Goal: Information Seeking & Learning: Check status

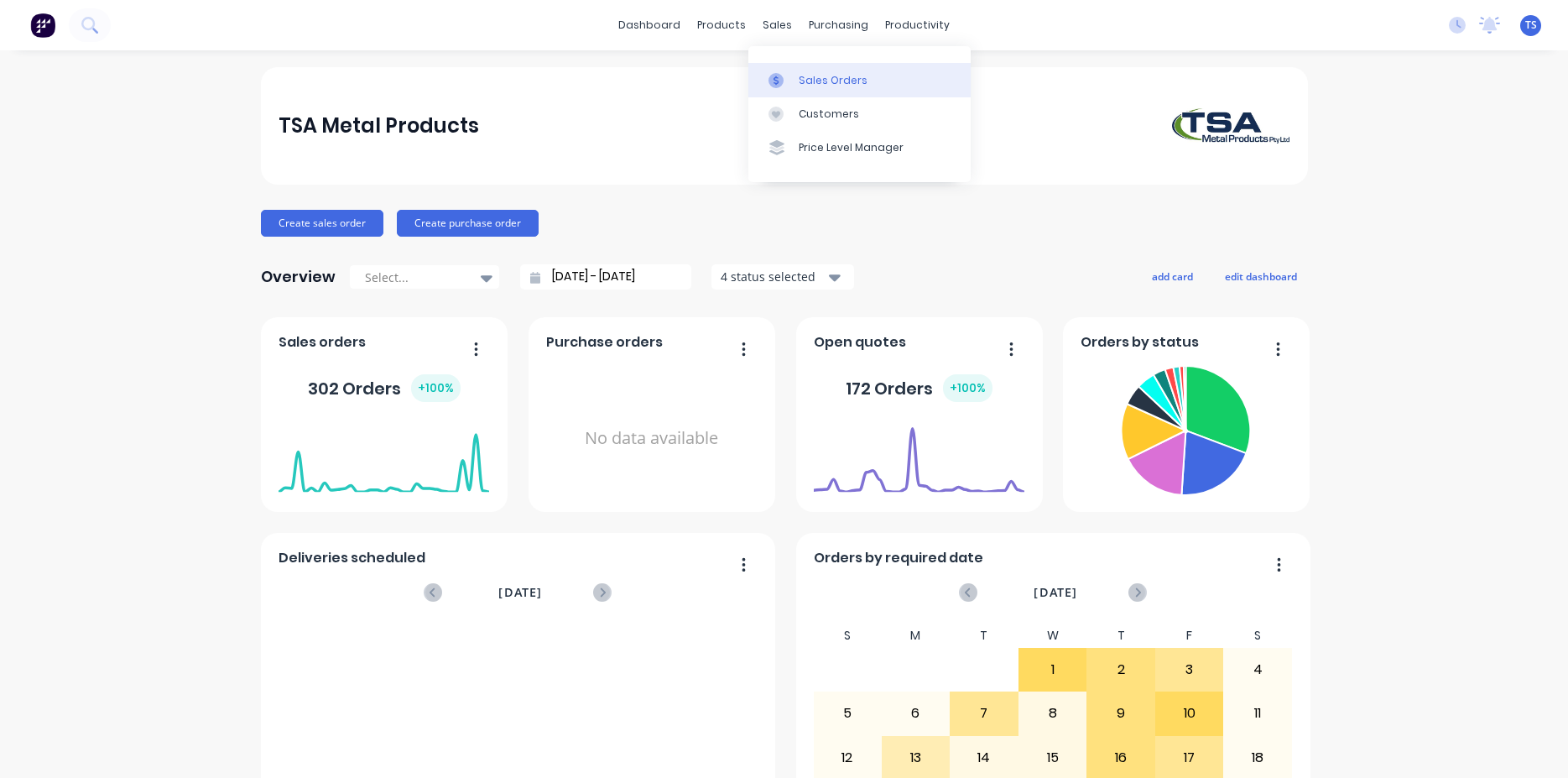
click at [821, 80] on div "Sales Orders" at bounding box center [833, 80] width 69 height 15
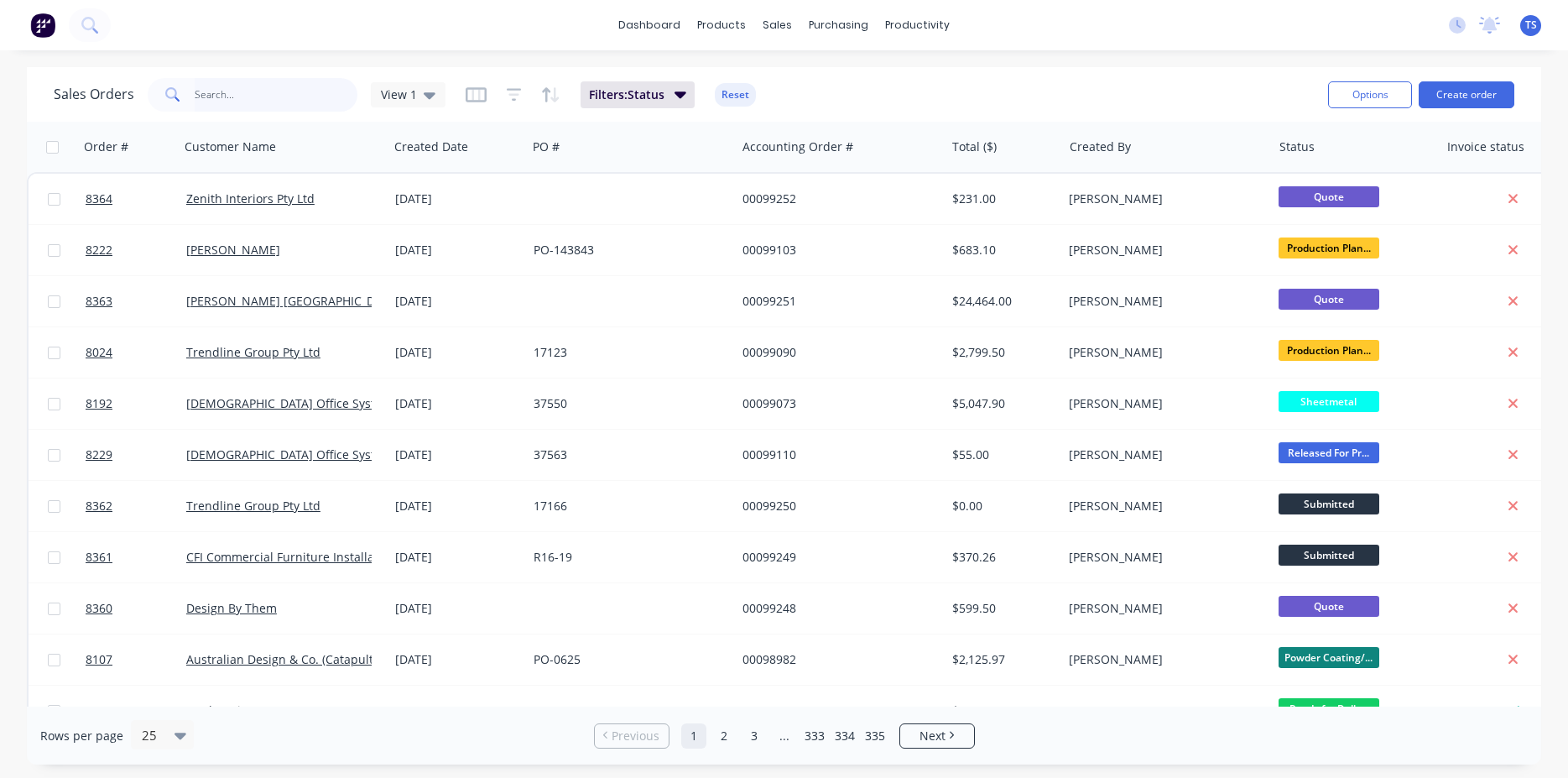
click at [245, 99] on input "text" at bounding box center [276, 95] width 164 height 34
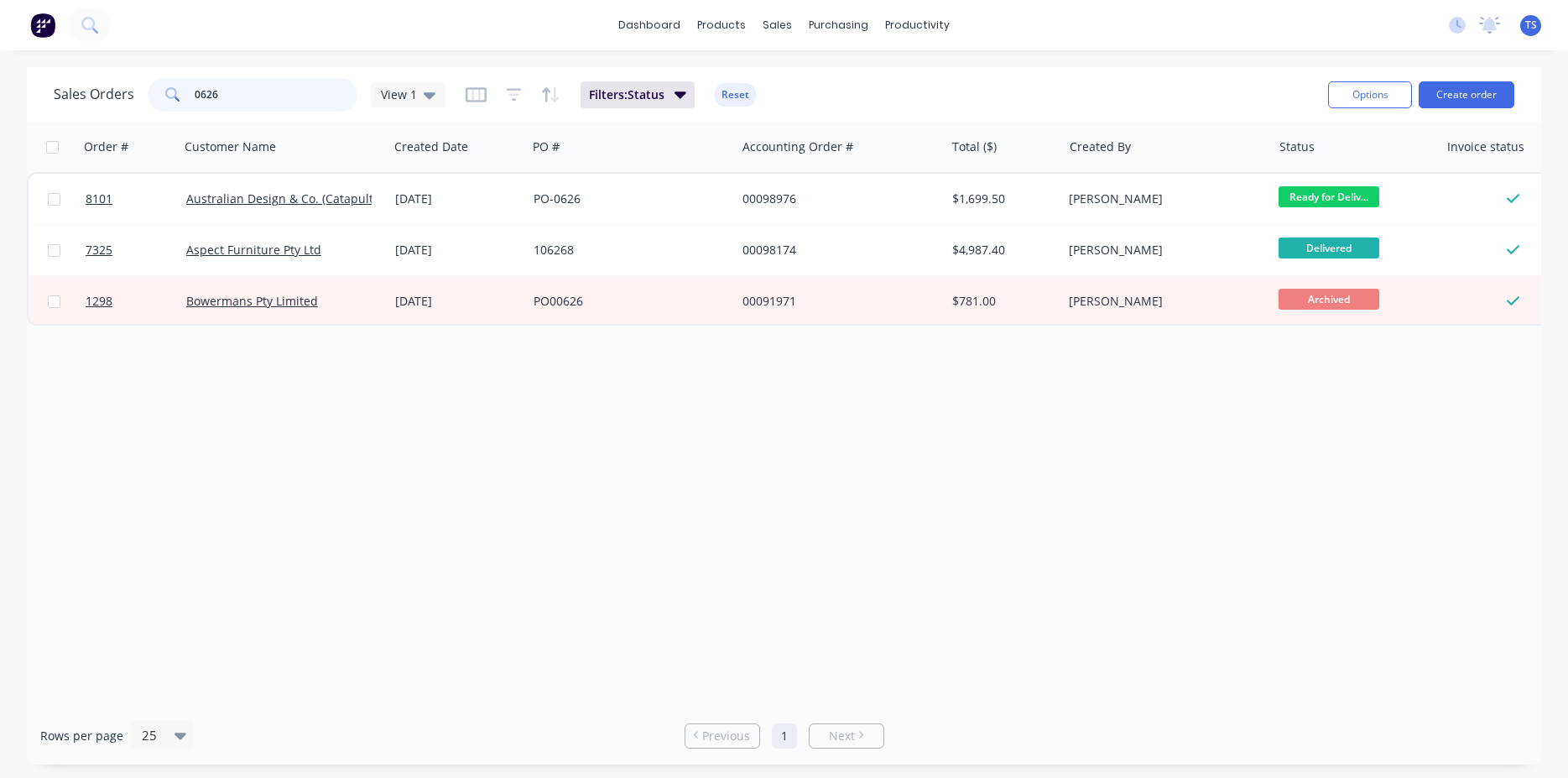
click at [245, 99] on input "0626" at bounding box center [276, 95] width 164 height 34
type input "0618"
click at [111, 214] on link "7345" at bounding box center [136, 198] width 101 height 50
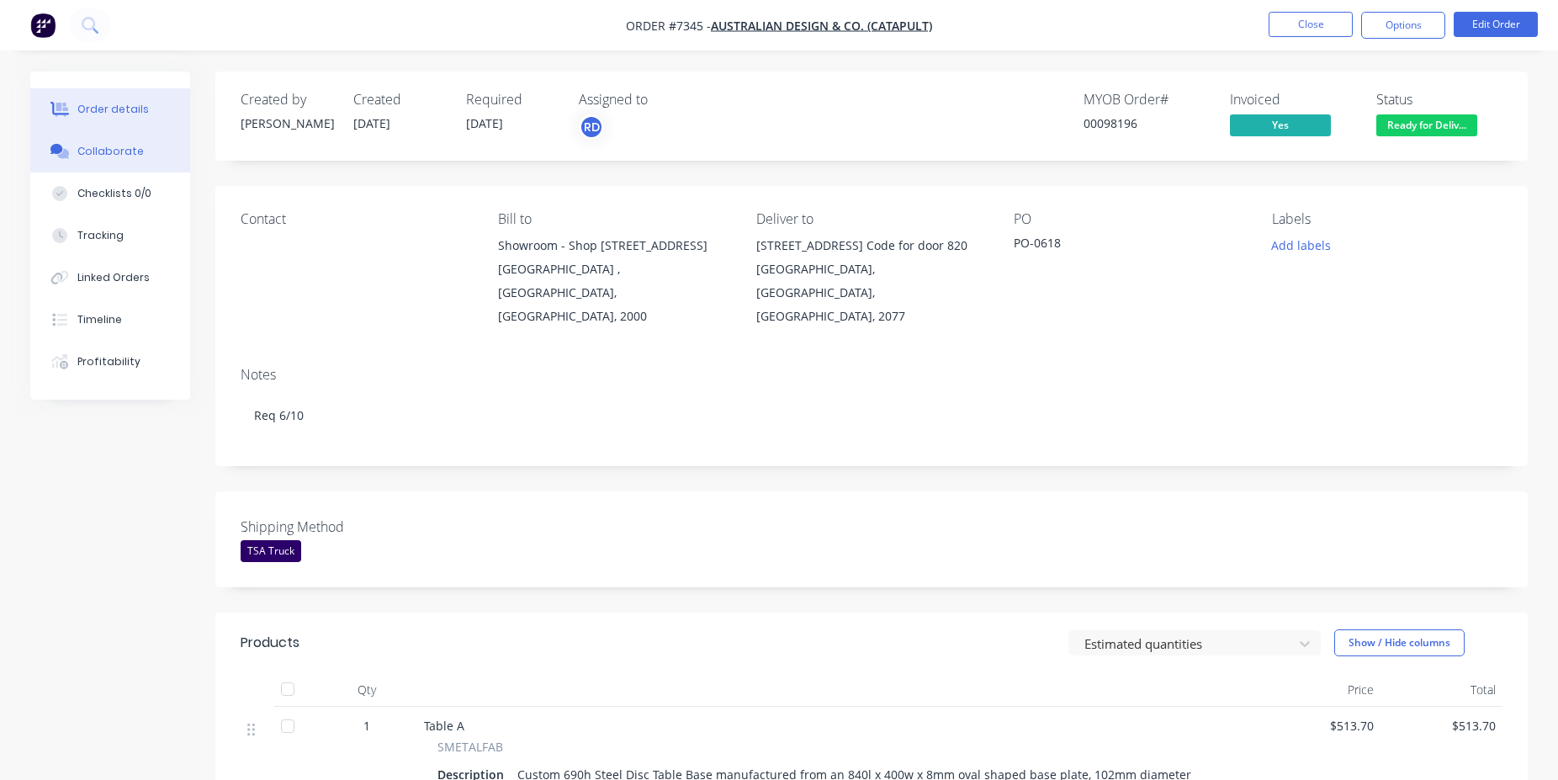
click at [150, 162] on button "Collaborate" at bounding box center [110, 151] width 160 height 42
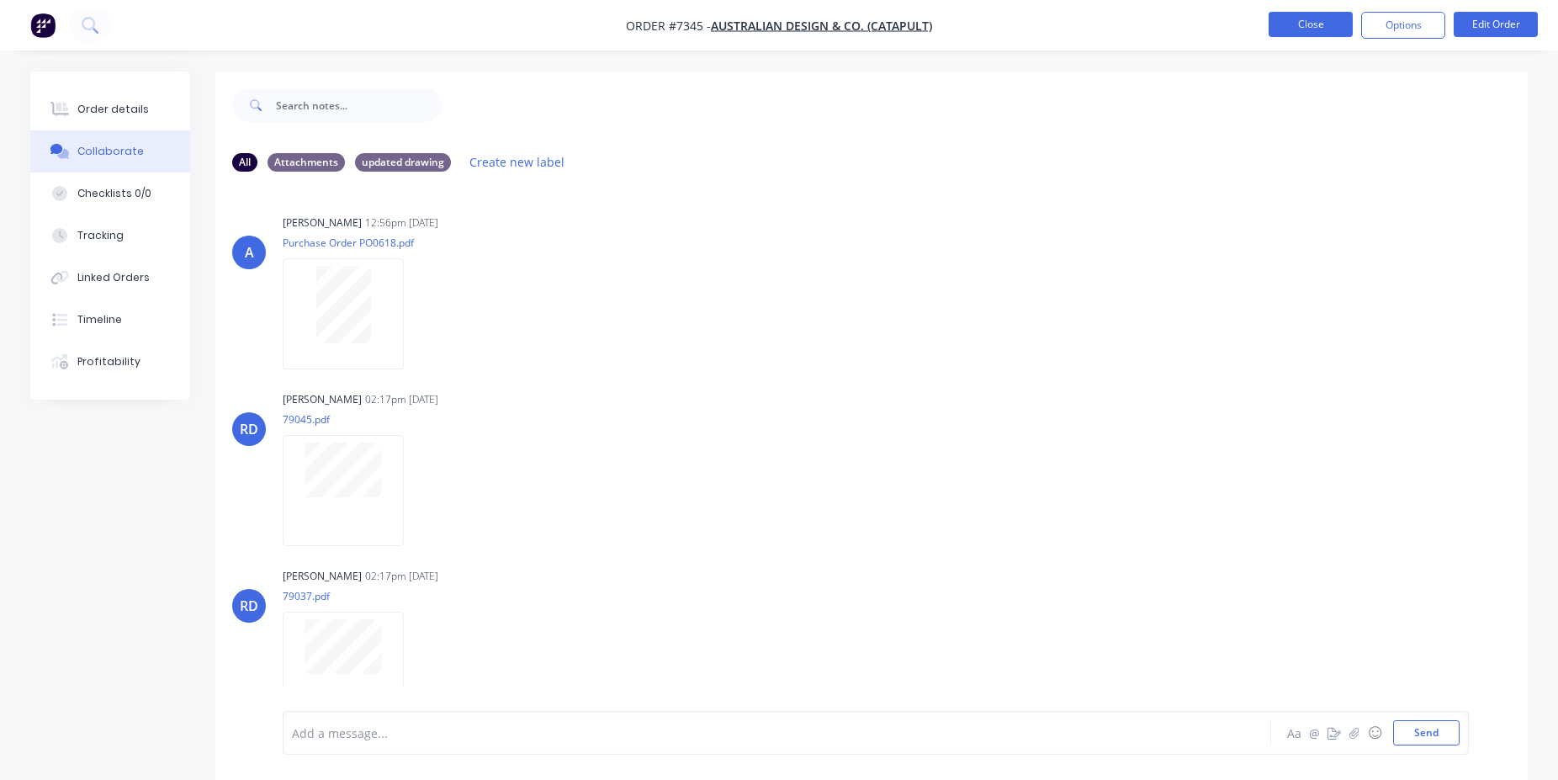
click at [1331, 23] on button "Close" at bounding box center [1310, 24] width 84 height 25
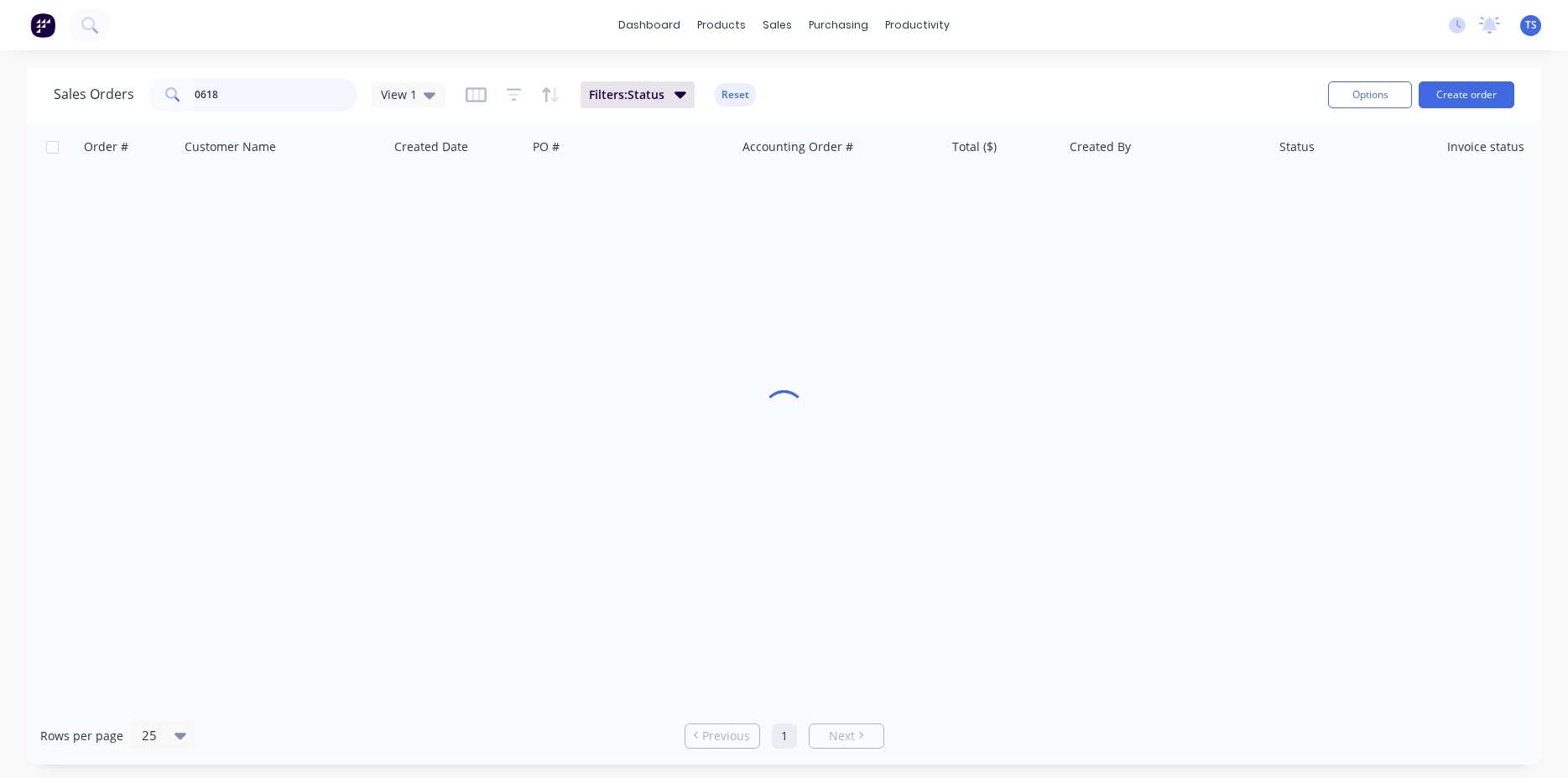
click at [246, 98] on input "0618" at bounding box center [276, 95] width 164 height 34
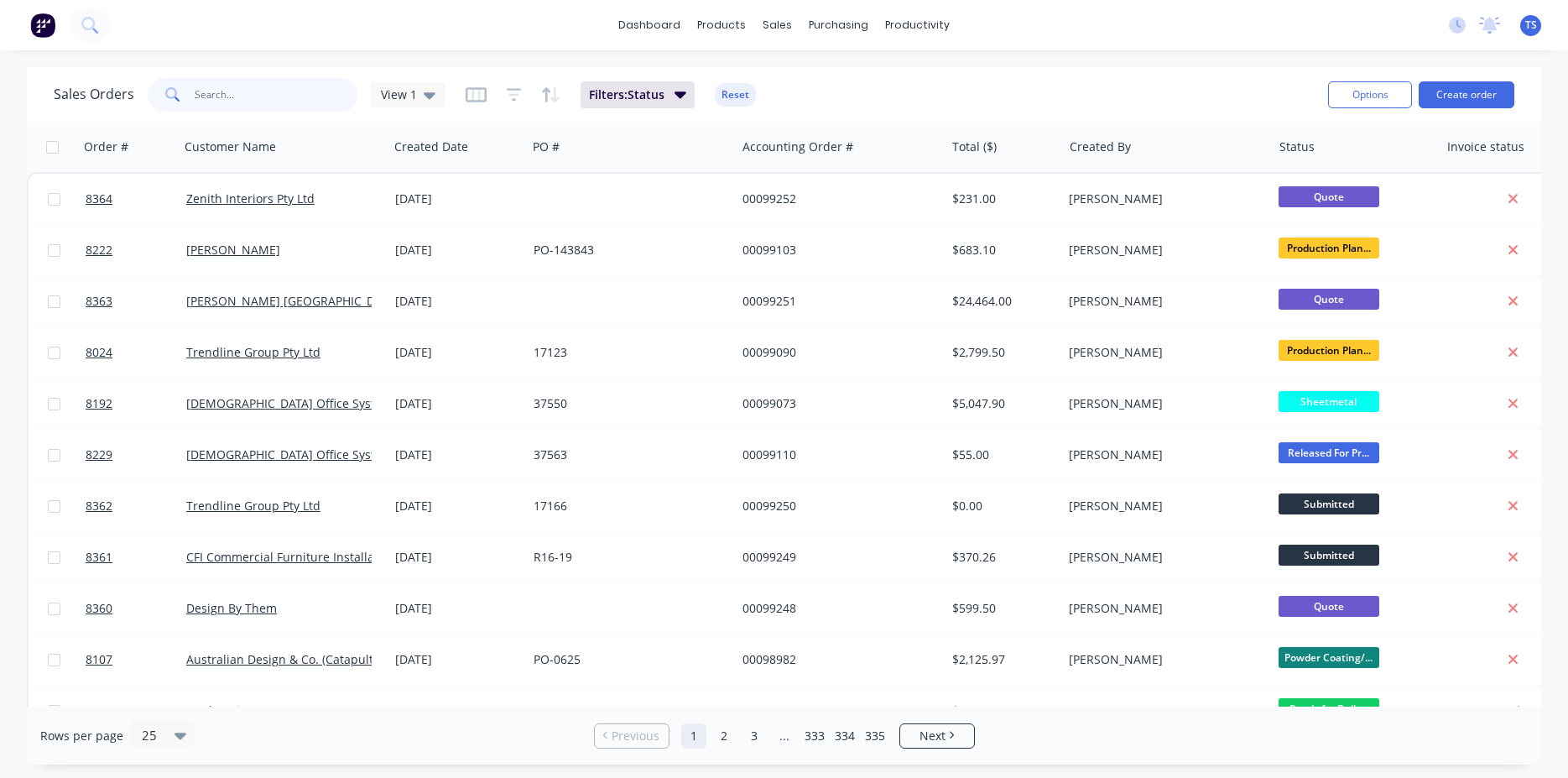
click at [256, 106] on input "text" at bounding box center [276, 95] width 164 height 34
click at [283, 98] on input "text" at bounding box center [276, 95] width 164 height 34
click at [247, 97] on input "text" at bounding box center [276, 95] width 164 height 34
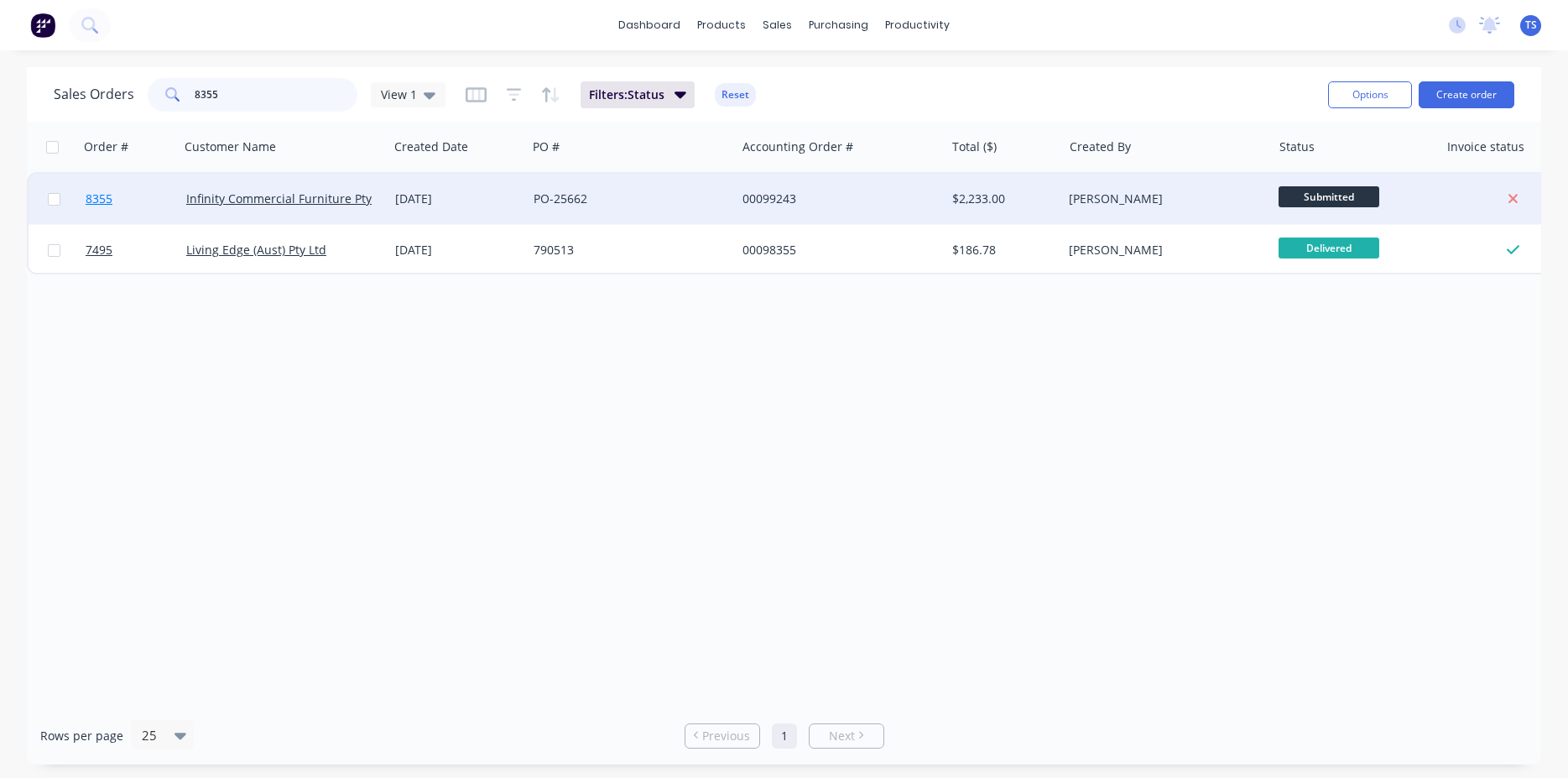
type input "8355"
click at [114, 192] on link "8355" at bounding box center [136, 198] width 101 height 50
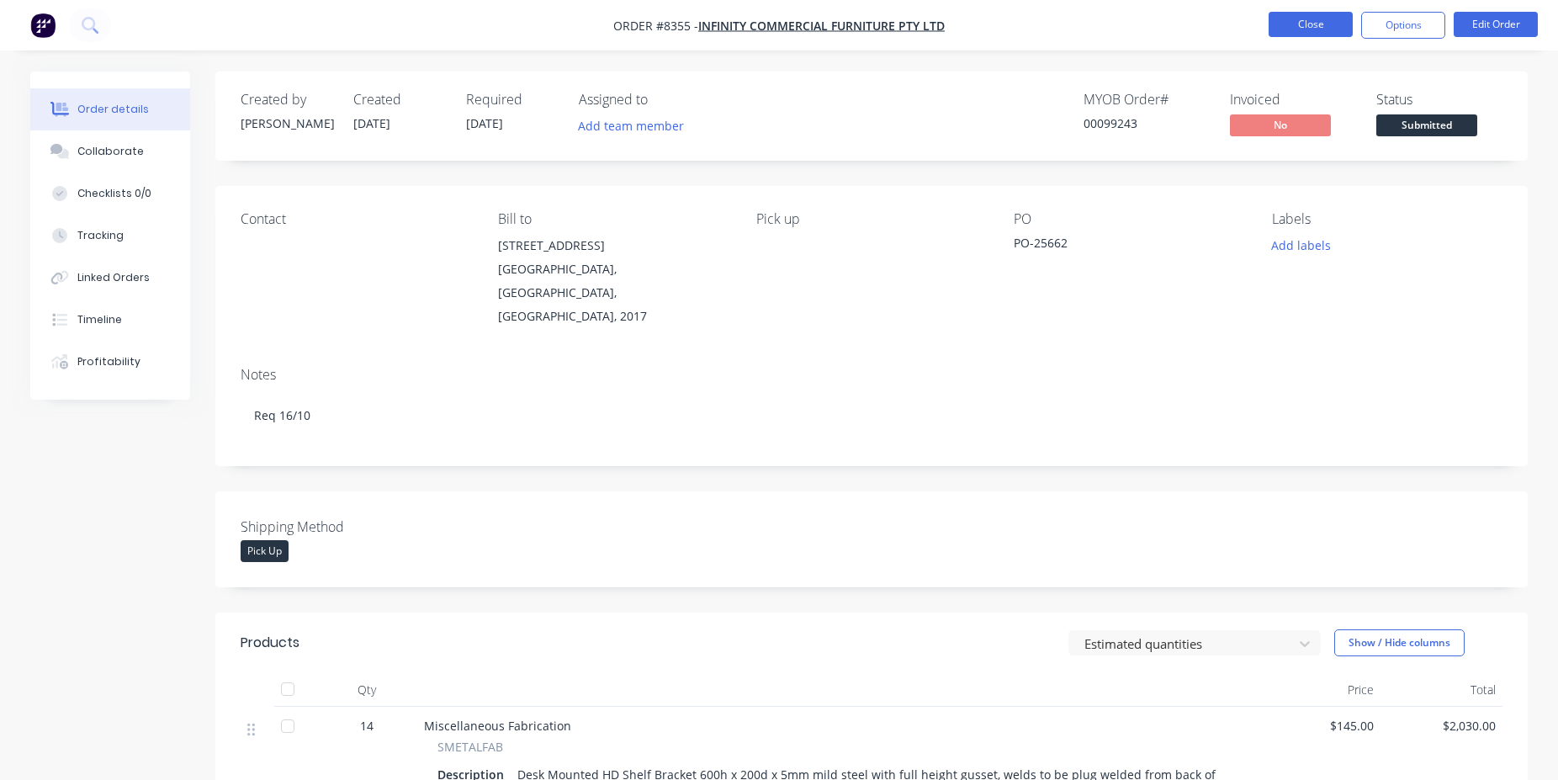
click at [1288, 30] on button "Close" at bounding box center [1310, 24] width 84 height 25
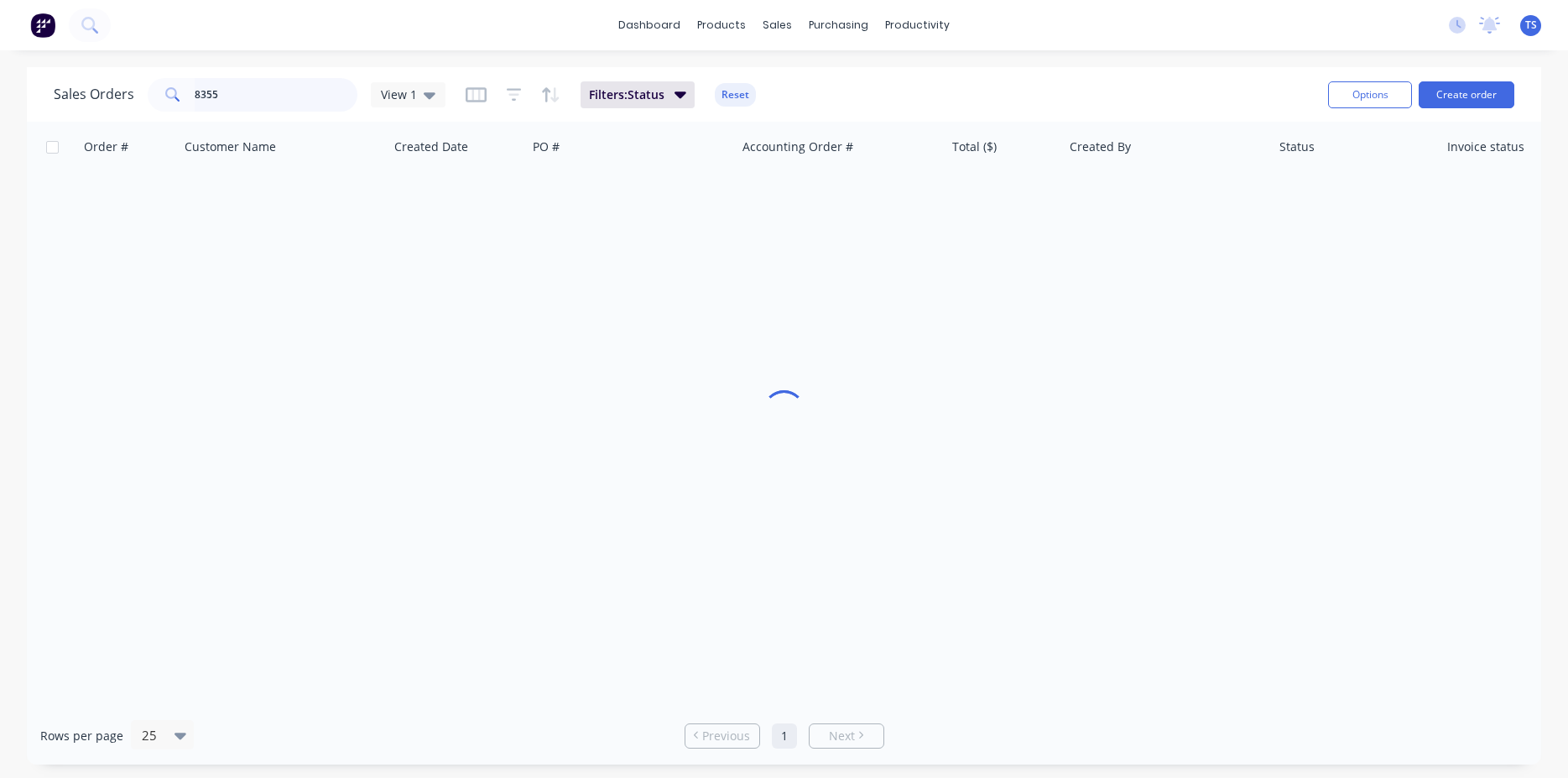
click at [263, 98] on input "8355" at bounding box center [276, 95] width 164 height 34
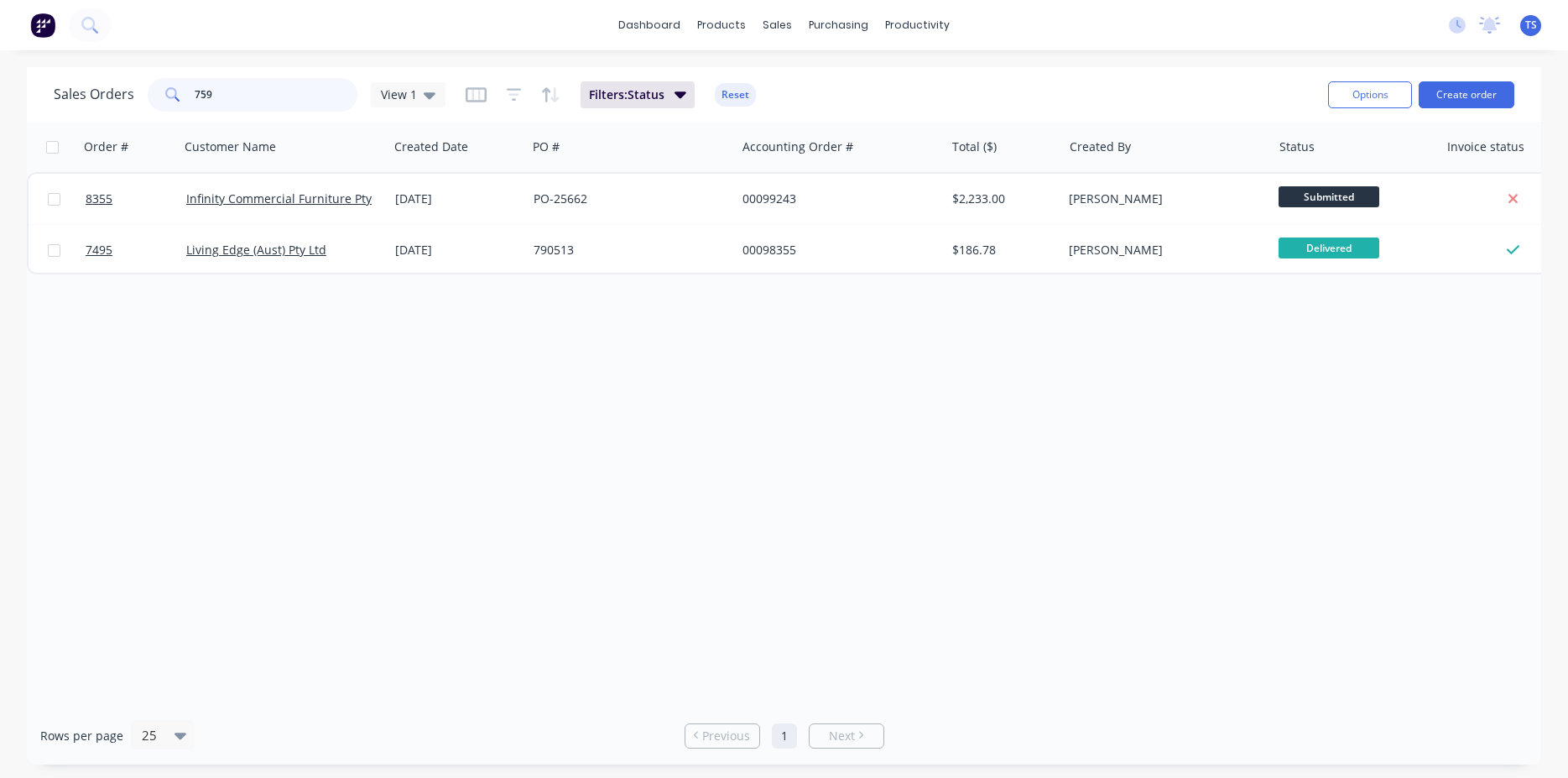
type input "7594"
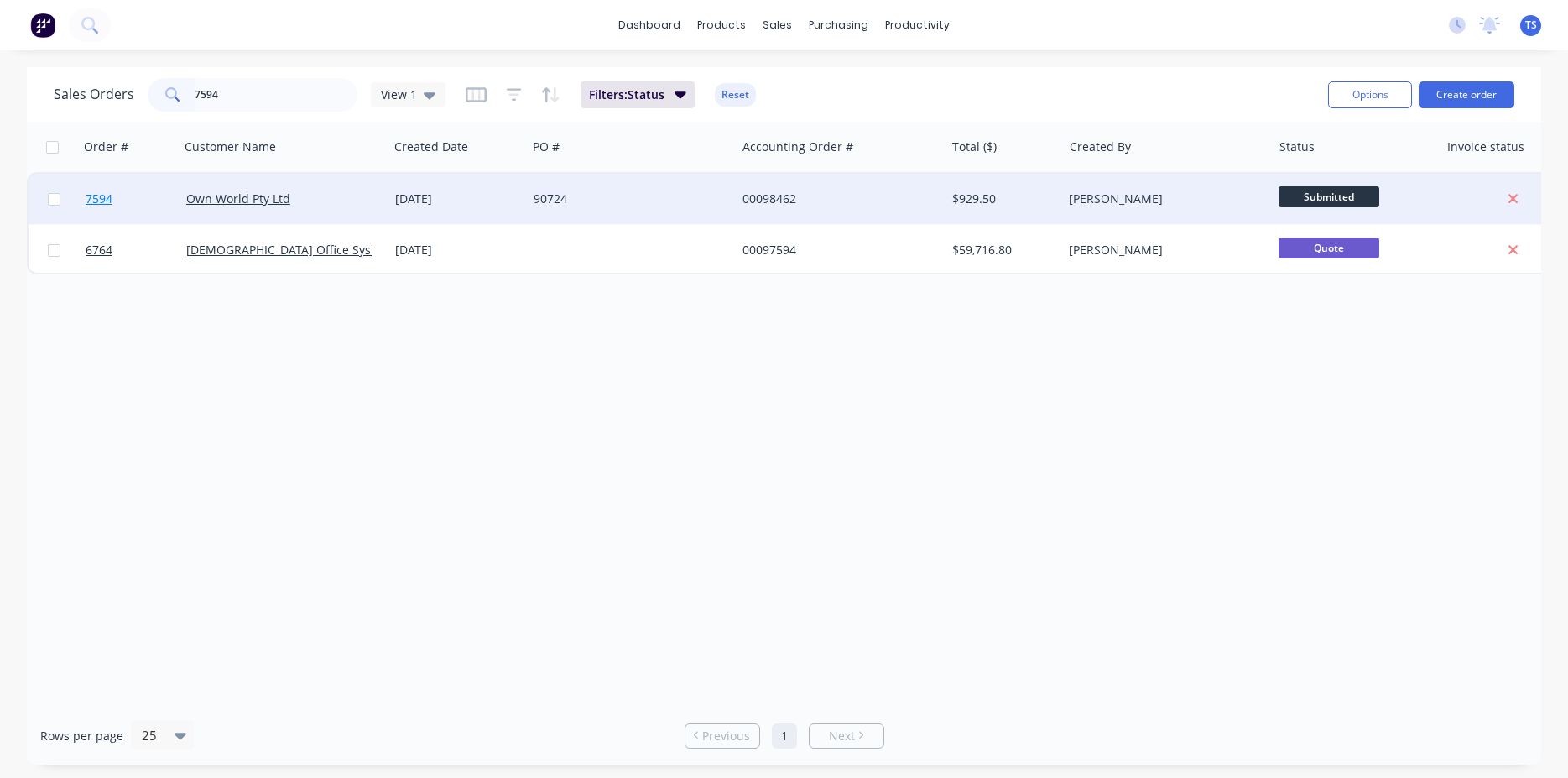
click at [118, 203] on link "7594" at bounding box center [136, 198] width 101 height 50
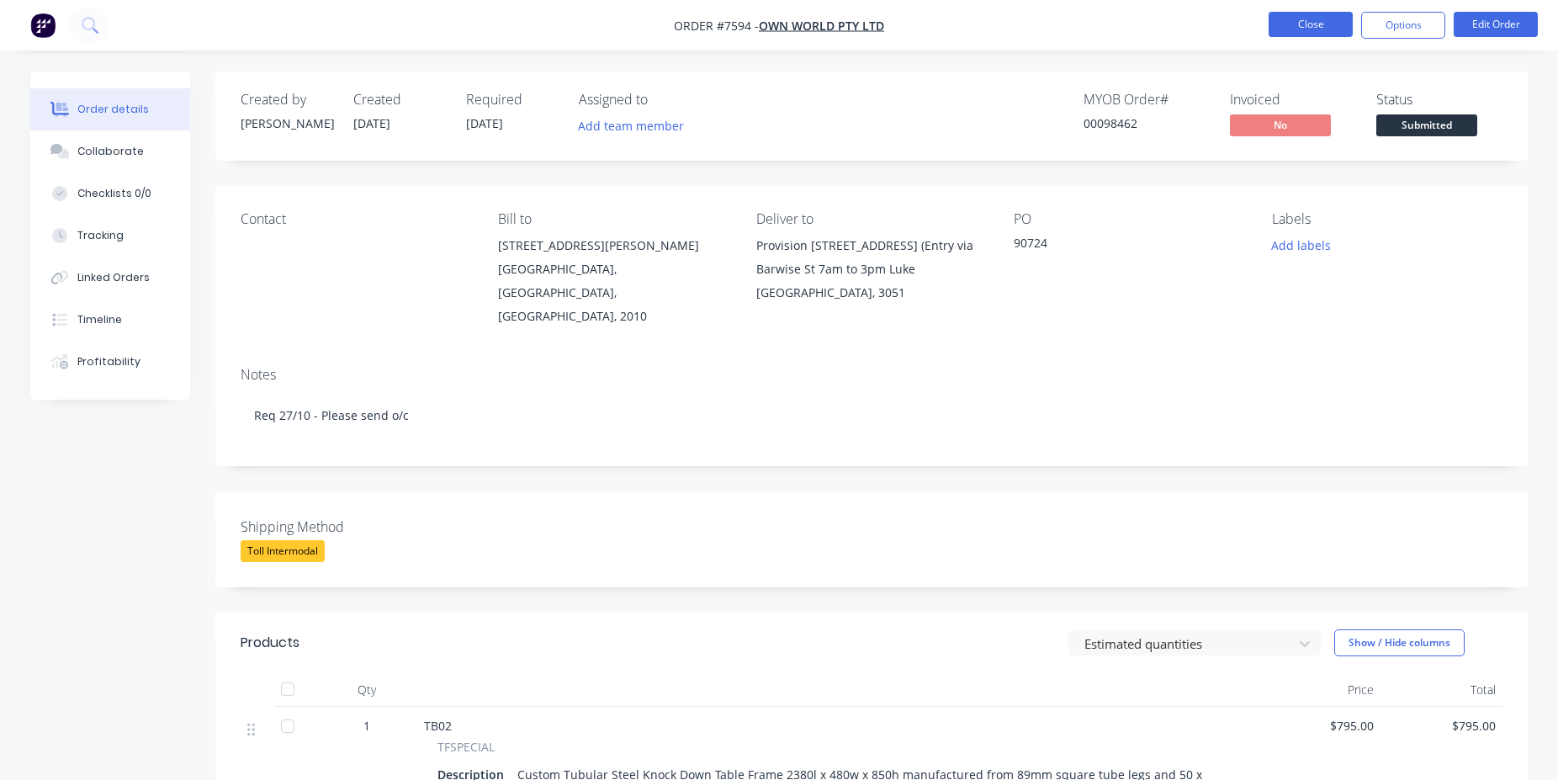
click at [1313, 16] on button "Close" at bounding box center [1310, 24] width 84 height 25
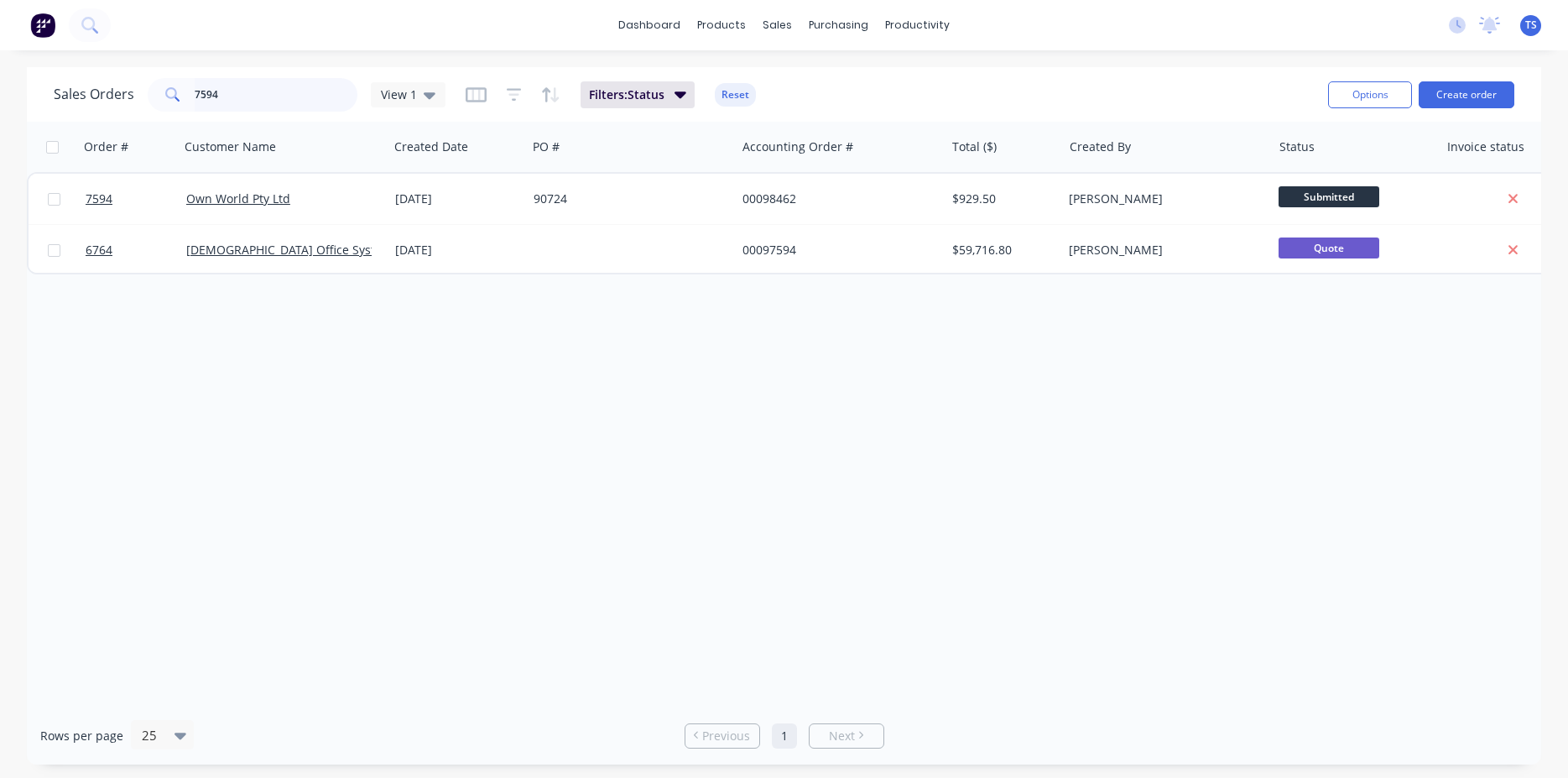
click at [317, 90] on input "7594" at bounding box center [276, 95] width 164 height 34
click at [317, 92] on input "7594" at bounding box center [276, 95] width 164 height 34
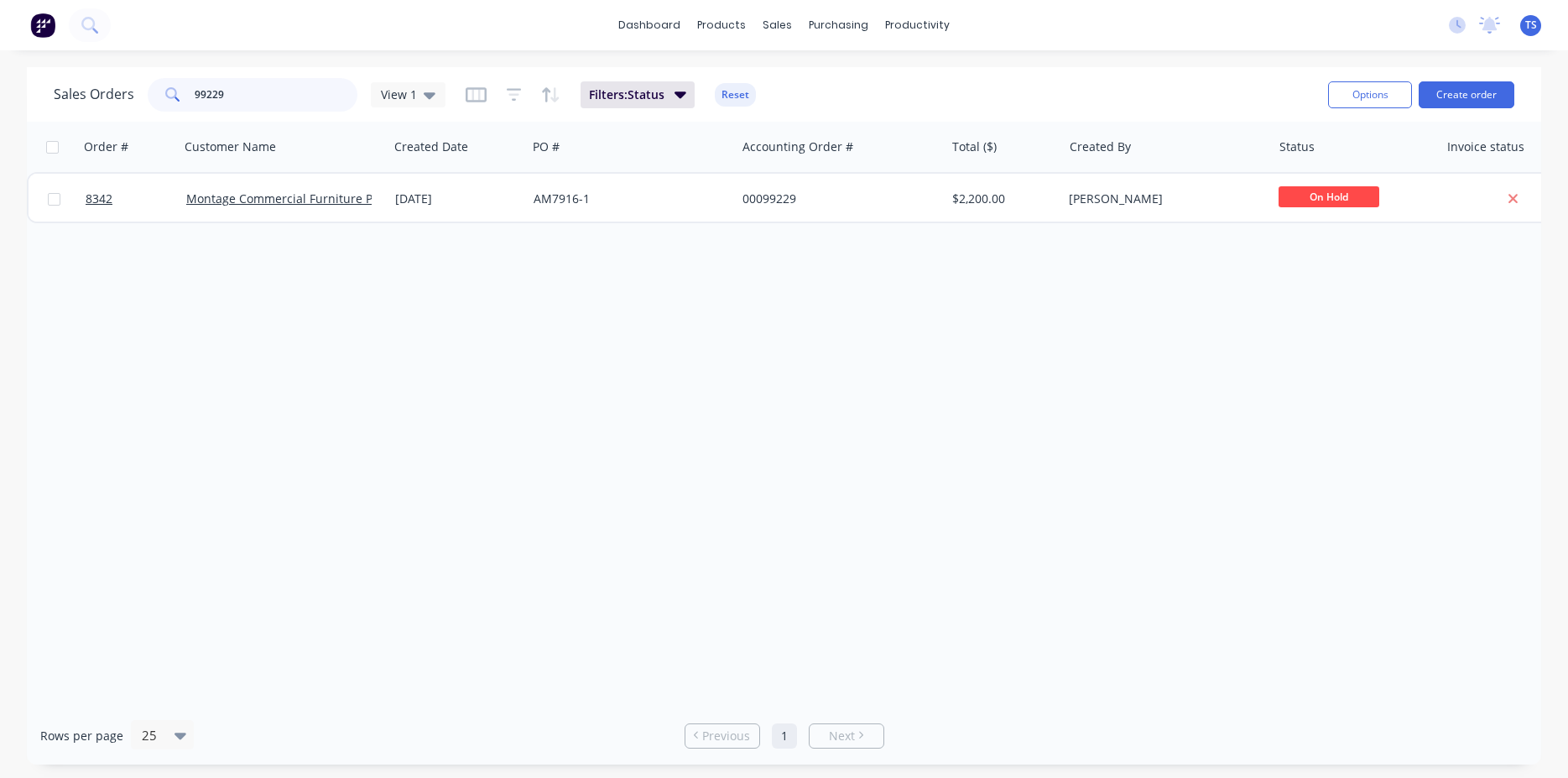
type input "99229"
click at [219, 100] on input "99229" at bounding box center [276, 95] width 164 height 34
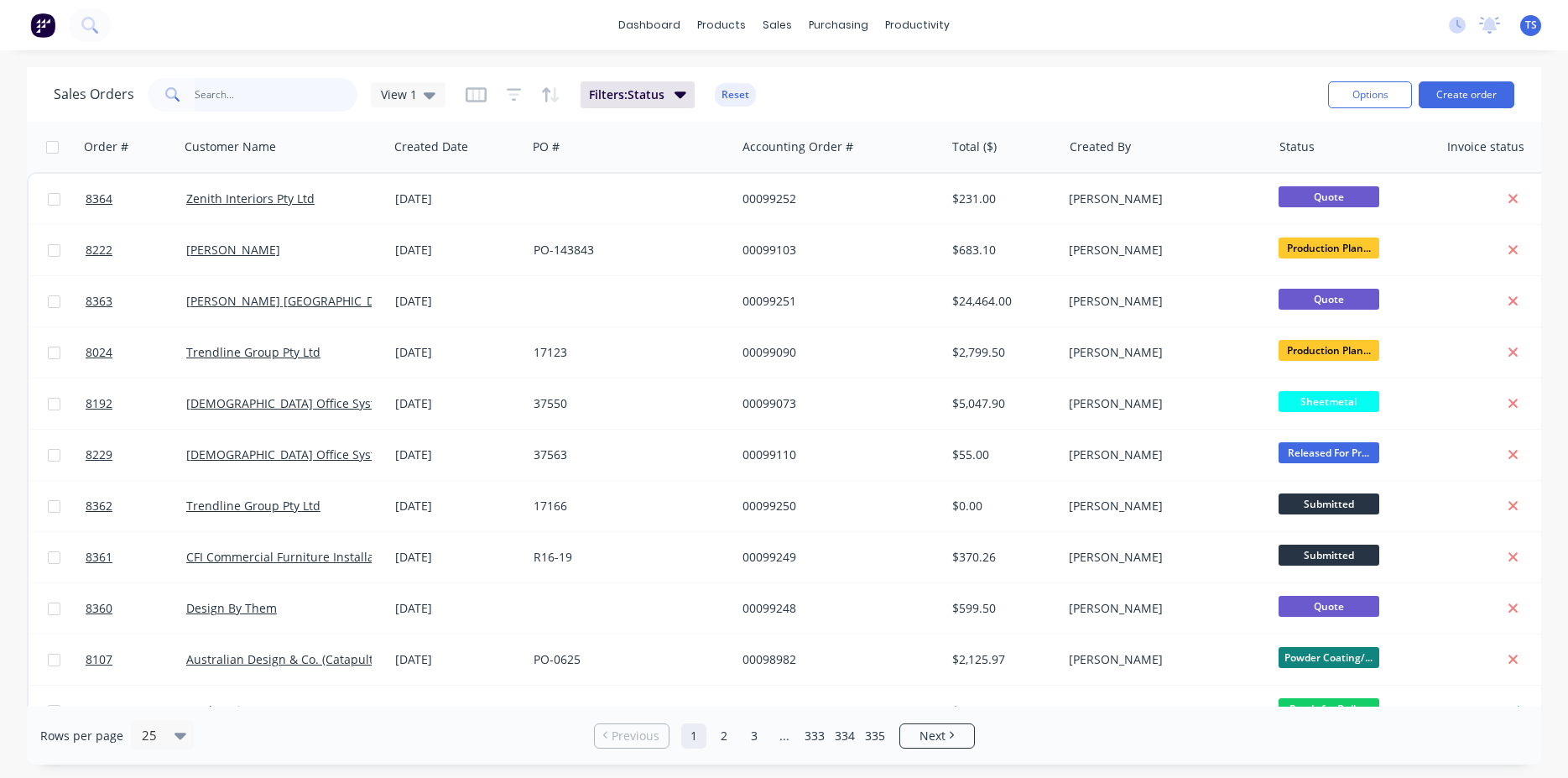
click at [300, 91] on input "text" at bounding box center [276, 95] width 164 height 34
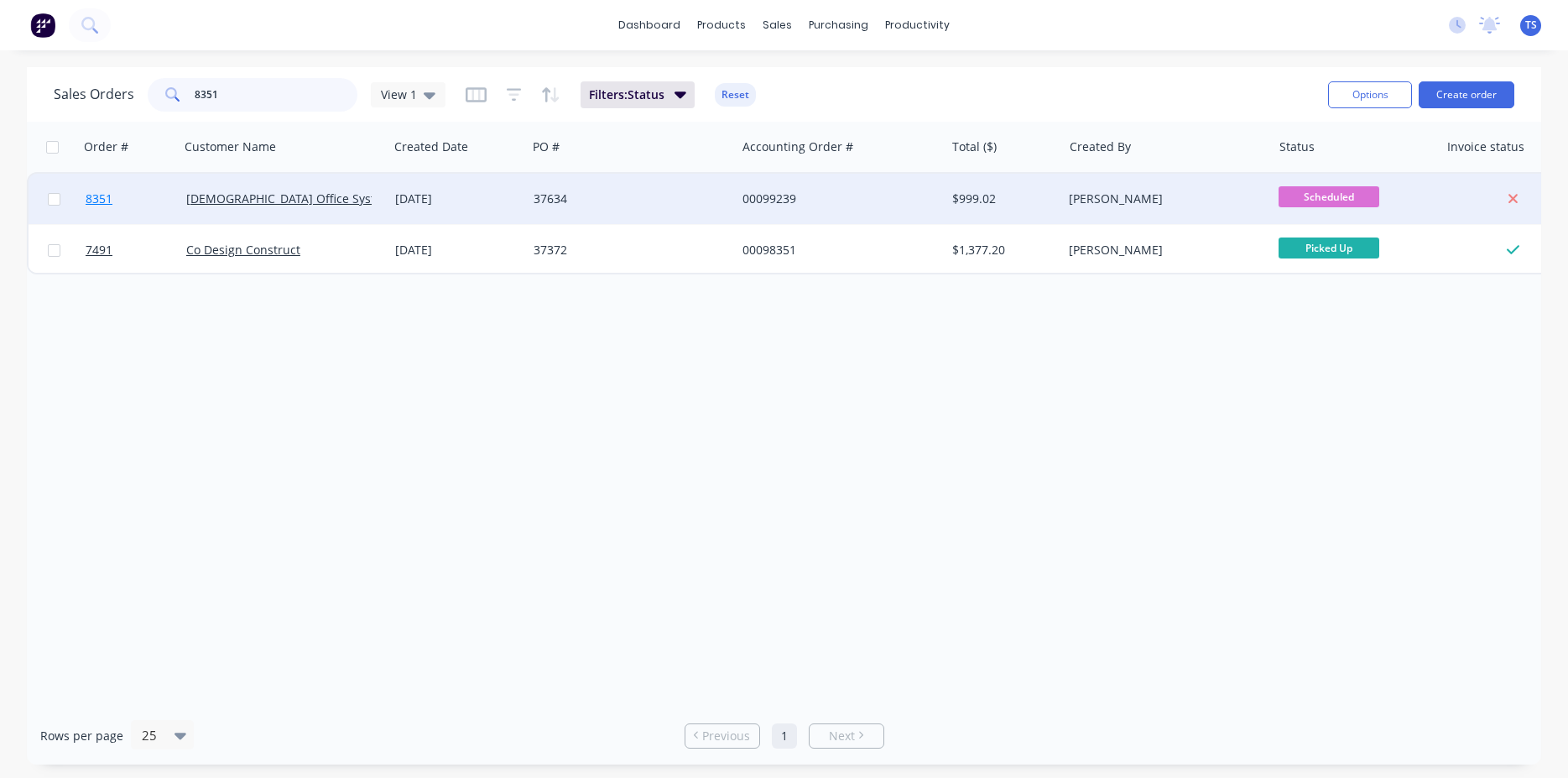
type input "8351"
click at [134, 203] on link "8351" at bounding box center [136, 198] width 101 height 50
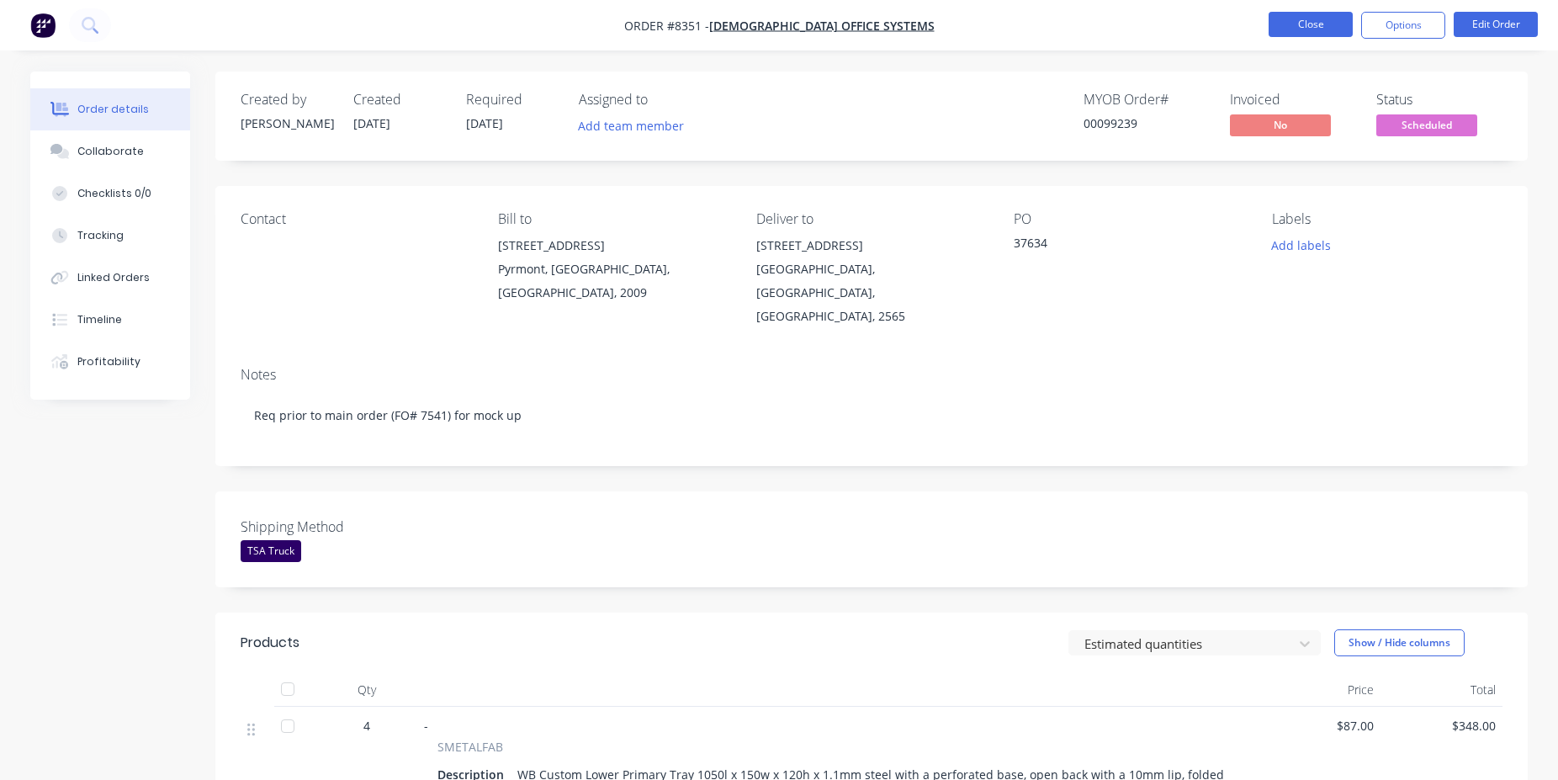
click at [1340, 29] on button "Close" at bounding box center [1310, 24] width 84 height 25
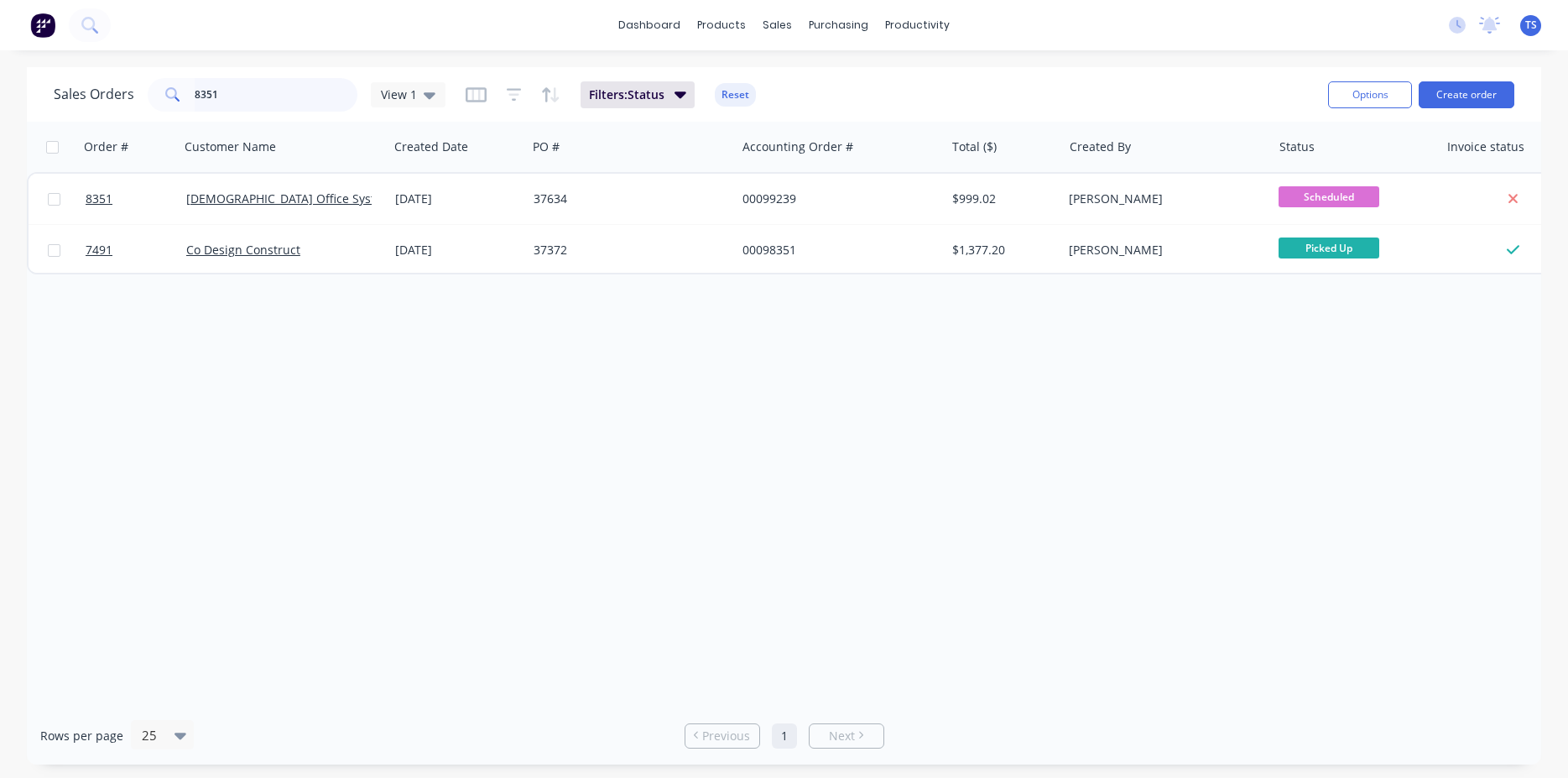
click at [272, 84] on input "8351" at bounding box center [276, 95] width 164 height 34
click at [272, 83] on input "8351" at bounding box center [276, 95] width 164 height 34
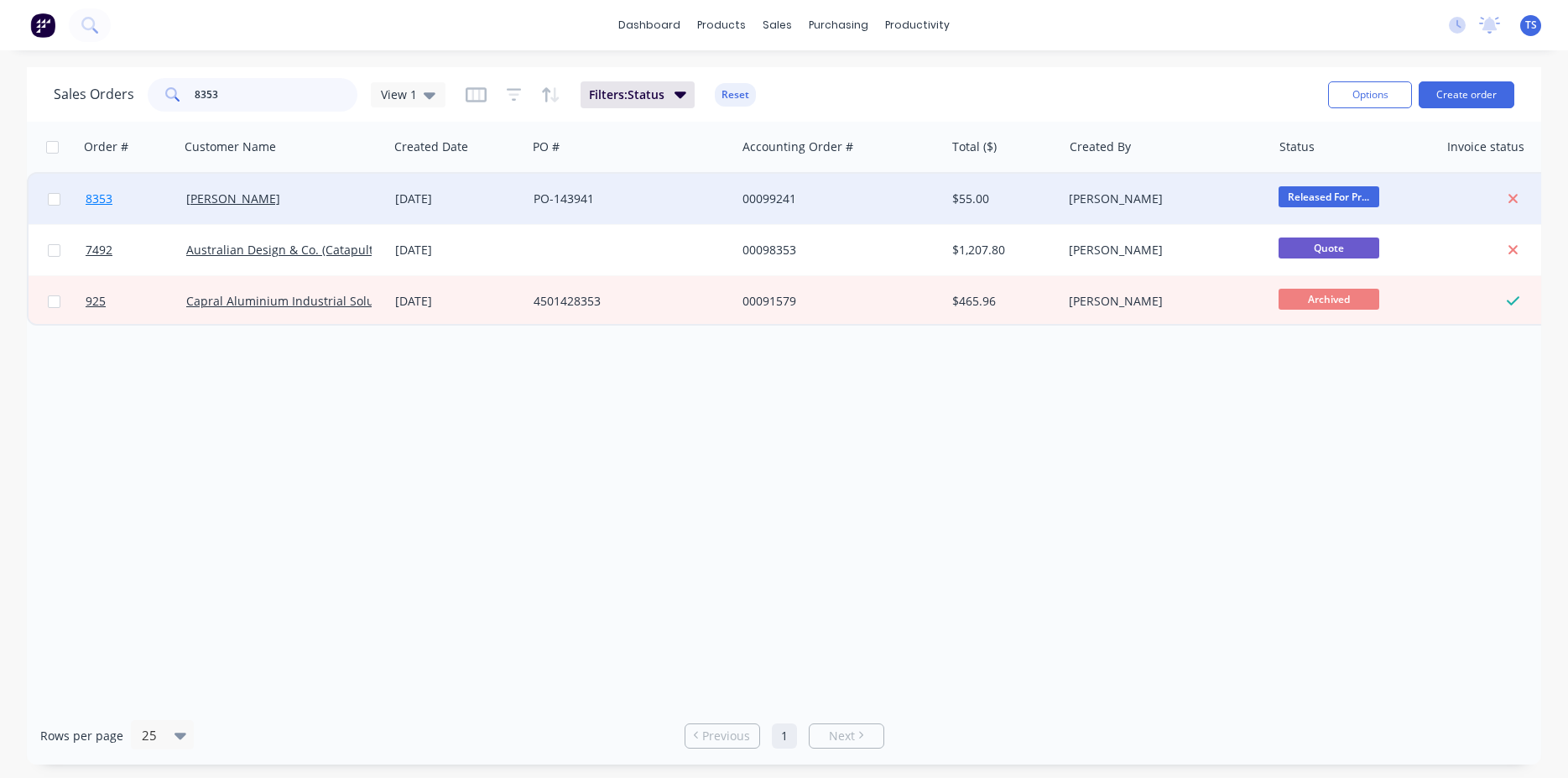
type input "8353"
click at [93, 203] on span "8353" at bounding box center [99, 198] width 27 height 17
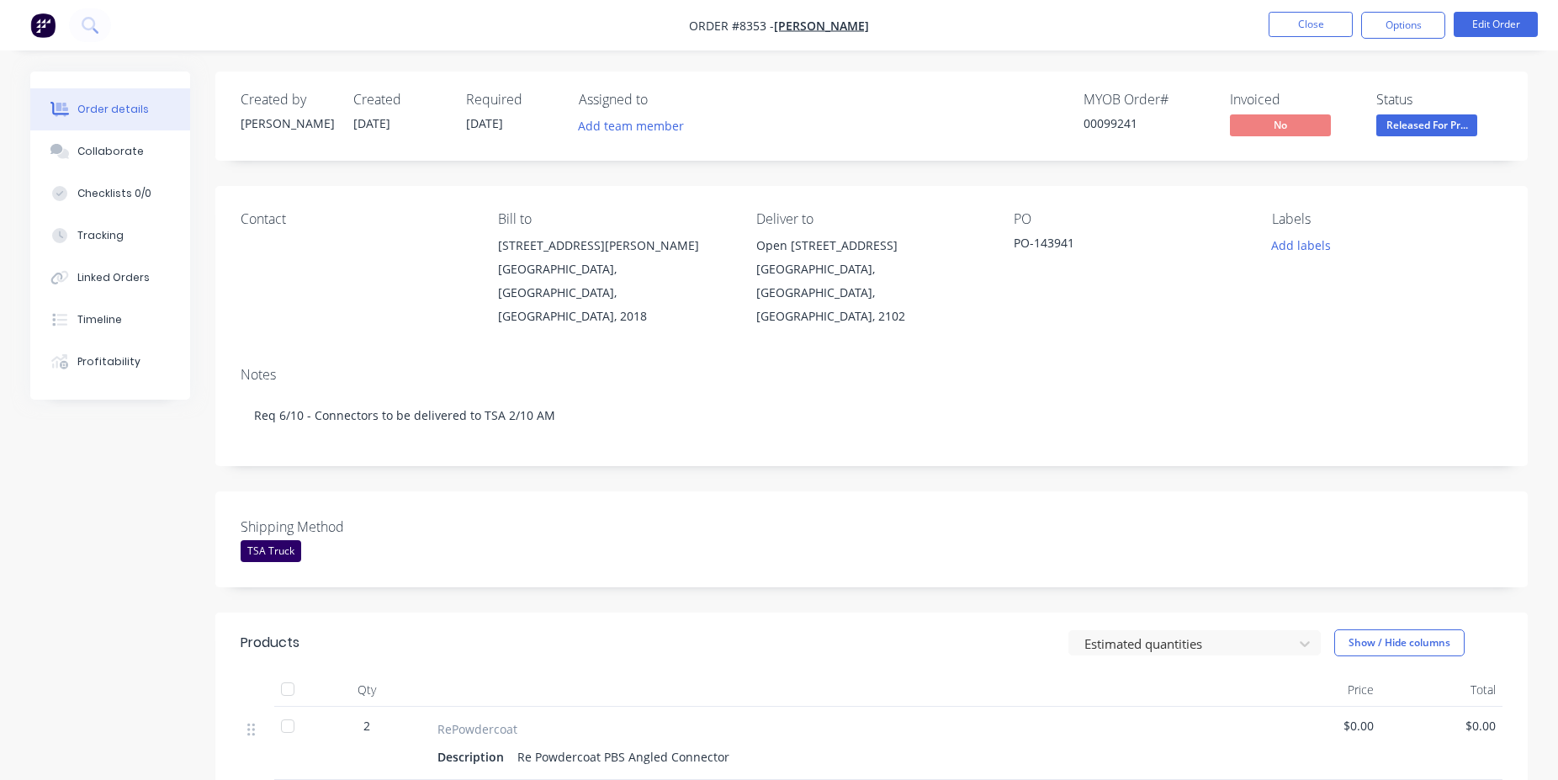
click at [772, 491] on div "Shipping Method TSA Truck" at bounding box center [871, 539] width 1312 height 96
click at [1307, 24] on button "Close" at bounding box center [1310, 24] width 84 height 25
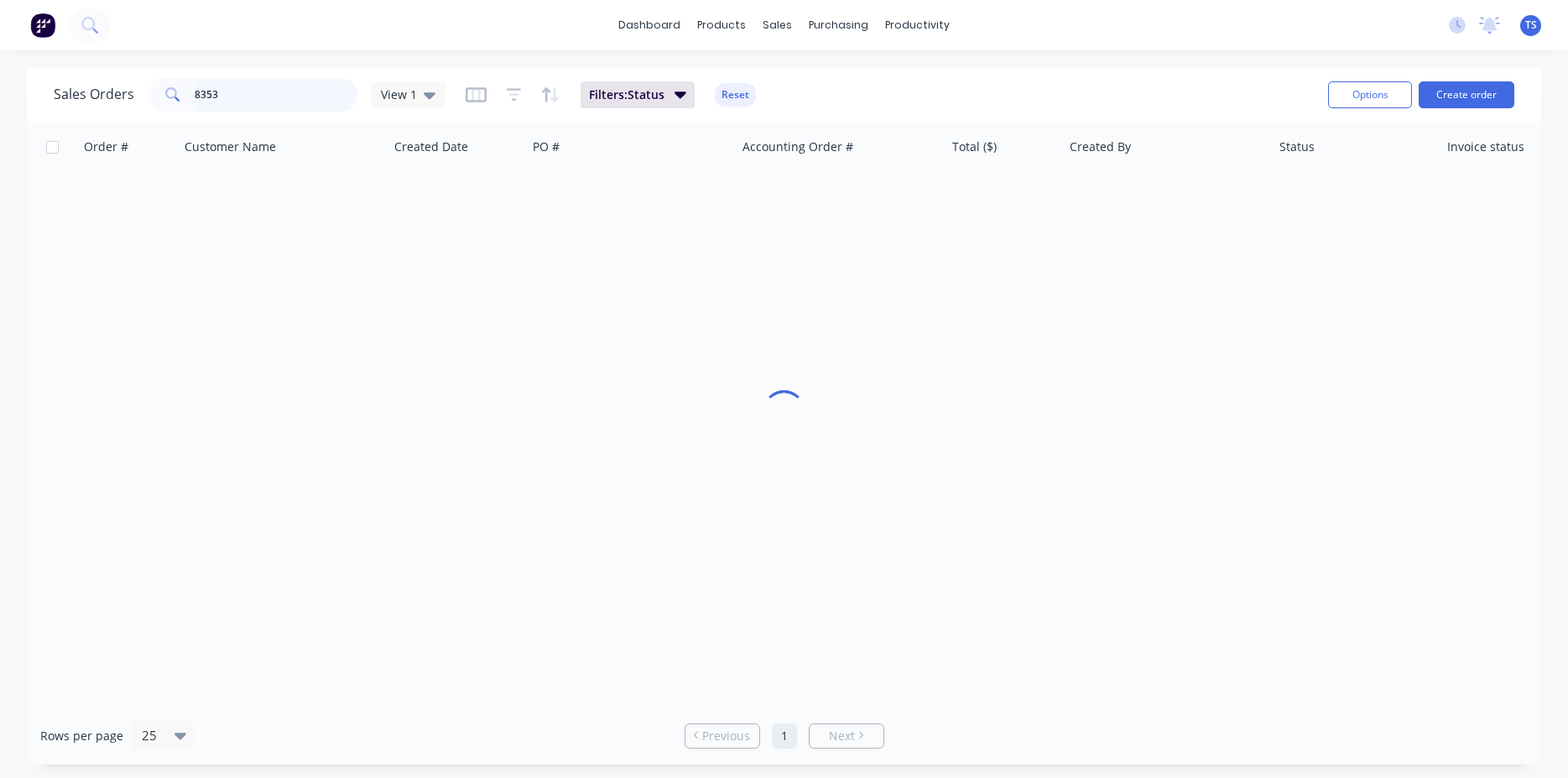
click at [262, 95] on input "8353" at bounding box center [276, 95] width 164 height 34
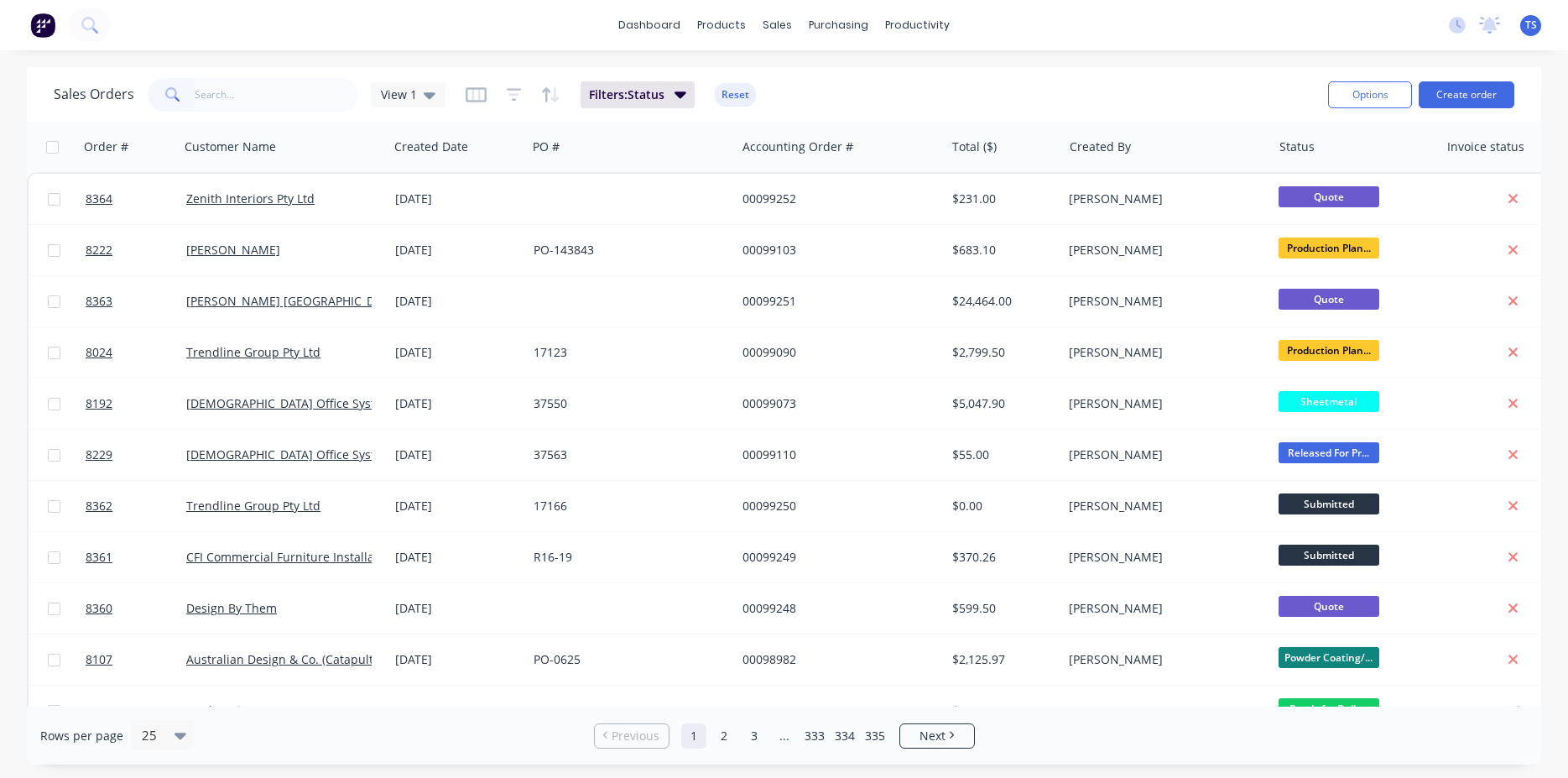
click at [321, 61] on div "dashboard products sales purchasing productivity dashboard products Product Cat…" at bounding box center [784, 389] width 1568 height 778
click at [281, 107] on input "text" at bounding box center [276, 95] width 164 height 34
click at [308, 61] on div "dashboard products sales purchasing productivity dashboard products Product Cat…" at bounding box center [784, 389] width 1568 height 778
click at [272, 103] on input "text" at bounding box center [276, 95] width 164 height 34
click at [302, 57] on div "dashboard products sales purchasing productivity dashboard products Product Cat…" at bounding box center [784, 389] width 1568 height 778
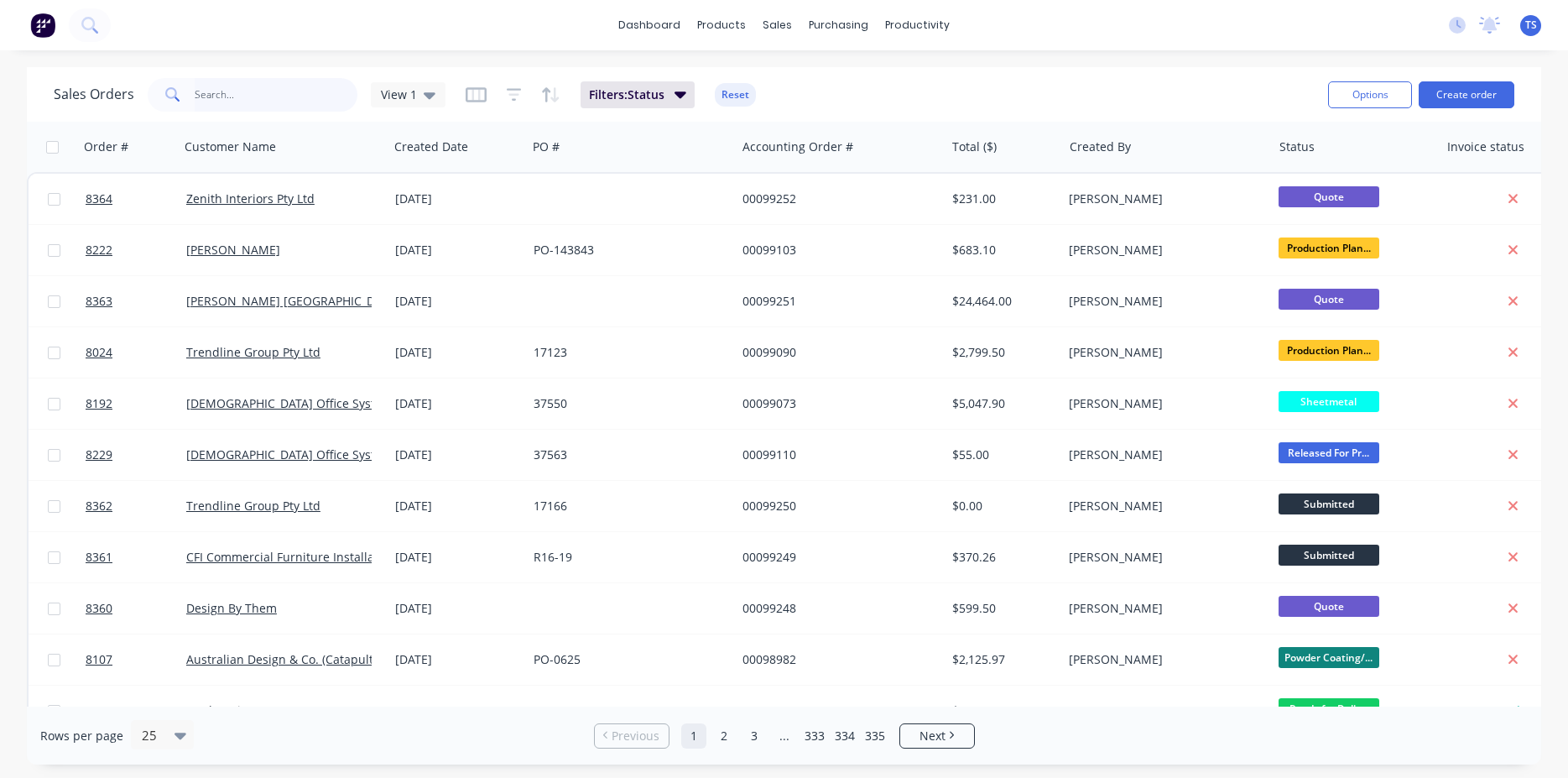
click at [268, 99] on input "text" at bounding box center [276, 95] width 164 height 34
click at [938, 93] on div "Sales Orders View 1 Filters: Status Reset" at bounding box center [684, 94] width 1261 height 41
click at [219, 96] on input "text" at bounding box center [276, 95] width 164 height 34
click at [259, 102] on input "text" at bounding box center [276, 95] width 164 height 34
click at [1016, 113] on div "Sales Orders View 1 Filters: Status Reset" at bounding box center [684, 94] width 1261 height 41
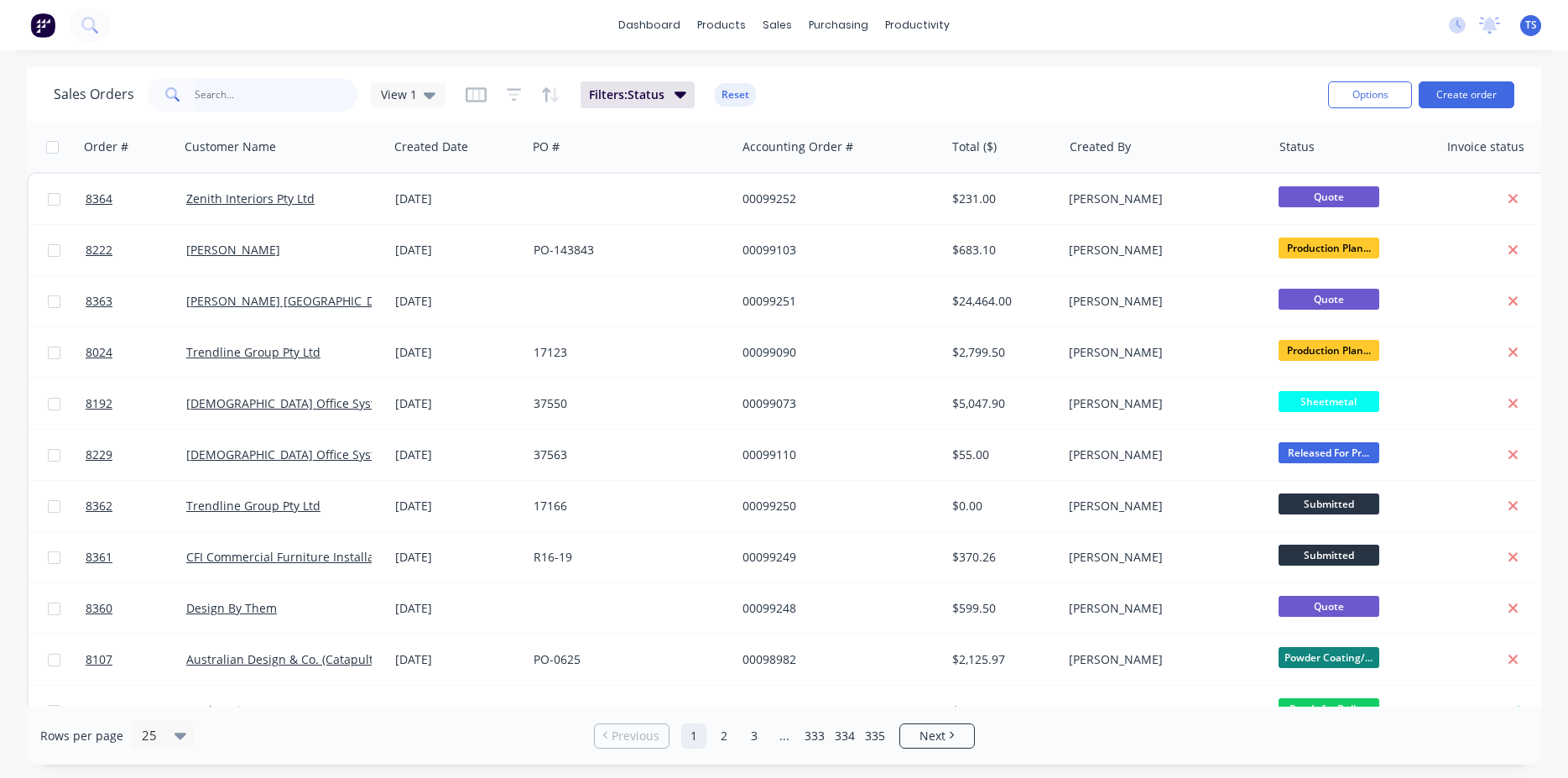
click at [263, 108] on input "text" at bounding box center [276, 95] width 164 height 34
click at [307, 97] on input "text" at bounding box center [276, 95] width 164 height 34
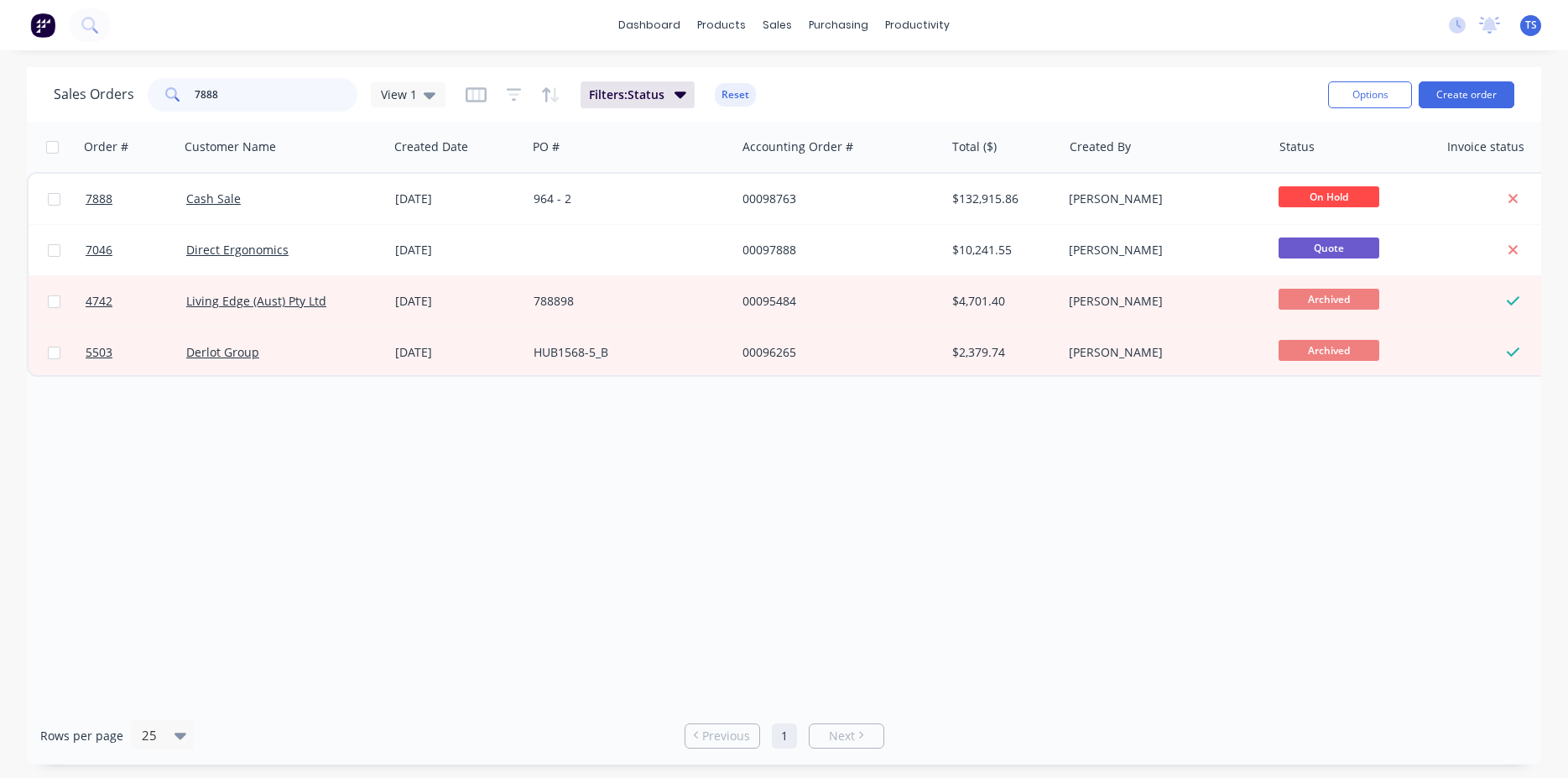
click at [254, 108] on input "7888" at bounding box center [276, 95] width 164 height 34
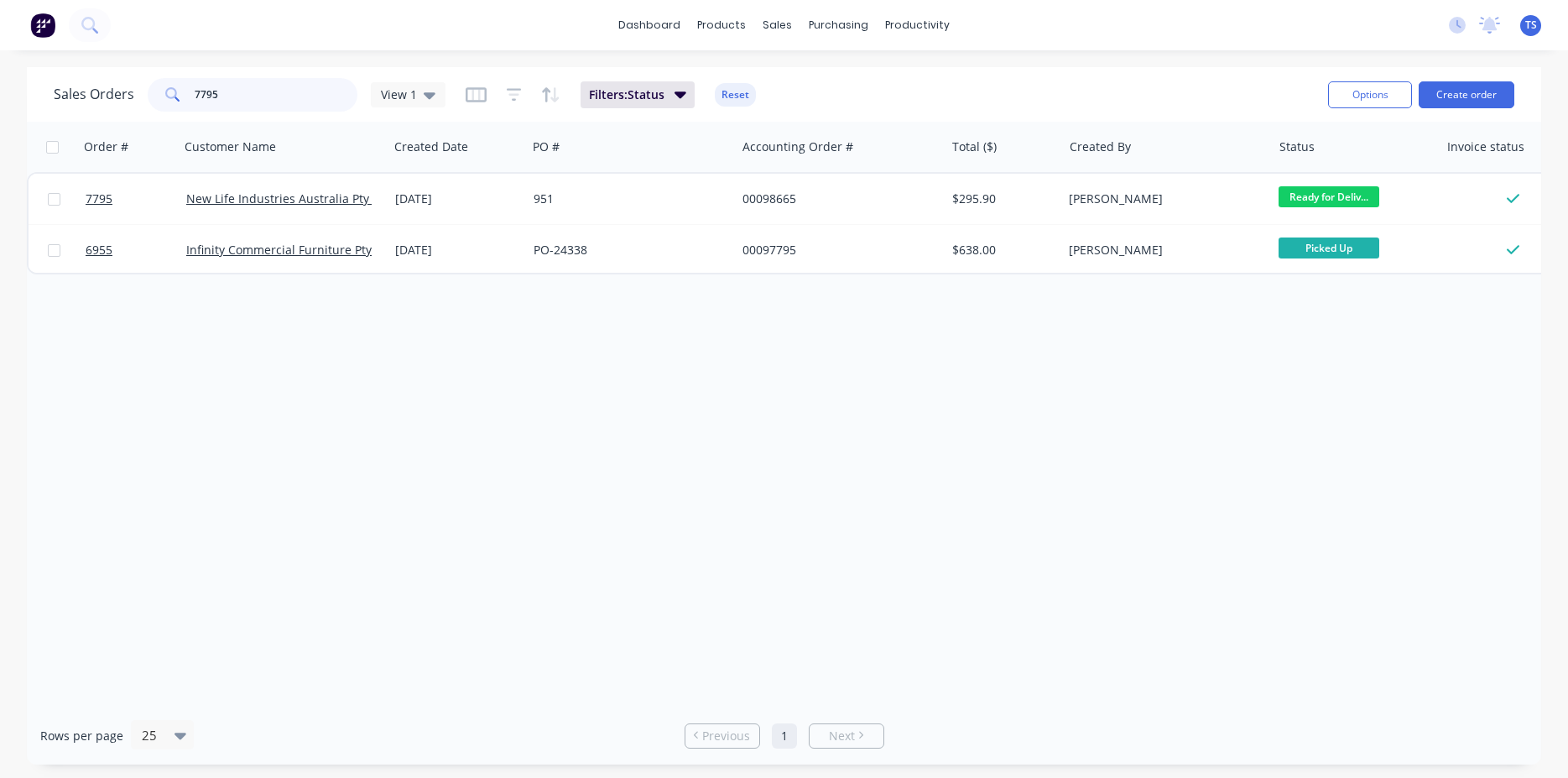
click at [259, 109] on input "7795" at bounding box center [276, 95] width 164 height 34
type input "7"
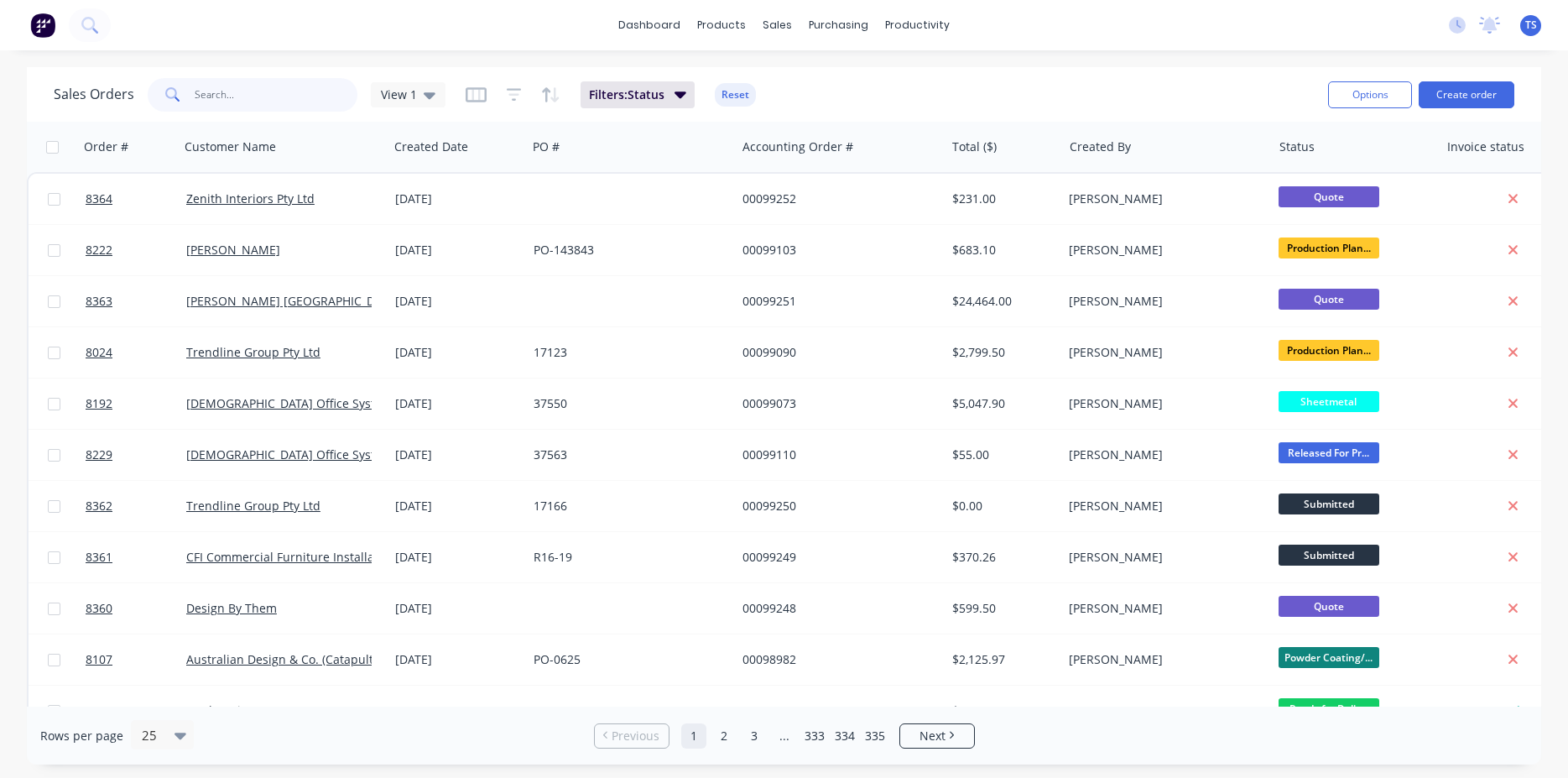
click at [282, 101] on input "text" at bounding box center [276, 95] width 164 height 34
click at [287, 100] on input "text" at bounding box center [276, 95] width 164 height 34
click at [256, 97] on input "text" at bounding box center [276, 95] width 164 height 34
click at [214, 99] on input "text" at bounding box center [276, 95] width 164 height 34
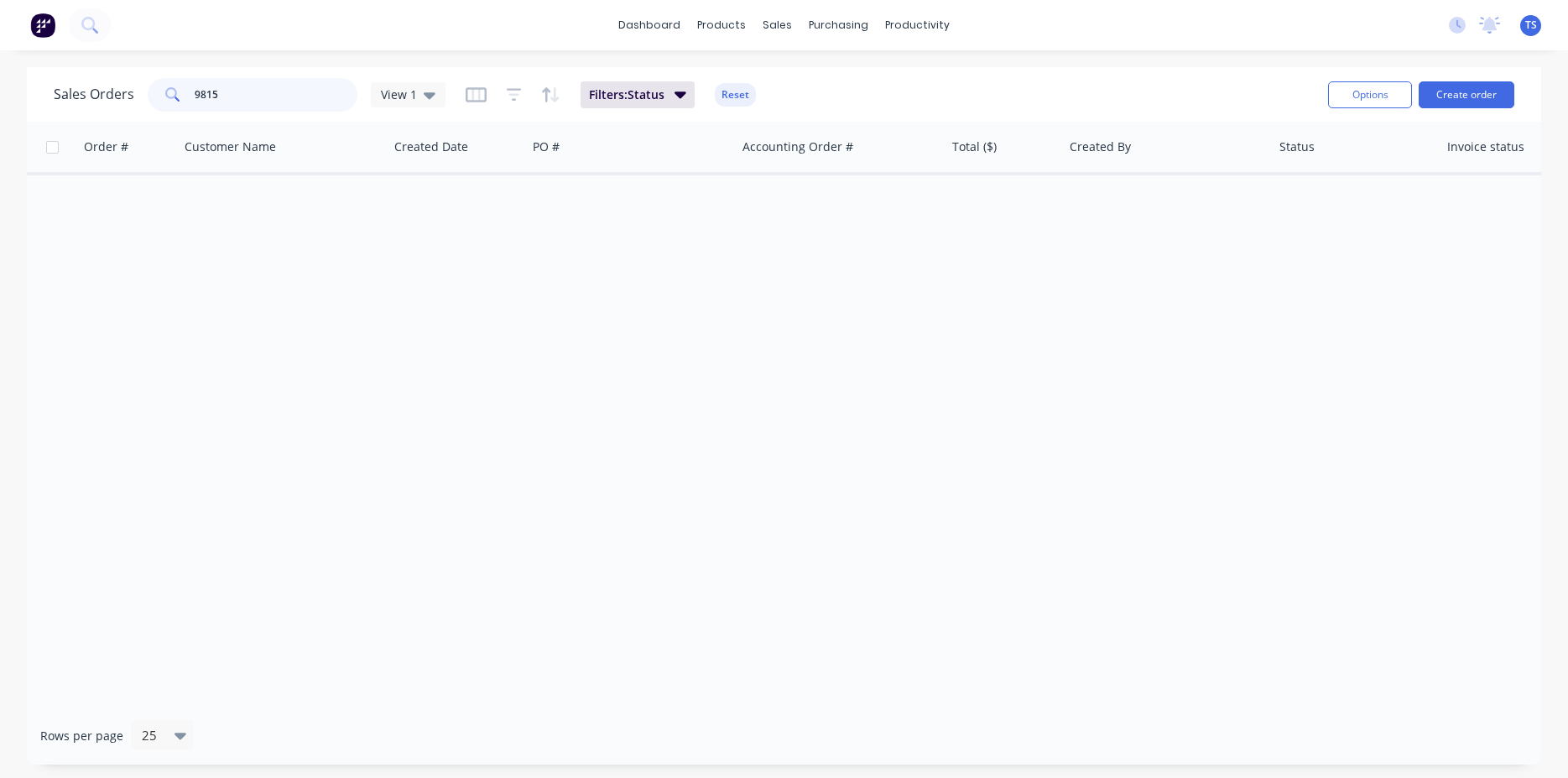
type input "98152"
click at [255, 98] on input "98152" at bounding box center [276, 95] width 164 height 34
click at [255, 97] on input "98152" at bounding box center [276, 95] width 164 height 34
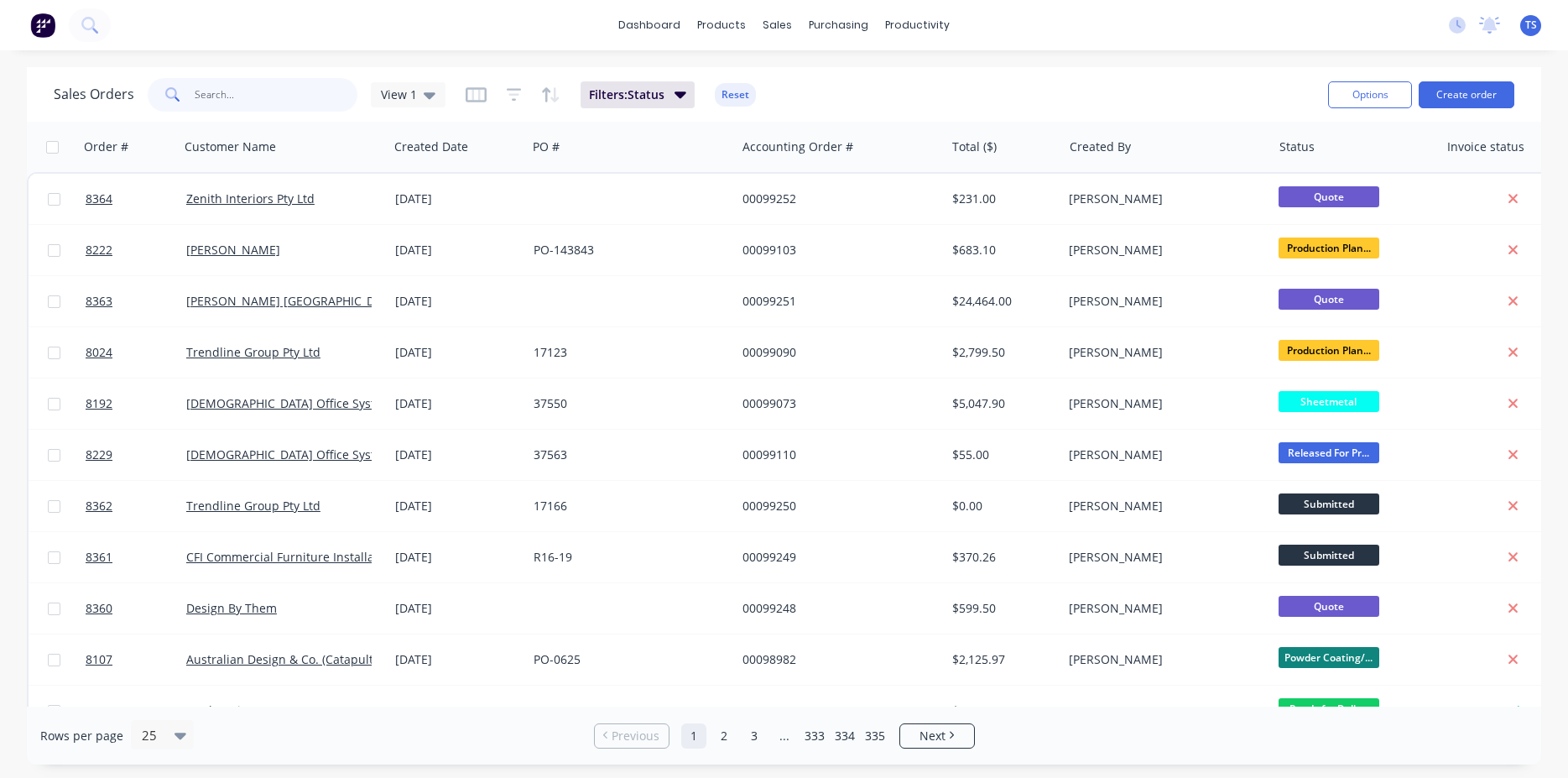
click at [218, 92] on input "text" at bounding box center [276, 95] width 164 height 34
click at [352, 58] on div "dashboard products sales purchasing productivity dashboard products Product Cat…" at bounding box center [784, 389] width 1568 height 778
click at [1095, 80] on div "Sales Orders View 1 Filters: Status Reset" at bounding box center [684, 94] width 1261 height 41
click at [248, 93] on input "text" at bounding box center [276, 95] width 164 height 34
click at [262, 93] on input "text" at bounding box center [276, 95] width 164 height 34
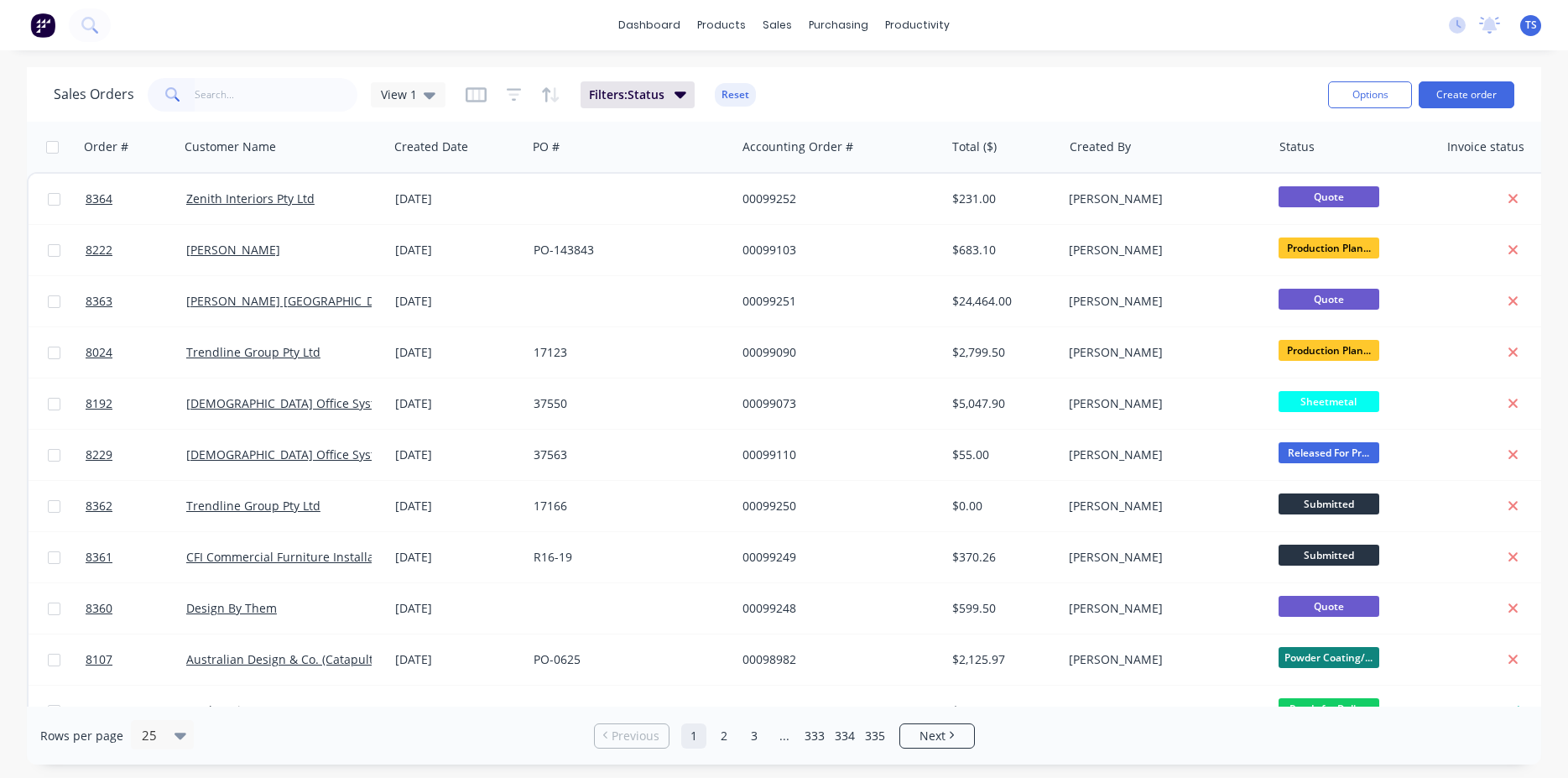
click at [424, 46] on div "dashboard products sales purchasing productivity dashboard products Product Cat…" at bounding box center [784, 25] width 1568 height 50
click at [244, 93] on input "text" at bounding box center [276, 95] width 164 height 34
click at [909, 81] on div "Sales Orders View 1 Filters: Status Reset" at bounding box center [684, 94] width 1261 height 41
click at [1081, 80] on div "Sales Orders View 1 Filters: Status Reset" at bounding box center [684, 94] width 1261 height 41
click at [233, 107] on input "text" at bounding box center [276, 95] width 164 height 34
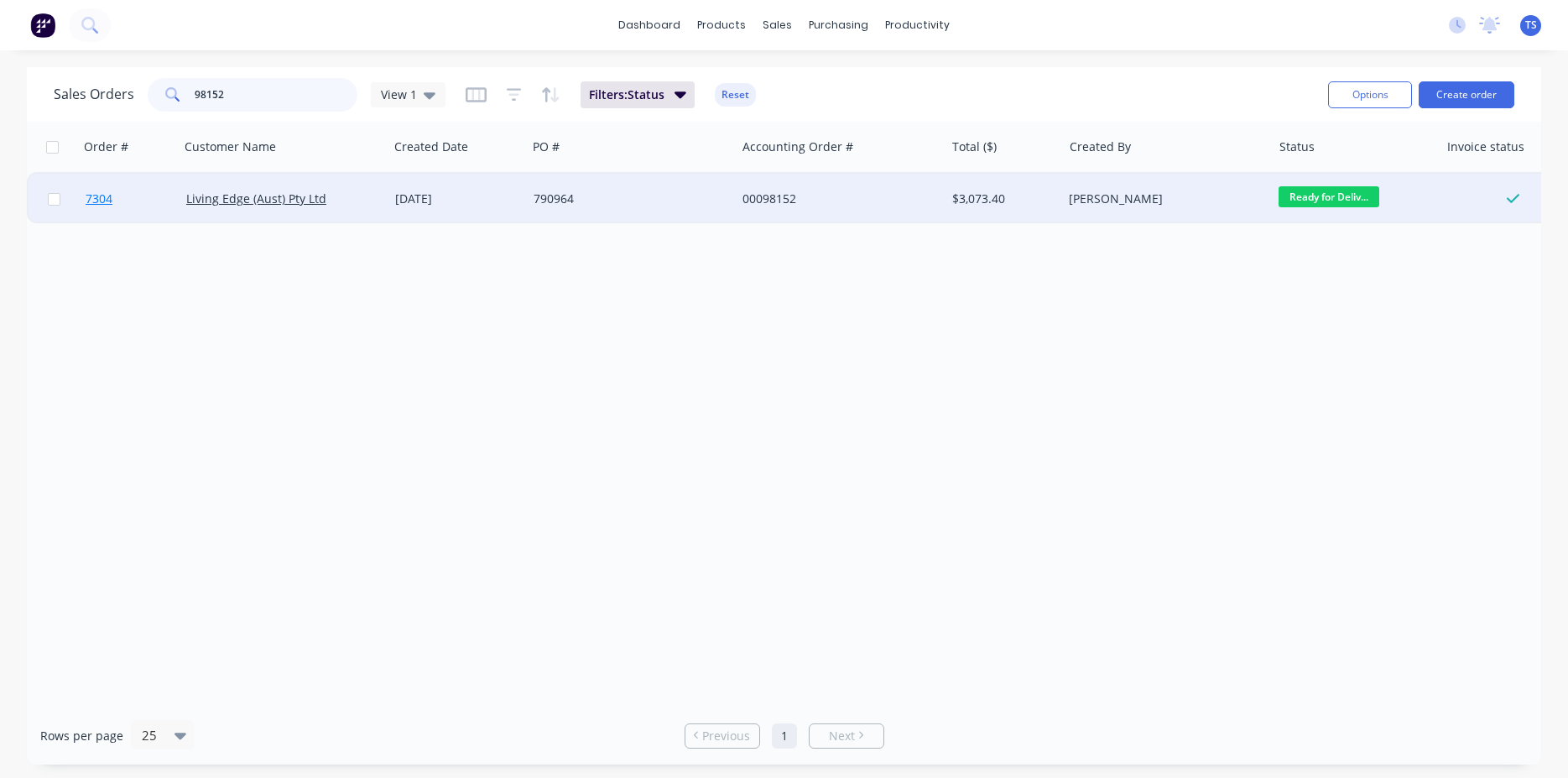
type input "98152"
click at [116, 201] on link "7304" at bounding box center [136, 198] width 101 height 50
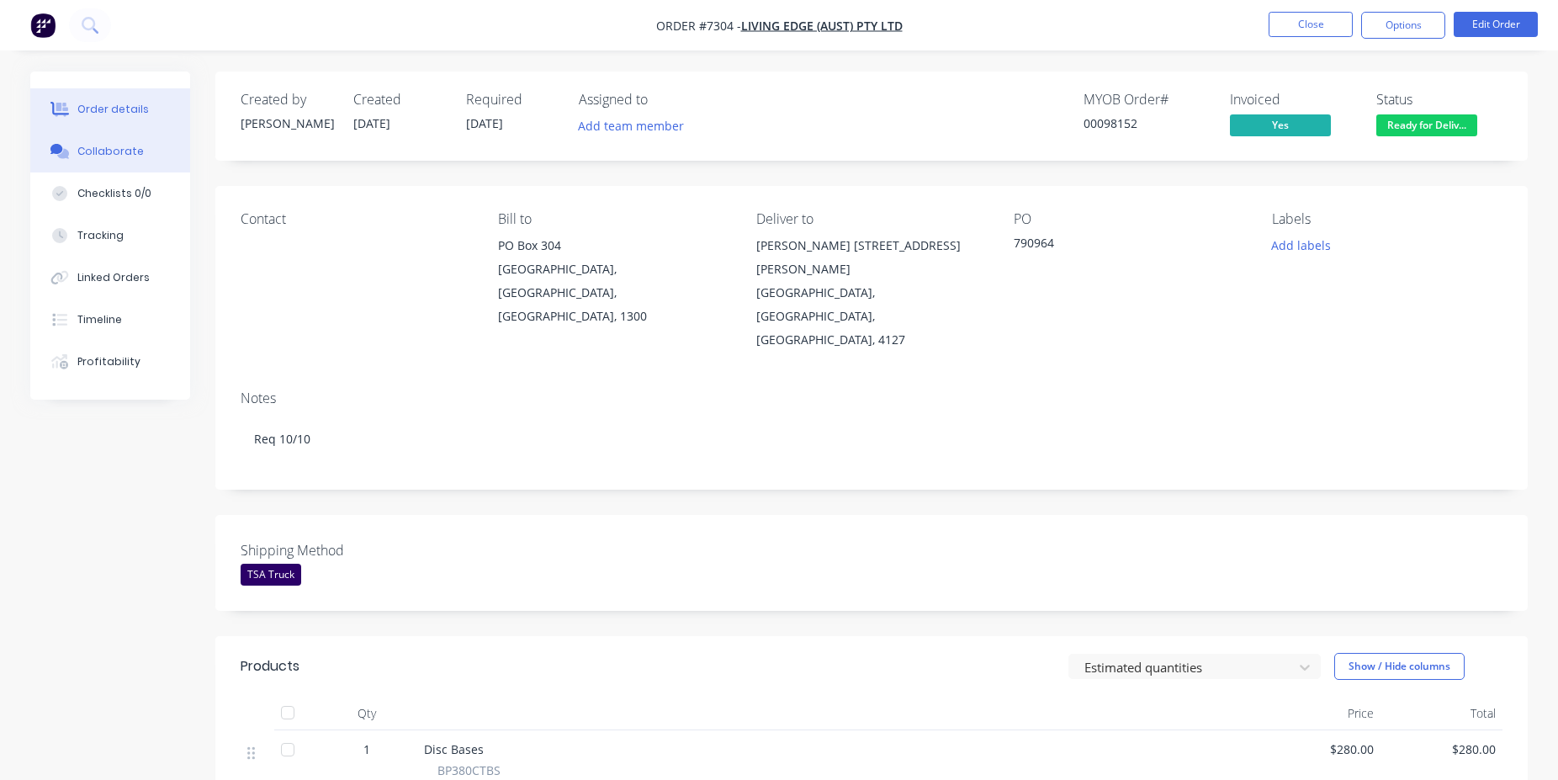
click at [142, 161] on button "Collaborate" at bounding box center [110, 151] width 160 height 42
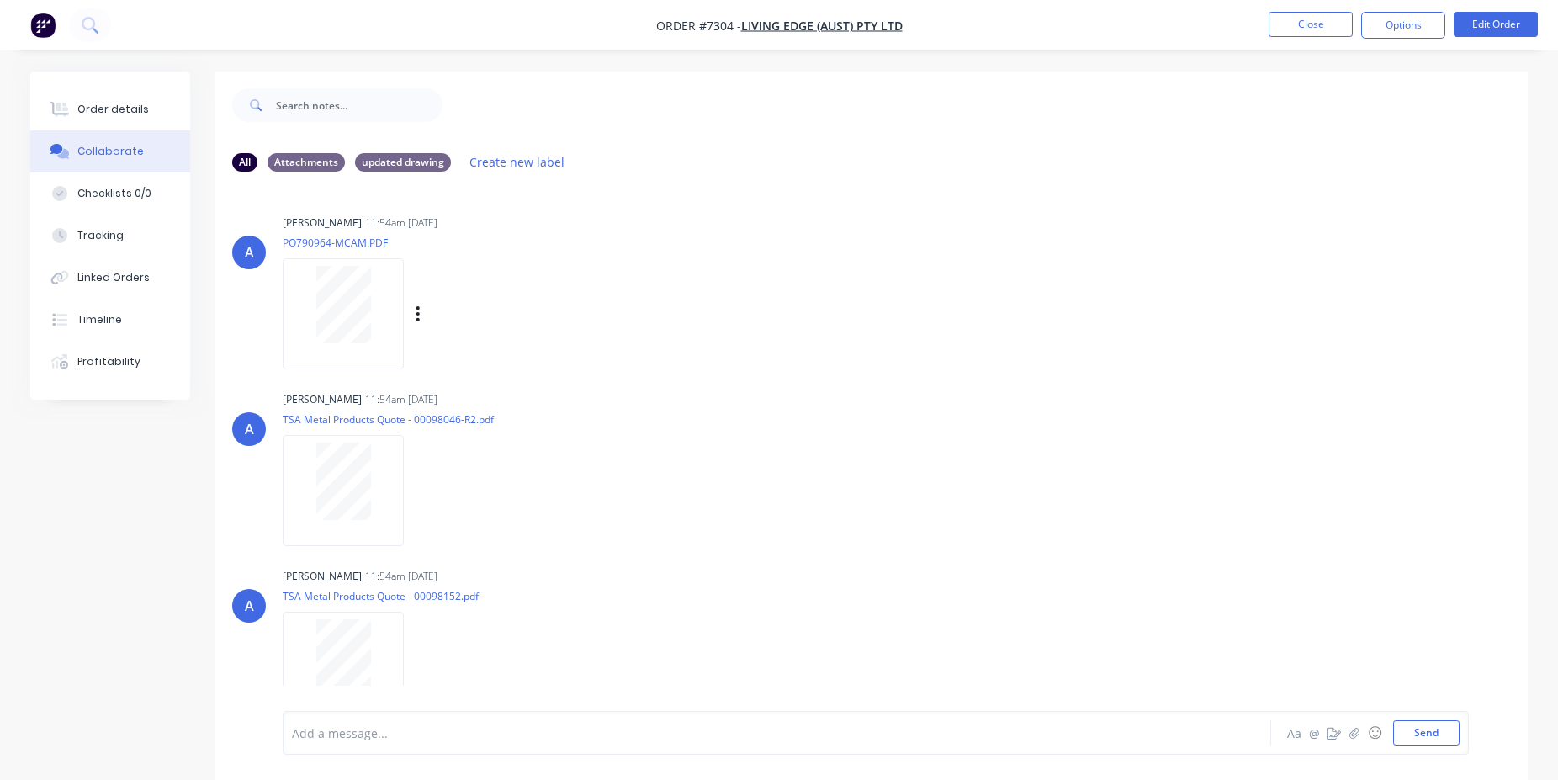
click at [374, 310] on div at bounding box center [343, 304] width 106 height 77
click at [146, 109] on button "Order details" at bounding box center [110, 109] width 160 height 42
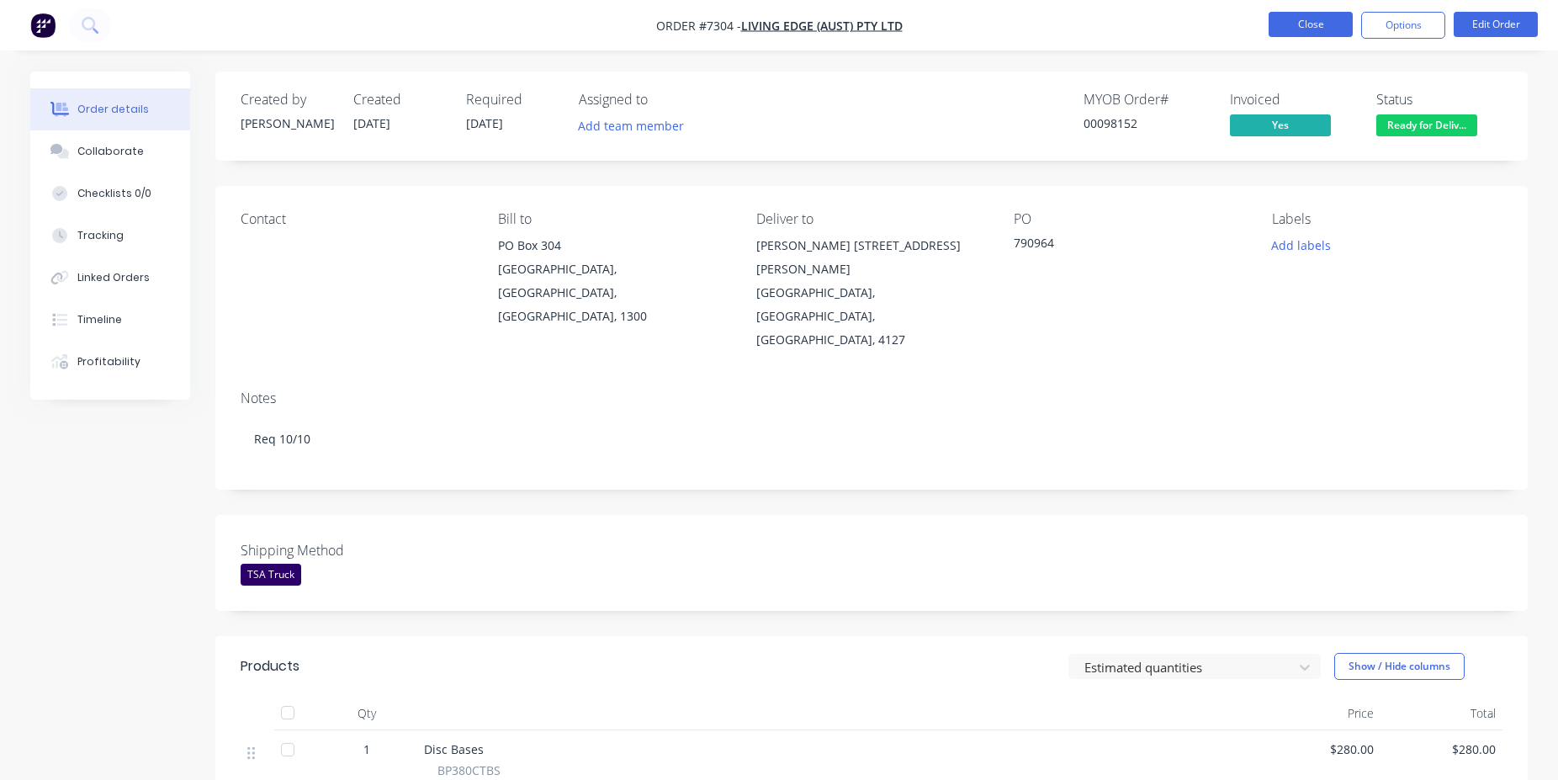
click at [1324, 29] on button "Close" at bounding box center [1310, 24] width 84 height 25
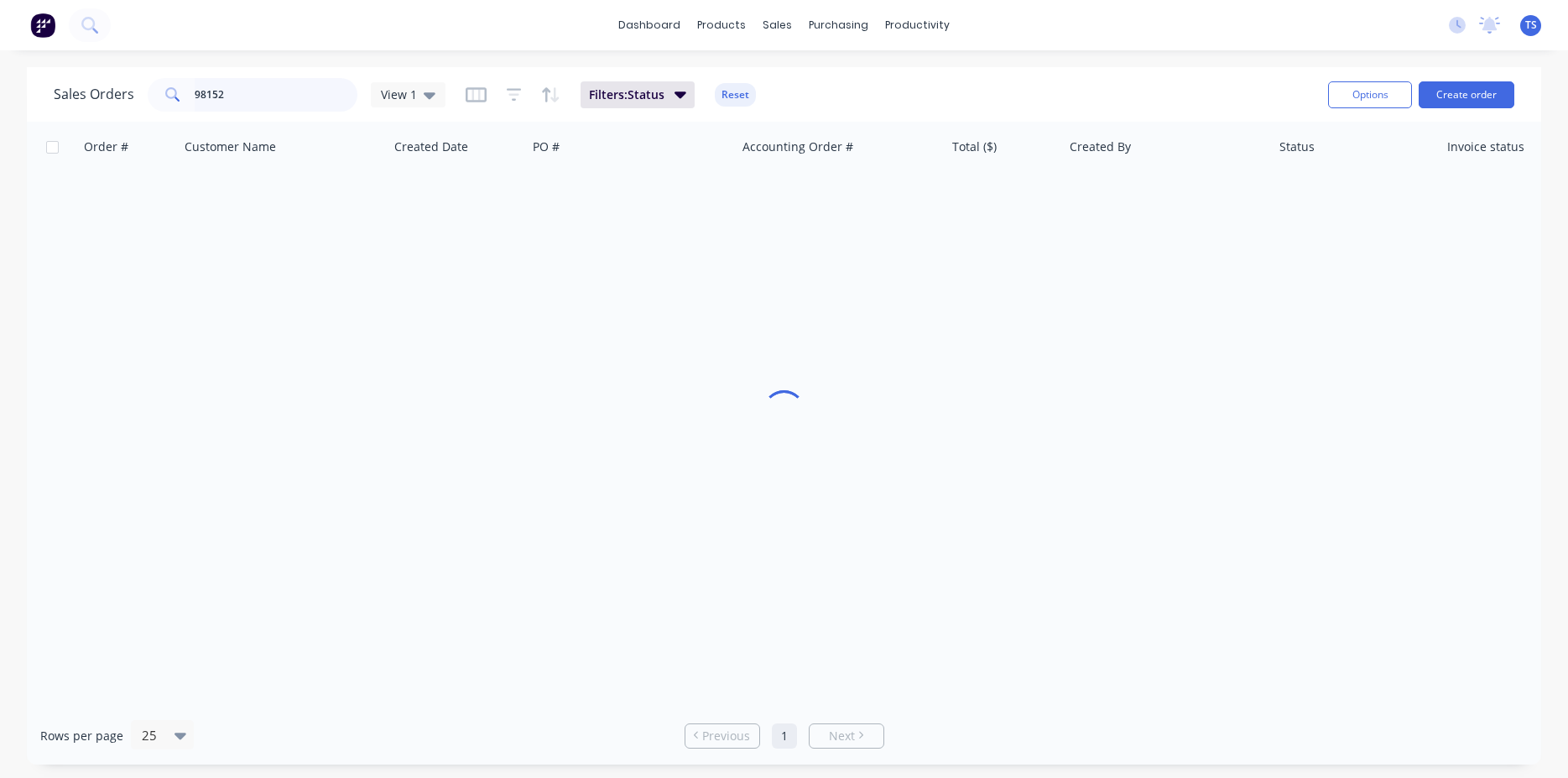
click at [314, 87] on input "98152" at bounding box center [276, 95] width 164 height 34
type input "98359"
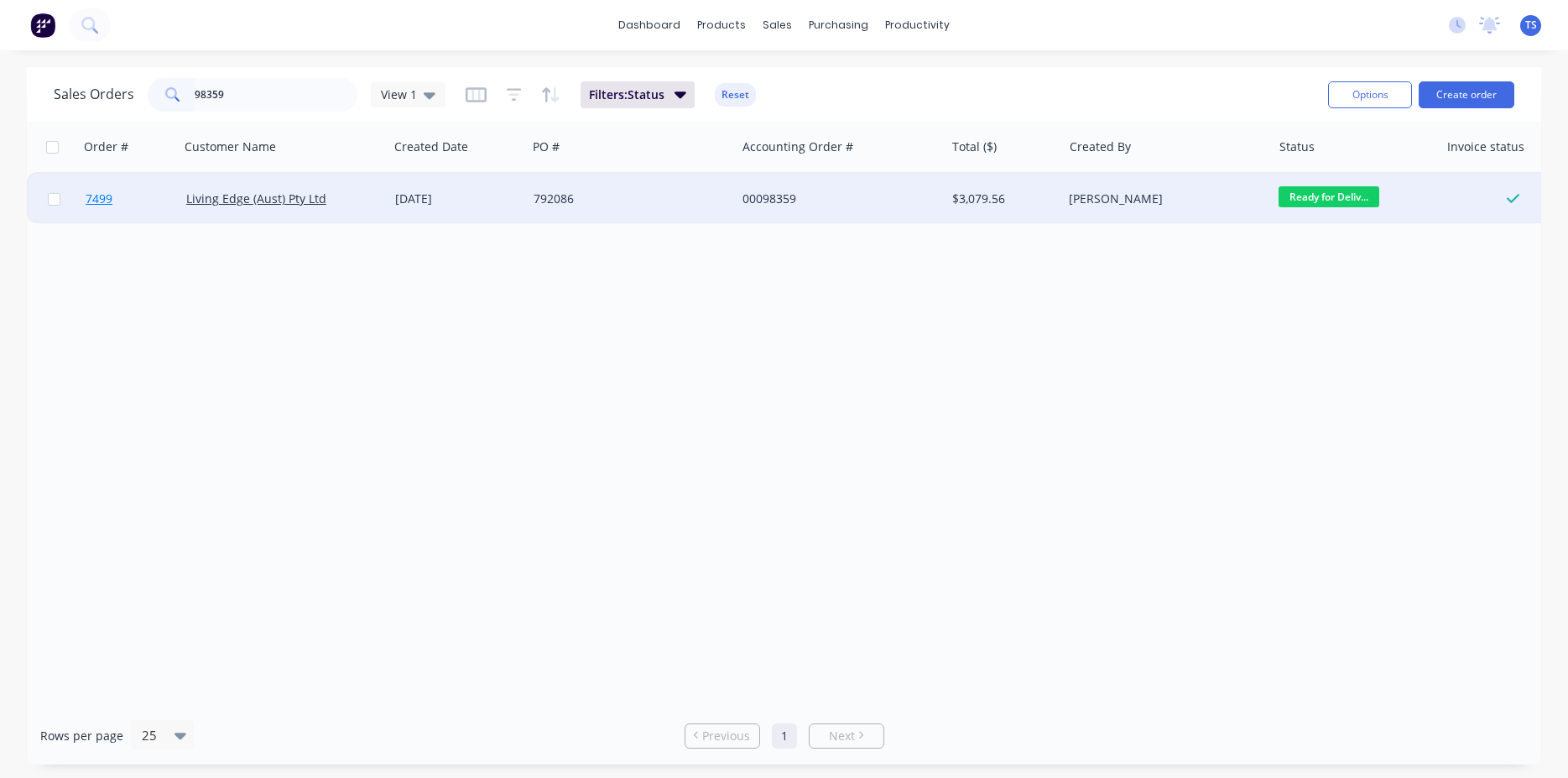
click at [113, 212] on link "7499" at bounding box center [136, 198] width 101 height 50
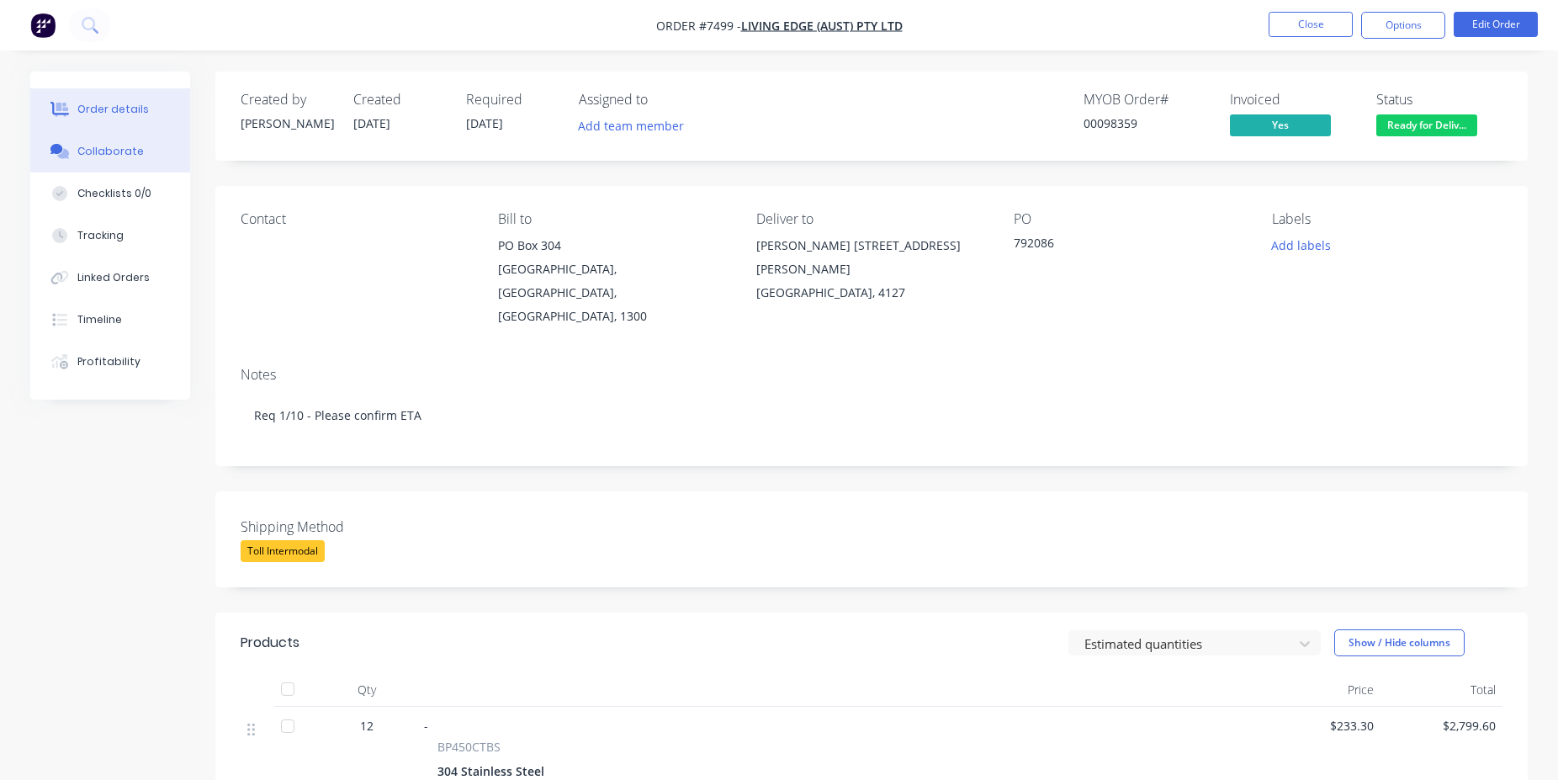
click at [117, 152] on div "Collaborate" at bounding box center [110, 151] width 66 height 15
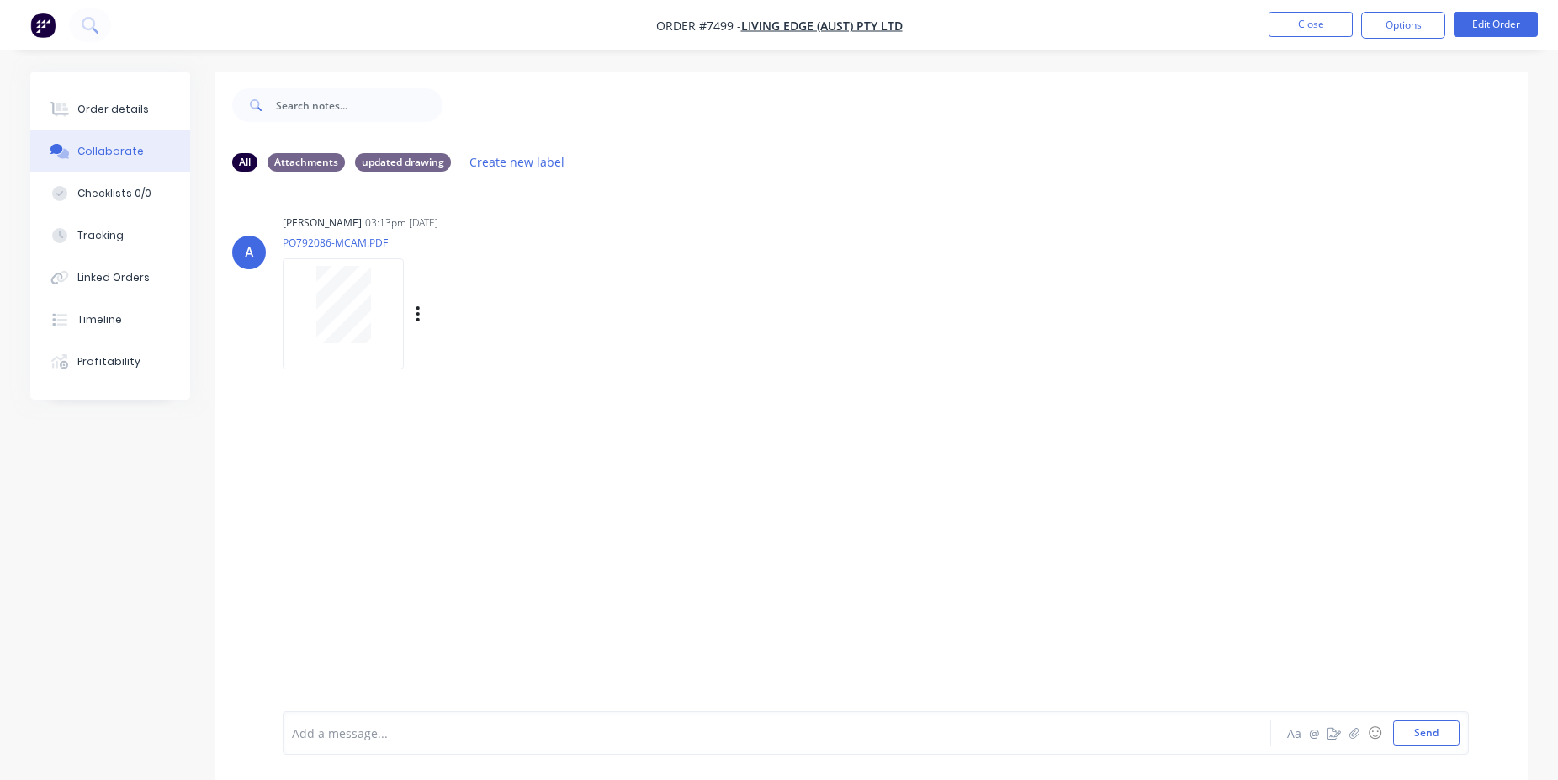
click at [342, 352] on div at bounding box center [343, 313] width 121 height 110
click at [82, 116] on div "Order details" at bounding box center [112, 109] width 71 height 15
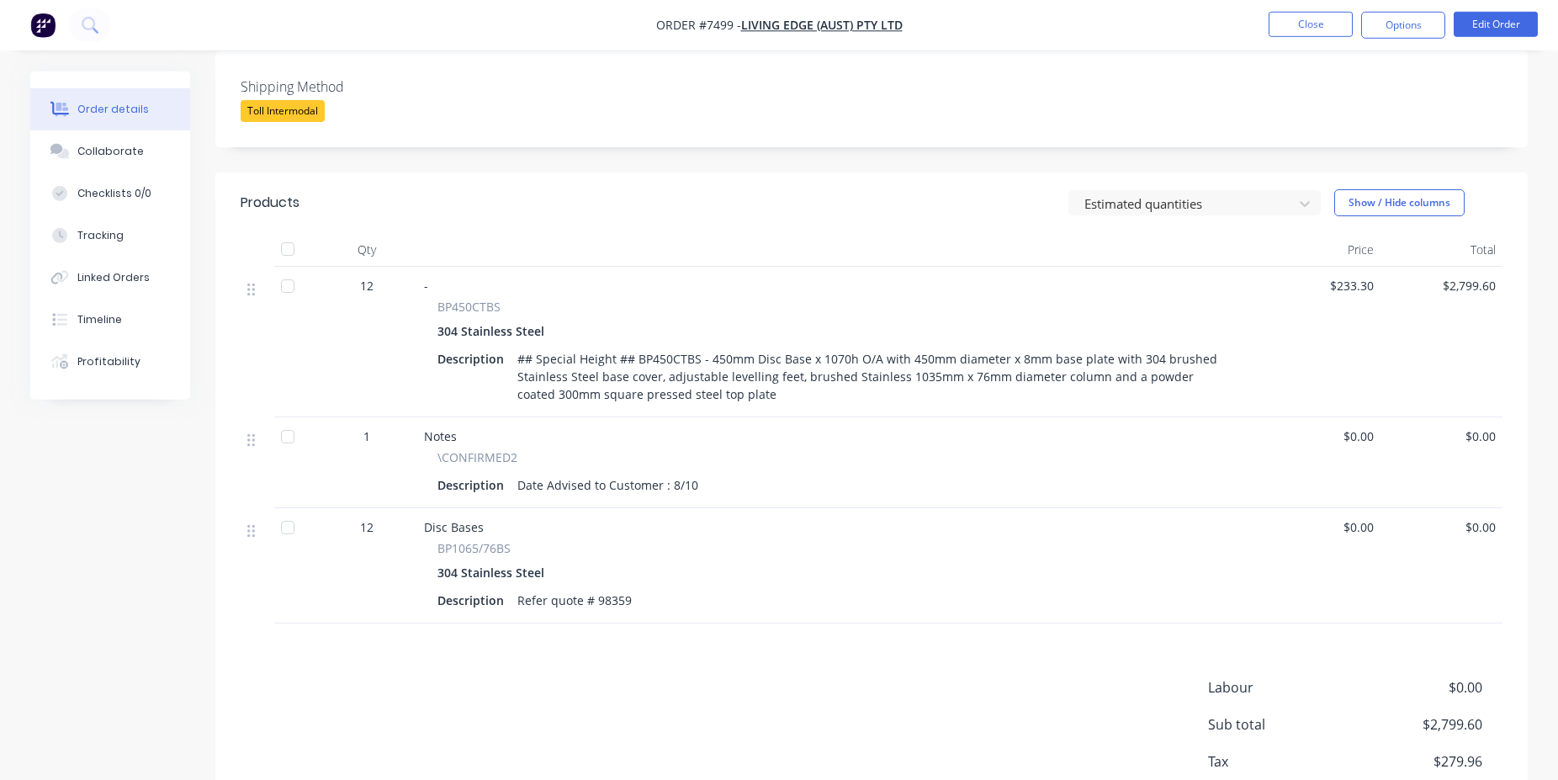
scroll to position [522, 0]
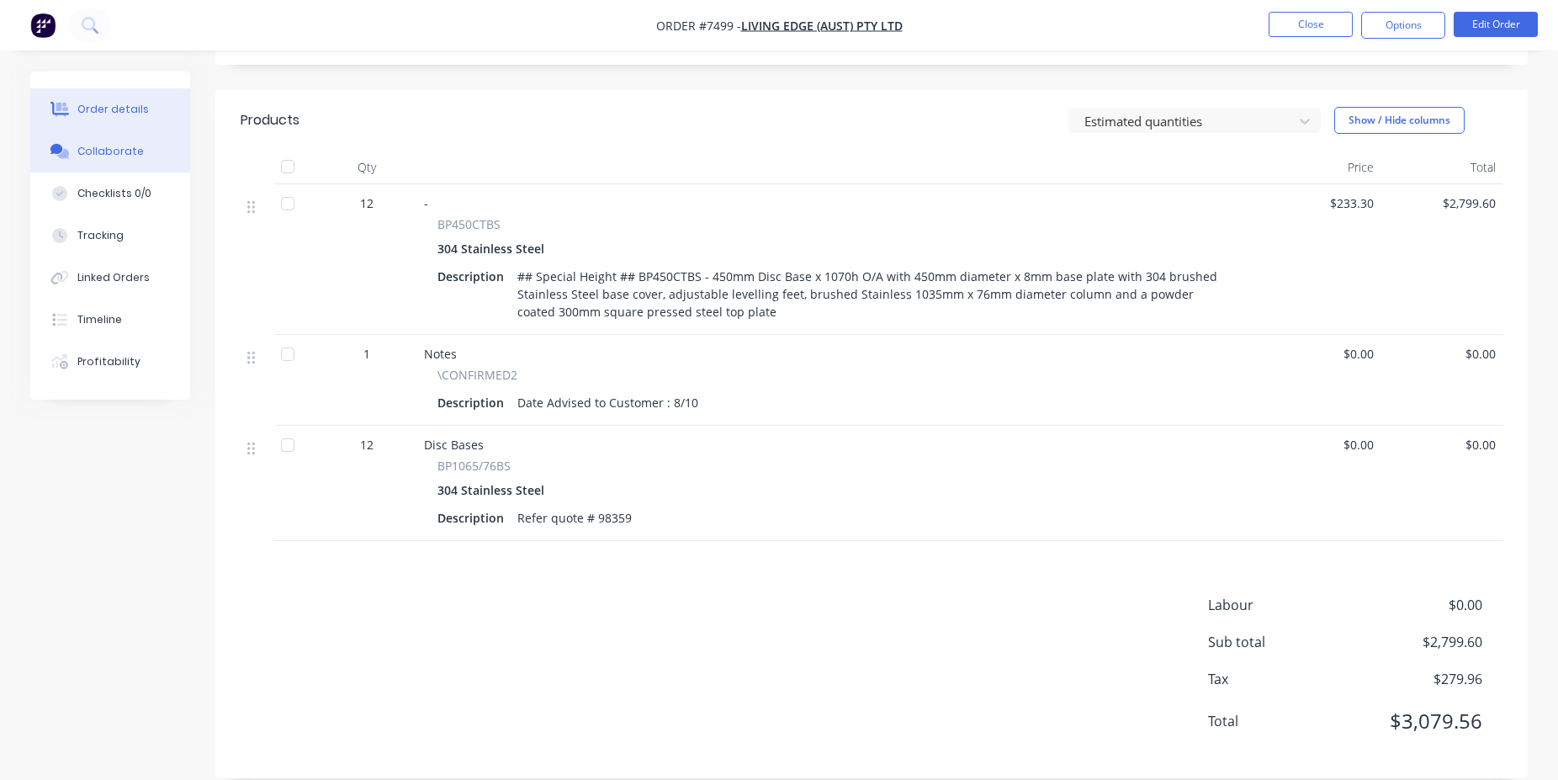
click at [156, 167] on button "Collaborate" at bounding box center [110, 151] width 160 height 42
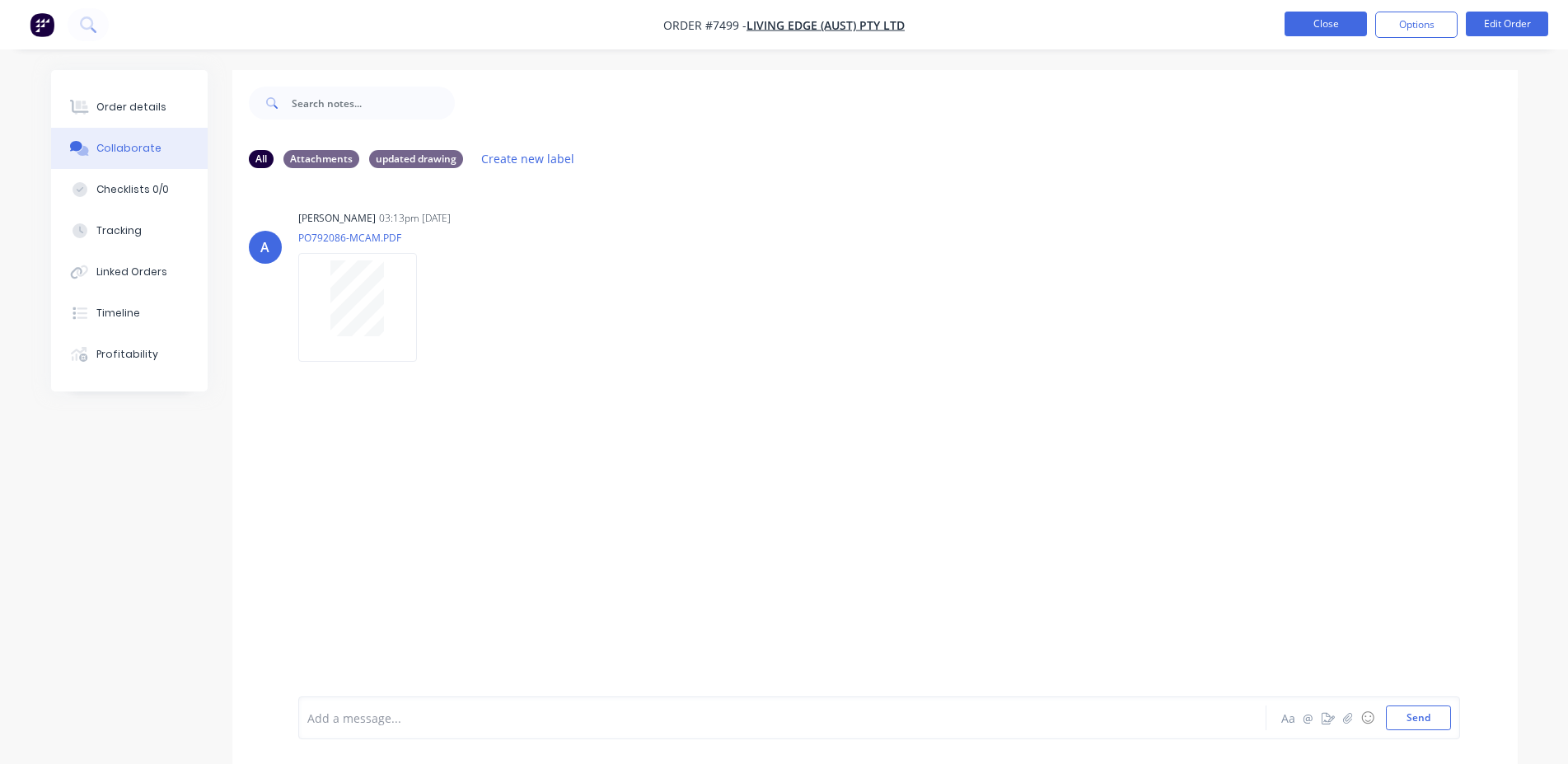
drag, startPoint x: 1274, startPoint y: 40, endPoint x: 1330, endPoint y: 13, distance: 62.2
click at [1295, 30] on nav "Order #7499 - Living Edge (Aust) Pty Ltd Close Options Edit Order" at bounding box center [784, 24] width 1568 height 49
click at [1330, 13] on button "Close" at bounding box center [1325, 24] width 82 height 24
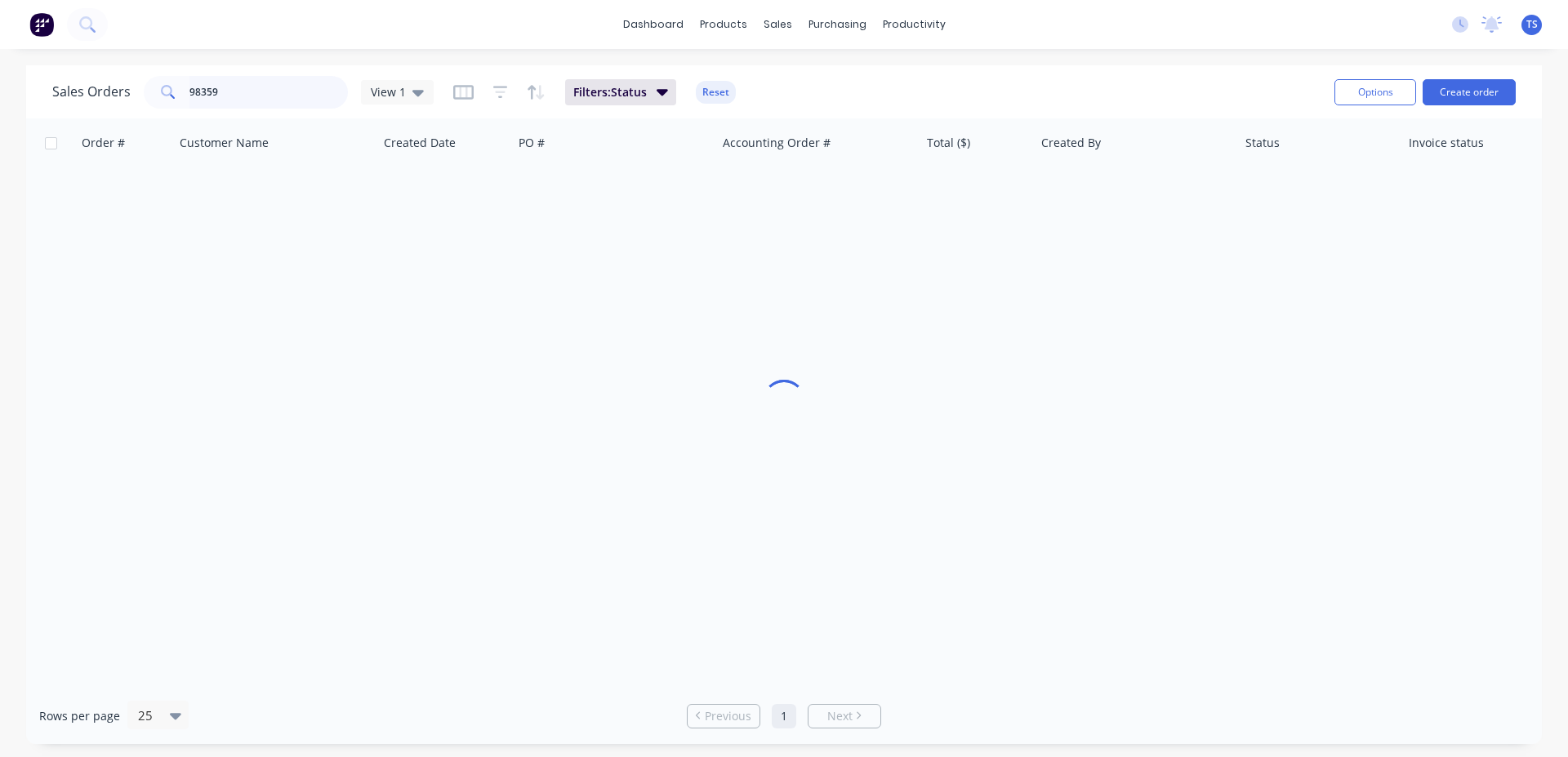
click at [286, 89] on input "98359" at bounding box center [269, 92] width 159 height 33
click at [270, 106] on input "98359" at bounding box center [269, 92] width 159 height 33
drag, startPoint x: 253, startPoint y: 84, endPoint x: 15, endPoint y: 77, distance: 238.1
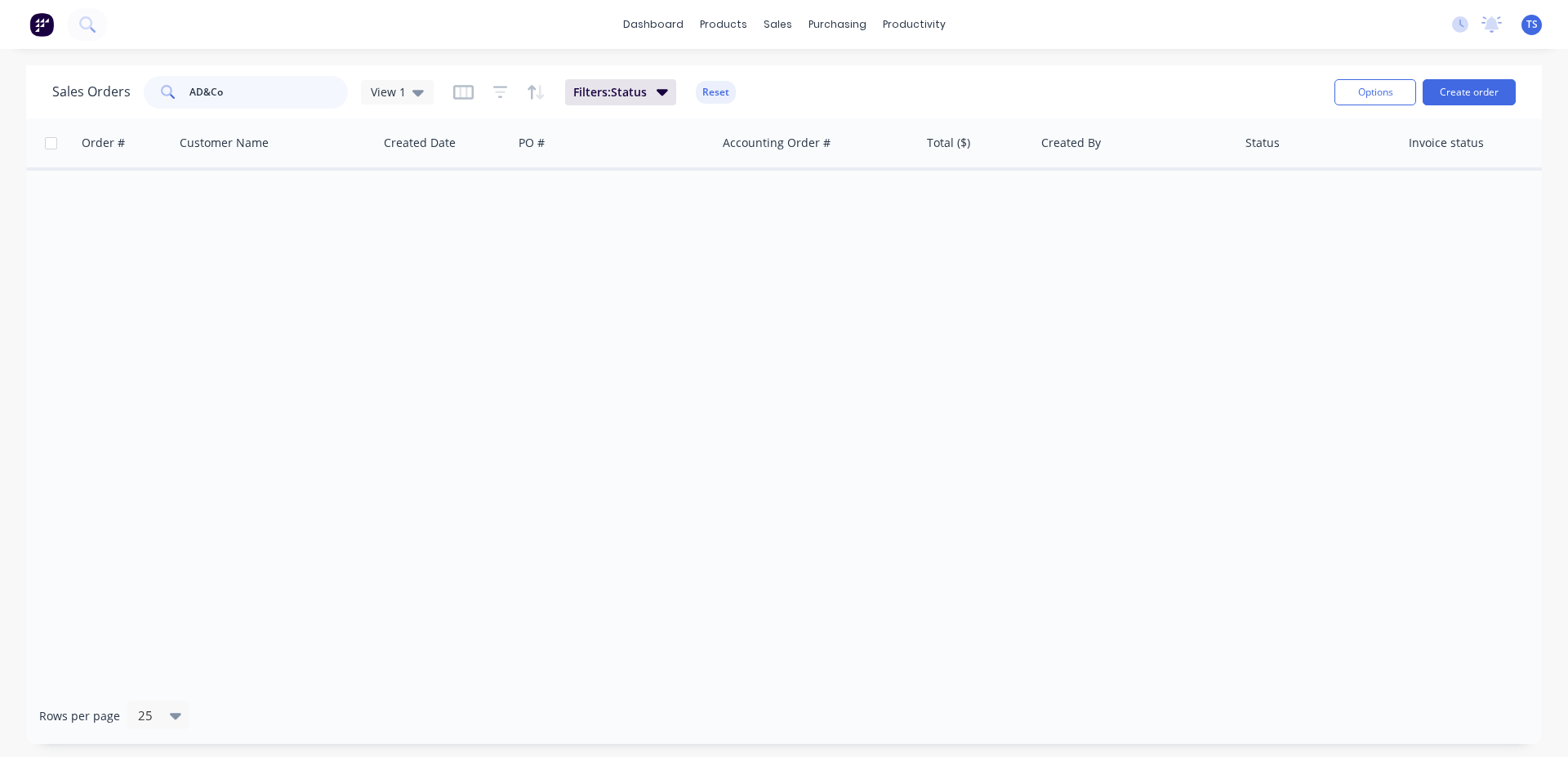
click at [189, 83] on input "AD&Co" at bounding box center [269, 92] width 159 height 33
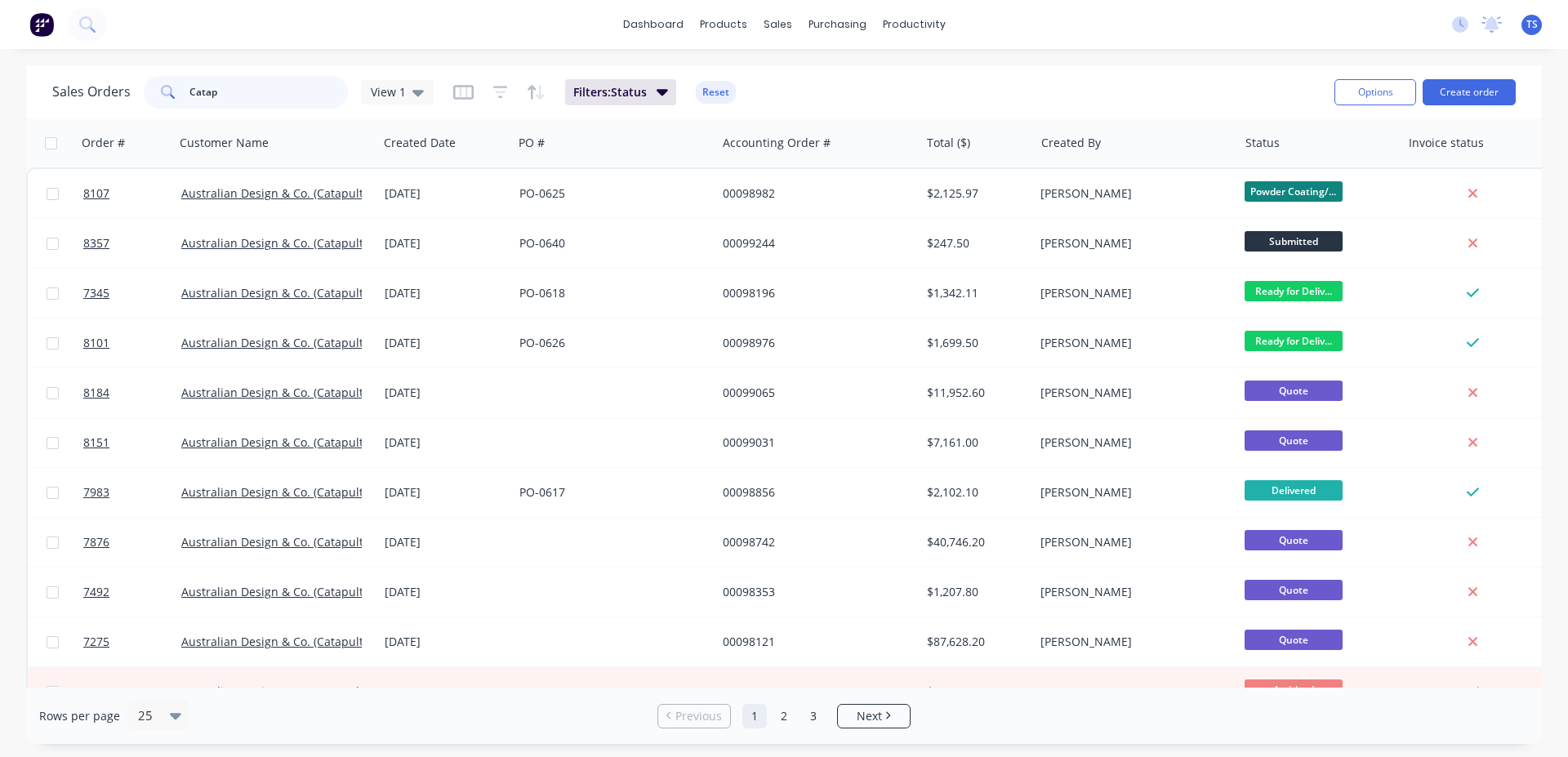
click at [237, 88] on input "Catap" at bounding box center [269, 92] width 159 height 33
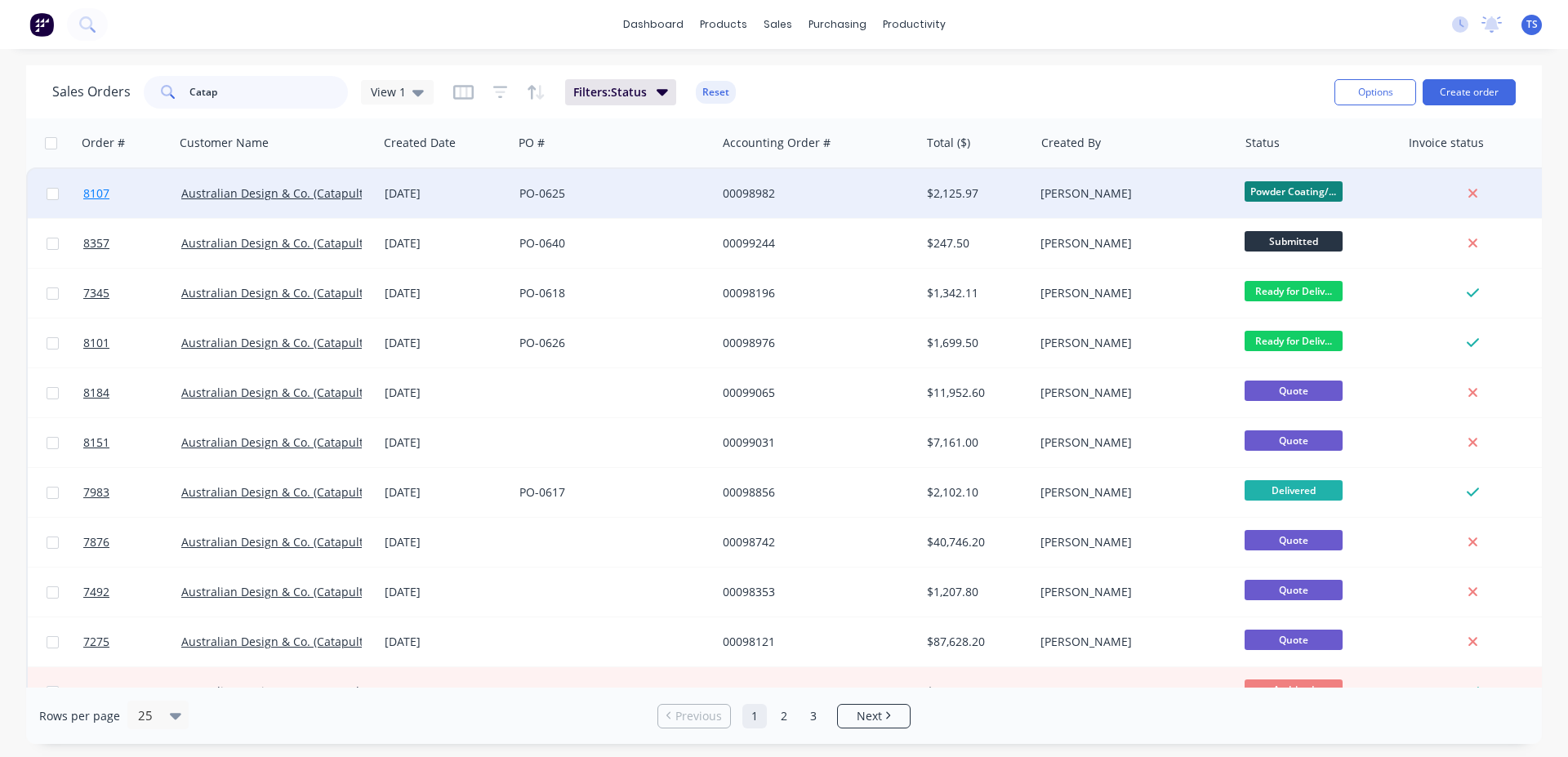
type input "Catap"
click at [141, 198] on link "8107" at bounding box center [132, 193] width 98 height 49
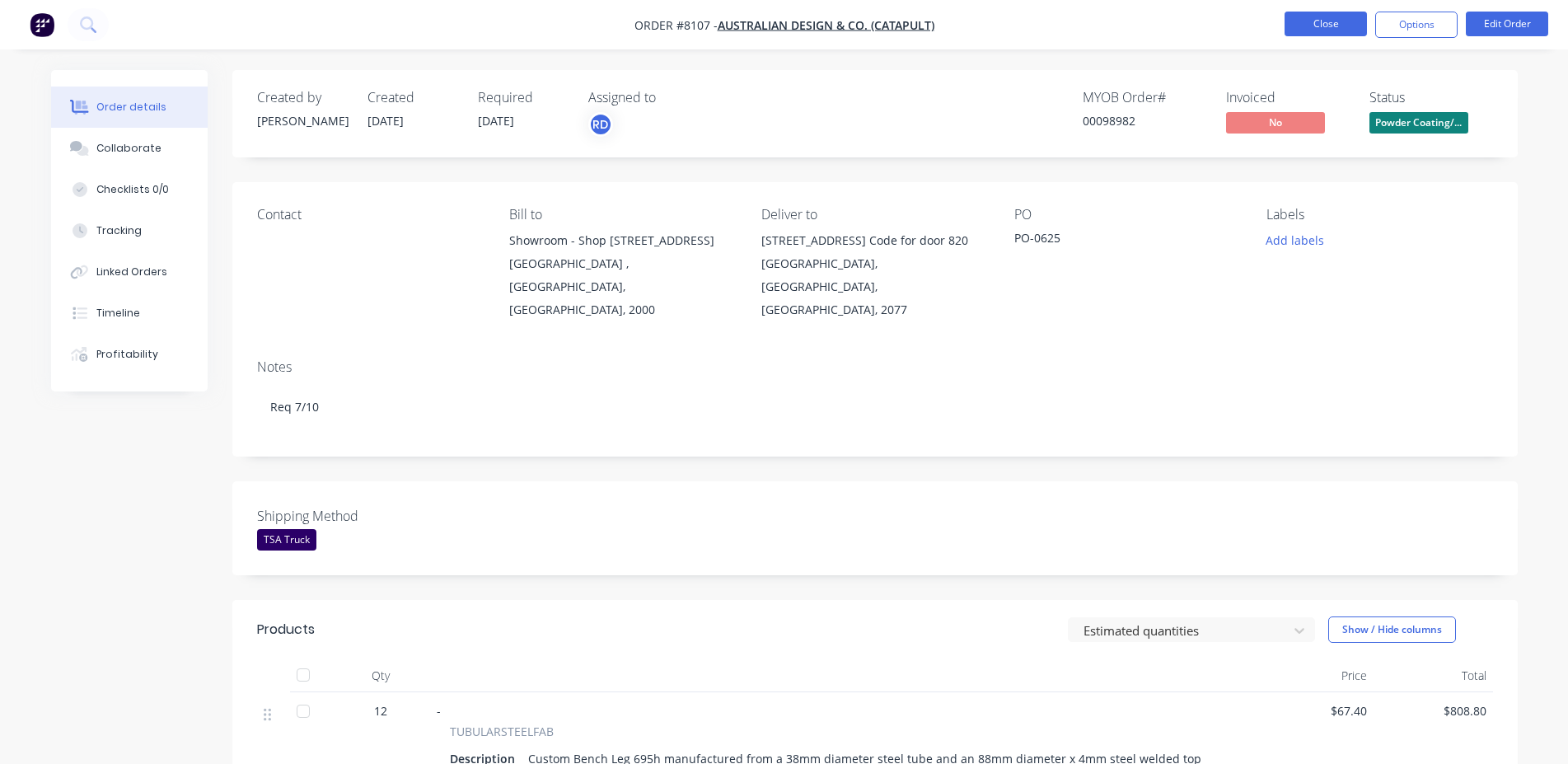
click at [1333, 25] on button "Close" at bounding box center [1325, 24] width 82 height 24
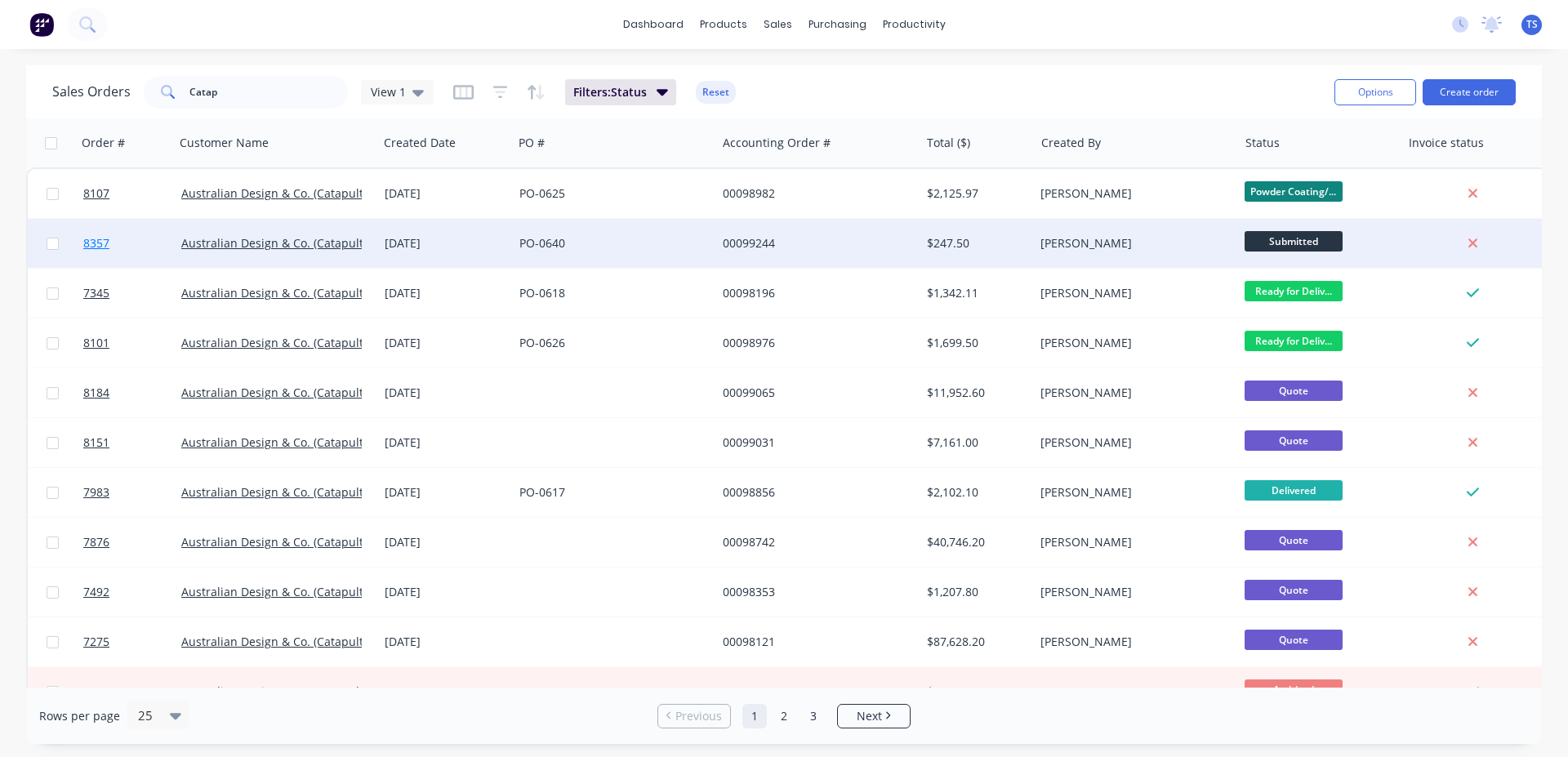
click at [131, 239] on link "8357" at bounding box center [132, 243] width 98 height 49
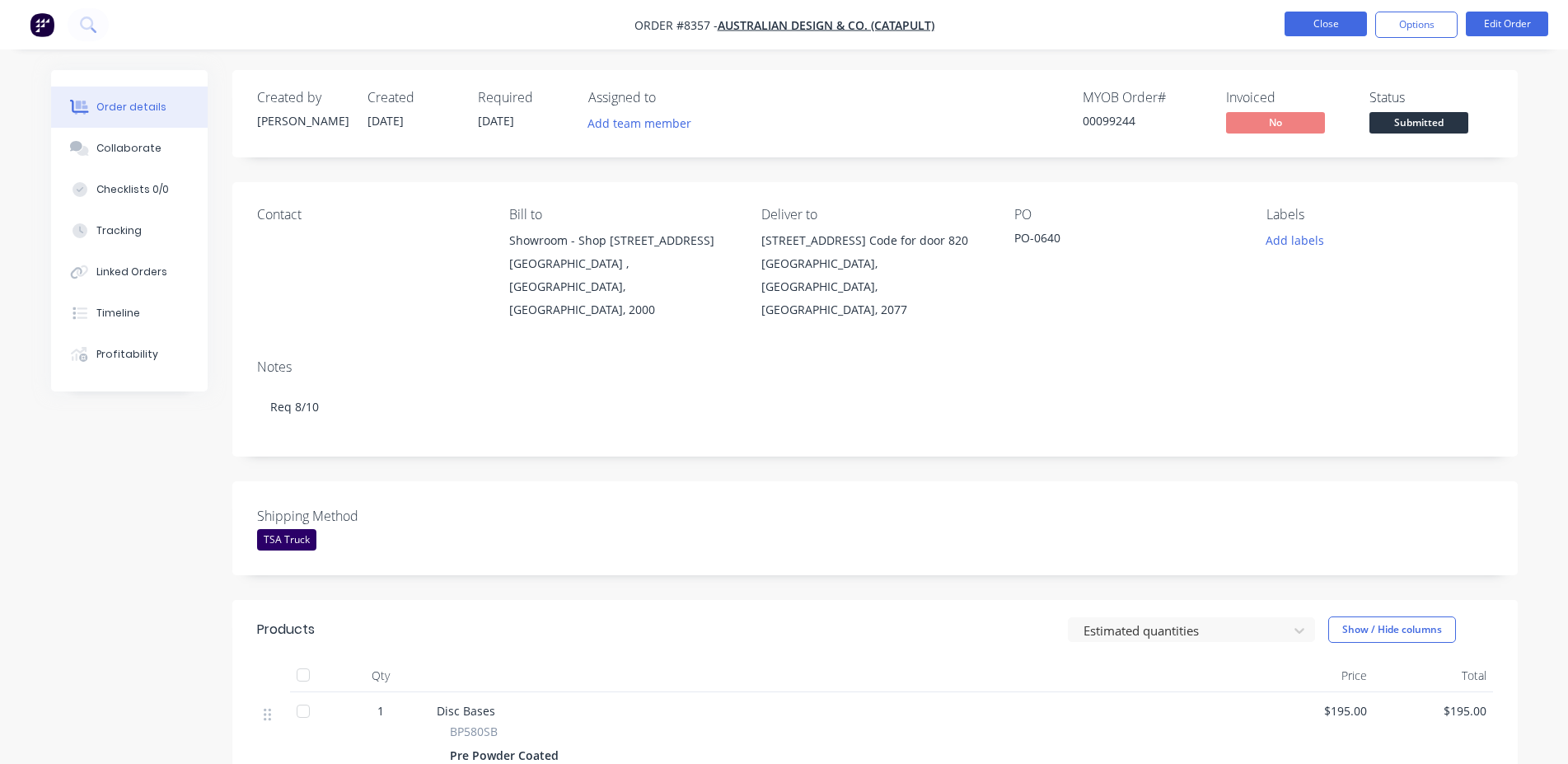
click at [1319, 22] on button "Close" at bounding box center [1325, 24] width 82 height 24
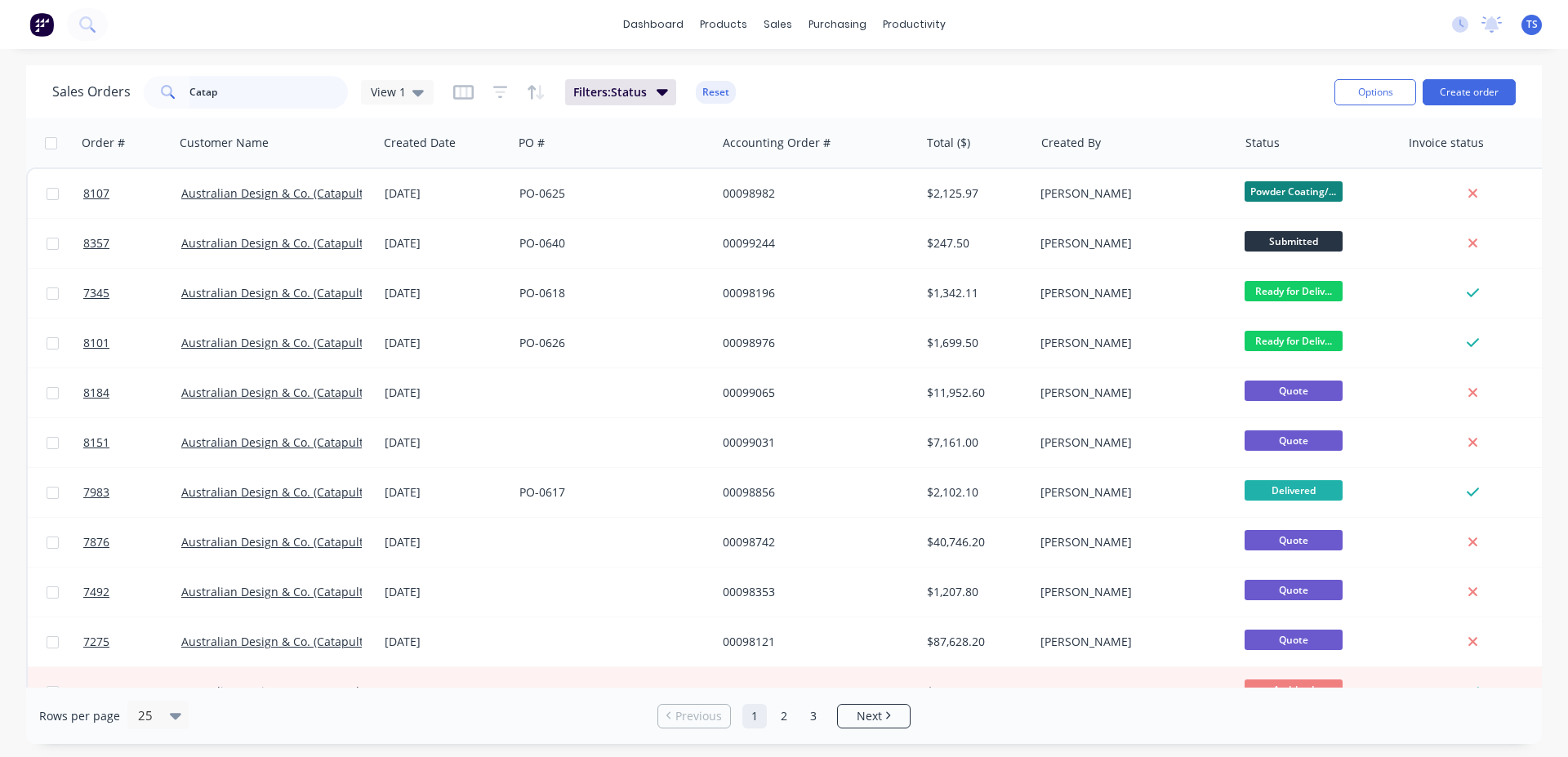
click at [254, 90] on input "Catap" at bounding box center [269, 92] width 159 height 33
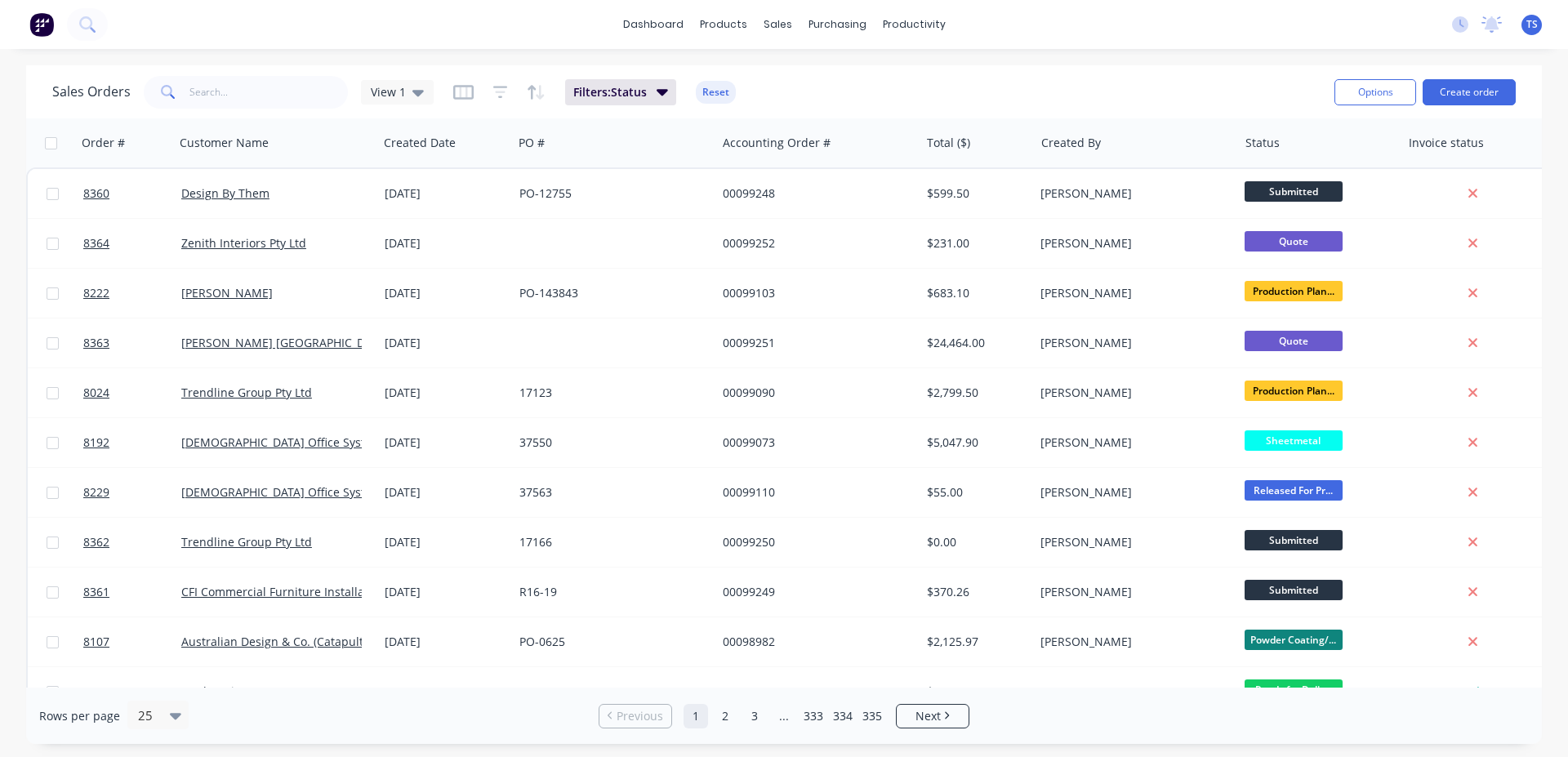
click at [267, 95] on input "text" at bounding box center [269, 92] width 159 height 33
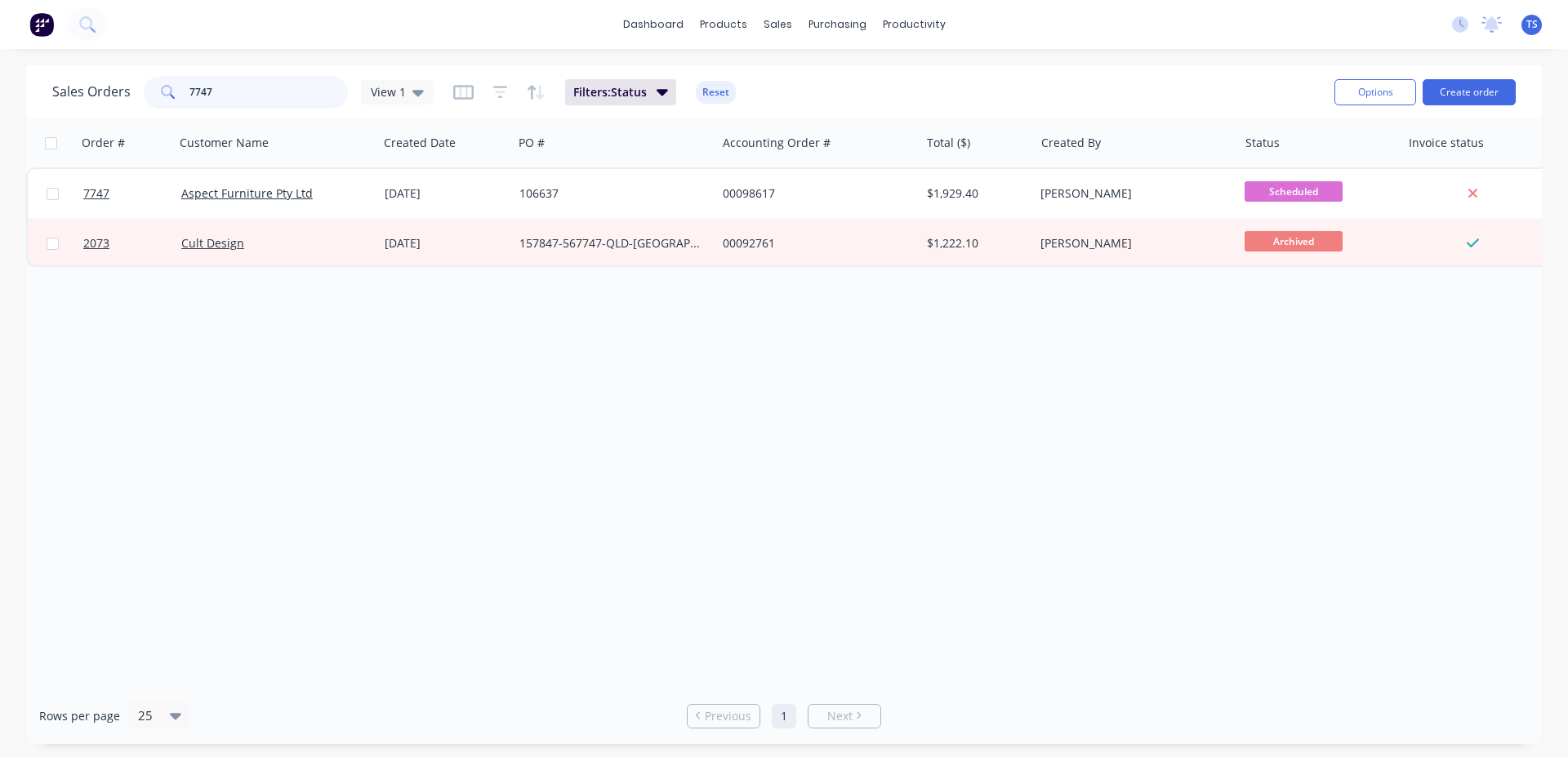
click at [244, 101] on input "7747" at bounding box center [269, 92] width 159 height 33
click at [244, 101] on input "7736" at bounding box center [269, 92] width 159 height 33
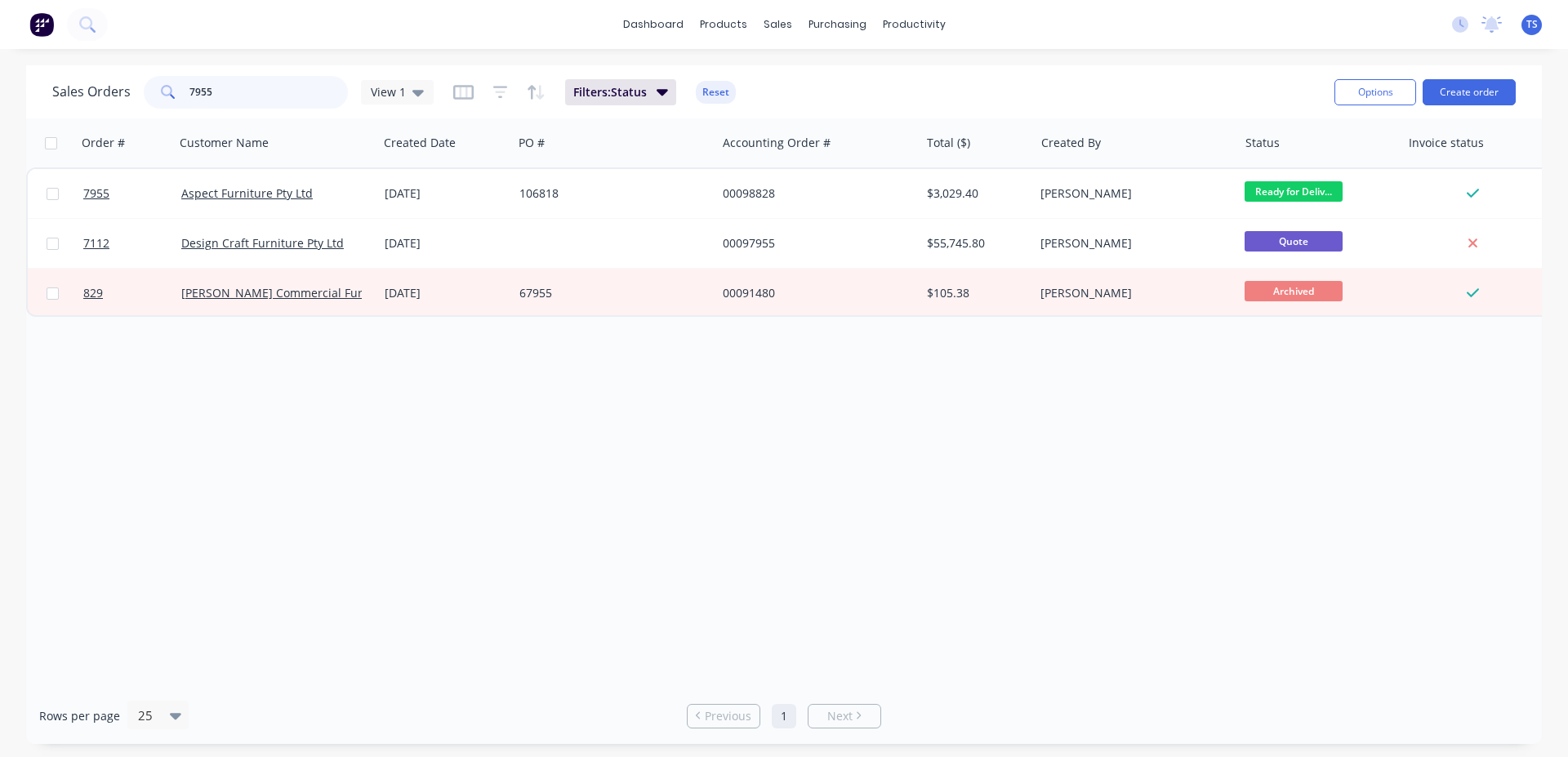
click at [228, 95] on input "7955" at bounding box center [269, 92] width 159 height 33
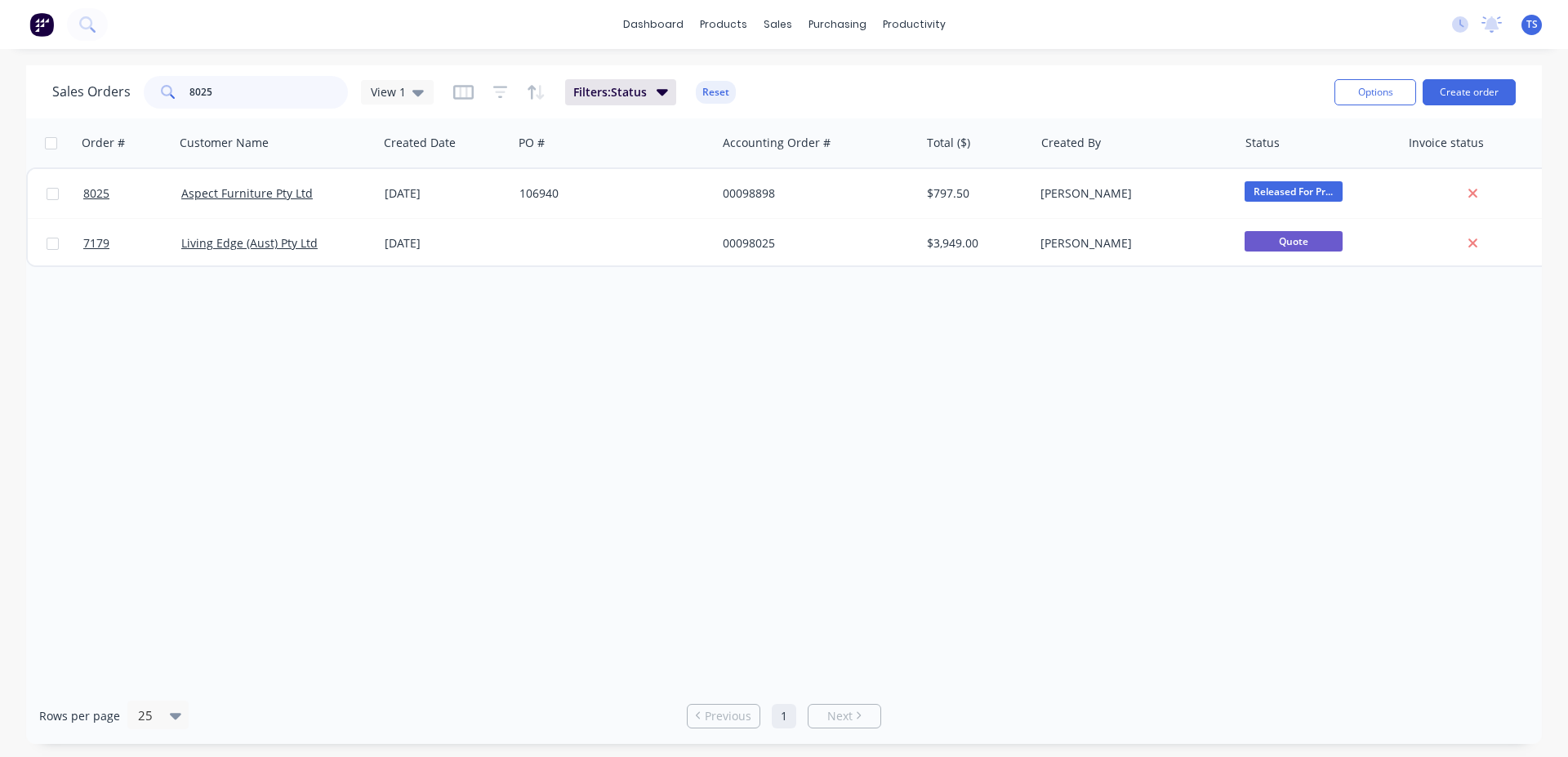
click at [232, 99] on input "8025" at bounding box center [269, 92] width 159 height 33
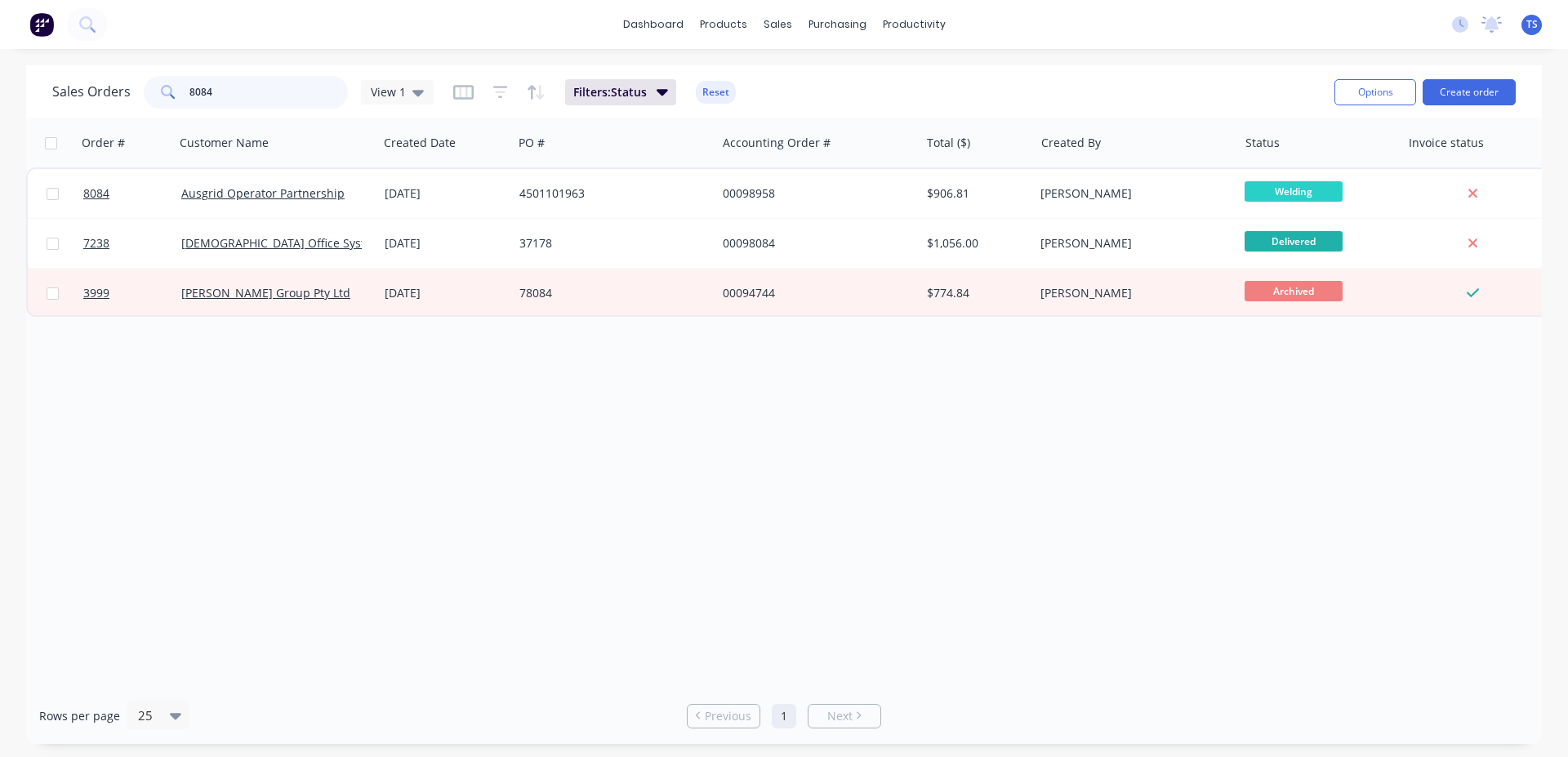
click at [232, 99] on input "8084" at bounding box center [269, 92] width 159 height 33
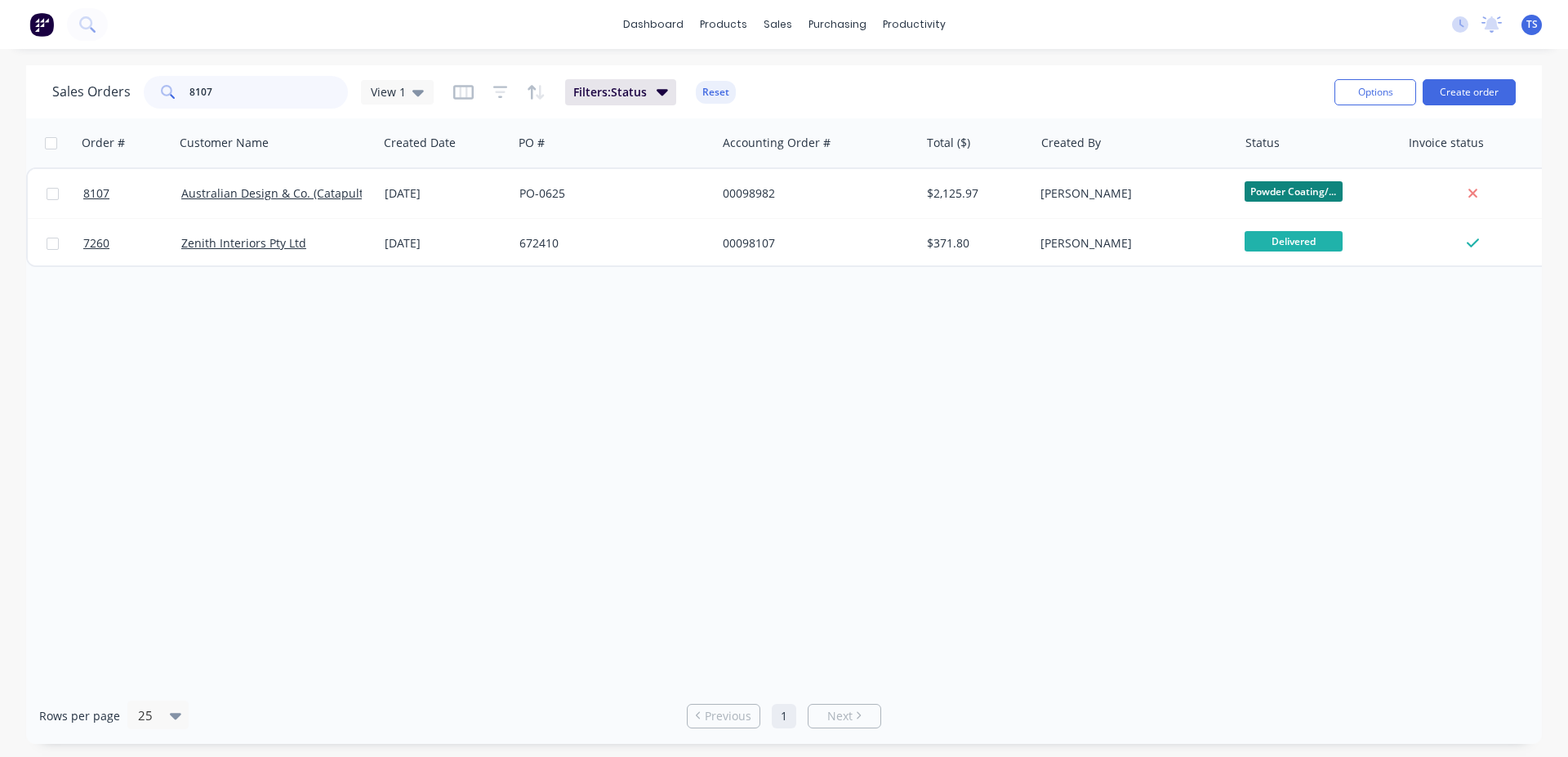
click at [233, 100] on input "8107" at bounding box center [269, 92] width 159 height 33
click at [217, 89] on input "8107" at bounding box center [269, 92] width 159 height 33
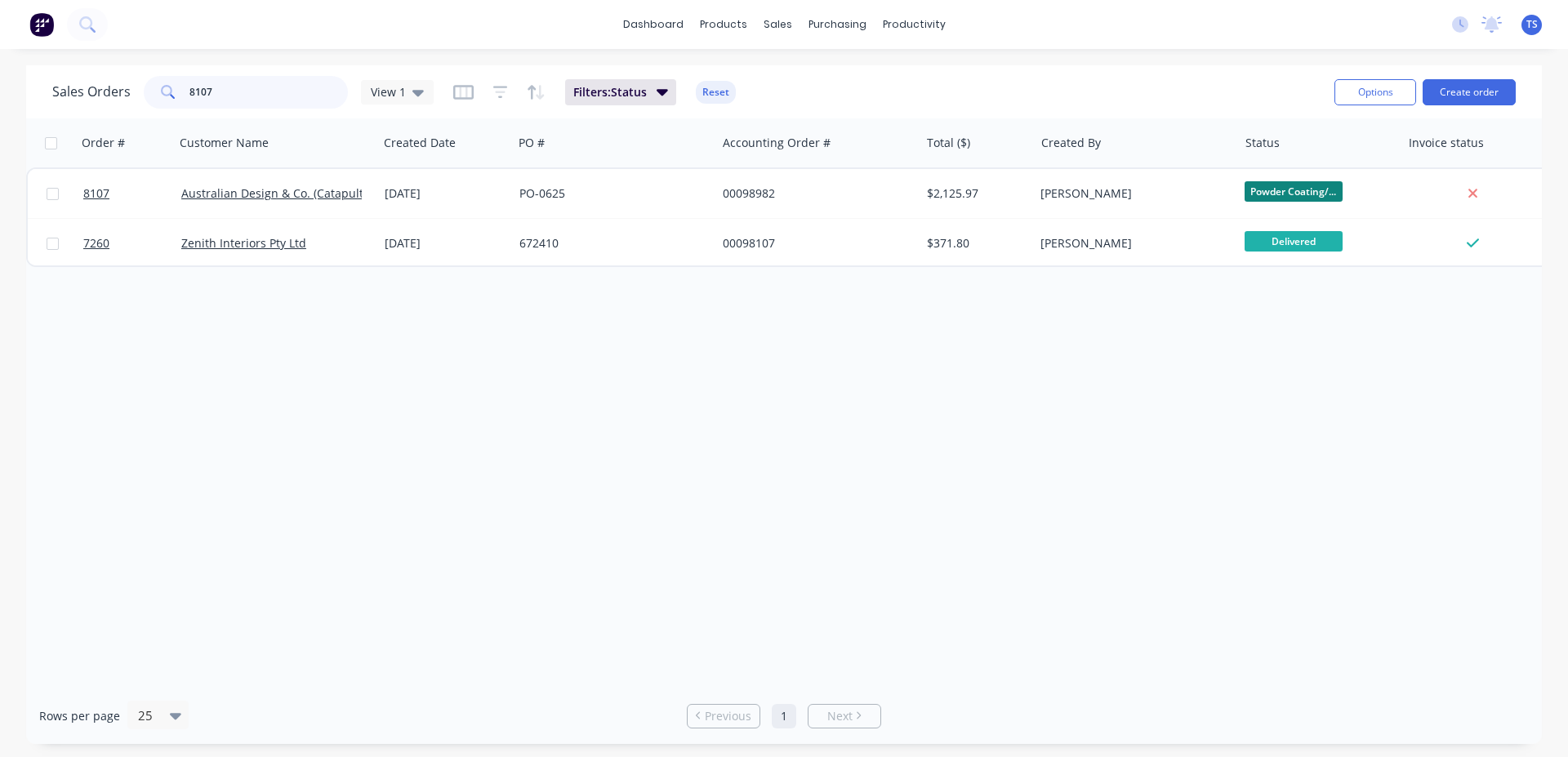
click at [217, 89] on input "8107" at bounding box center [269, 92] width 159 height 33
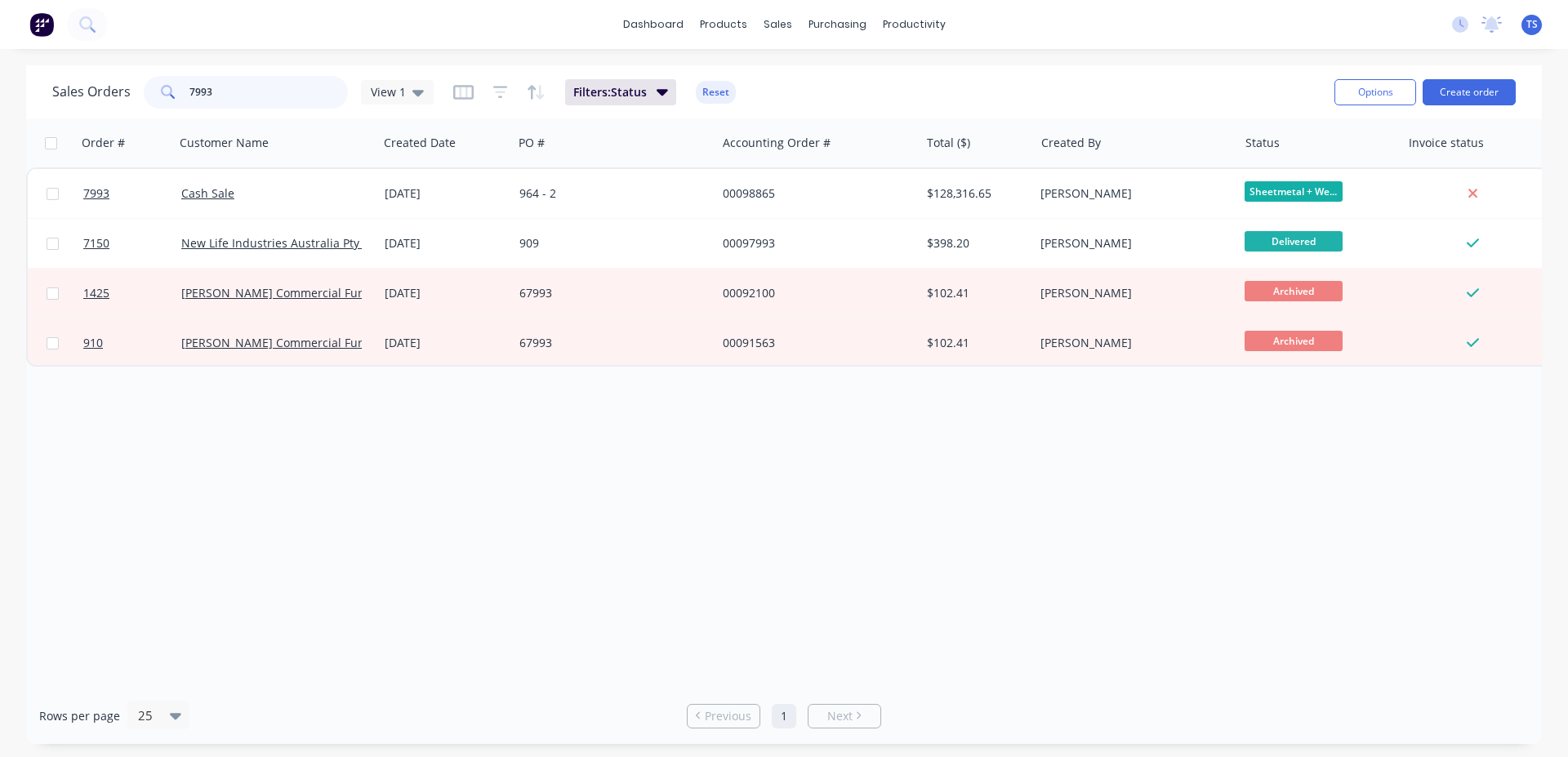
click at [257, 98] on input "7993" at bounding box center [269, 92] width 159 height 33
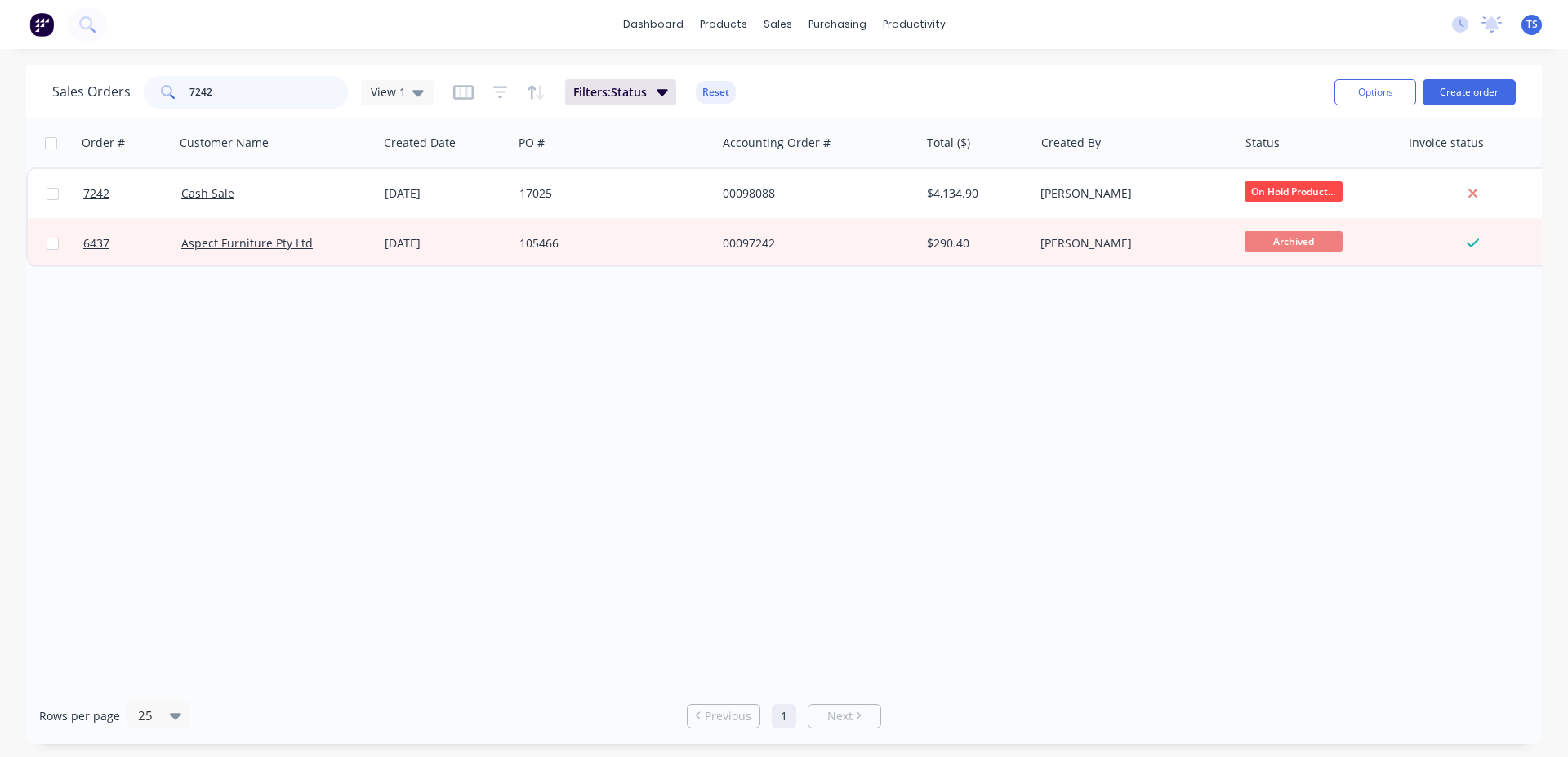
click at [262, 88] on input "7242" at bounding box center [269, 92] width 159 height 33
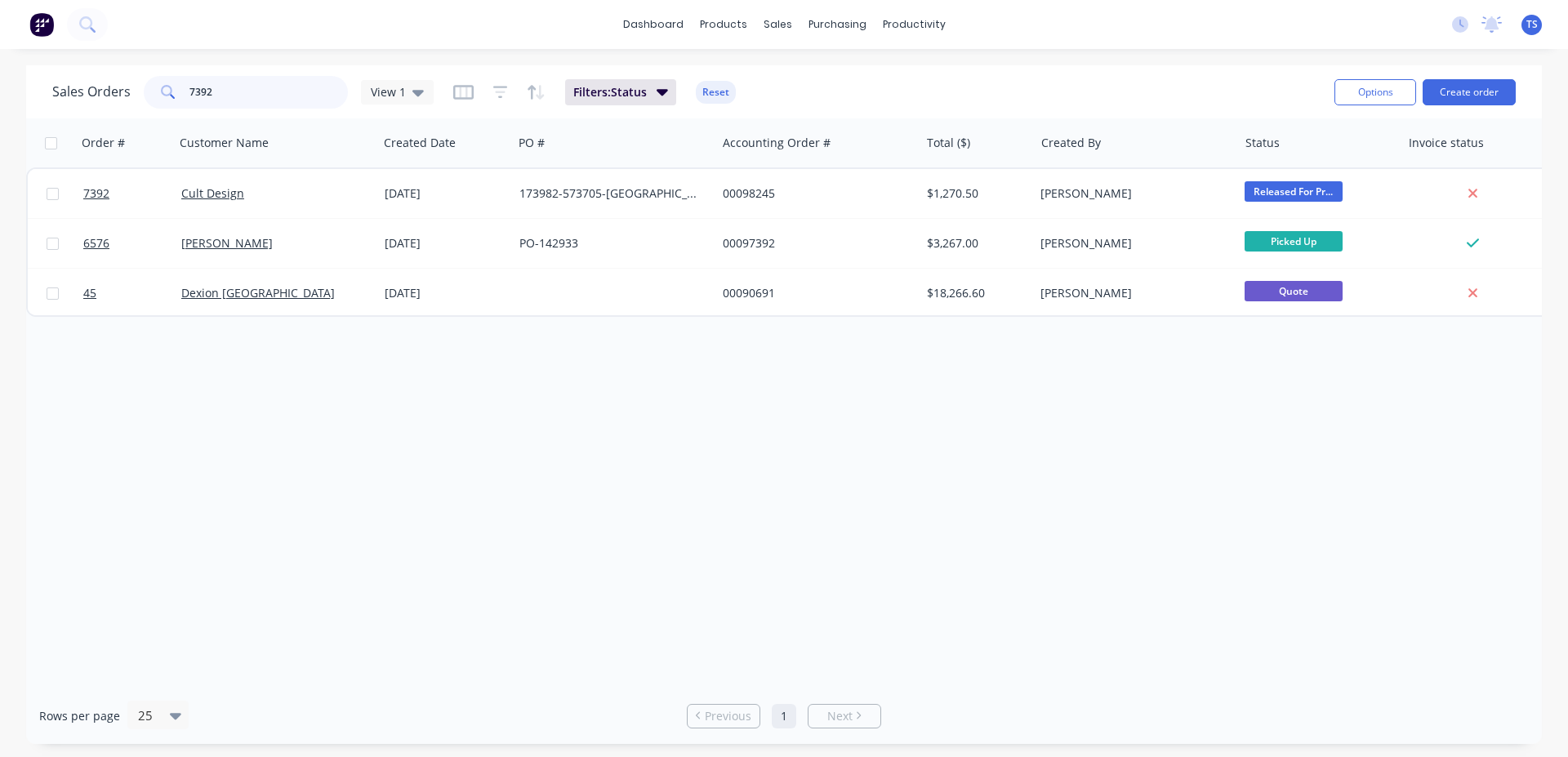
click at [262, 88] on input "7392" at bounding box center [269, 92] width 159 height 33
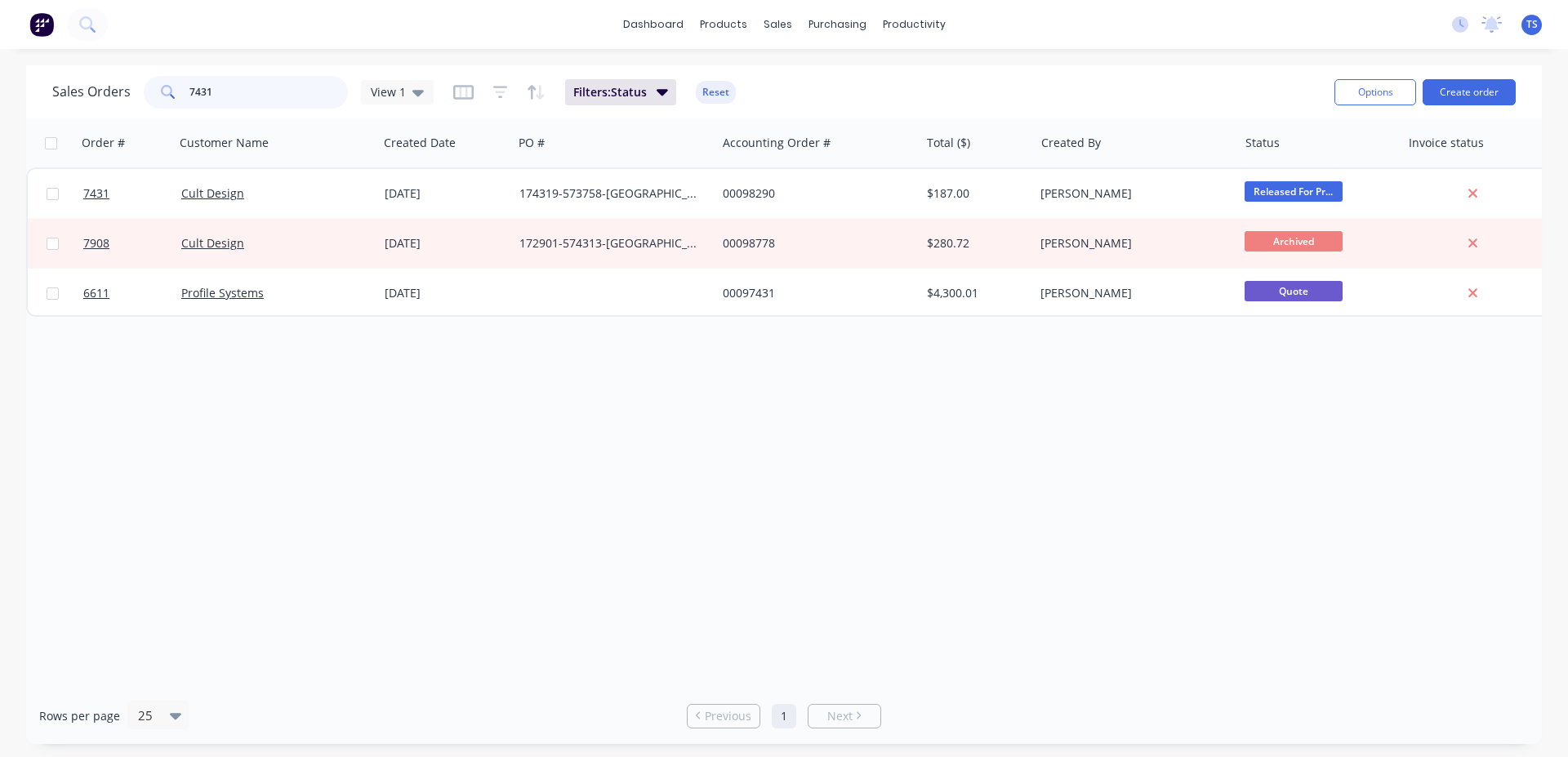
click at [256, 98] on input "7431" at bounding box center [269, 92] width 159 height 33
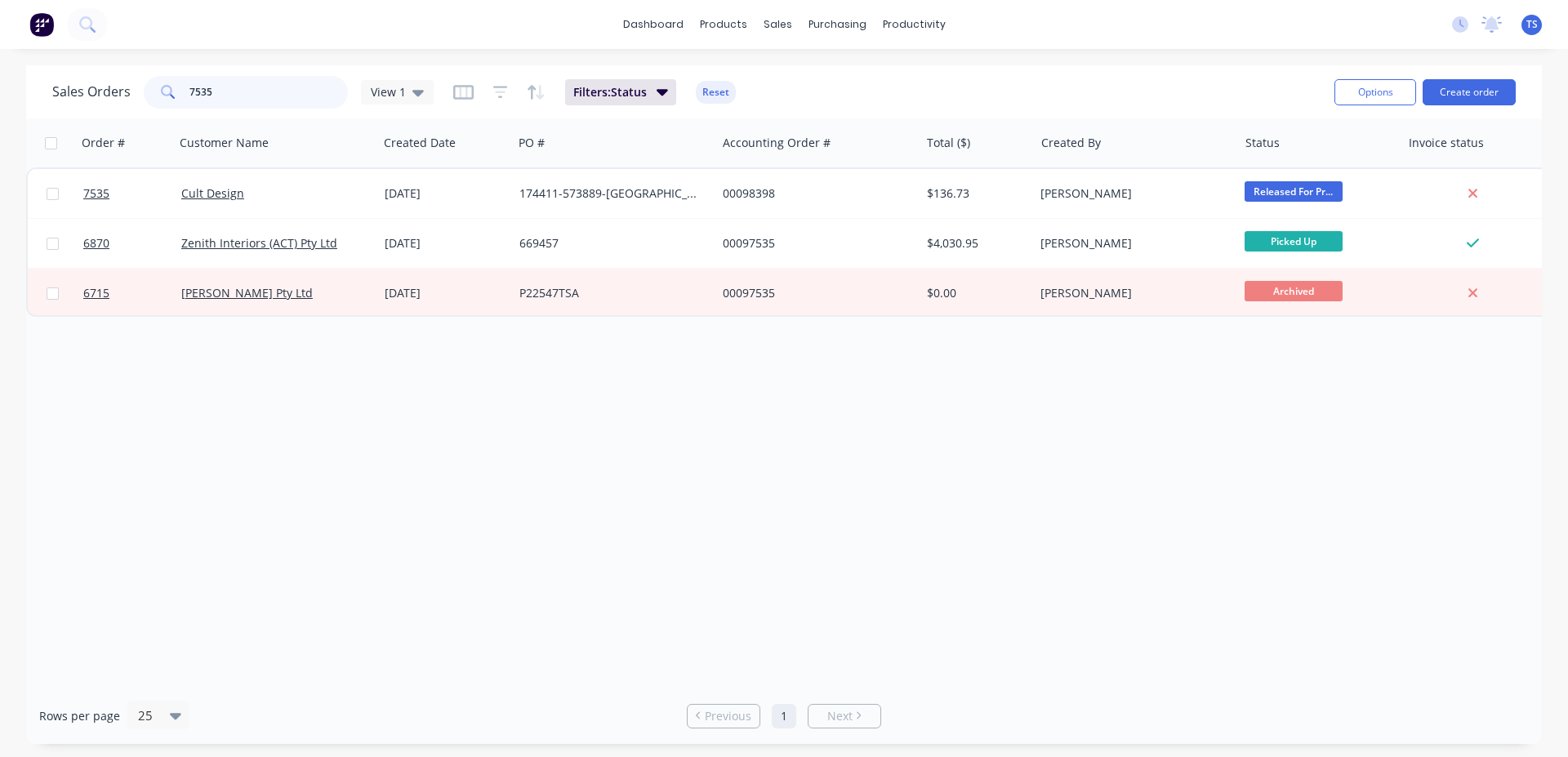
click at [264, 97] on input "7535" at bounding box center [269, 92] width 159 height 33
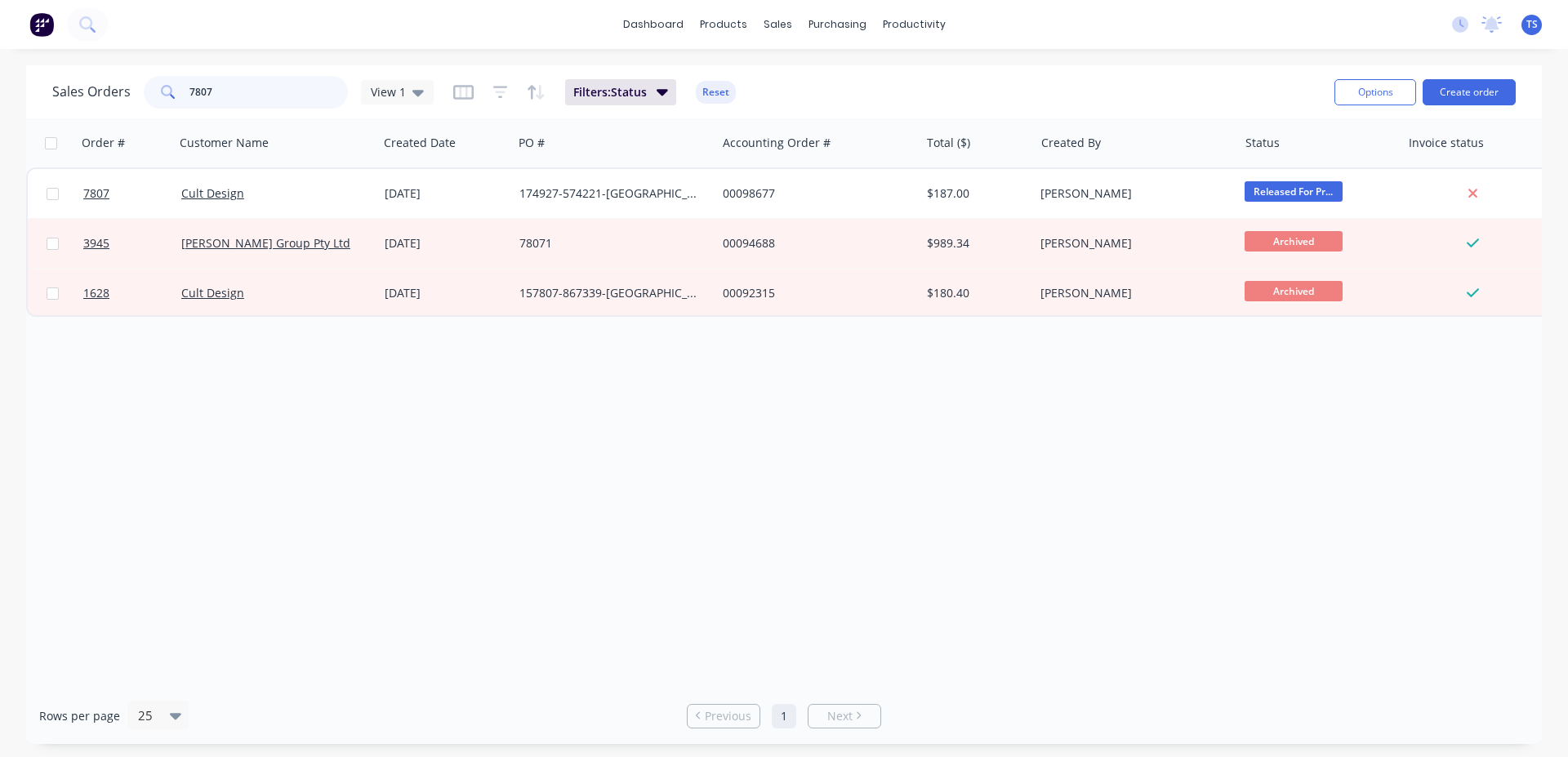
click at [255, 105] on input "7807" at bounding box center [269, 92] width 159 height 33
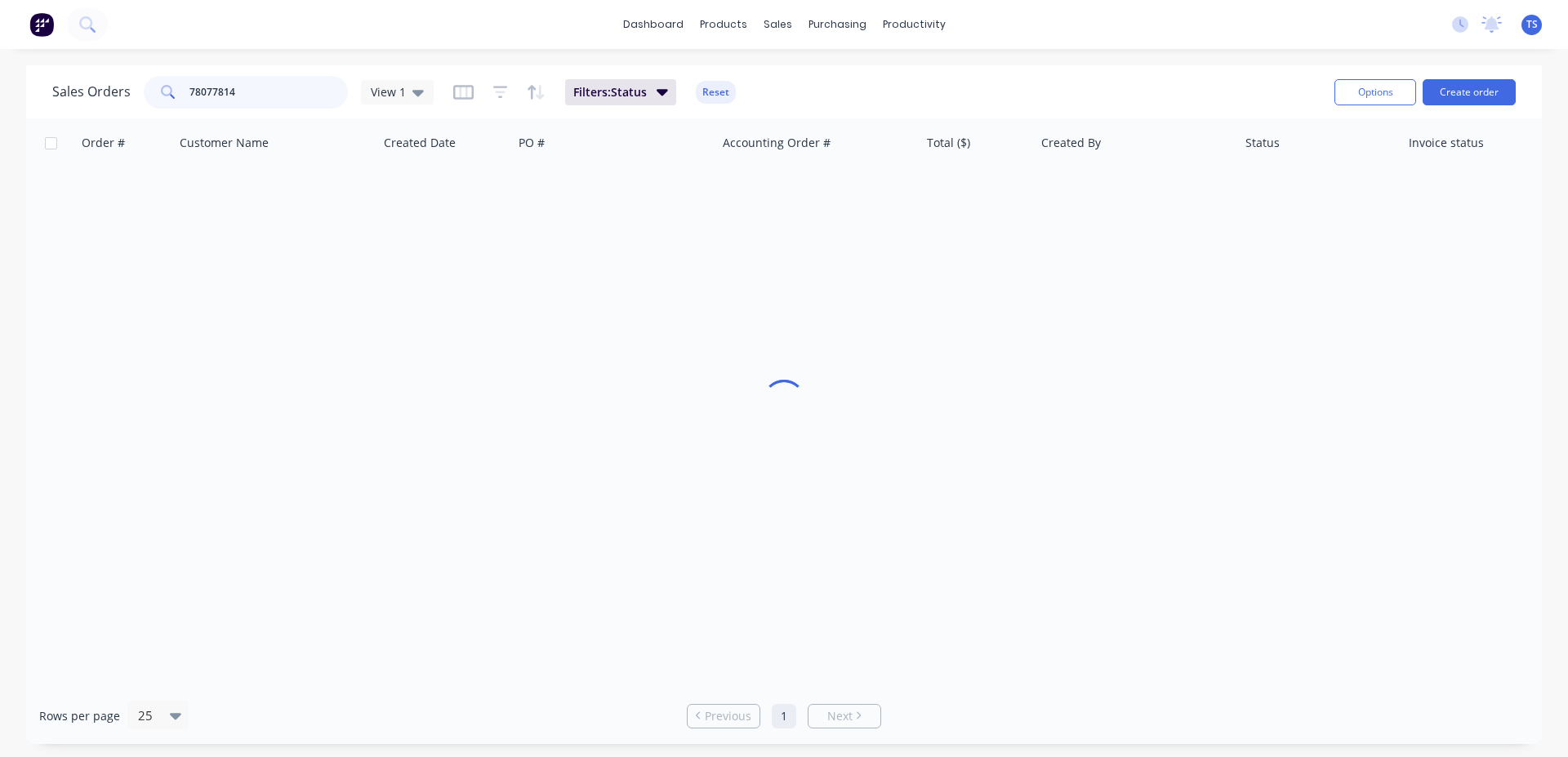
click at [251, 87] on input "78077814" at bounding box center [269, 92] width 159 height 33
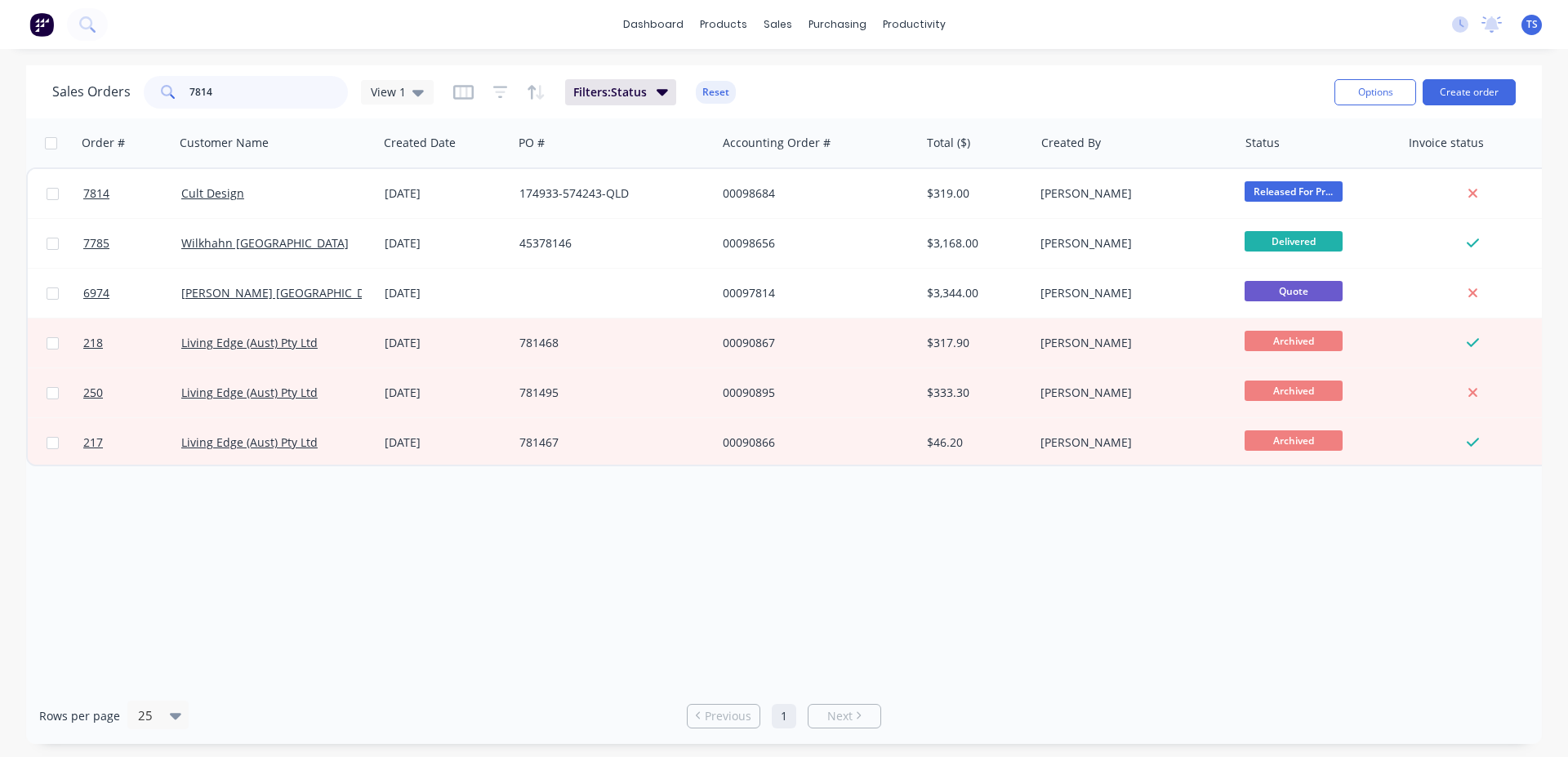
click at [255, 94] on input "7814" at bounding box center [269, 92] width 159 height 33
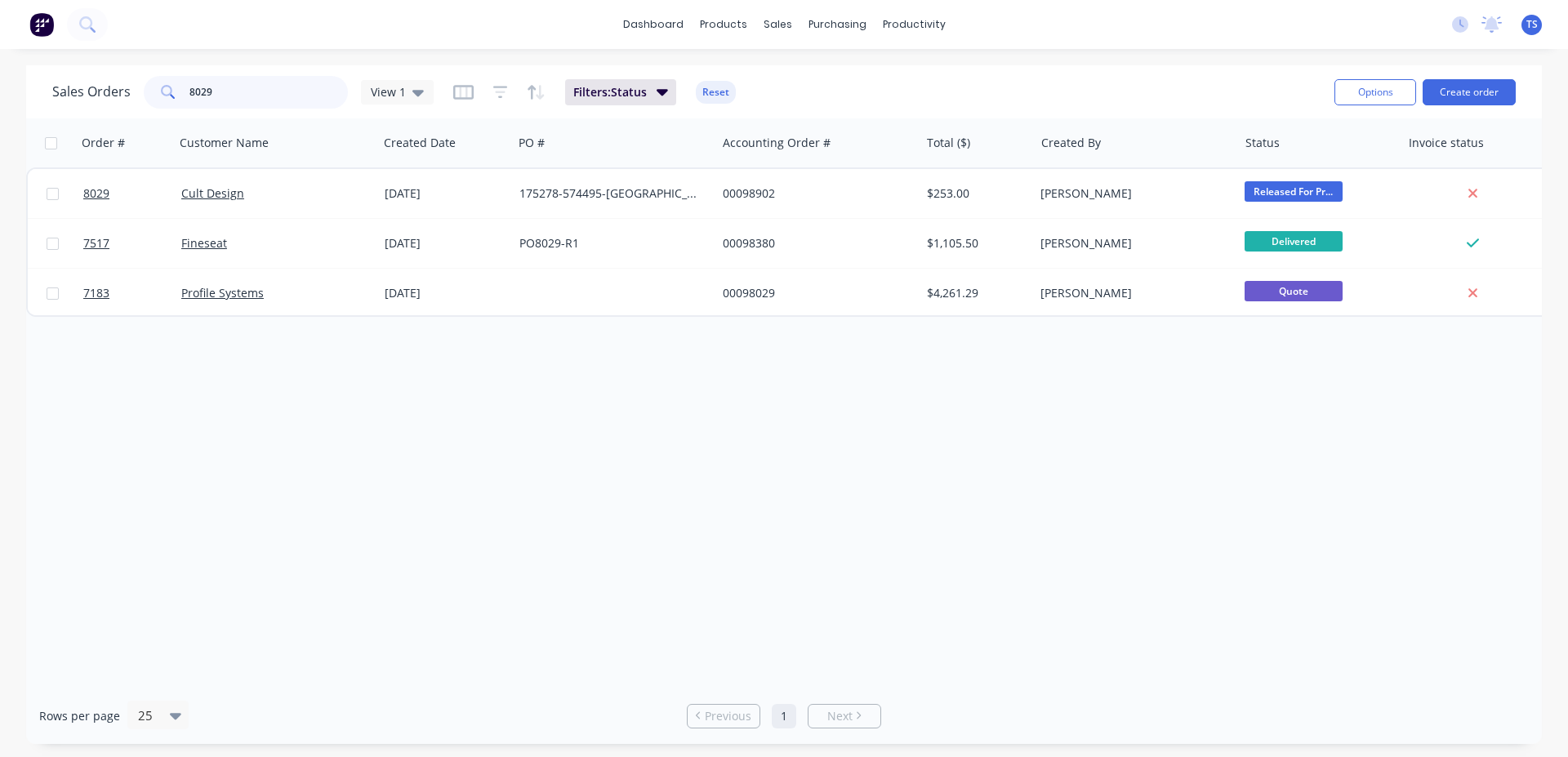
click at [230, 98] on input "8029" at bounding box center [269, 92] width 159 height 33
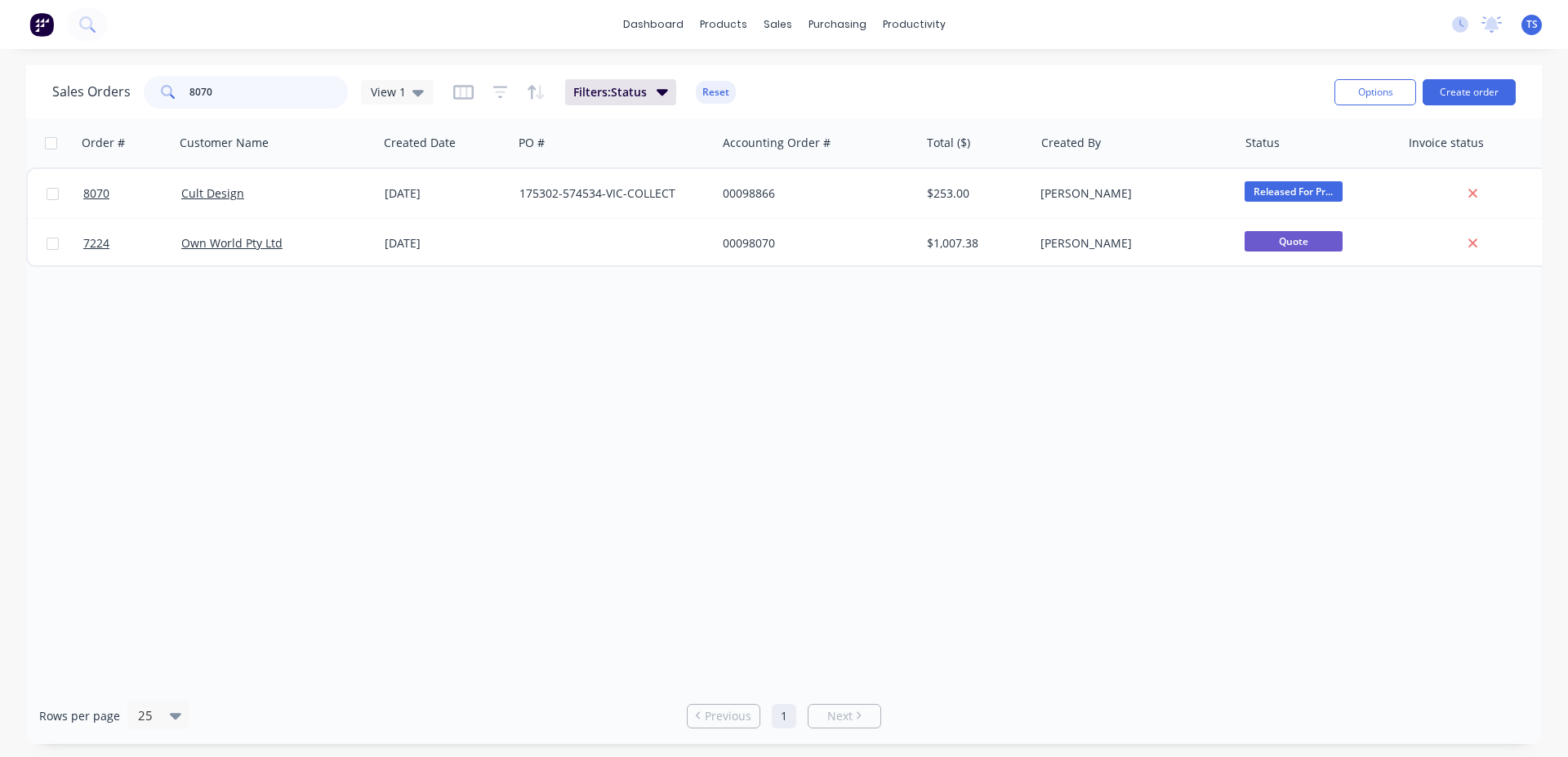
click at [249, 100] on input "8070" at bounding box center [269, 92] width 159 height 33
click at [247, 95] on input "8070" at bounding box center [269, 92] width 159 height 33
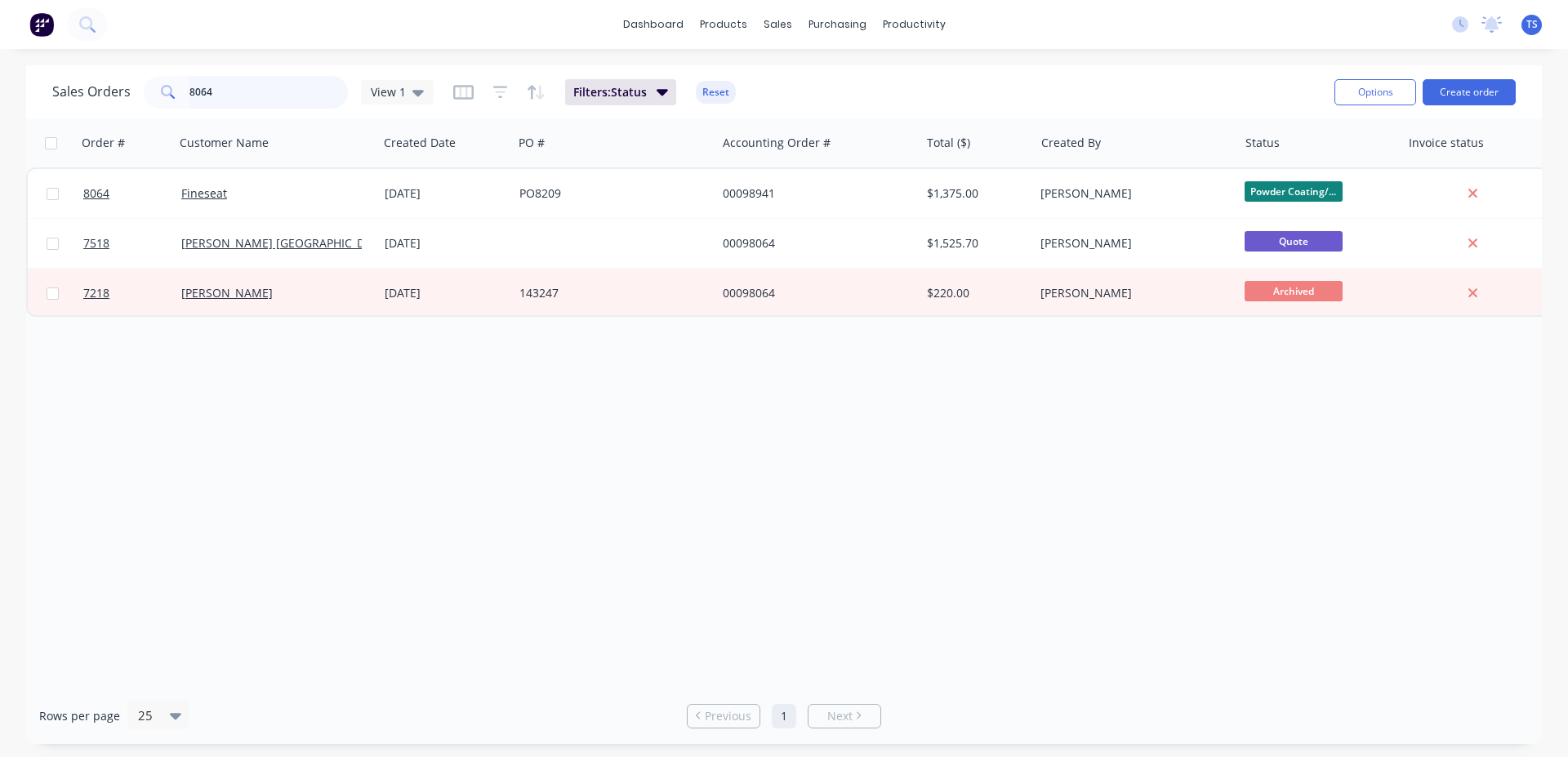
click at [310, 96] on input "8064" at bounding box center [269, 92] width 159 height 33
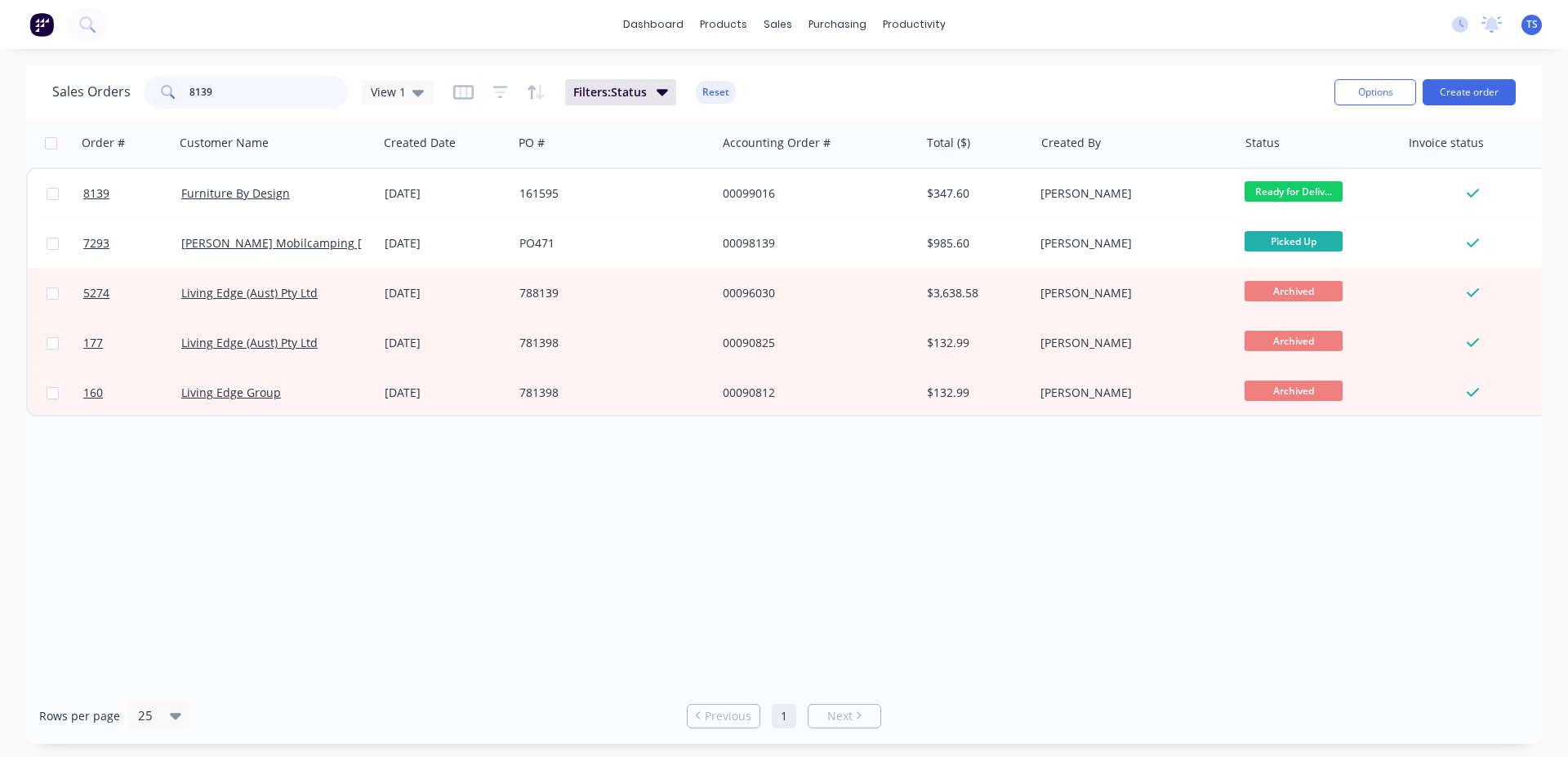
click at [243, 90] on input "8139" at bounding box center [269, 92] width 159 height 33
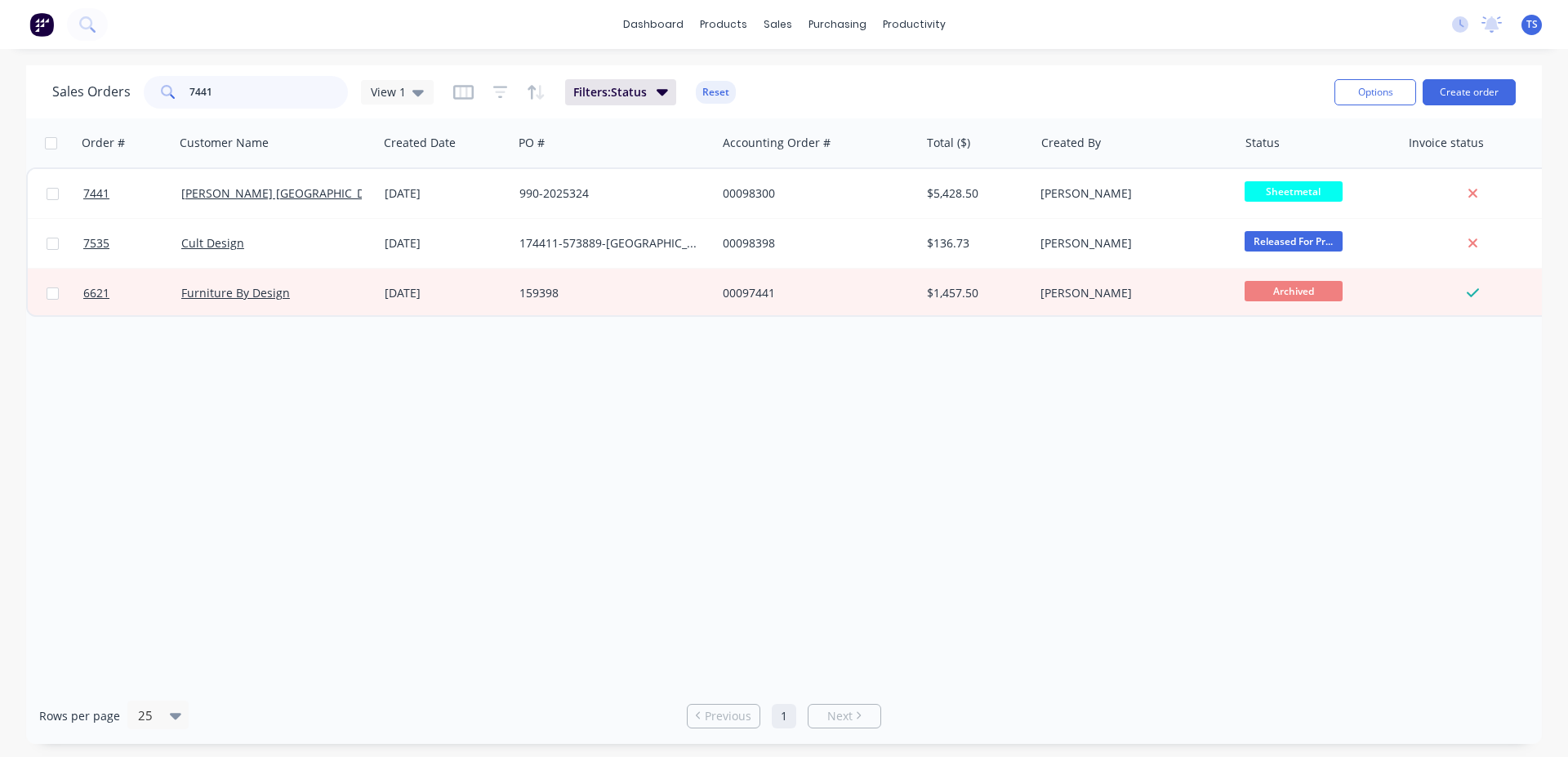
click at [252, 86] on input "7441" at bounding box center [269, 92] width 159 height 33
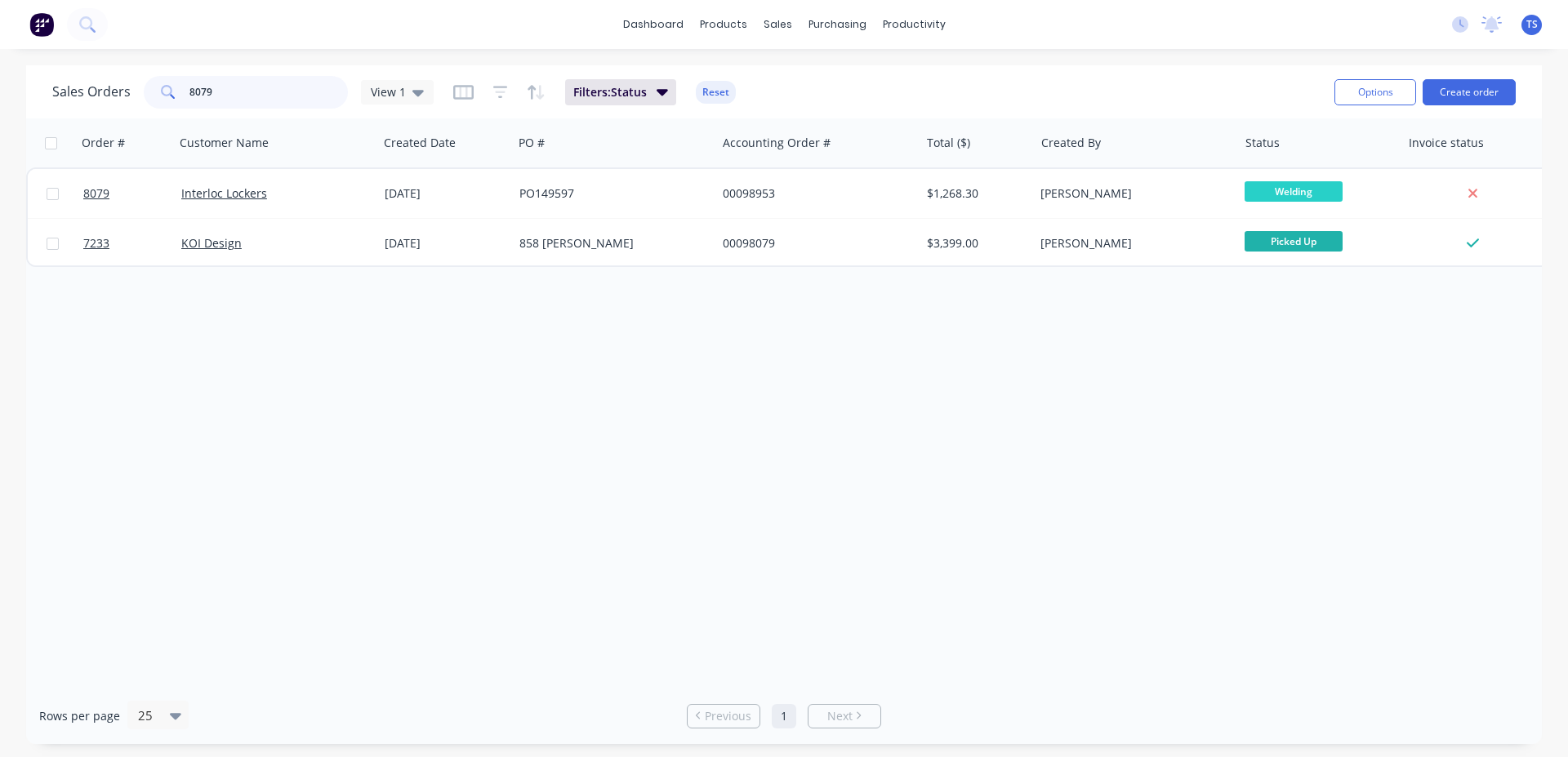
click at [245, 76] on input "8079" at bounding box center [269, 92] width 159 height 33
click at [255, 91] on input "8079" at bounding box center [269, 92] width 159 height 33
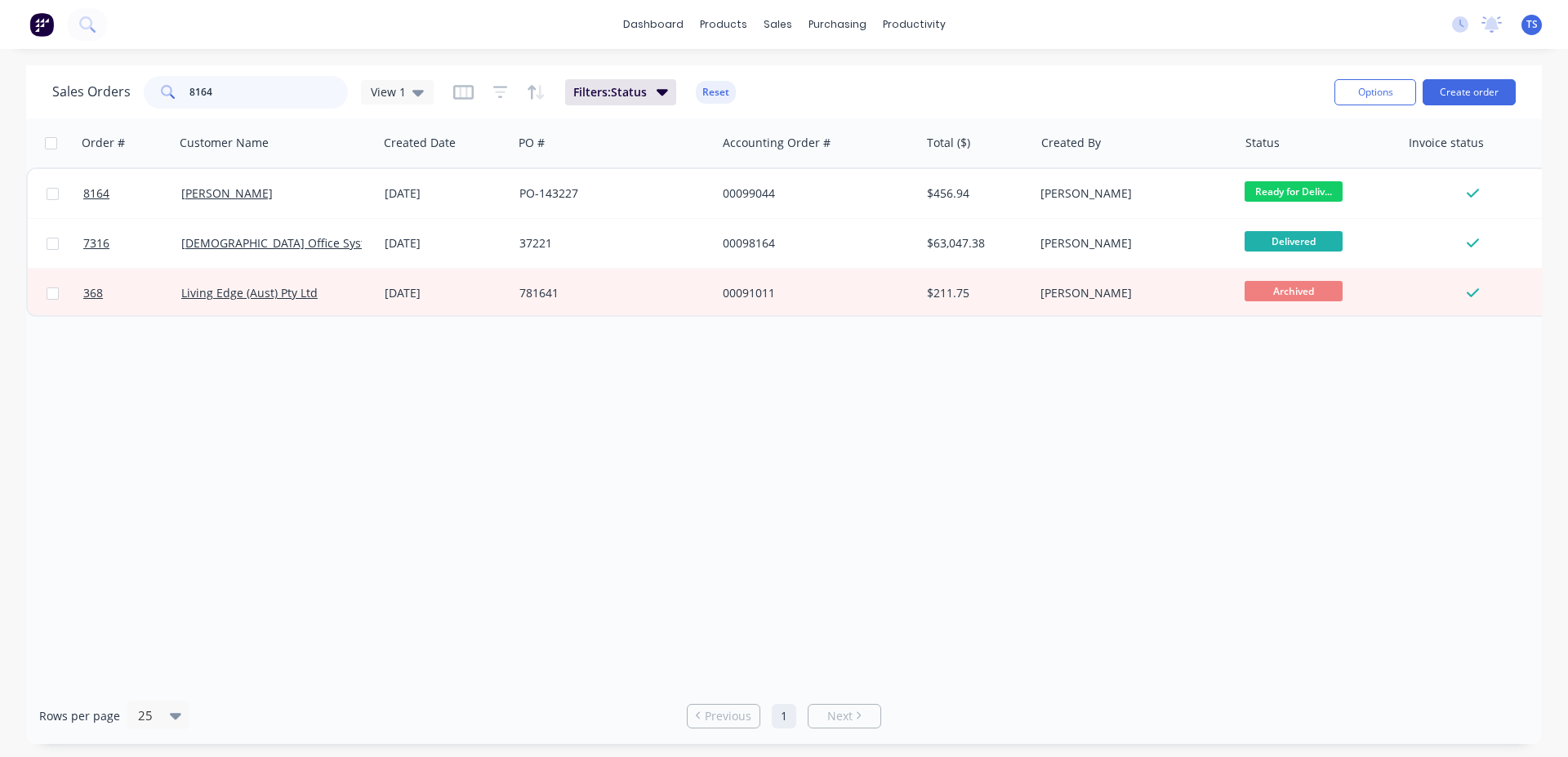
click at [237, 90] on input "8164" at bounding box center [269, 92] width 159 height 33
click at [295, 88] on input "8164" at bounding box center [269, 92] width 159 height 33
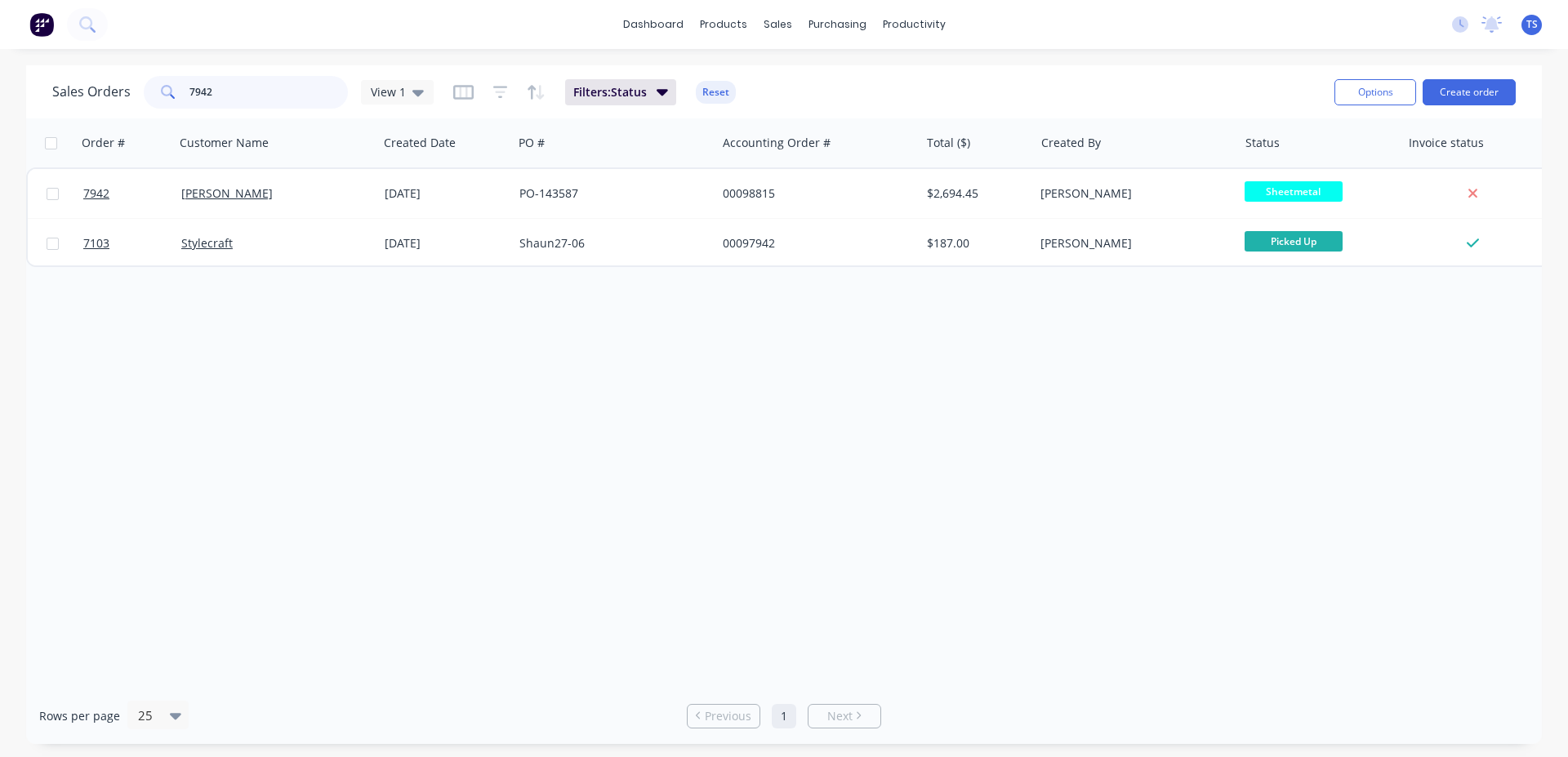
click at [256, 84] on input "7942" at bounding box center [269, 92] width 159 height 33
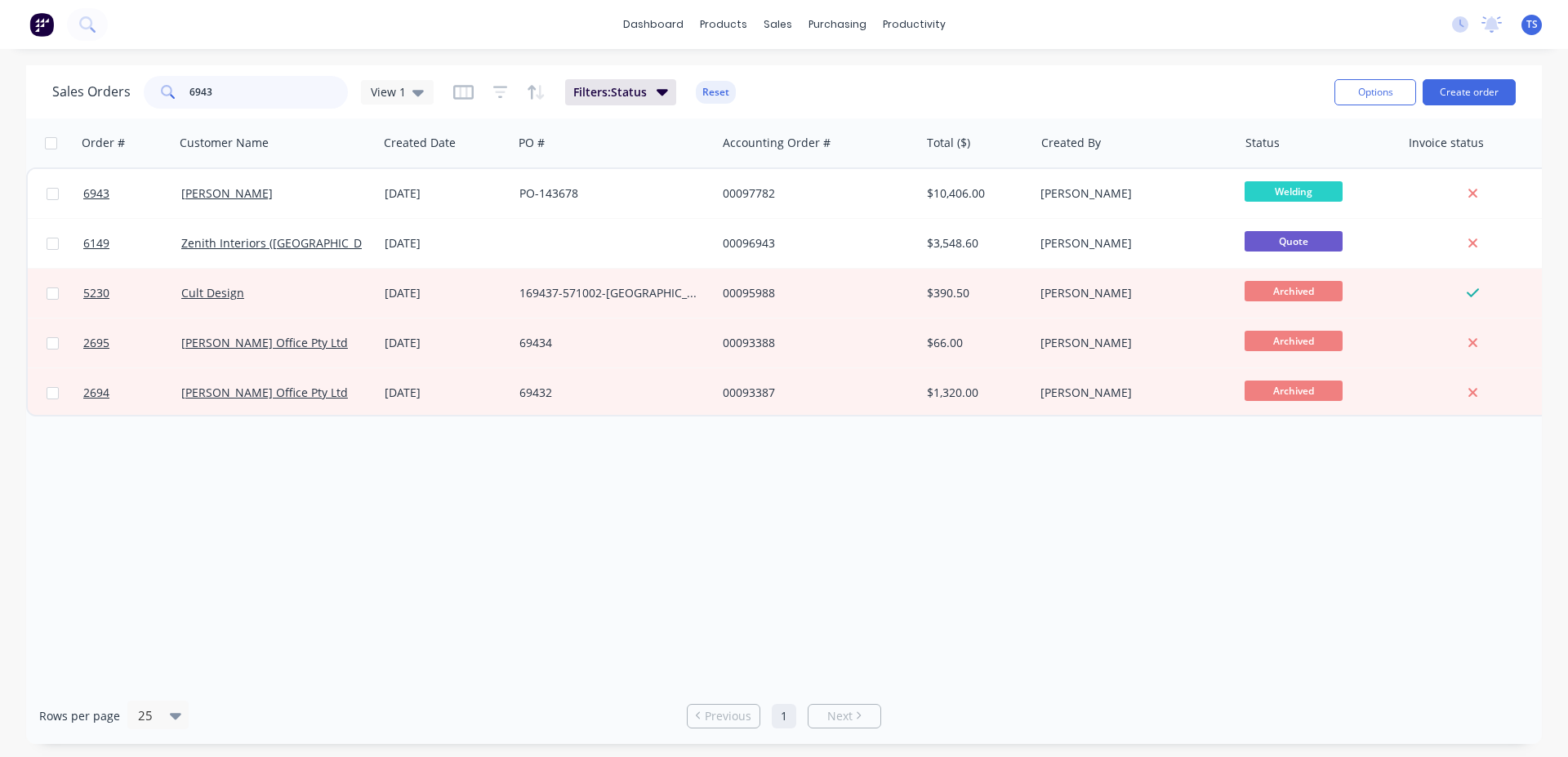
click at [256, 84] on input "6943" at bounding box center [269, 92] width 159 height 33
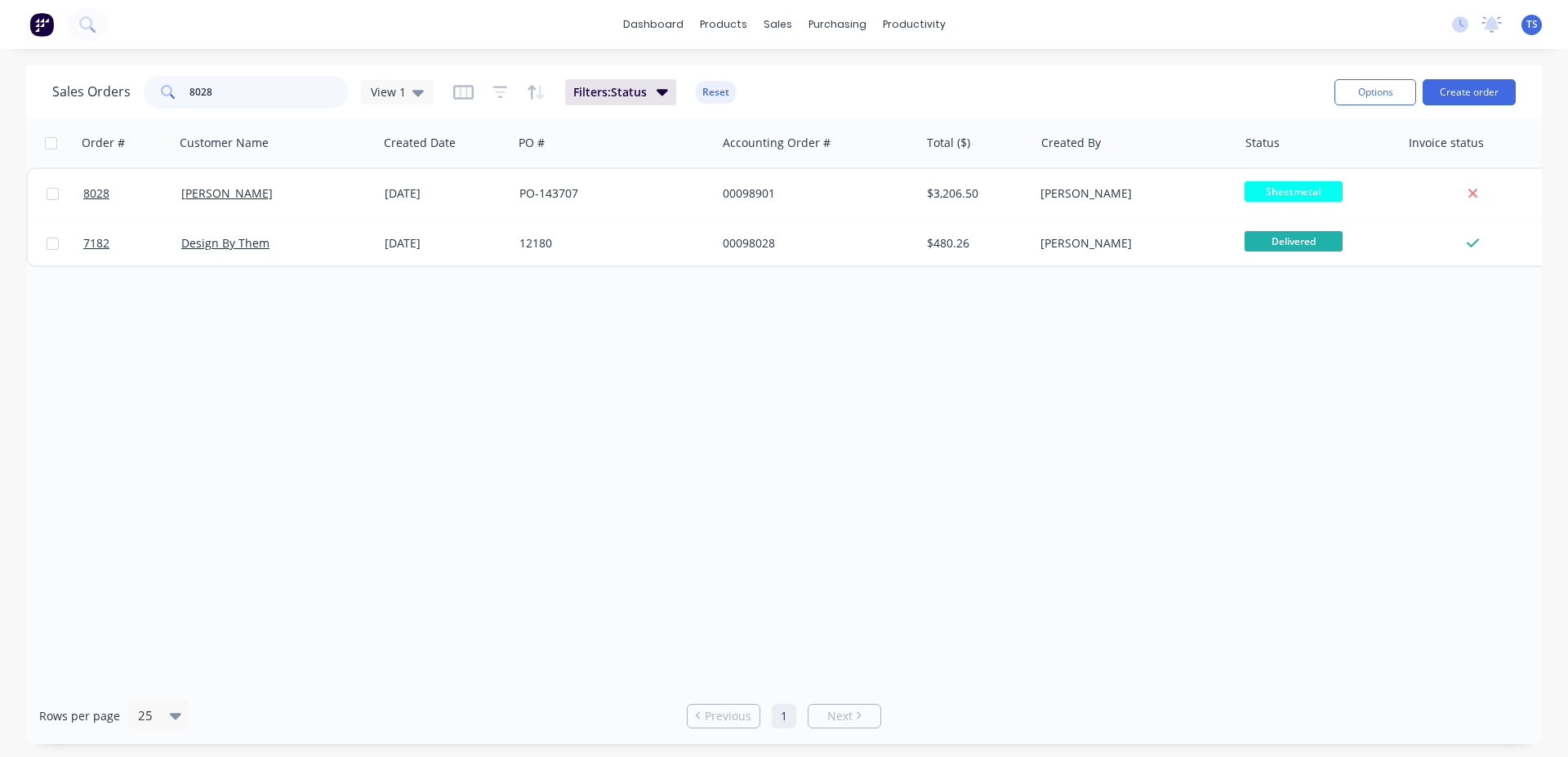
click at [256, 84] on input "8028" at bounding box center [269, 92] width 159 height 33
click at [256, 84] on input "8162" at bounding box center [269, 92] width 159 height 33
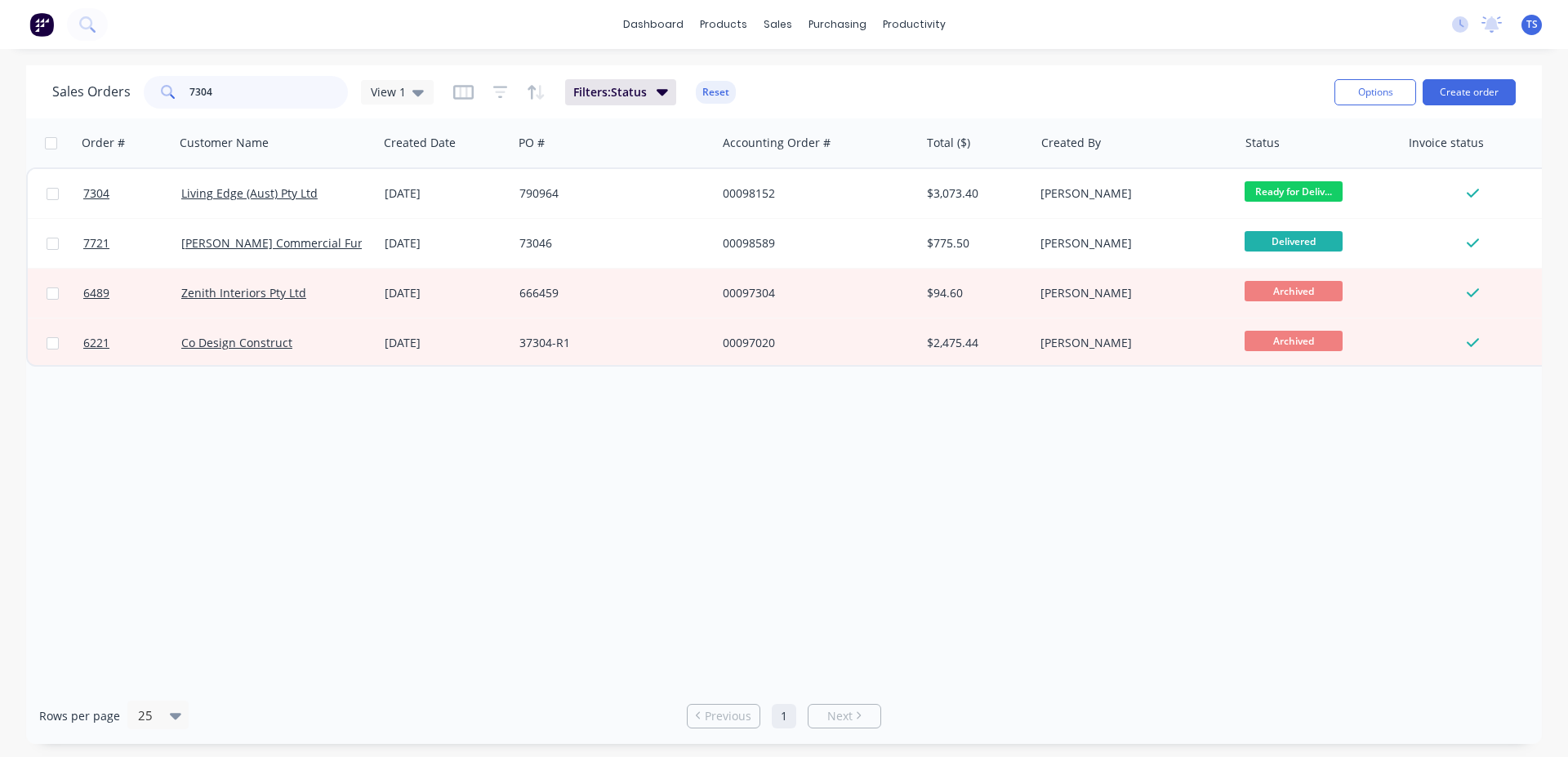
click at [224, 86] on input "7304" at bounding box center [269, 92] width 159 height 33
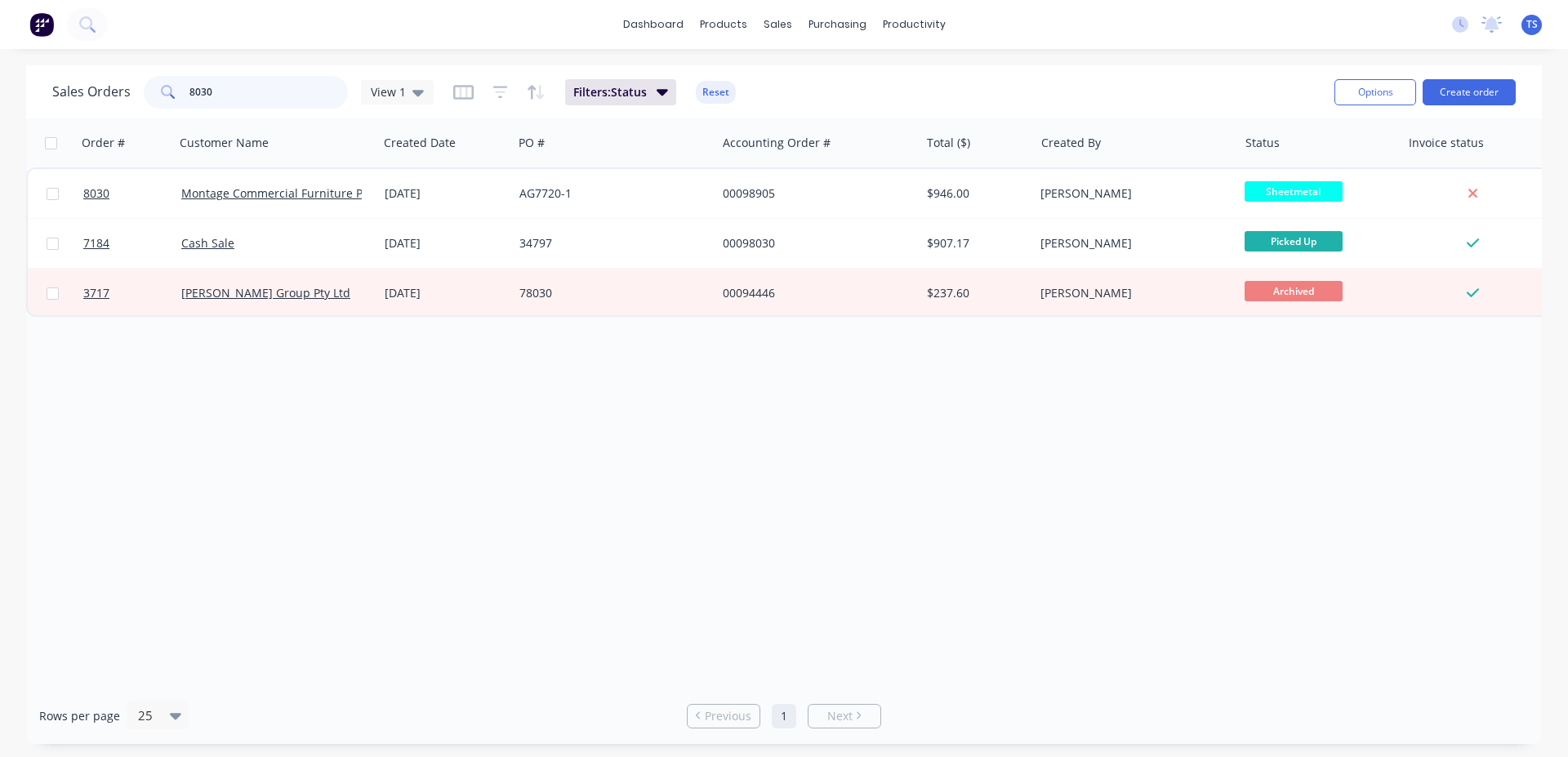
click at [250, 89] on input "8030" at bounding box center [269, 92] width 159 height 33
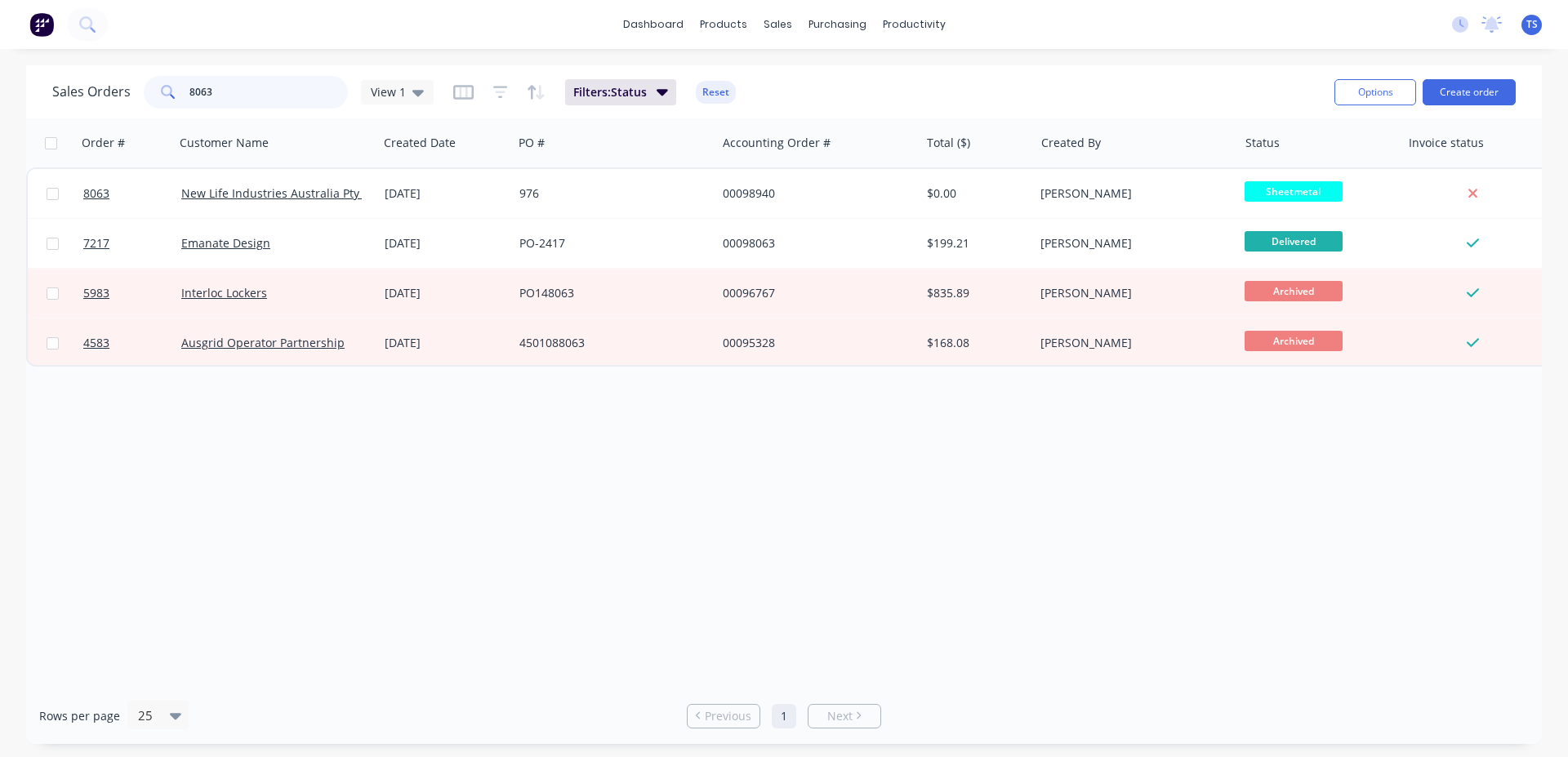
click at [243, 104] on input "8063" at bounding box center [269, 92] width 159 height 33
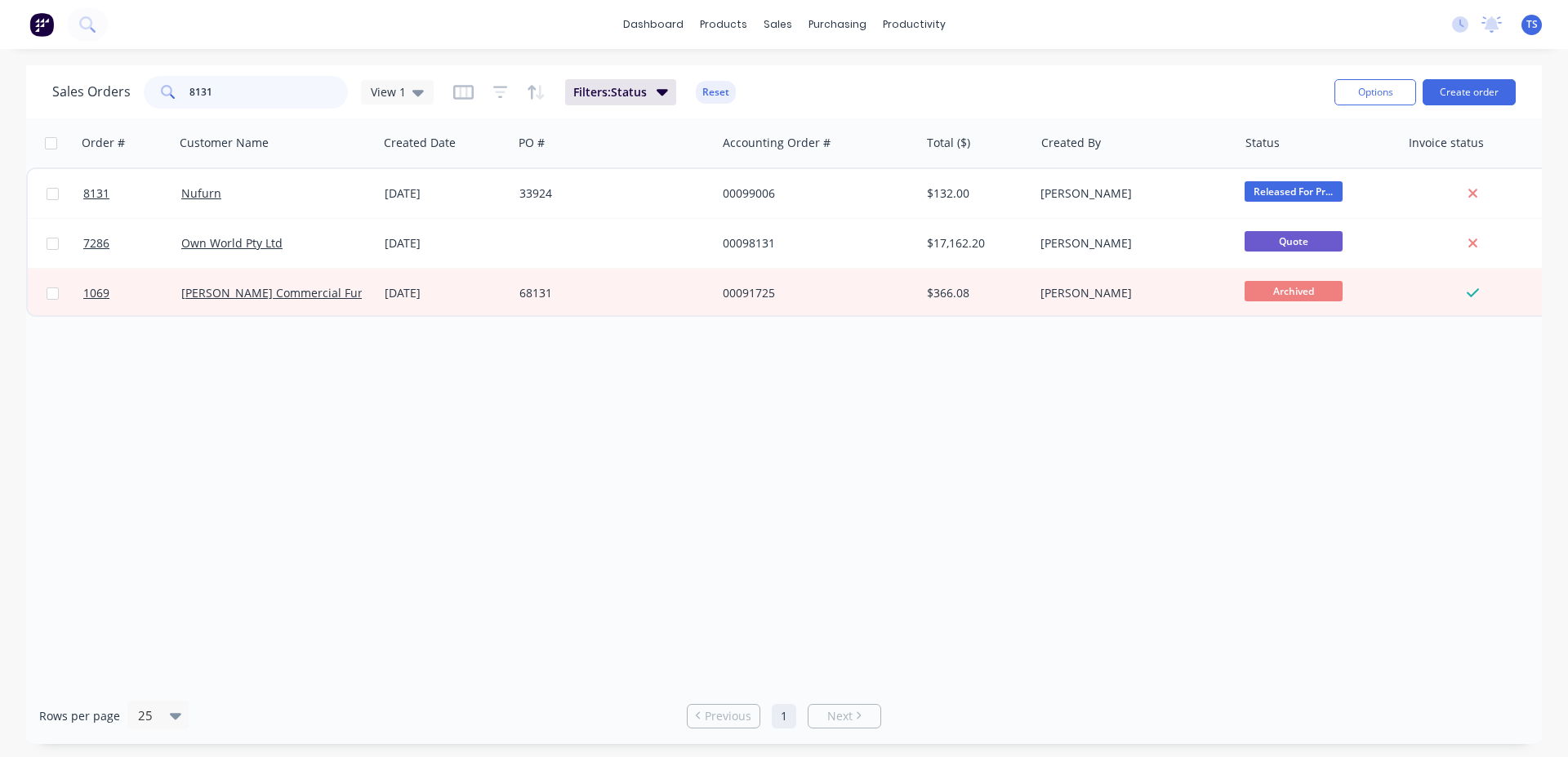
click at [253, 94] on input "8131" at bounding box center [269, 92] width 159 height 33
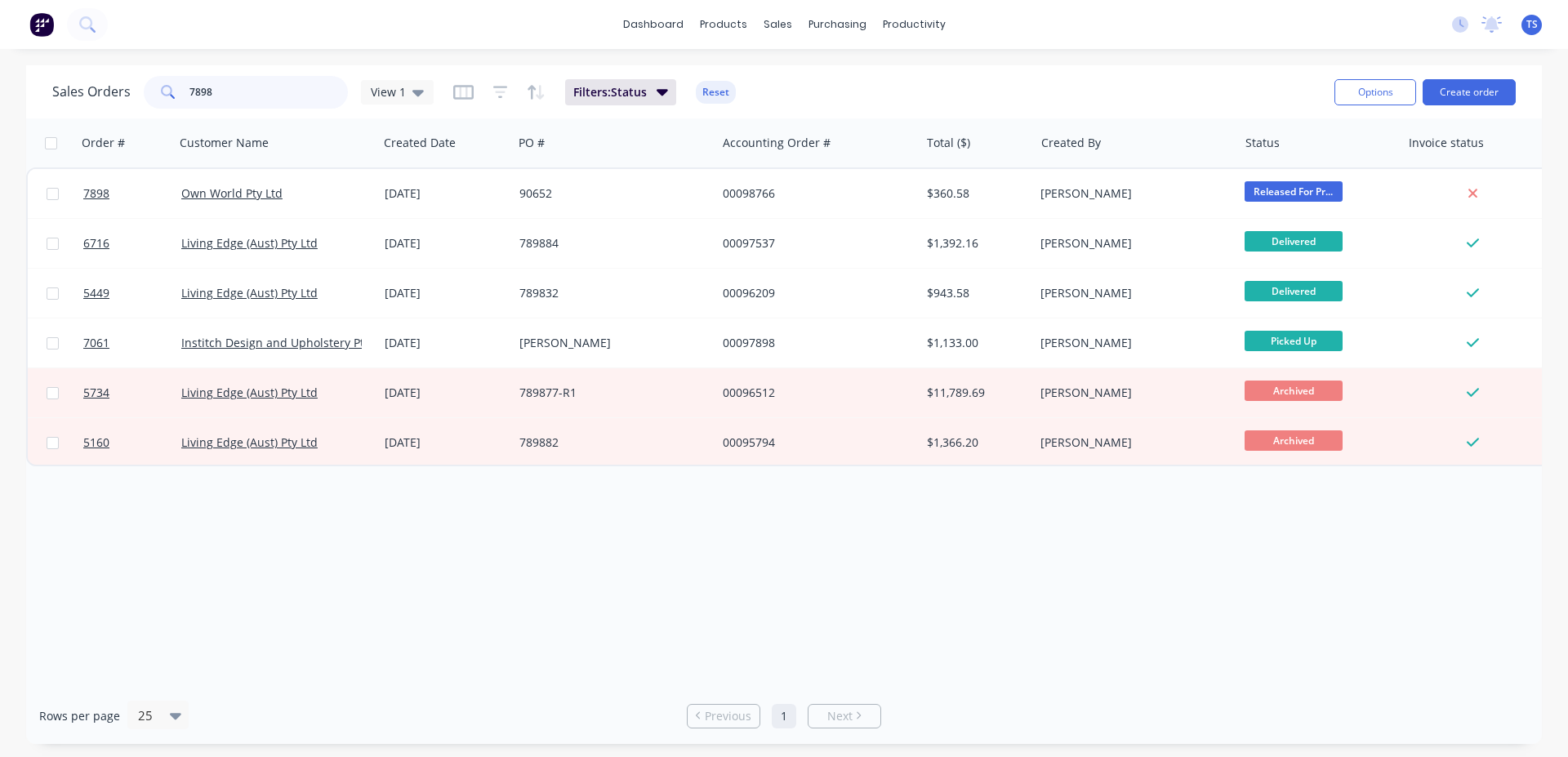
click at [258, 92] on input "7898" at bounding box center [269, 92] width 159 height 33
type input "7898"
click at [656, 91] on icon "button" at bounding box center [662, 91] width 12 height 18
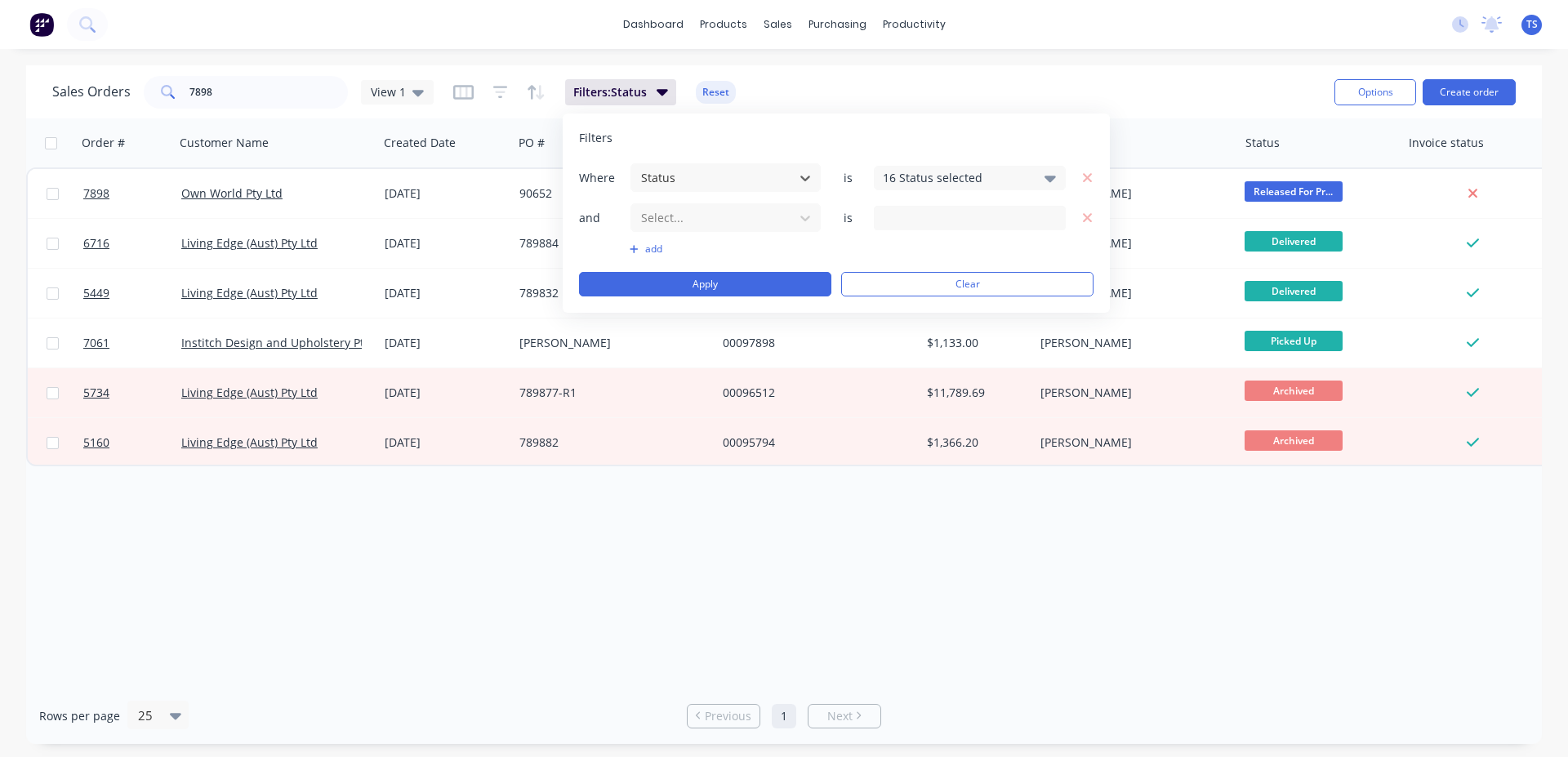
click at [1032, 170] on div "16 Status selected" at bounding box center [970, 178] width 192 height 24
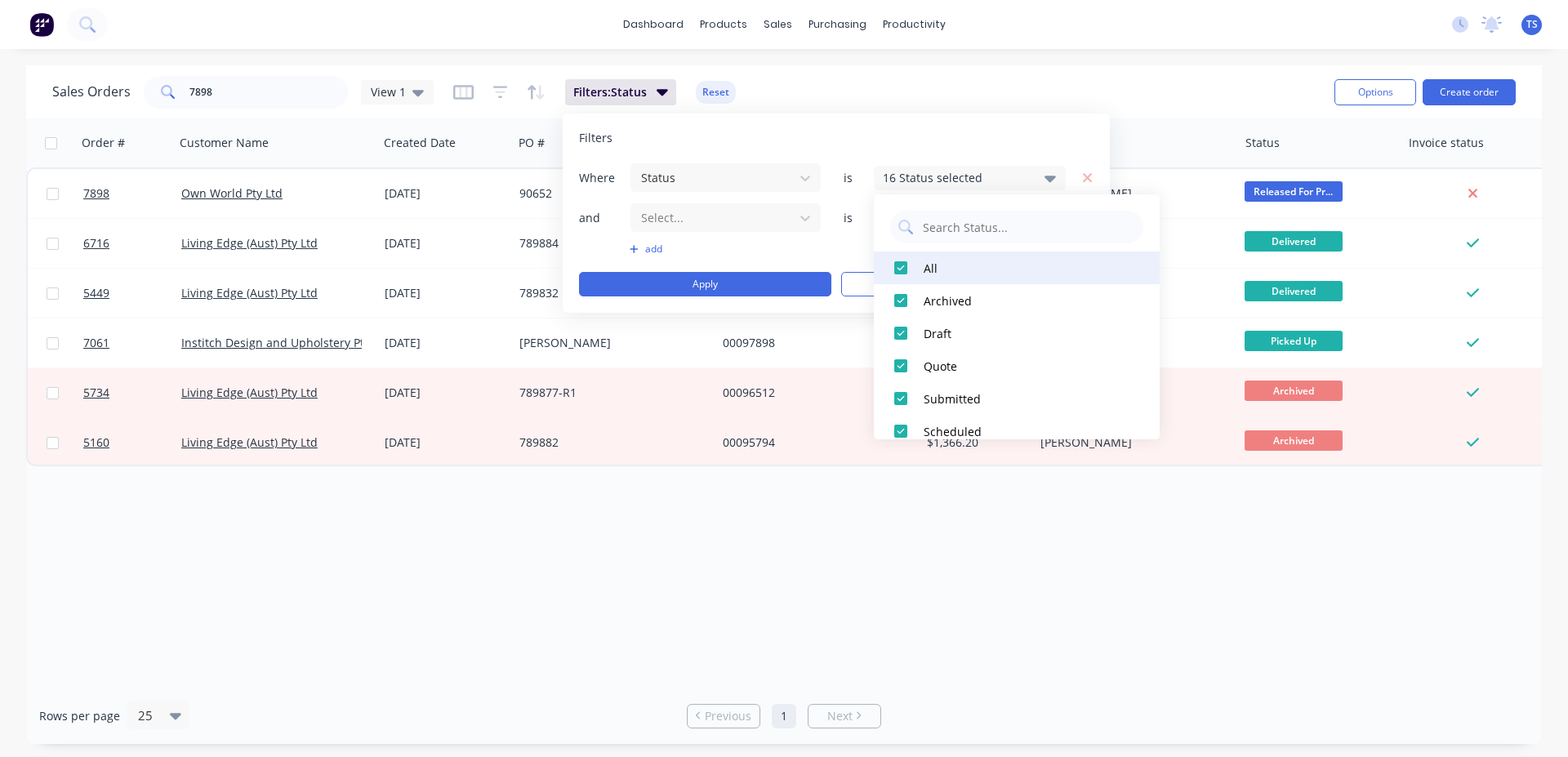
click at [904, 275] on div at bounding box center [901, 268] width 33 height 33
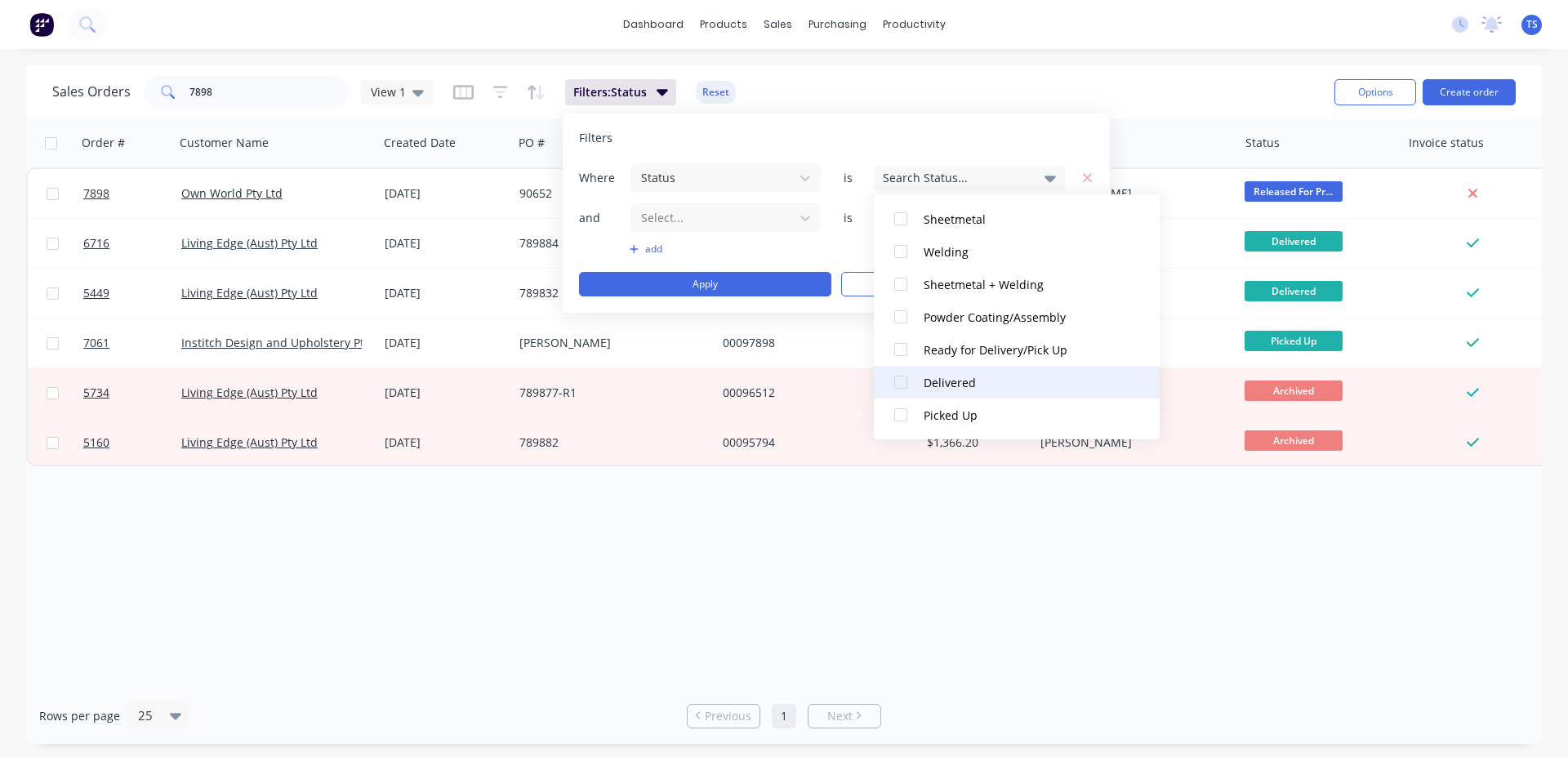
click at [905, 379] on div at bounding box center [901, 382] width 33 height 33
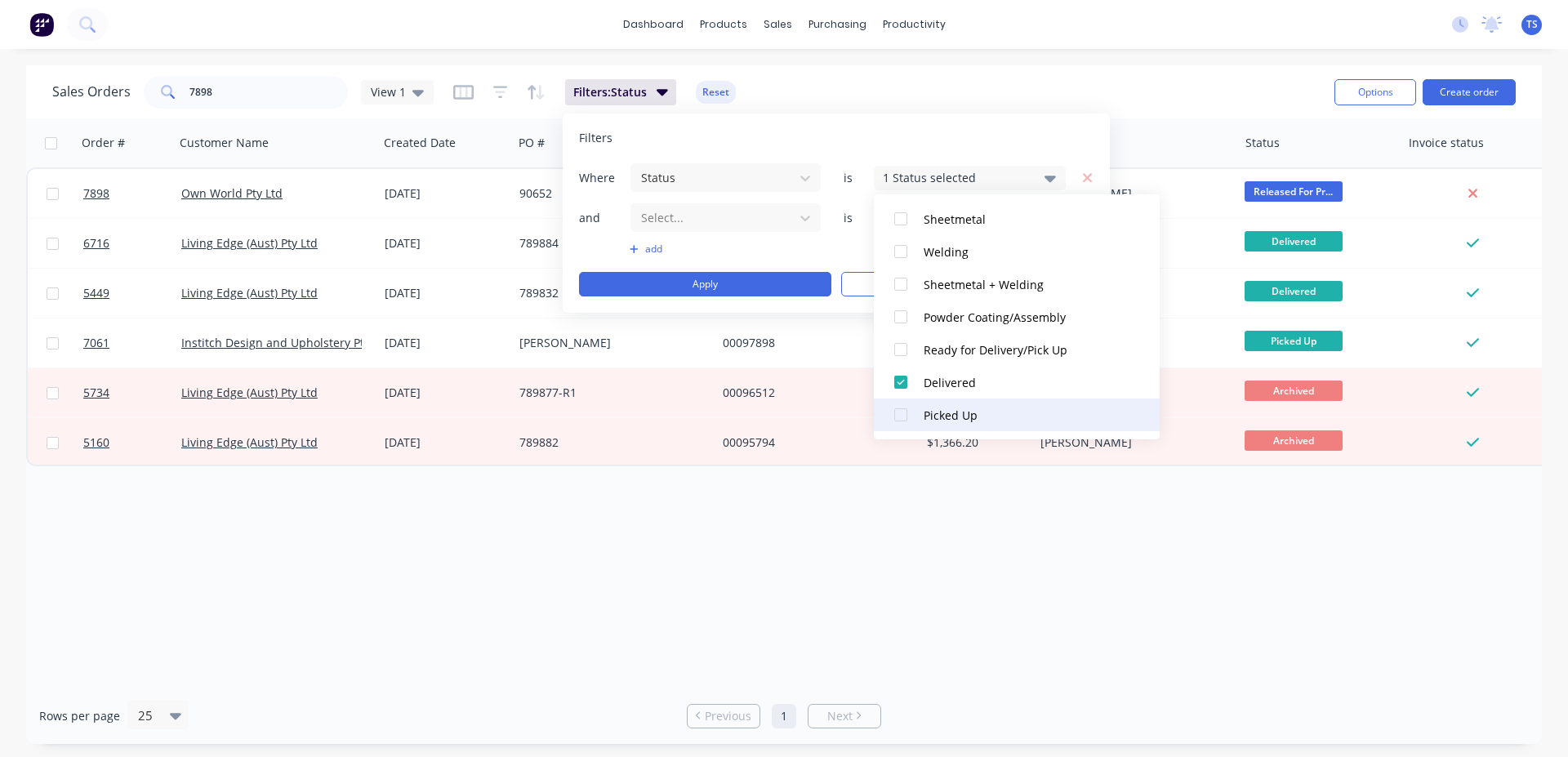
click at [894, 417] on div at bounding box center [901, 414] width 33 height 33
click at [748, 285] on button "Apply" at bounding box center [705, 283] width 252 height 24
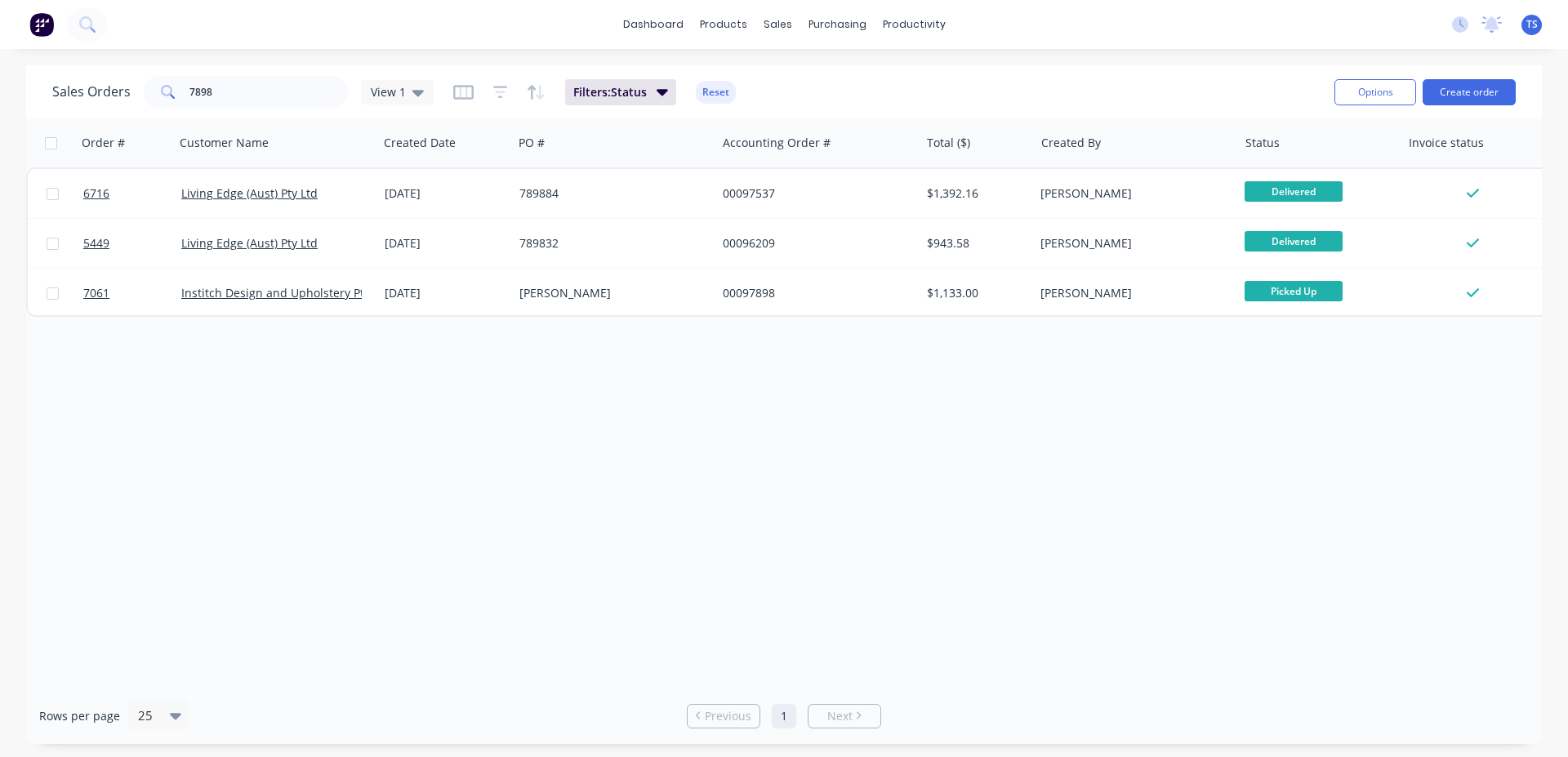
click at [275, 68] on div "Sales Orders 7898 View 1 Filters: Status Reset Options Create order" at bounding box center [784, 91] width 1516 height 53
click at [275, 78] on input "7898" at bounding box center [269, 92] width 159 height 33
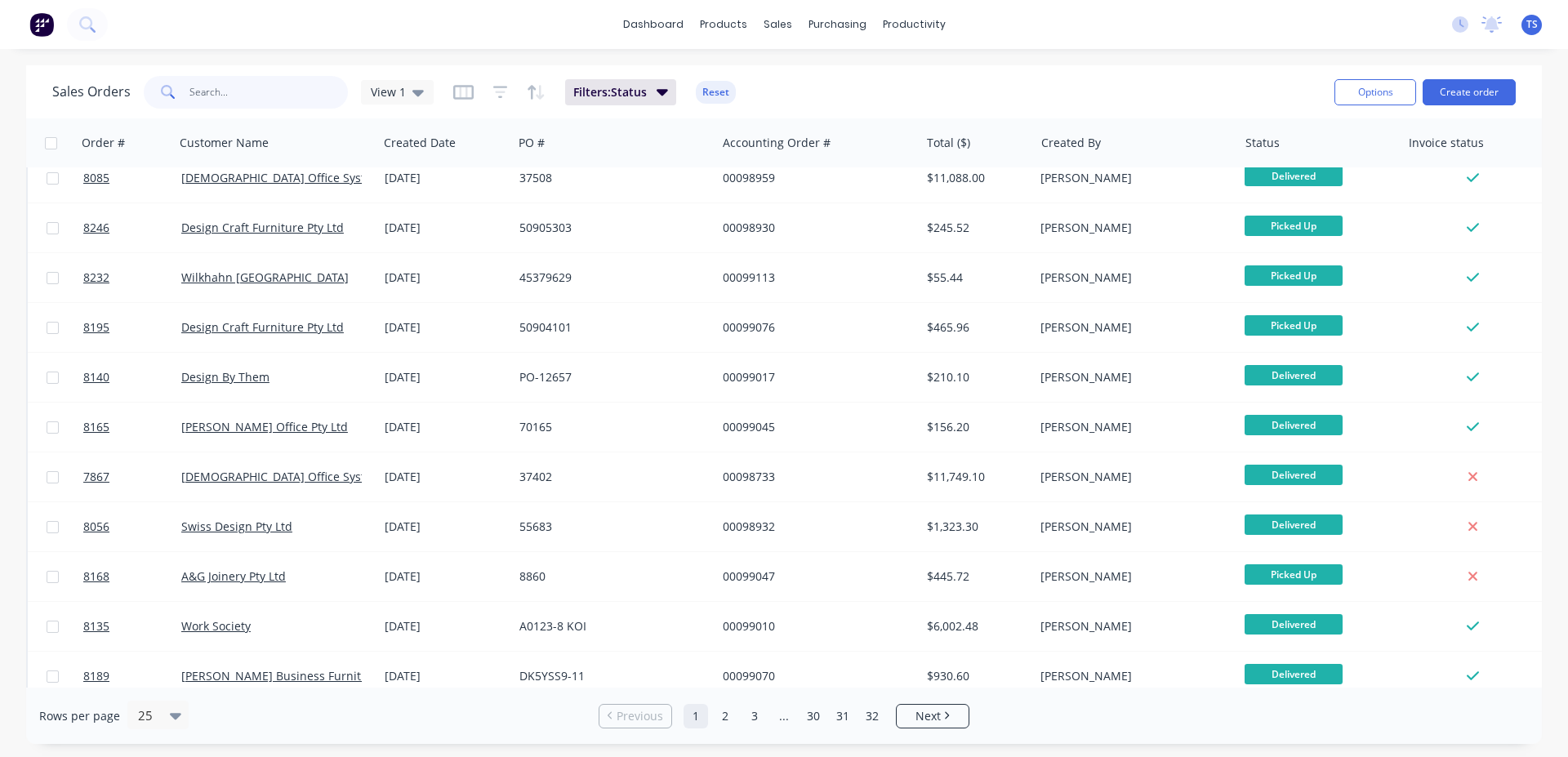
scroll to position [0, 0]
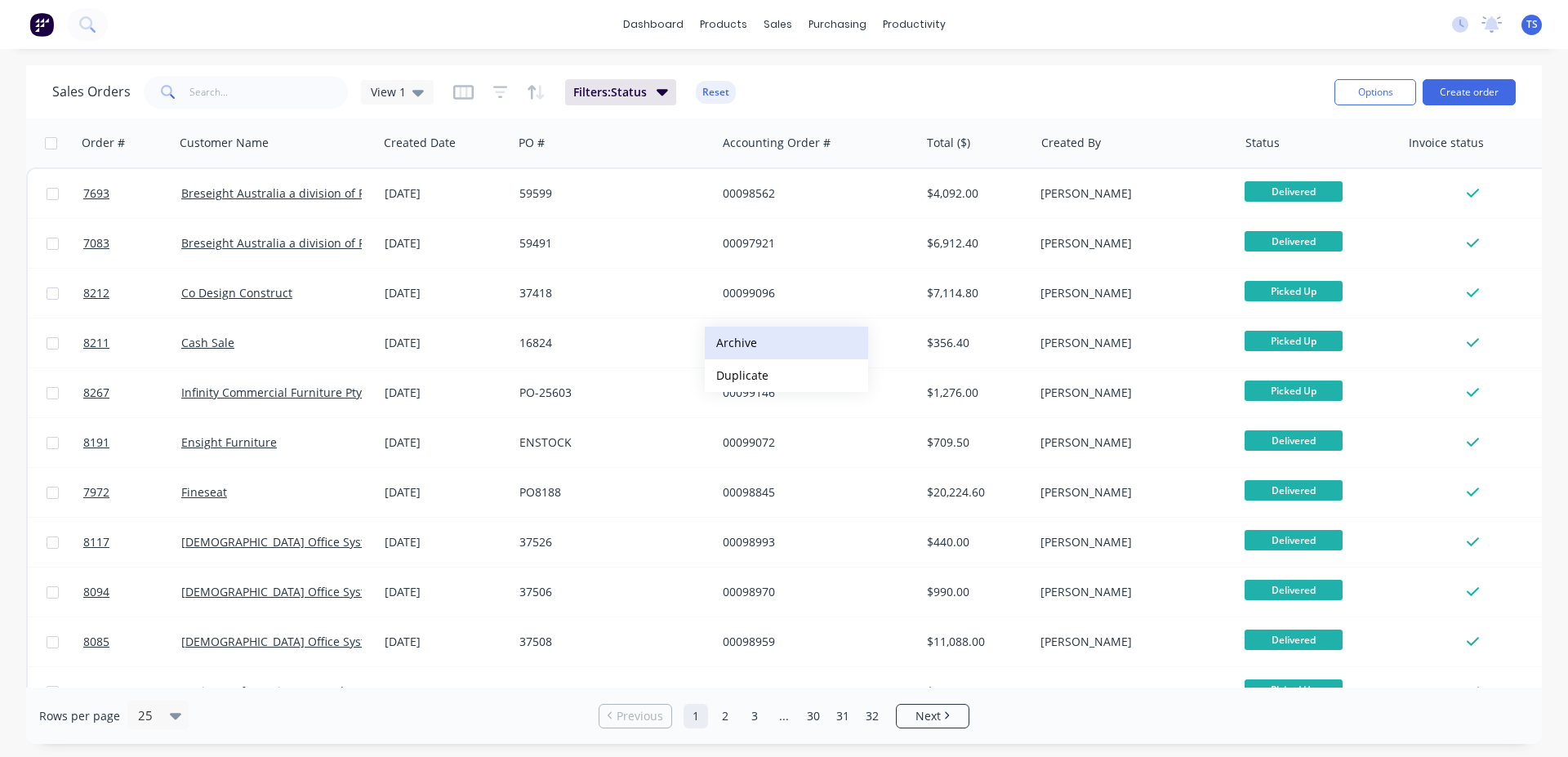
click at [788, 351] on button "Archive" at bounding box center [786, 343] width 163 height 33
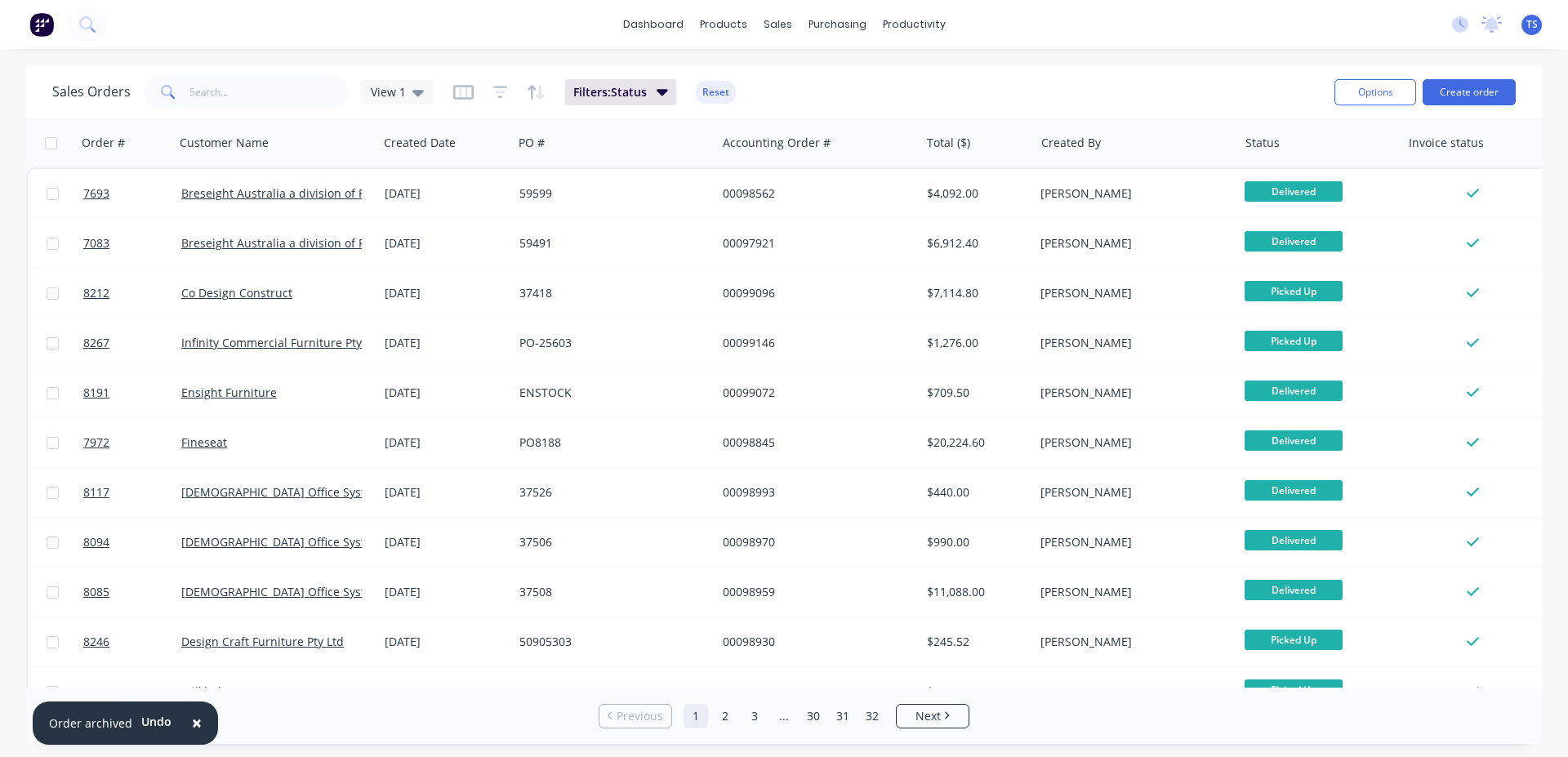
click at [204, 722] on button "×" at bounding box center [197, 723] width 43 height 39
click at [651, 63] on div "dashboard products sales purchasing productivity dashboard products Product Cat…" at bounding box center [784, 378] width 1568 height 757
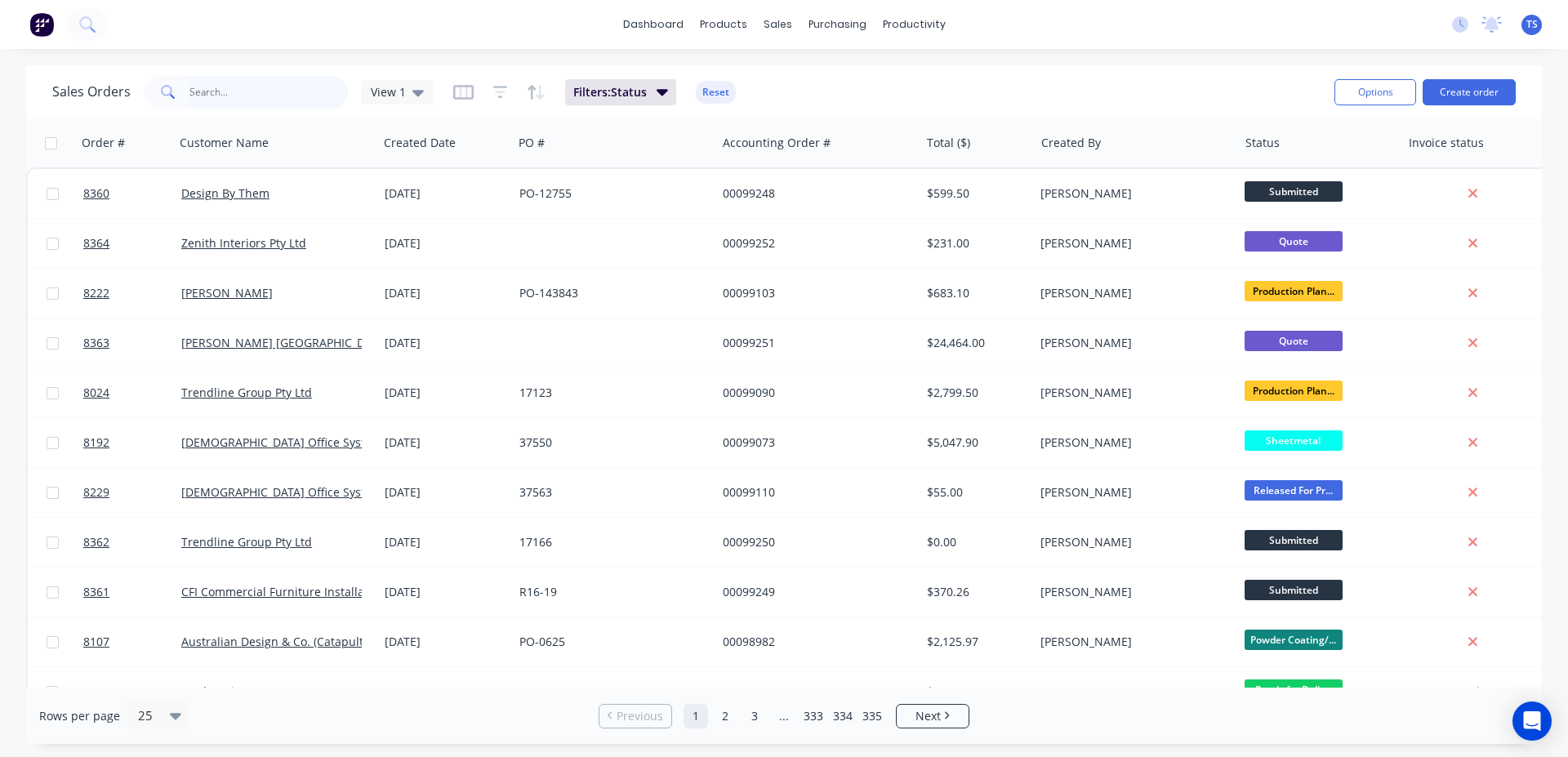
click at [272, 96] on input "text" at bounding box center [269, 92] width 159 height 33
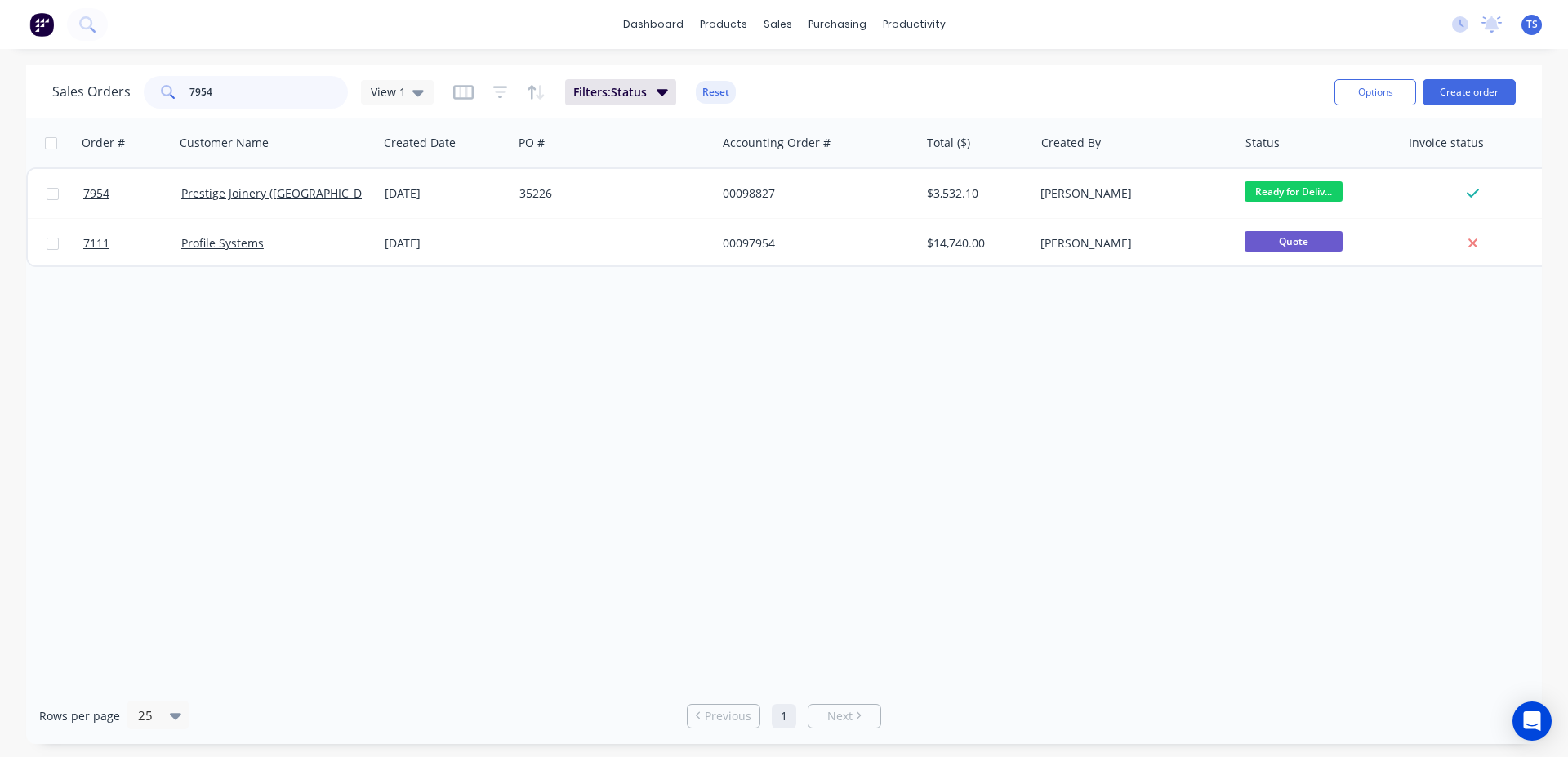
click at [251, 103] on input "7954" at bounding box center [269, 92] width 159 height 33
click at [251, 106] on input "7954" at bounding box center [269, 92] width 159 height 33
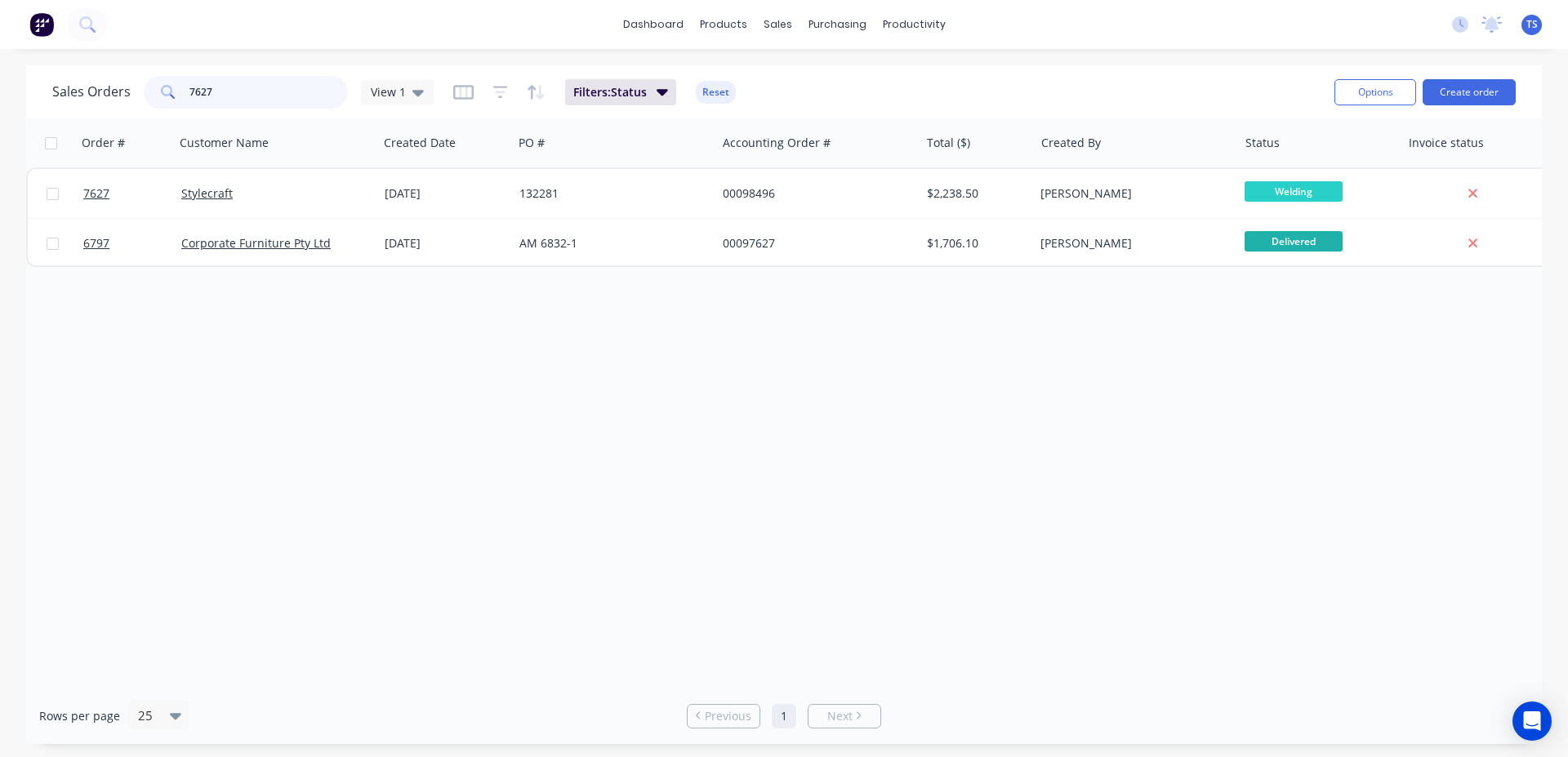
click at [306, 104] on input "7627" at bounding box center [269, 92] width 159 height 33
click at [288, 104] on input "7746" at bounding box center [269, 92] width 159 height 33
click at [283, 98] on input "7786" at bounding box center [269, 92] width 159 height 33
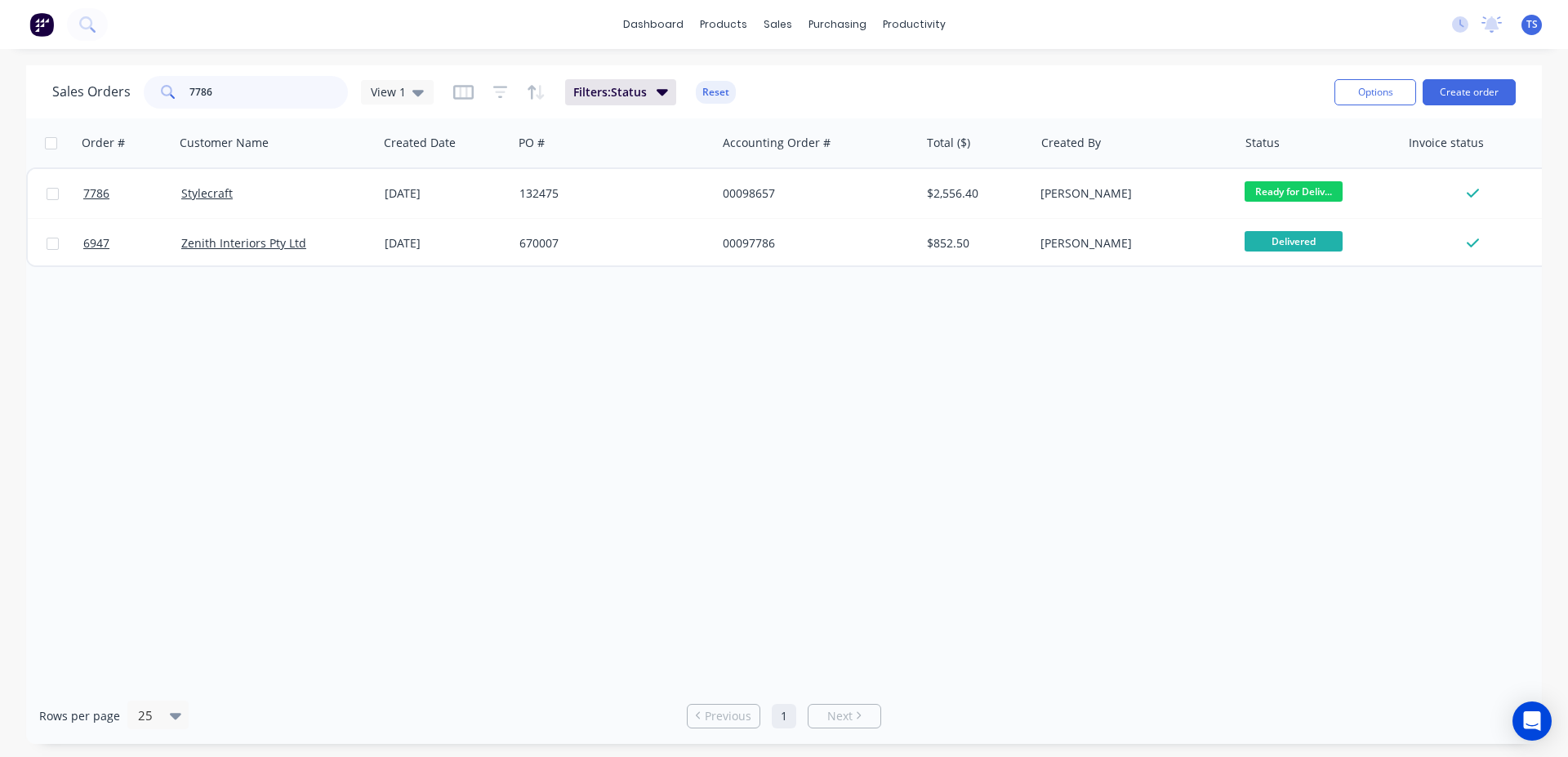
click at [283, 98] on input "7786" at bounding box center [269, 92] width 159 height 33
click at [297, 95] on input "8090" at bounding box center [269, 92] width 159 height 33
click at [298, 95] on input "8000" at bounding box center [269, 92] width 159 height 33
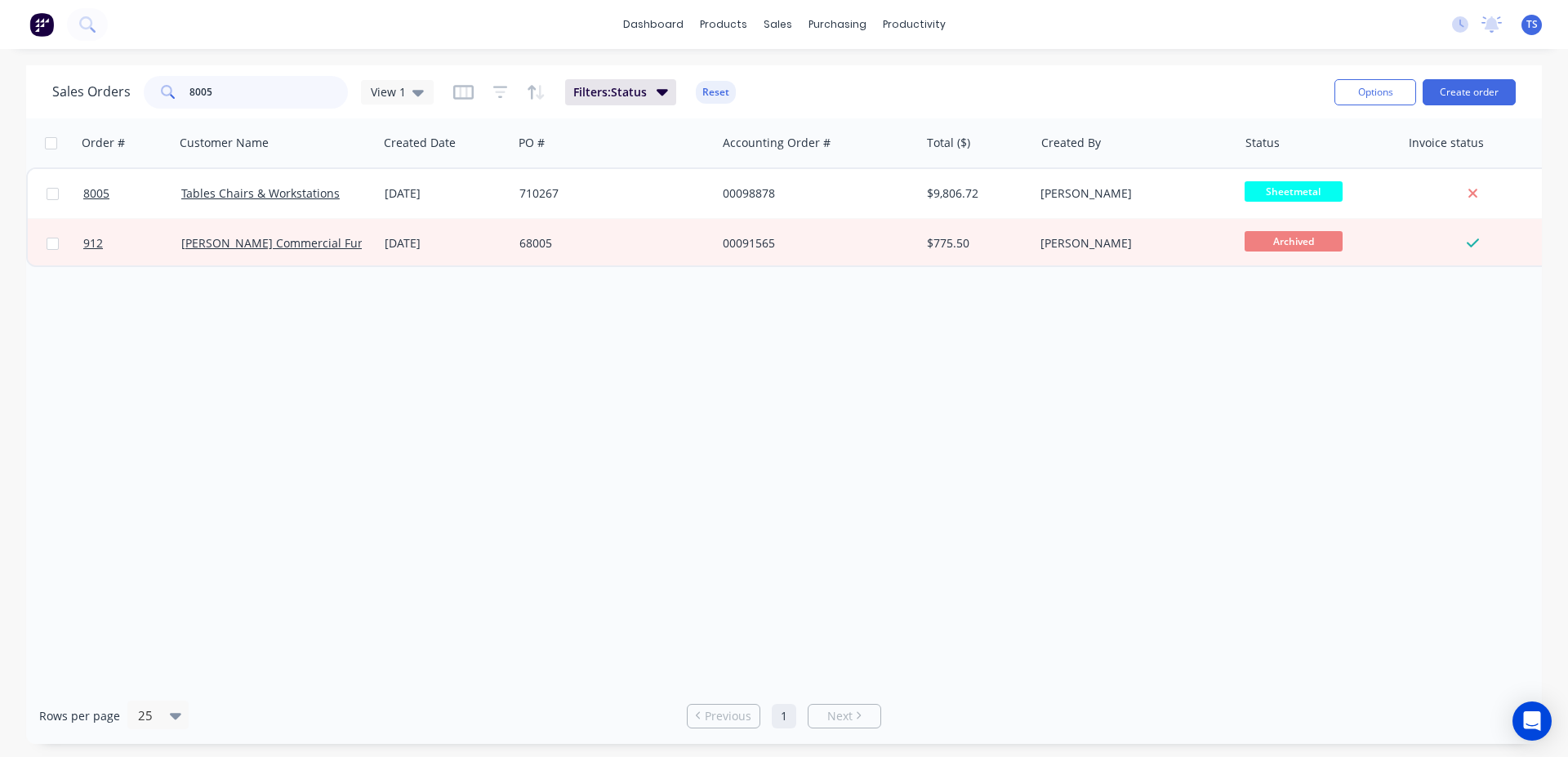
click at [299, 95] on input "8005" at bounding box center [269, 92] width 159 height 33
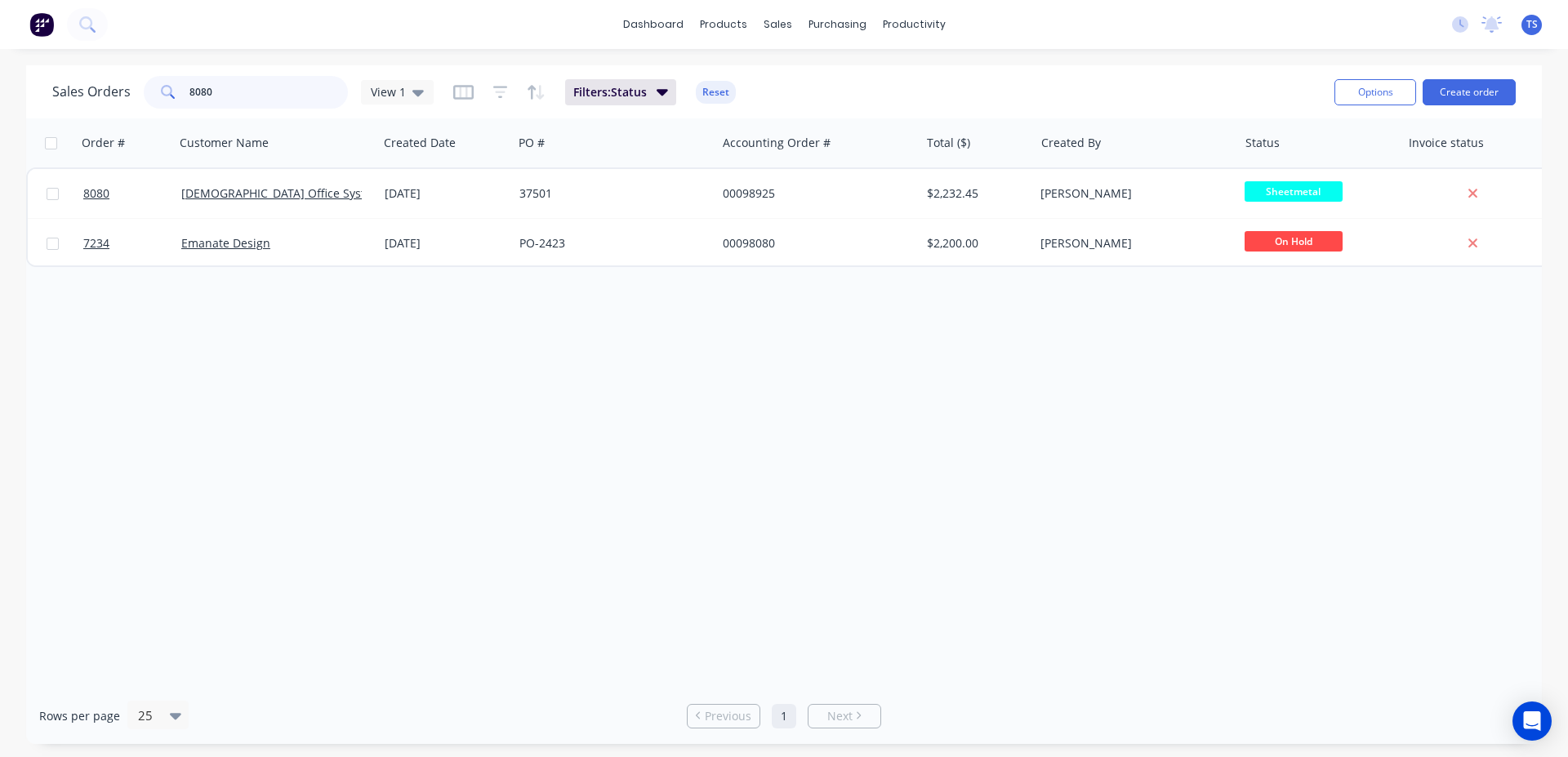
click at [274, 95] on input "8080" at bounding box center [269, 92] width 159 height 33
type input "8"
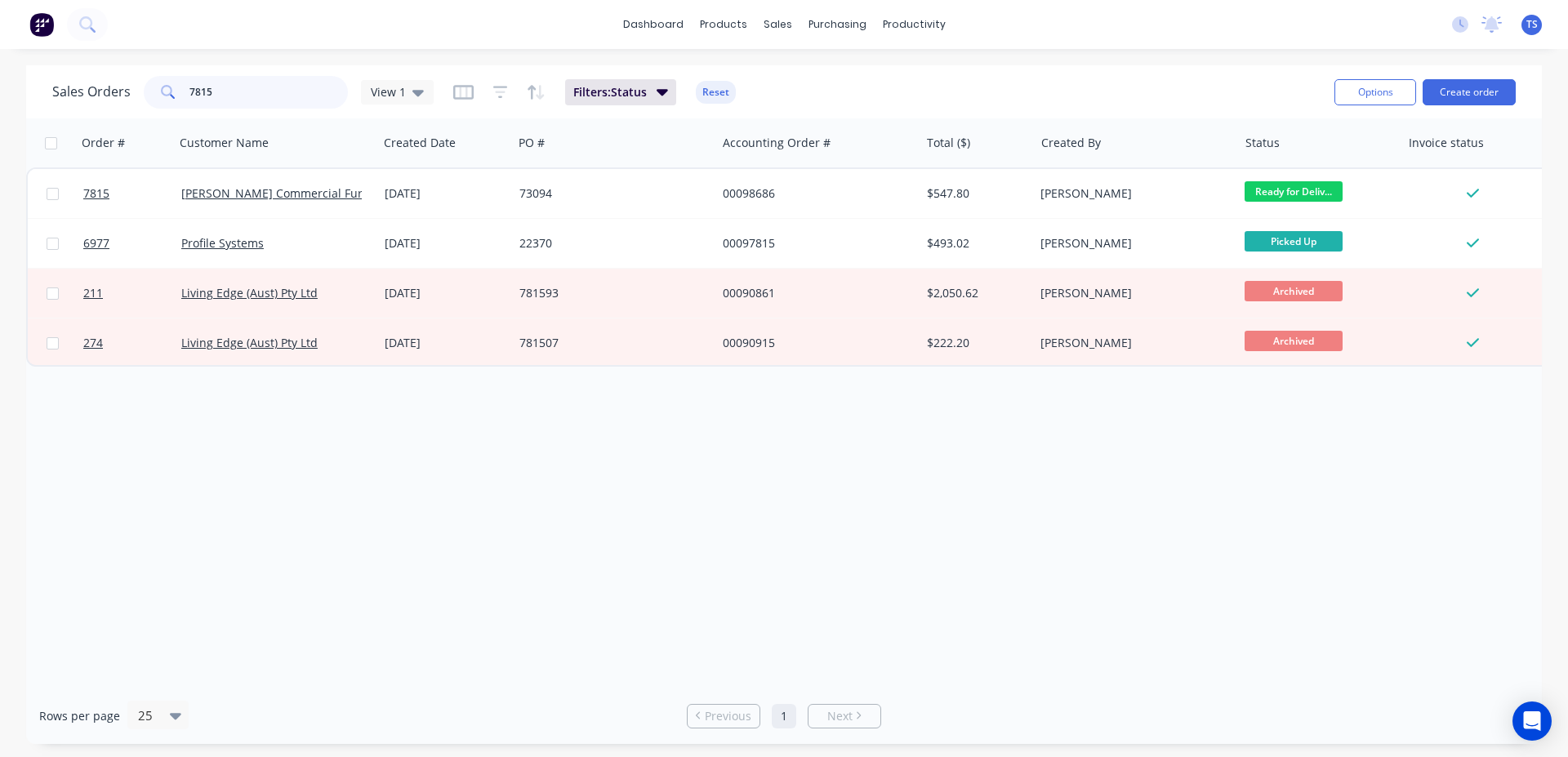
click at [260, 99] on input "7815" at bounding box center [269, 92] width 159 height 33
click at [258, 99] on input "7816" at bounding box center [269, 92] width 159 height 33
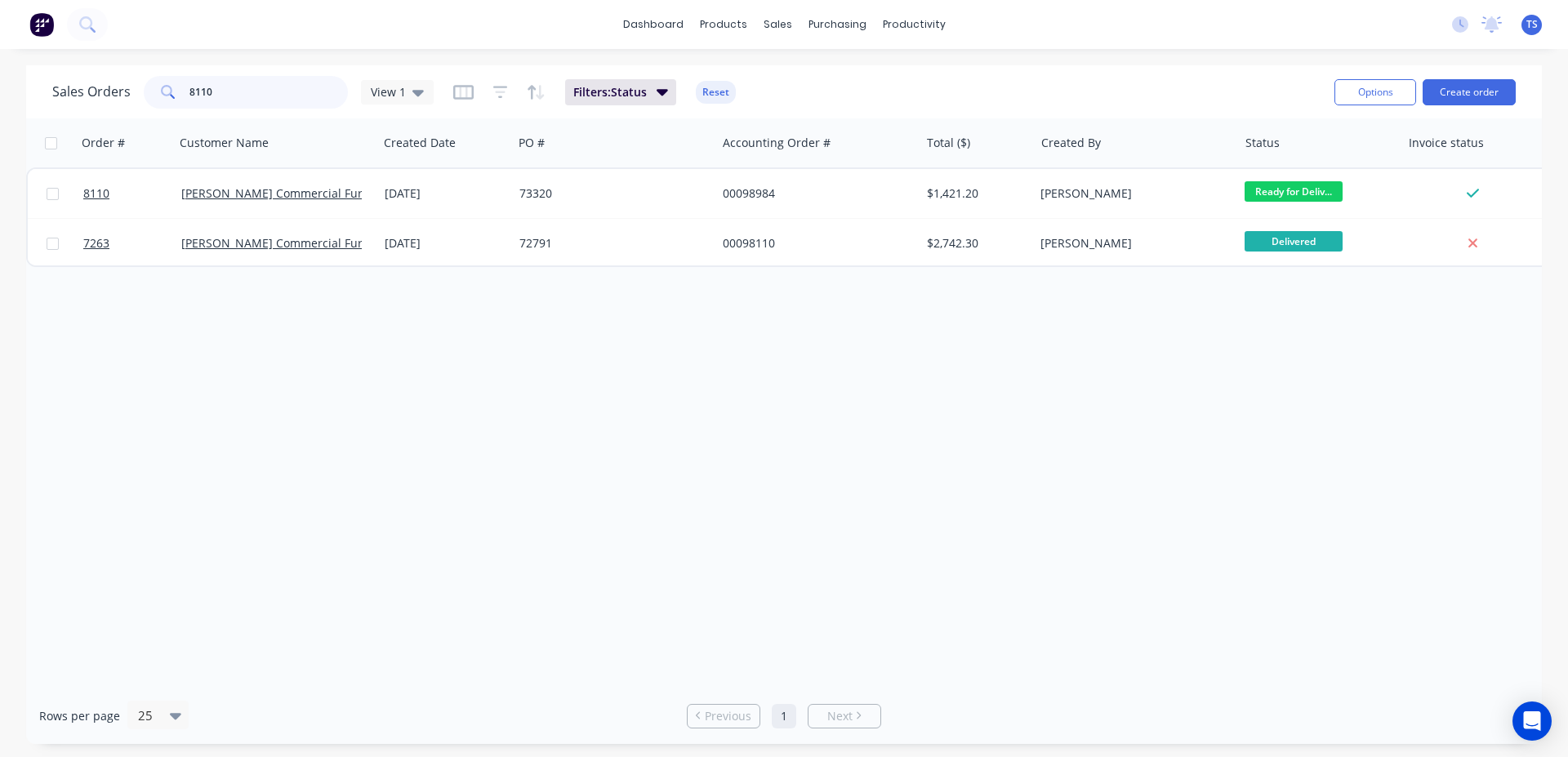
click at [269, 92] on input "8110" at bounding box center [269, 92] width 159 height 33
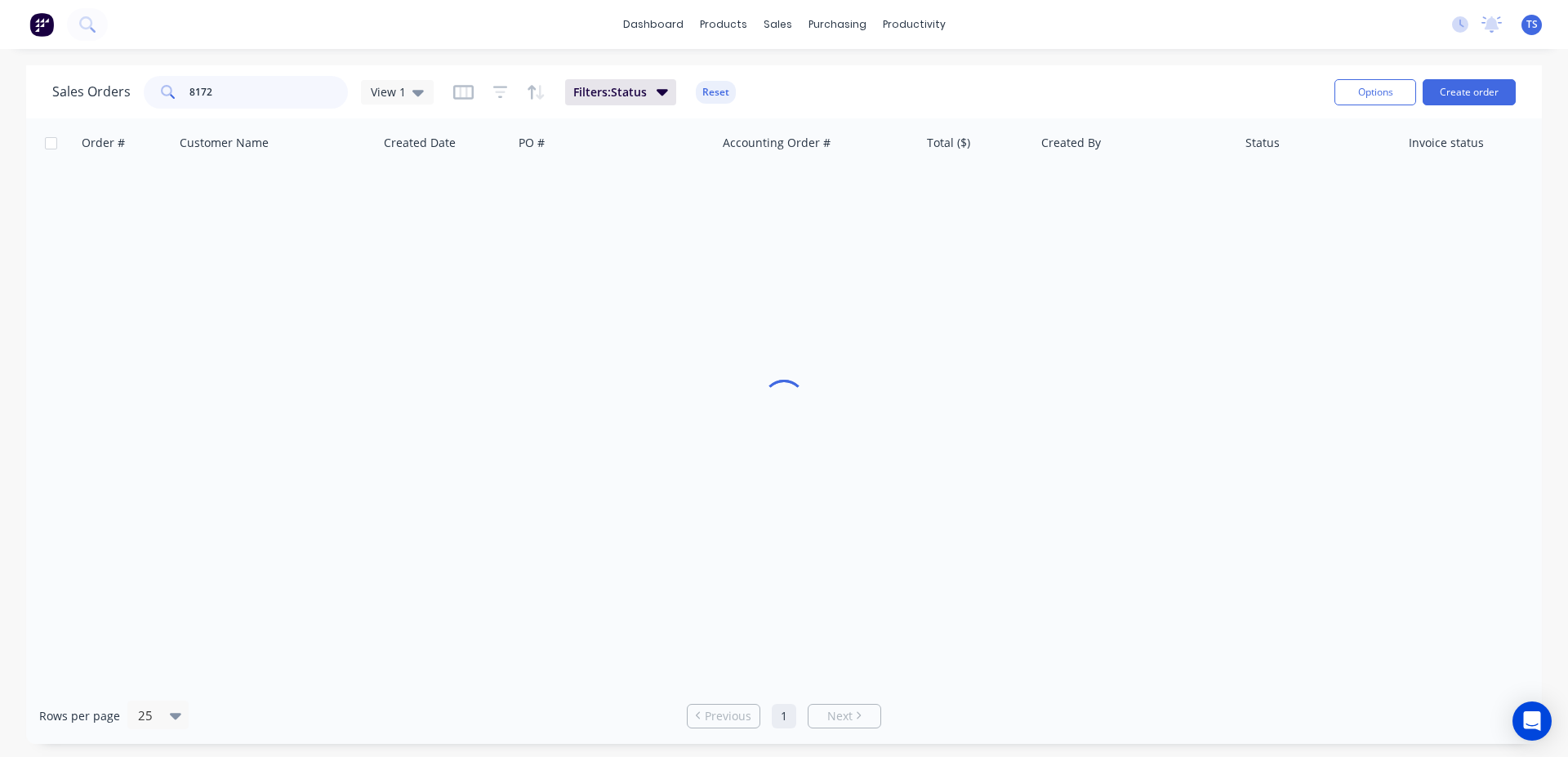
click at [242, 95] on input "8172" at bounding box center [269, 92] width 159 height 33
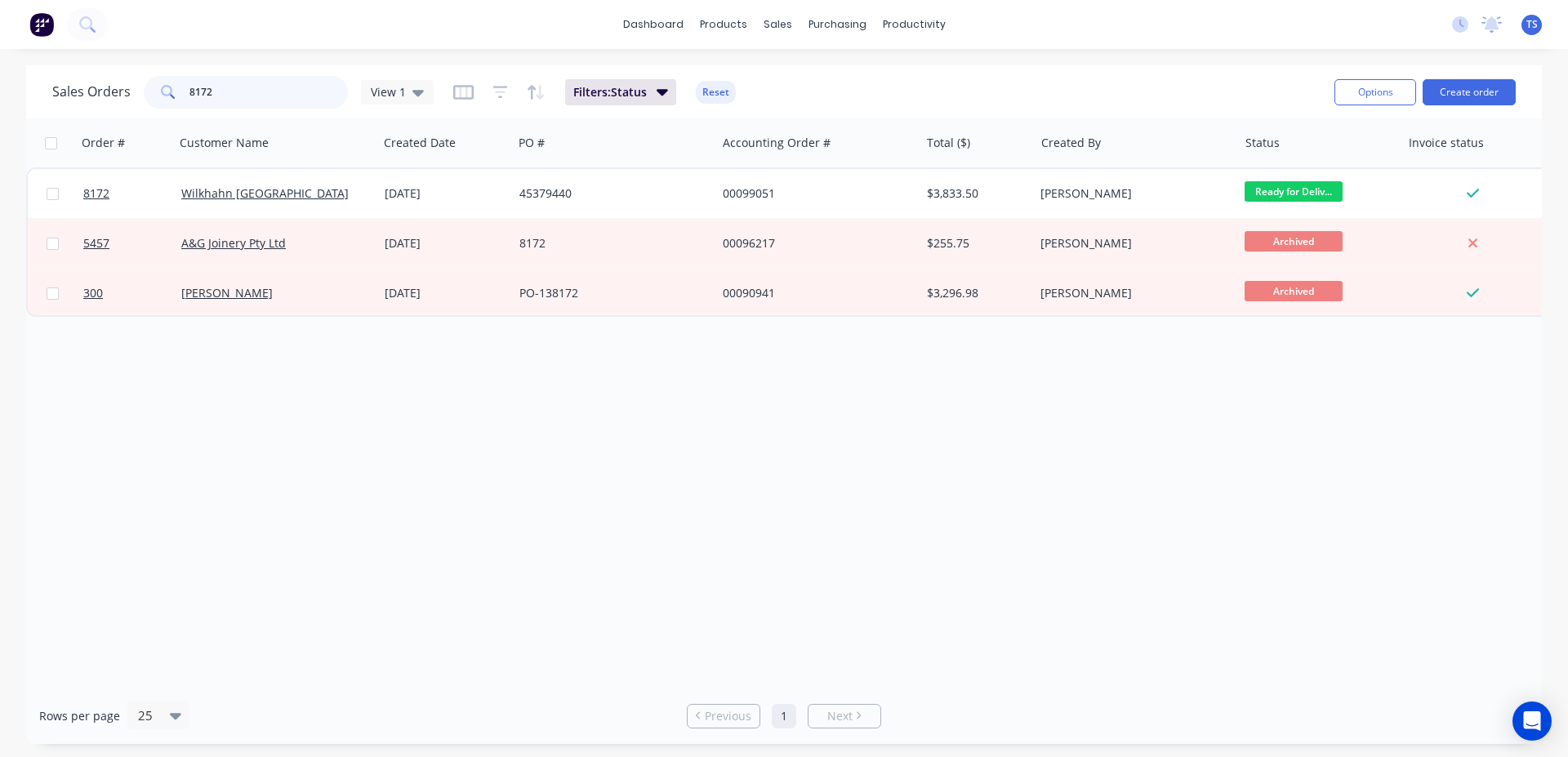
click at [242, 95] on input "8172" at bounding box center [269, 92] width 159 height 33
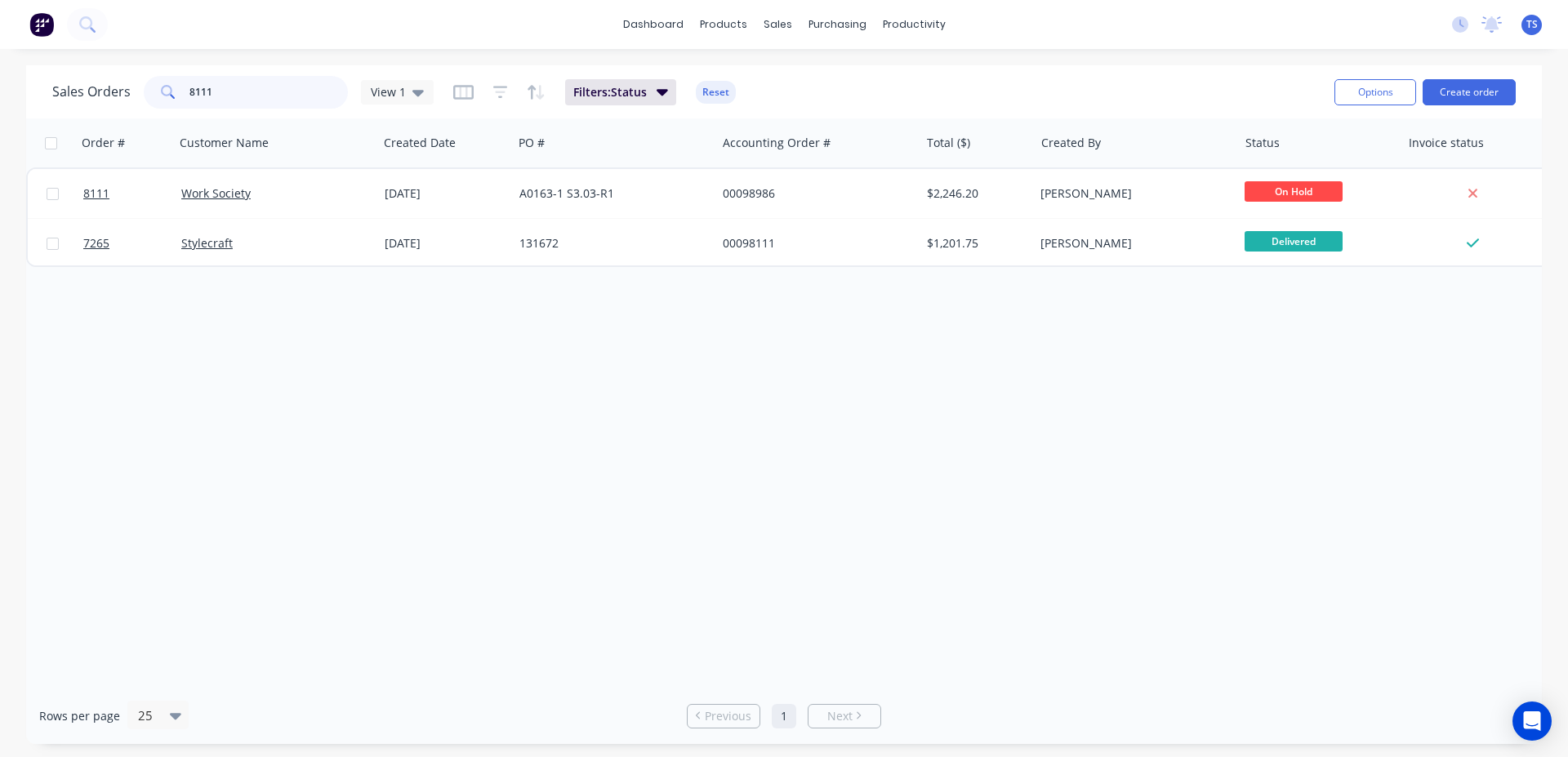
click at [255, 96] on input "8111" at bounding box center [269, 92] width 159 height 33
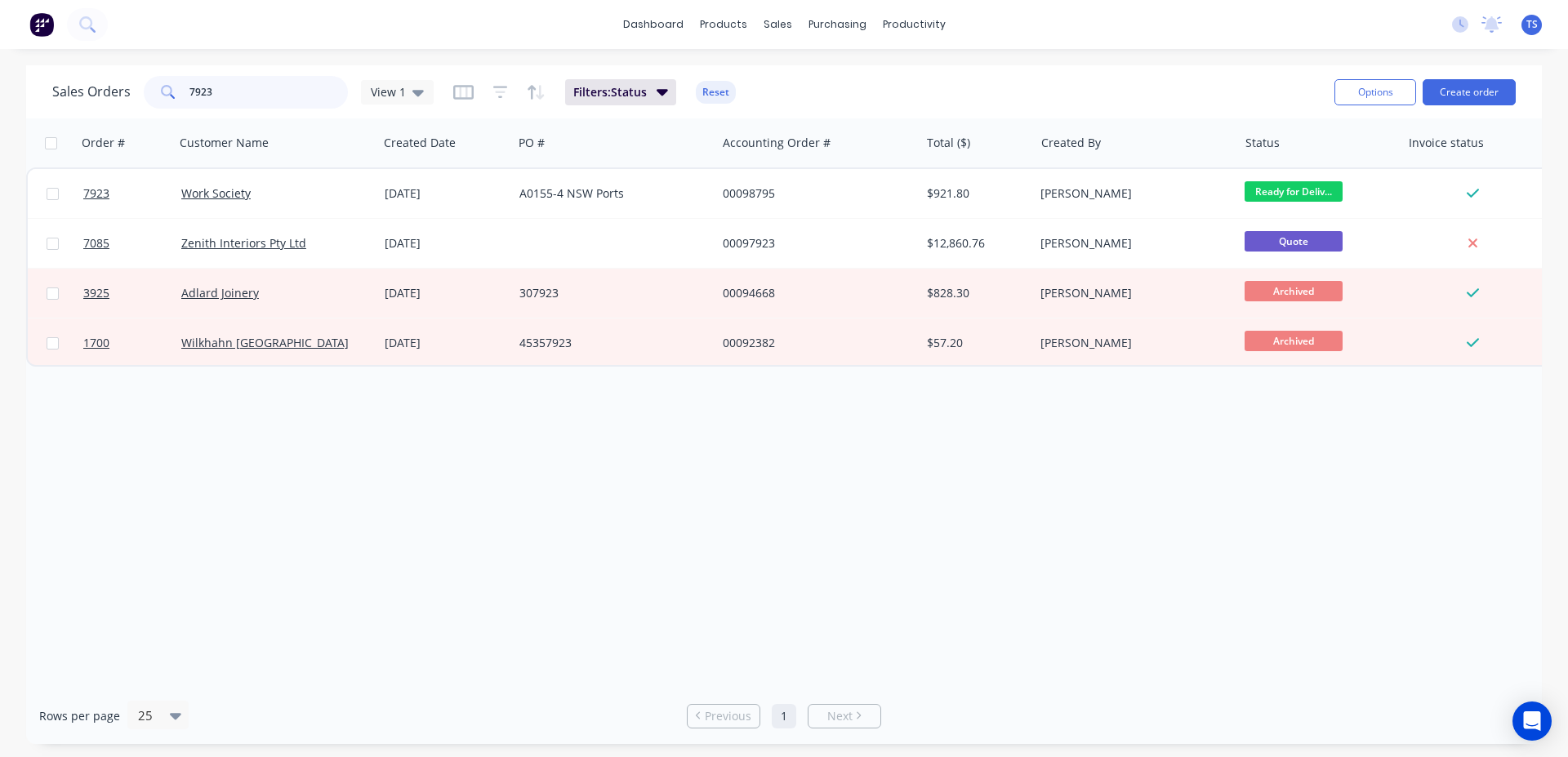
click at [257, 105] on input "7923" at bounding box center [269, 92] width 159 height 33
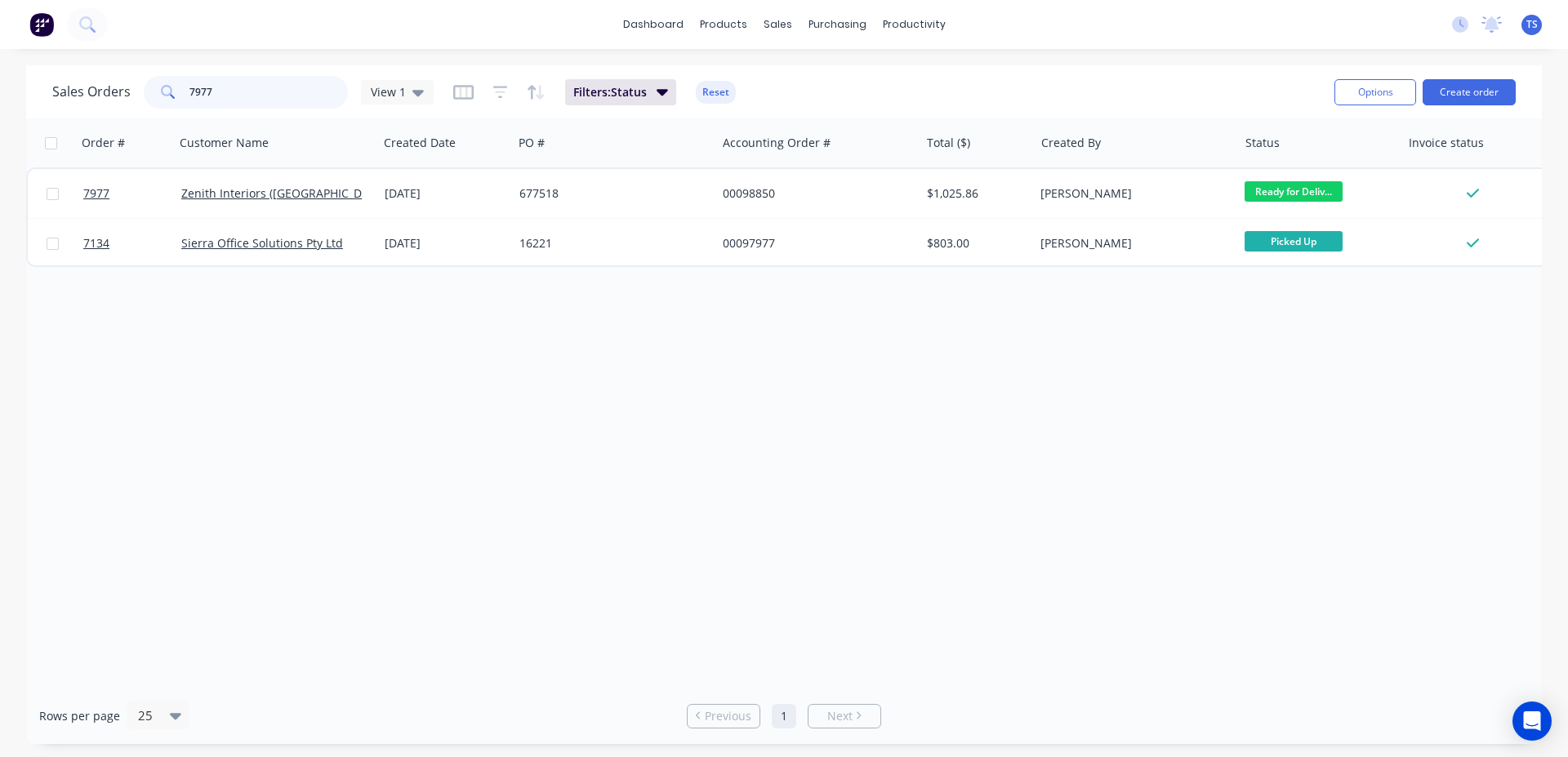
click at [252, 100] on input "7977" at bounding box center [269, 92] width 159 height 33
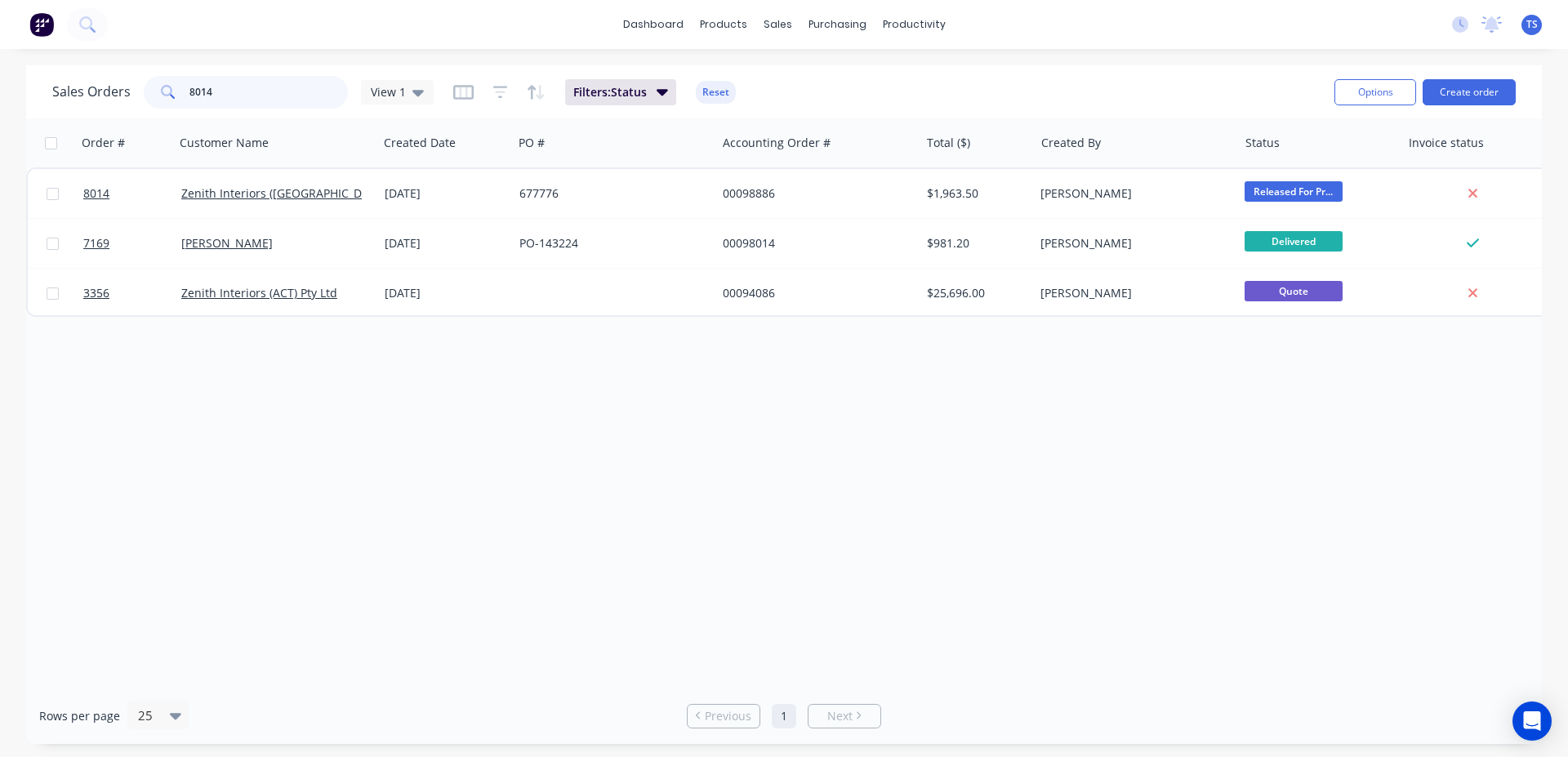
click at [254, 100] on input "8014" at bounding box center [269, 92] width 159 height 33
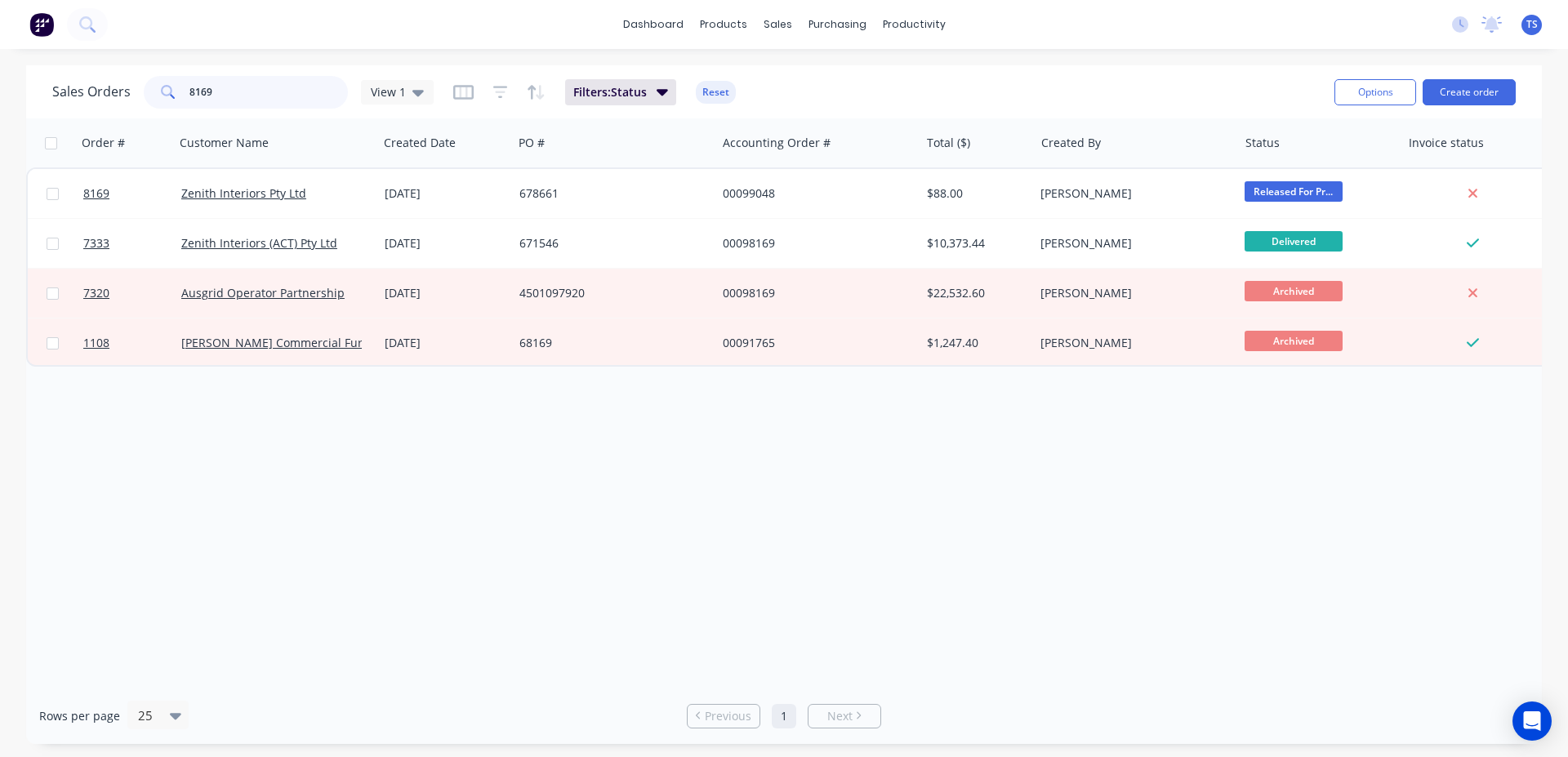
click at [250, 98] on input "8169" at bounding box center [269, 92] width 159 height 33
click at [274, 97] on input "8169" at bounding box center [269, 92] width 159 height 33
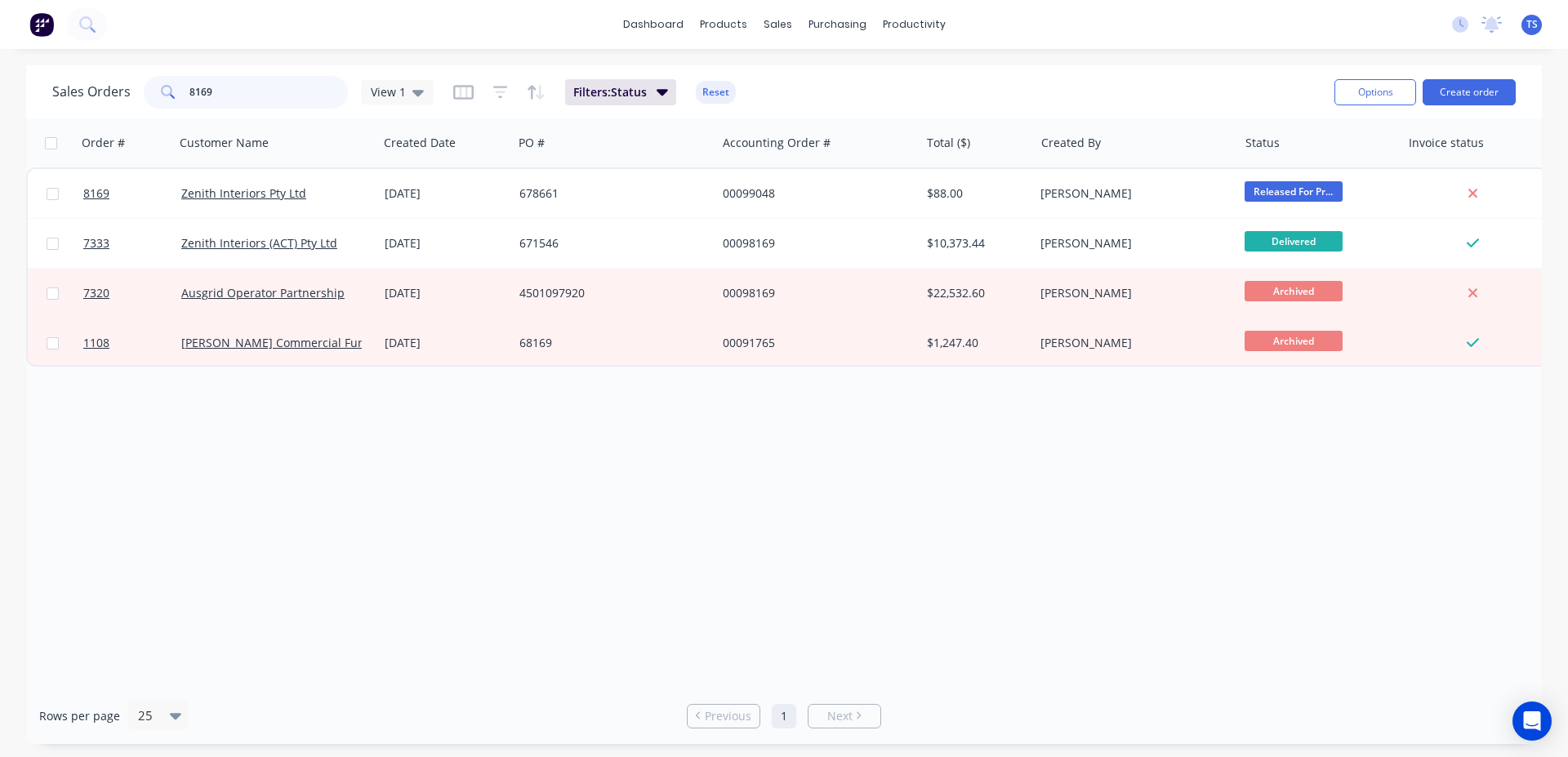
click at [274, 97] on input "8169" at bounding box center [269, 92] width 159 height 33
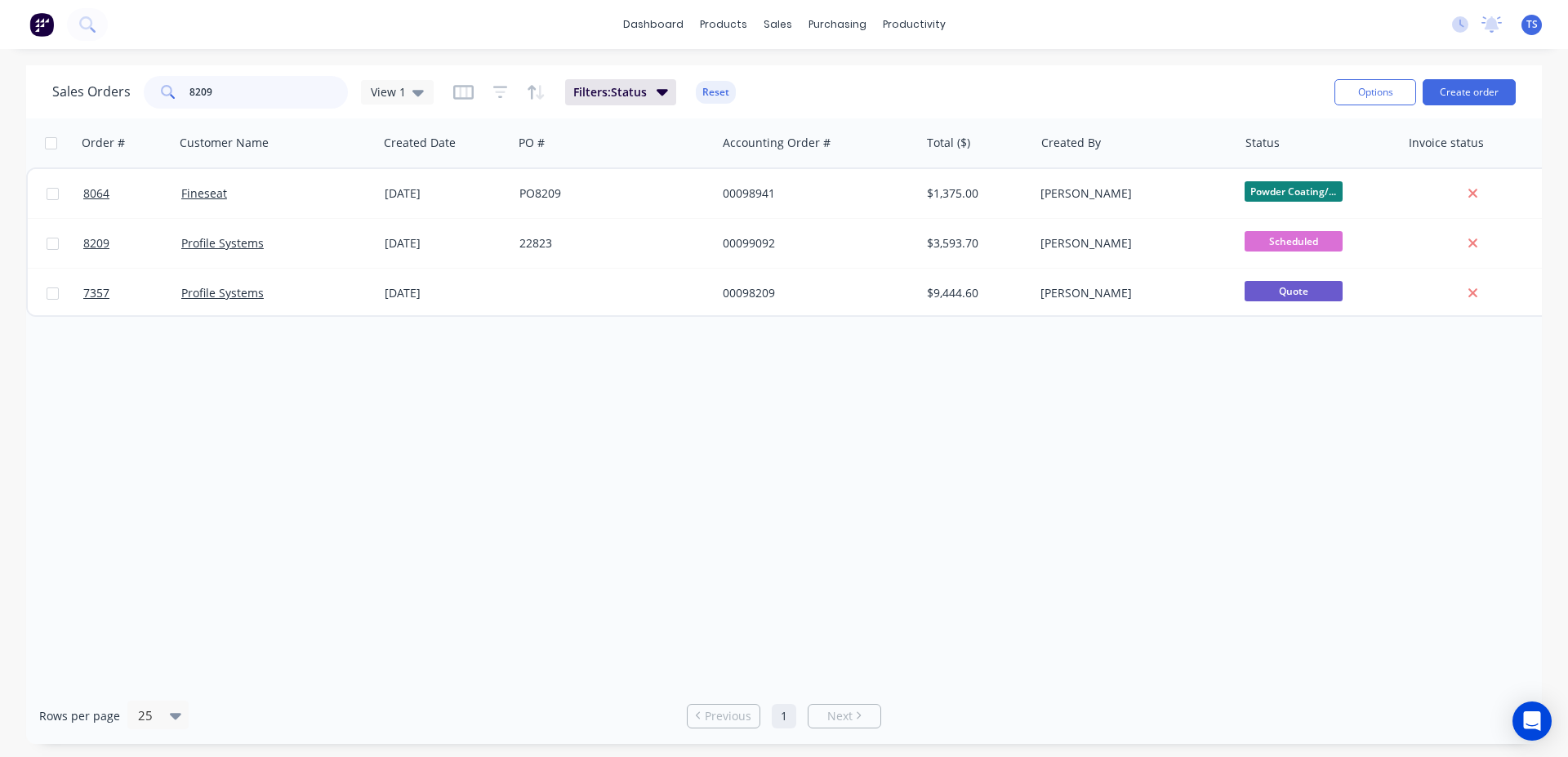
click at [268, 89] on input "8209" at bounding box center [269, 92] width 159 height 33
click at [272, 93] on input "8209" at bounding box center [269, 92] width 159 height 33
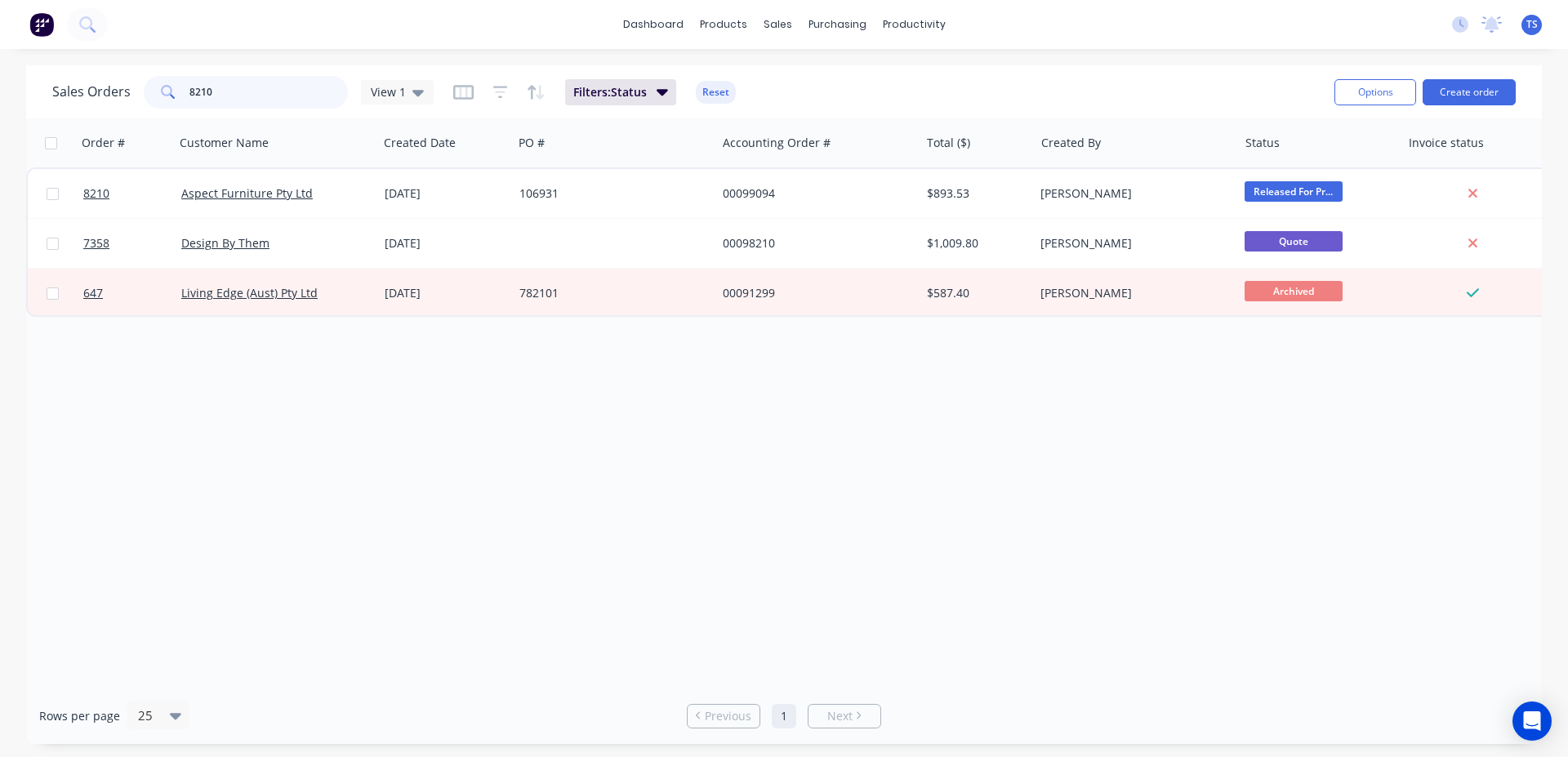
click at [287, 98] on input "8210" at bounding box center [269, 92] width 159 height 33
drag, startPoint x: 287, startPoint y: 98, endPoint x: 283, endPoint y: 106, distance: 8.9
click at [287, 101] on input "8210" at bounding box center [269, 92] width 159 height 33
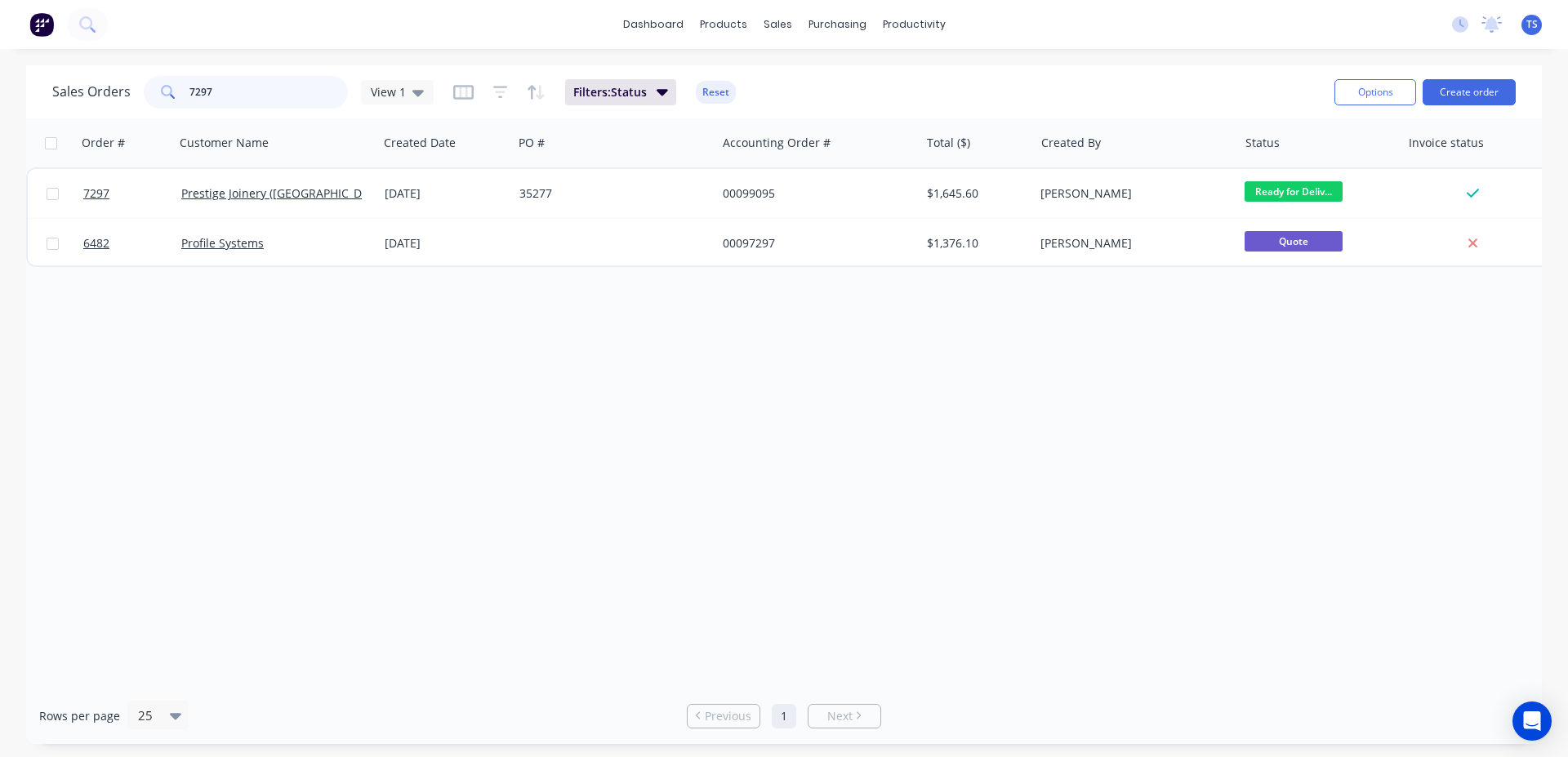
click at [283, 106] on input "7297" at bounding box center [269, 92] width 159 height 33
click at [296, 93] on input "8229" at bounding box center [269, 92] width 159 height 33
click at [250, 101] on input "8230" at bounding box center [269, 92] width 159 height 33
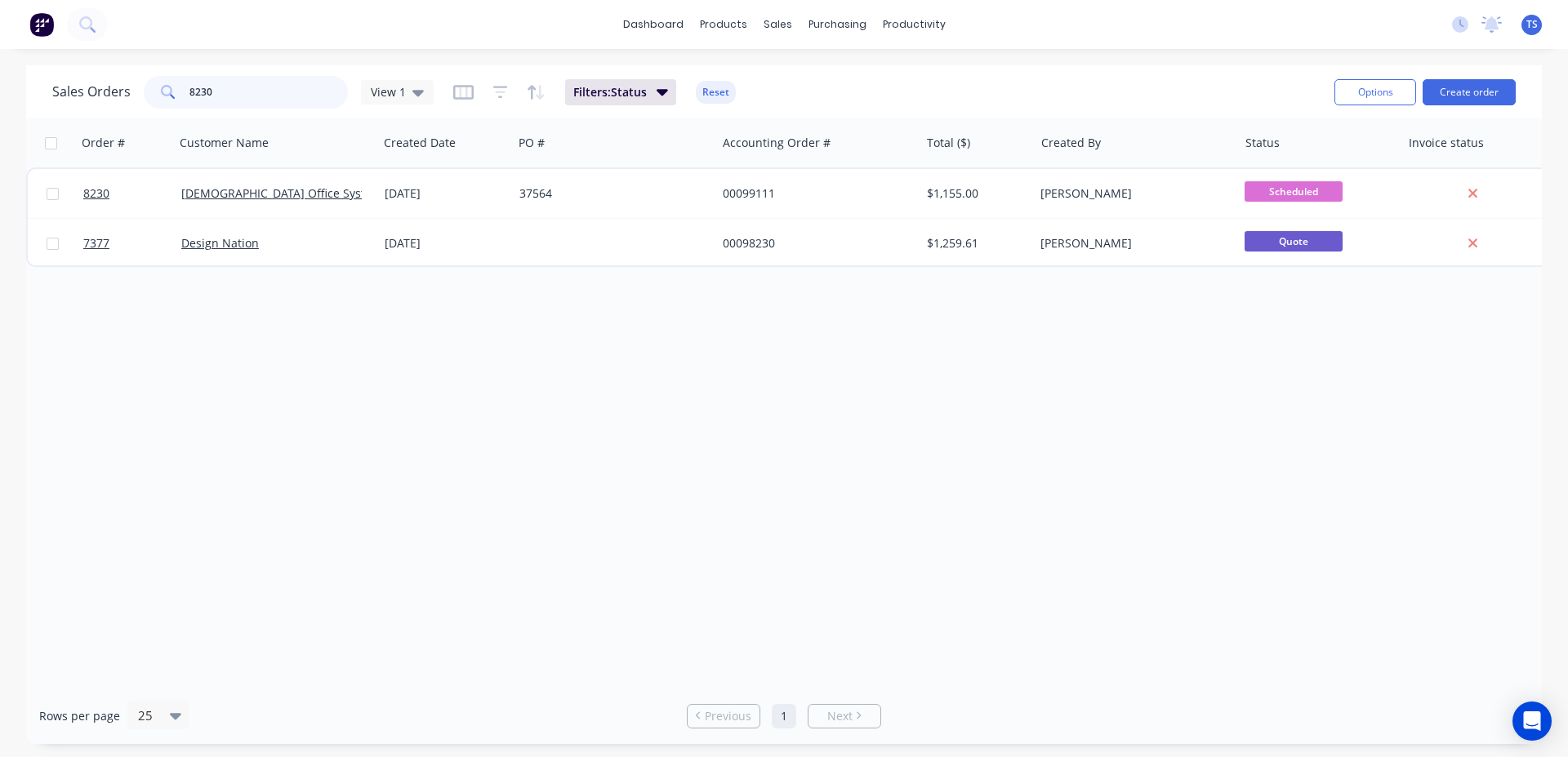
click at [250, 99] on input "8230" at bounding box center [269, 92] width 159 height 33
click at [264, 93] on input "8230" at bounding box center [269, 92] width 159 height 33
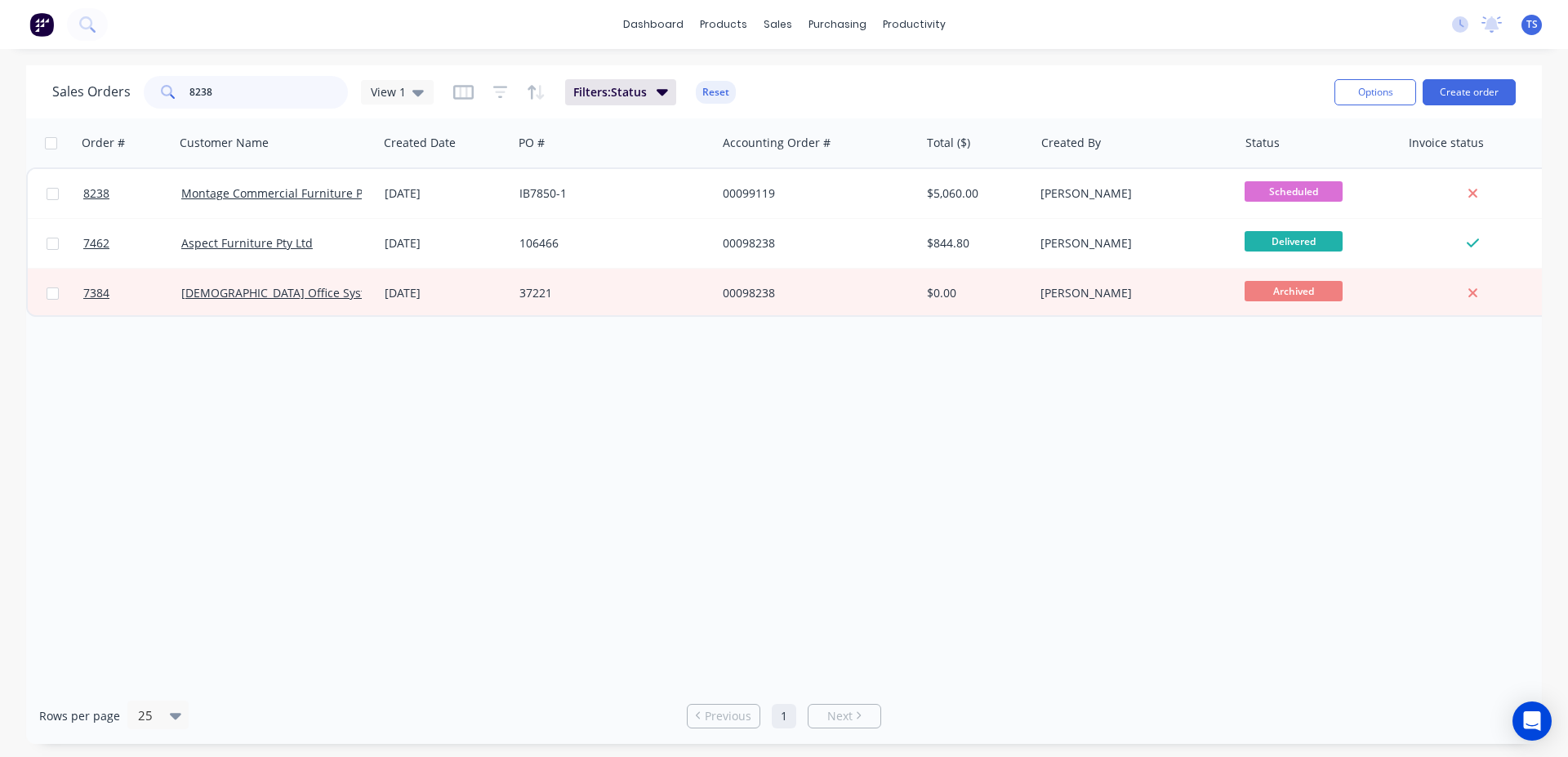
click at [251, 102] on input "8238" at bounding box center [269, 92] width 159 height 33
click at [277, 108] on input "8241" at bounding box center [269, 92] width 159 height 33
click at [276, 107] on input "8241" at bounding box center [269, 92] width 159 height 33
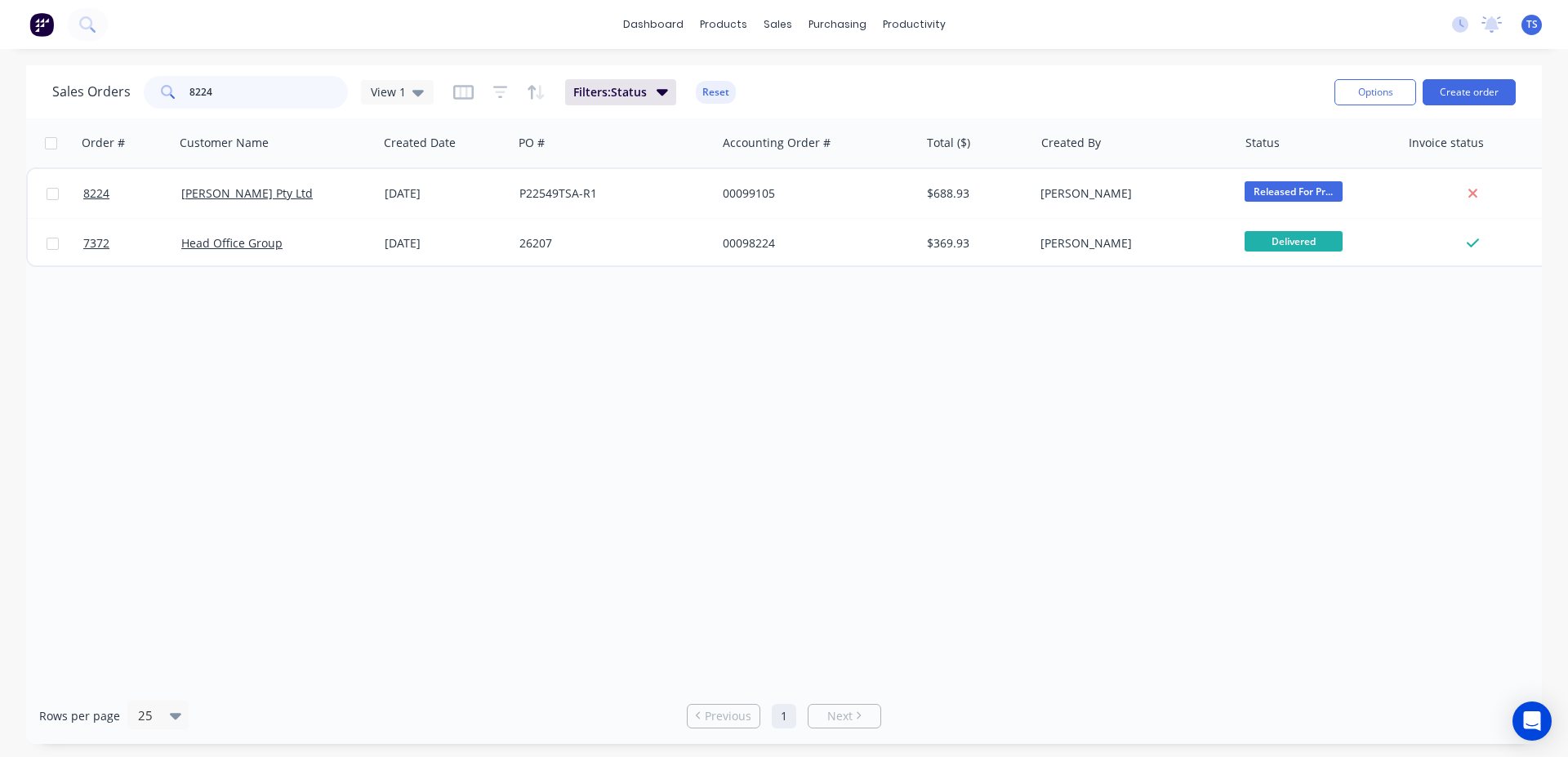
click at [276, 106] on input "8224" at bounding box center [269, 92] width 159 height 33
click at [276, 106] on input "8240" at bounding box center [269, 92] width 159 height 33
type input "8245"
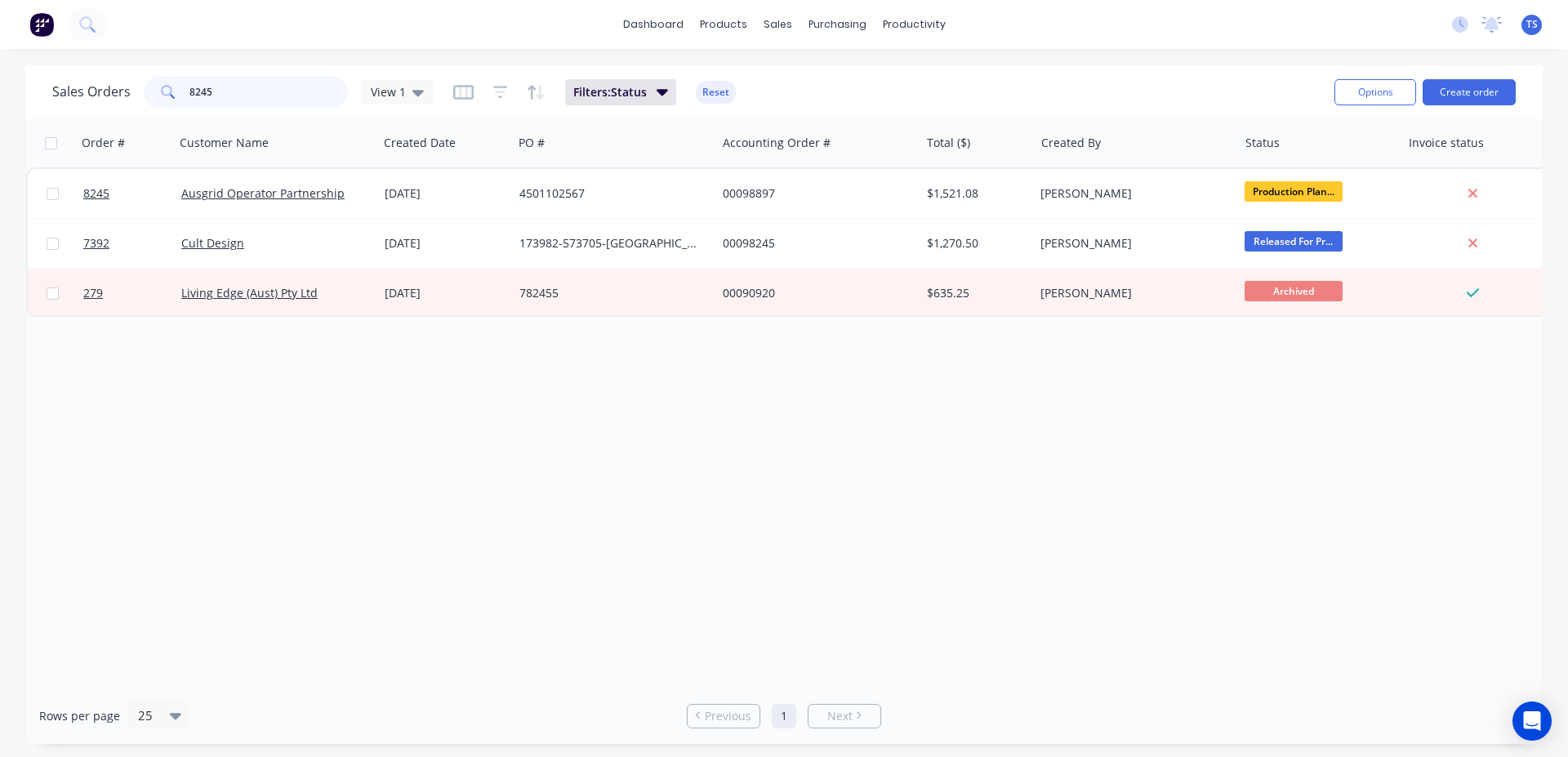
click at [280, 106] on input "8245" at bounding box center [269, 92] width 159 height 33
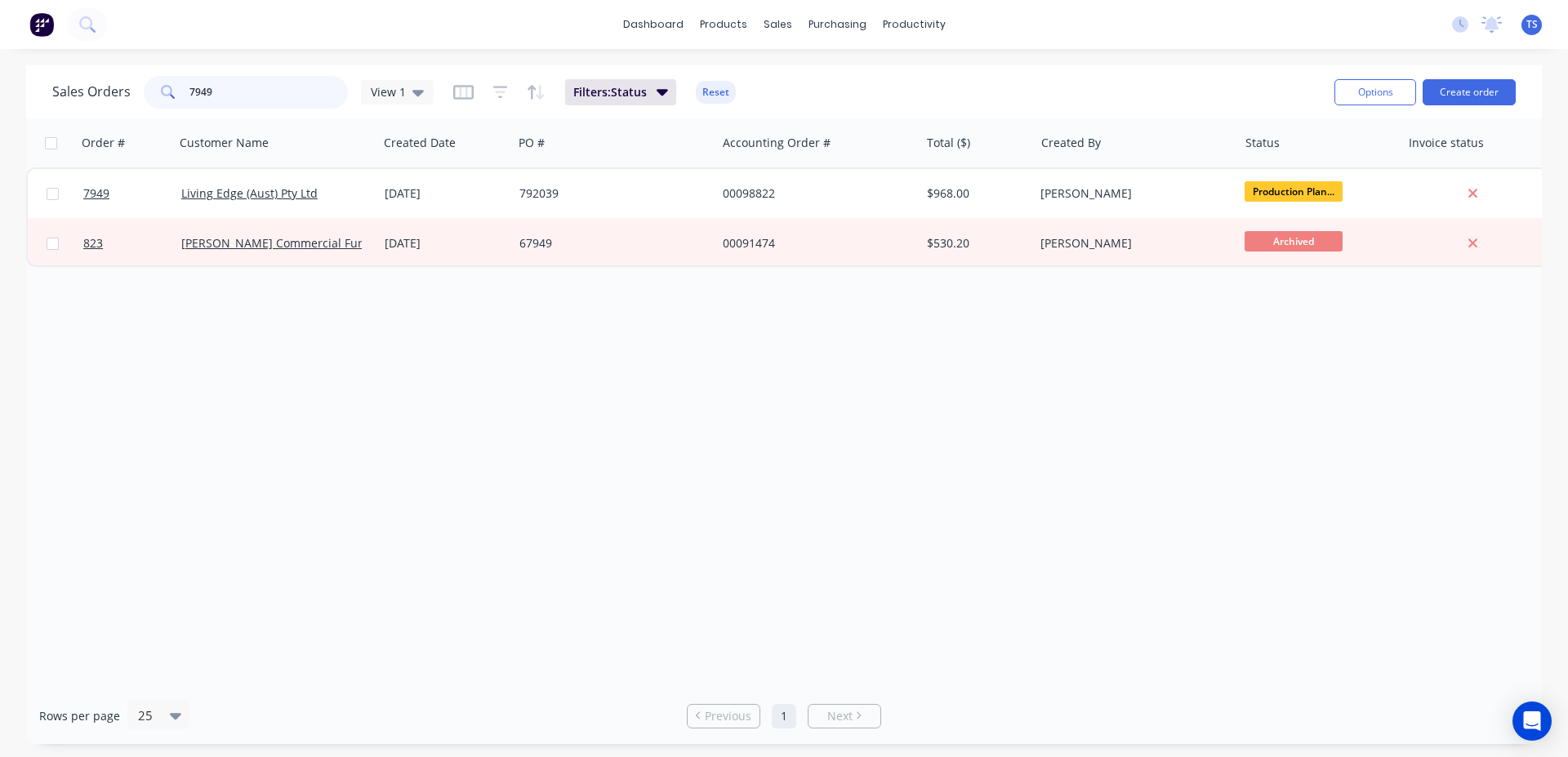
click at [280, 107] on input "7949" at bounding box center [269, 92] width 159 height 33
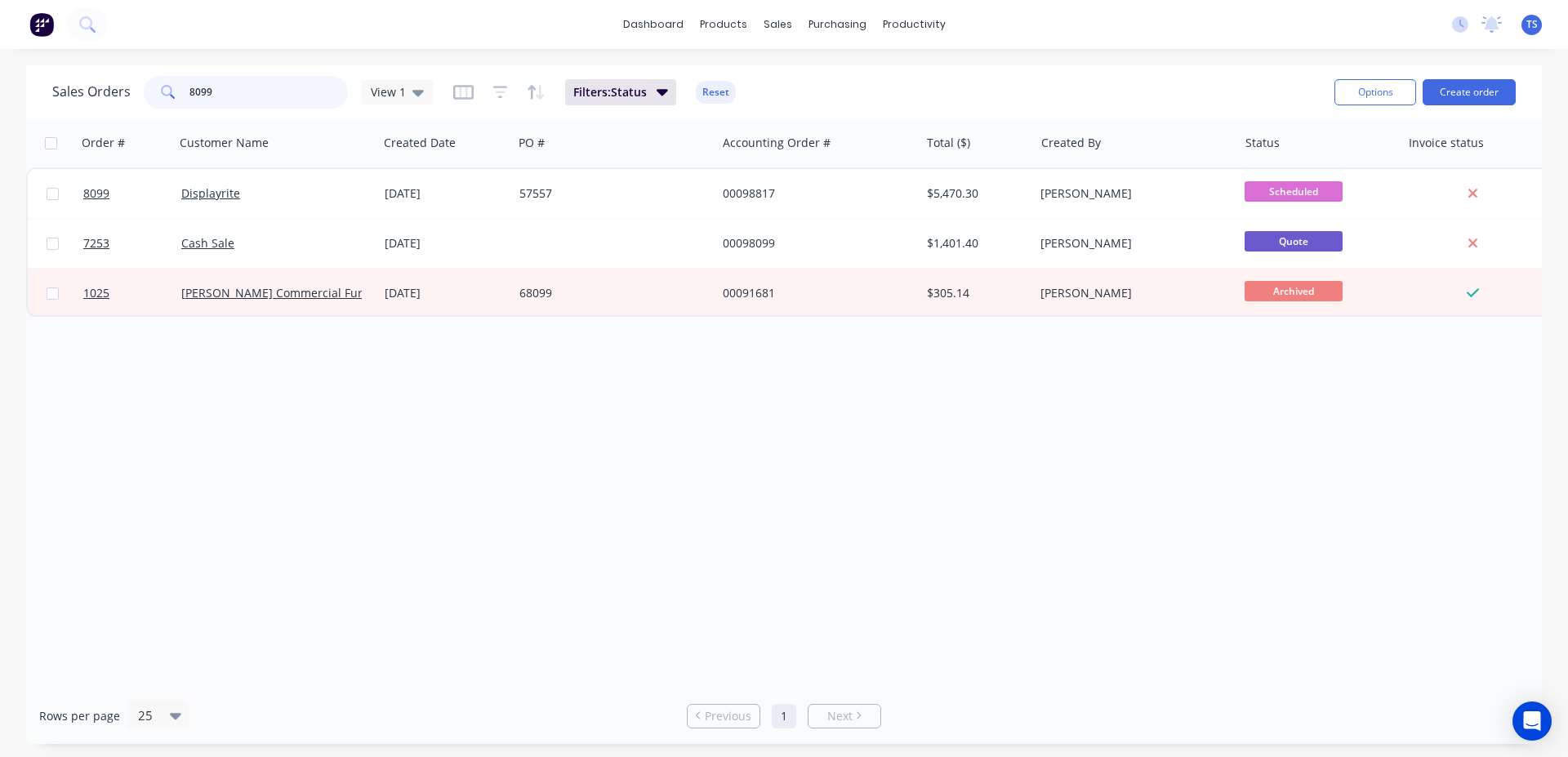
click at [254, 104] on input "8099" at bounding box center [269, 92] width 159 height 33
drag, startPoint x: 218, startPoint y: 44, endPoint x: 229, endPoint y: 57, distance: 17.0
click at [222, 51] on div "dashboard products sales purchasing productivity dashboard products Product Cat…" at bounding box center [784, 378] width 1568 height 757
click at [268, 95] on input "8150" at bounding box center [269, 92] width 159 height 33
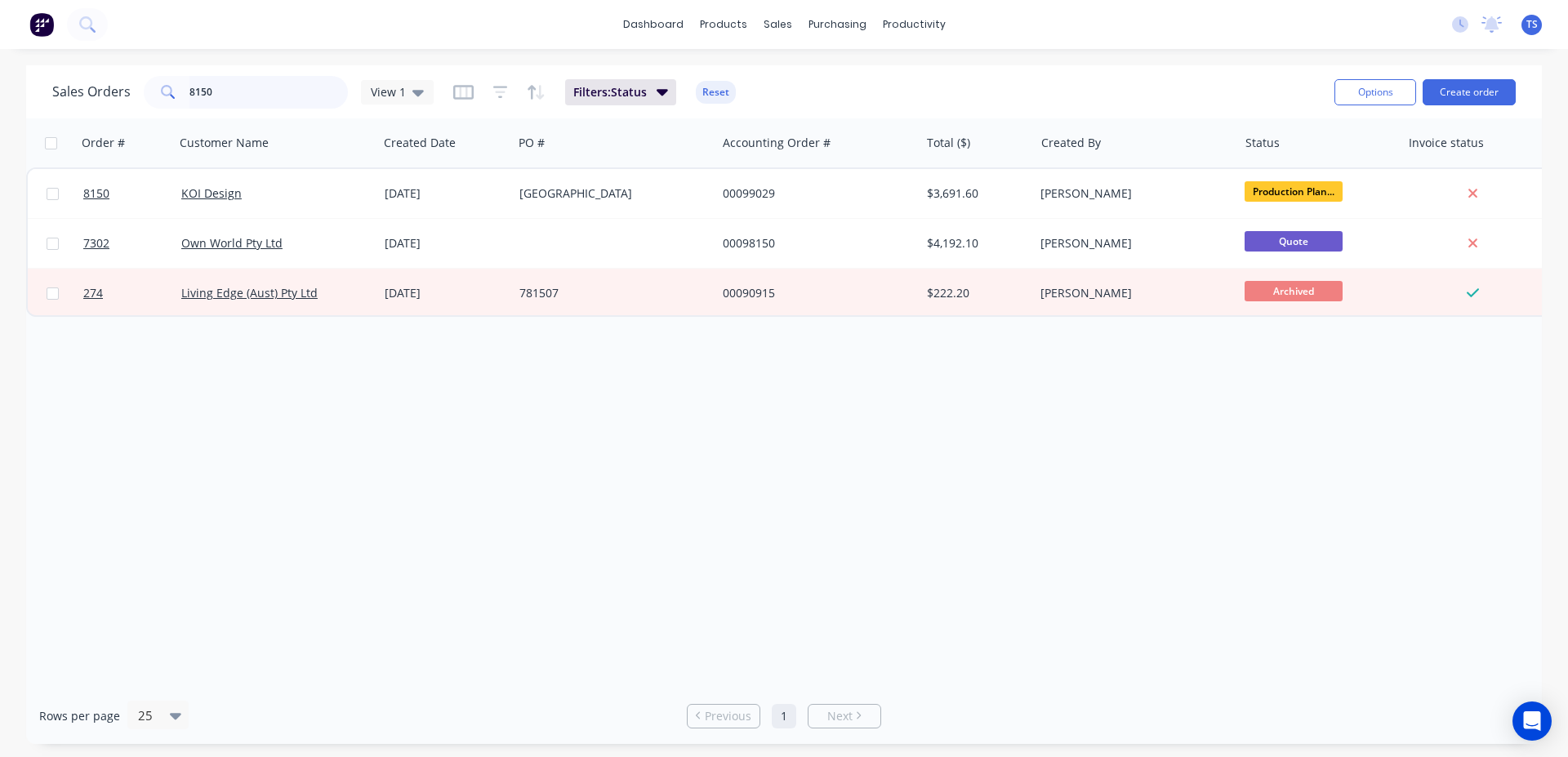
click at [268, 95] on input "8150" at bounding box center [269, 92] width 159 height 33
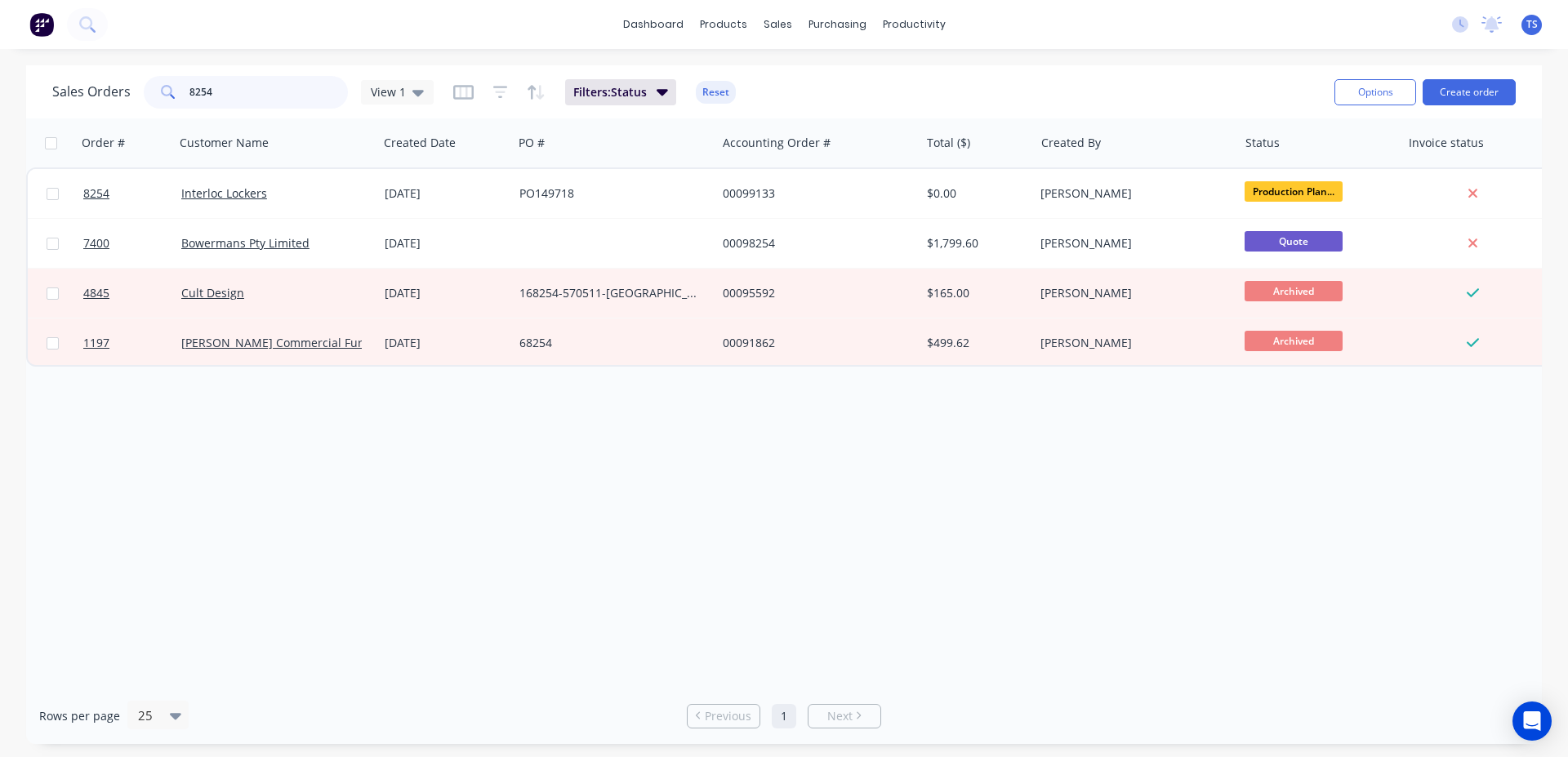
click at [236, 97] on input "8254" at bounding box center [269, 92] width 159 height 33
type input "8254"
click at [851, 83] on div "Sales Orders 8254 View 1 Filters: Status Reset" at bounding box center [686, 91] width 1269 height 40
click at [269, 94] on input "8254" at bounding box center [269, 92] width 159 height 33
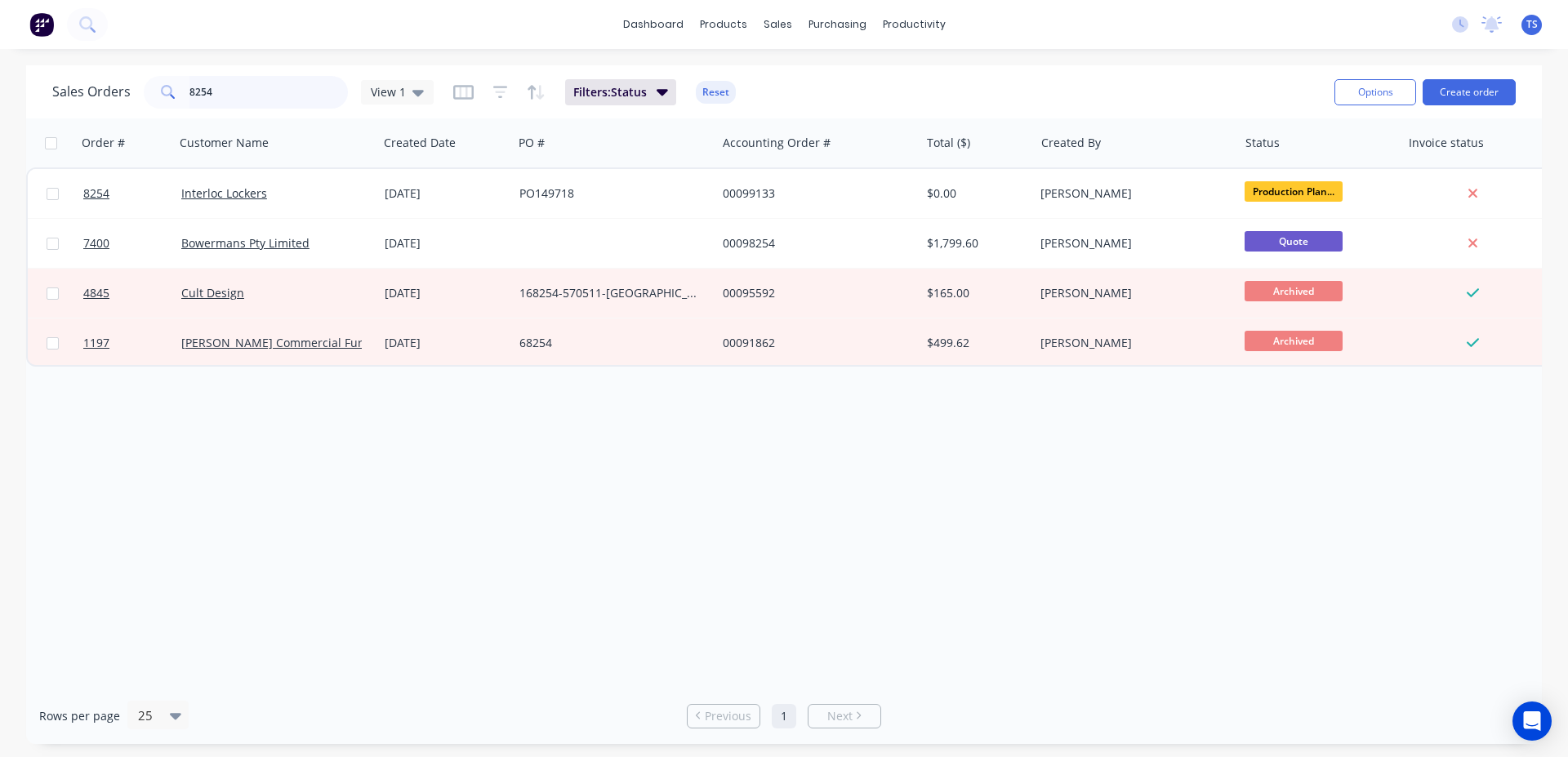
click at [269, 94] on input "8254" at bounding box center [269, 92] width 159 height 33
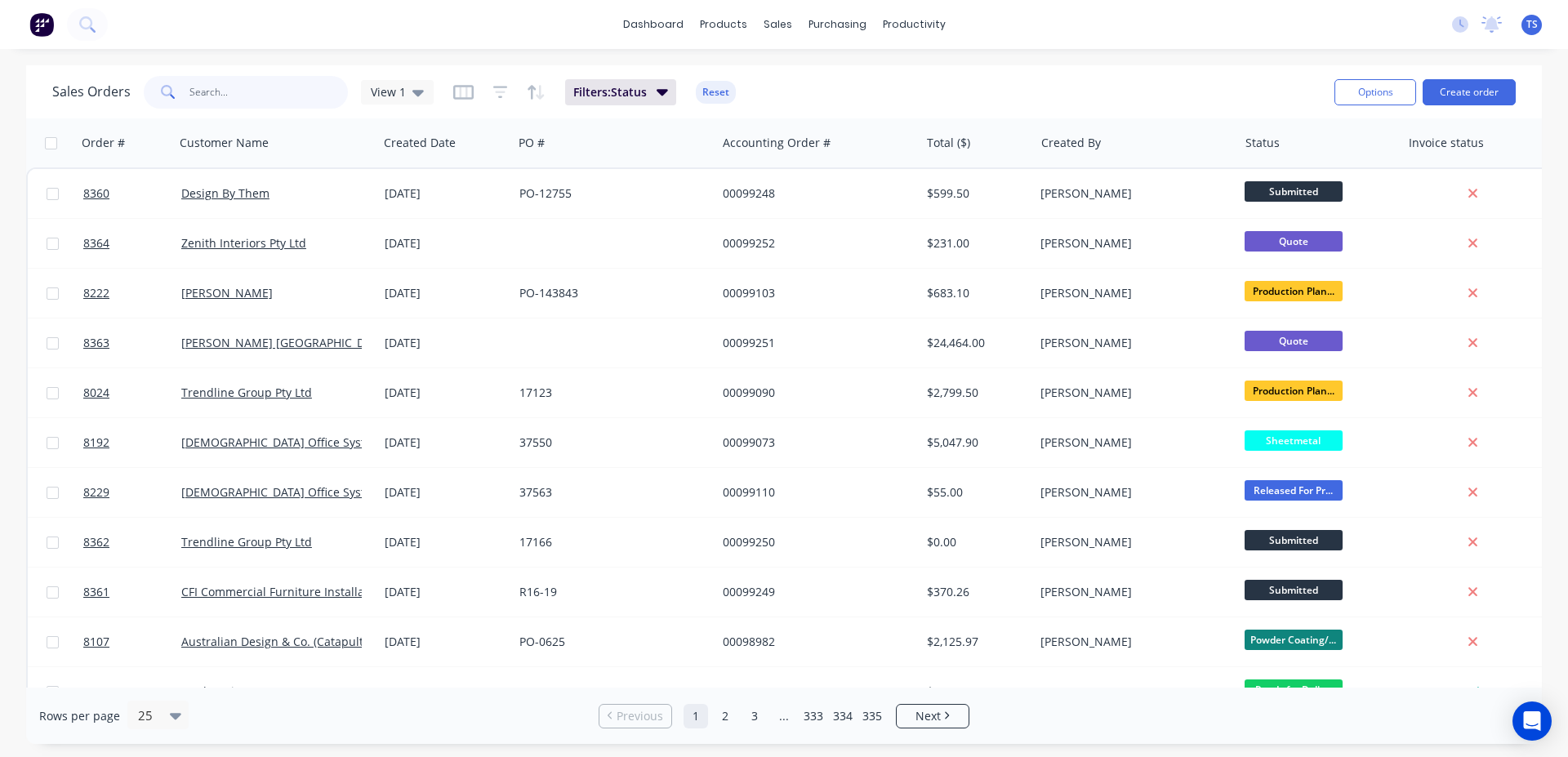
click at [217, 90] on input "text" at bounding box center [269, 92] width 159 height 33
click at [257, 95] on input "text" at bounding box center [269, 92] width 159 height 33
click at [237, 91] on input "text" at bounding box center [269, 92] width 159 height 33
click at [958, 99] on div "Sales Orders View 1 Filters: Status Reset" at bounding box center [686, 91] width 1269 height 40
click at [1188, 87] on div "Sales Orders View 1 Filters: Status Reset" at bounding box center [686, 91] width 1269 height 40
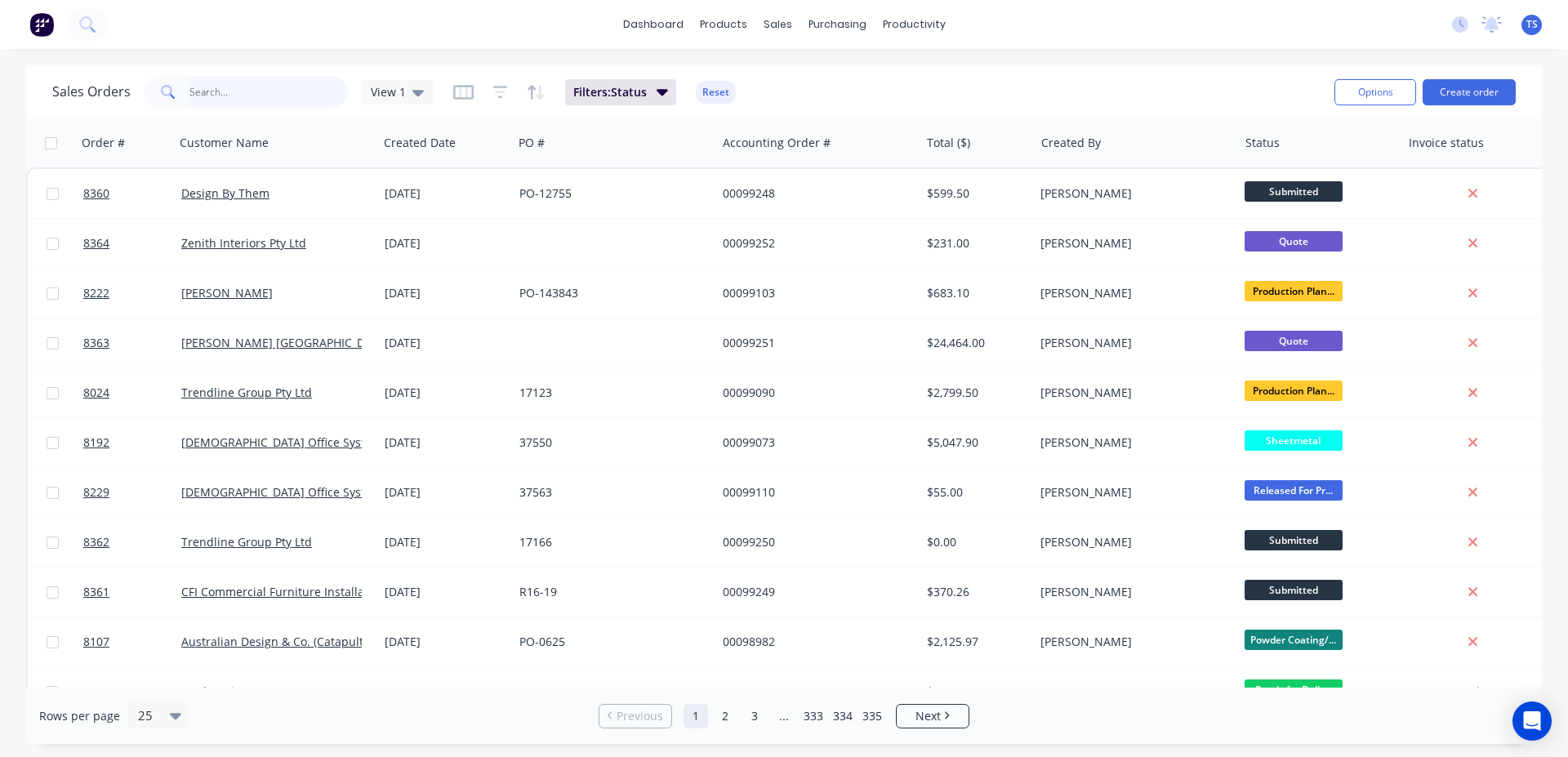
click at [273, 88] on input "text" at bounding box center [269, 92] width 159 height 33
click at [208, 95] on input "text" at bounding box center [269, 92] width 159 height 33
click at [1094, 85] on div "Sales Orders View 1 Filters: Status Reset" at bounding box center [686, 91] width 1269 height 40
click at [273, 89] on input "text" at bounding box center [269, 92] width 159 height 33
click at [251, 87] on input "text" at bounding box center [269, 92] width 159 height 33
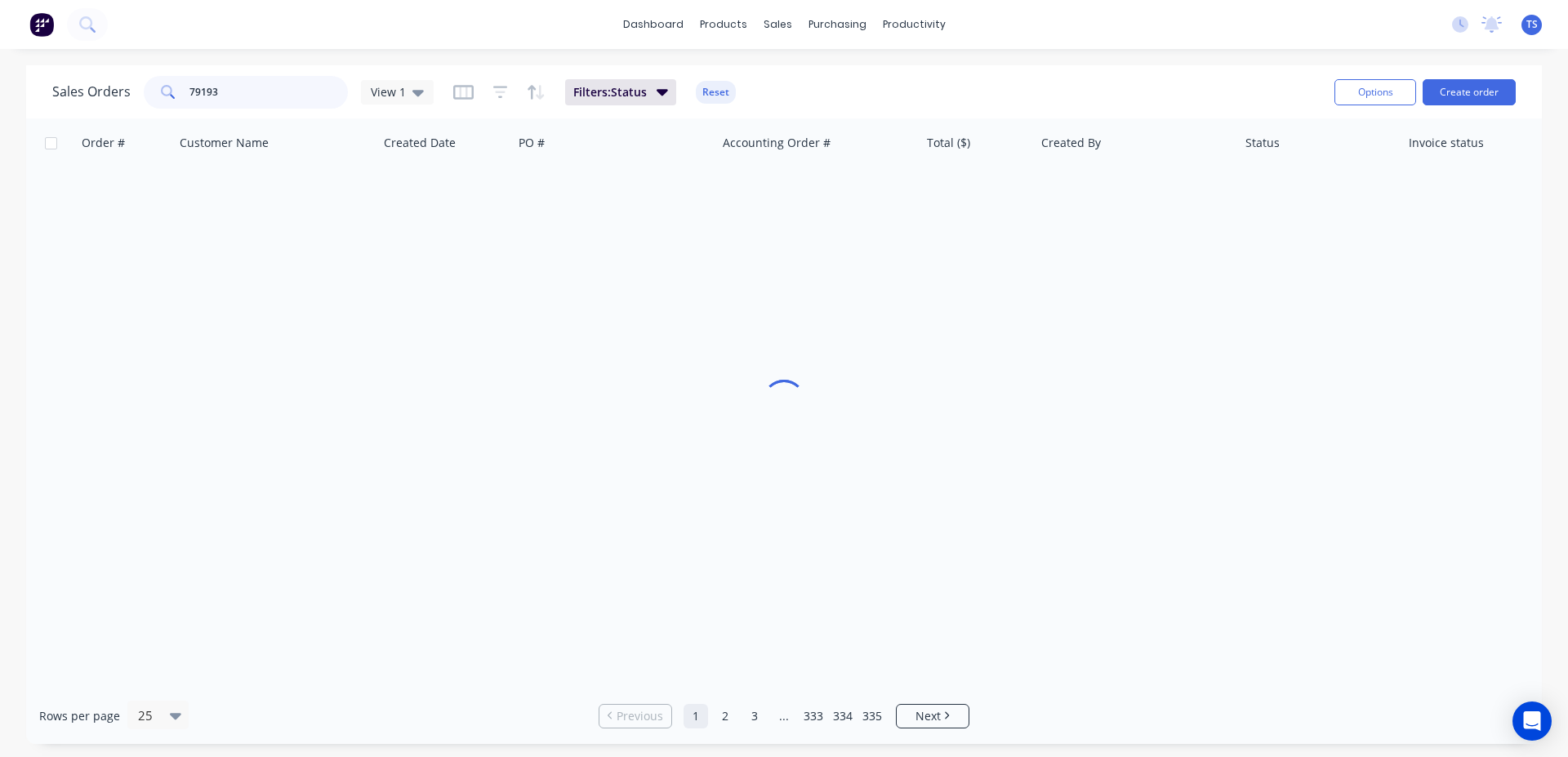
type input "791935"
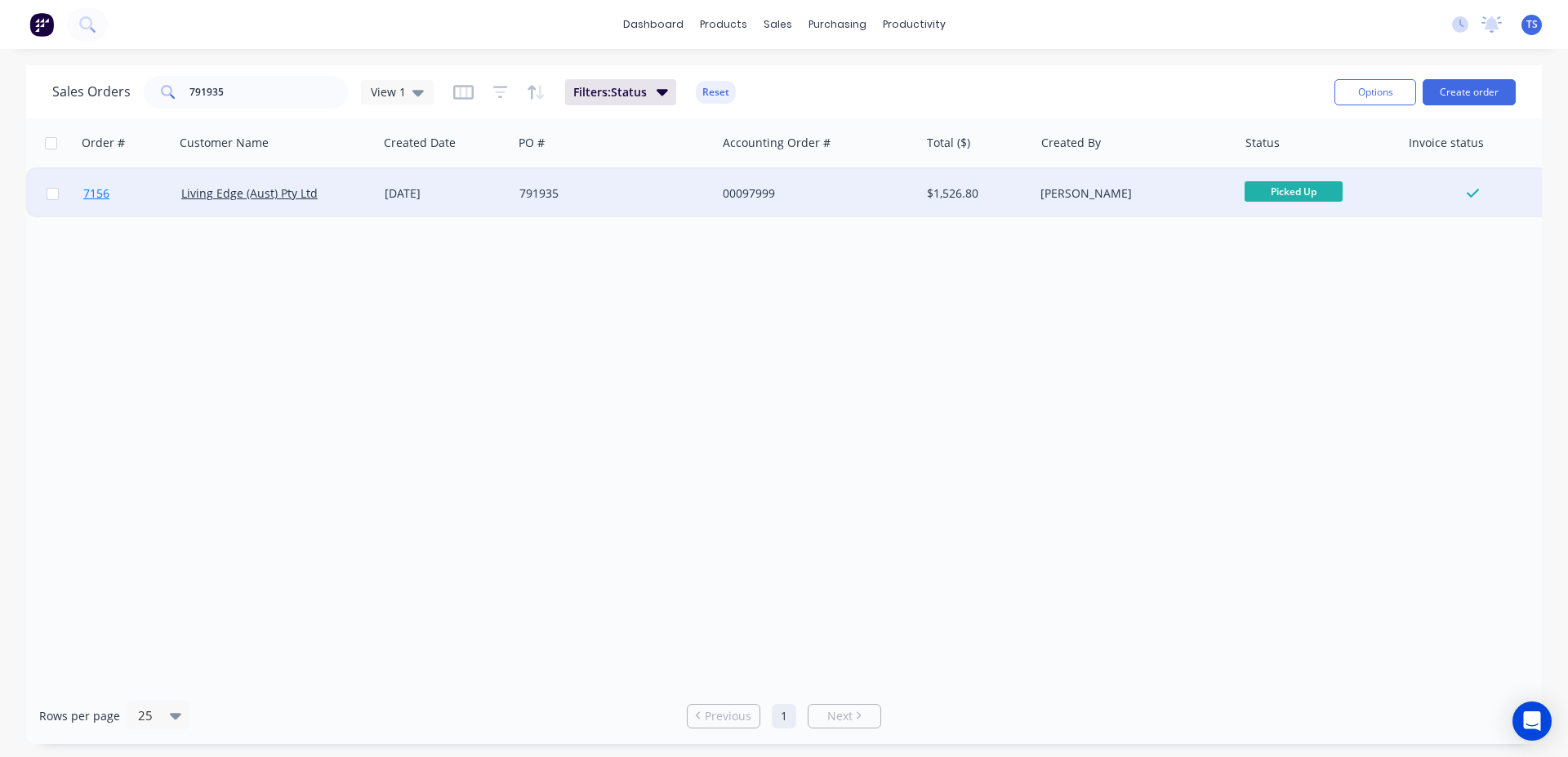
click at [148, 209] on link "7156" at bounding box center [132, 193] width 98 height 49
